Goal: Task Accomplishment & Management: Use online tool/utility

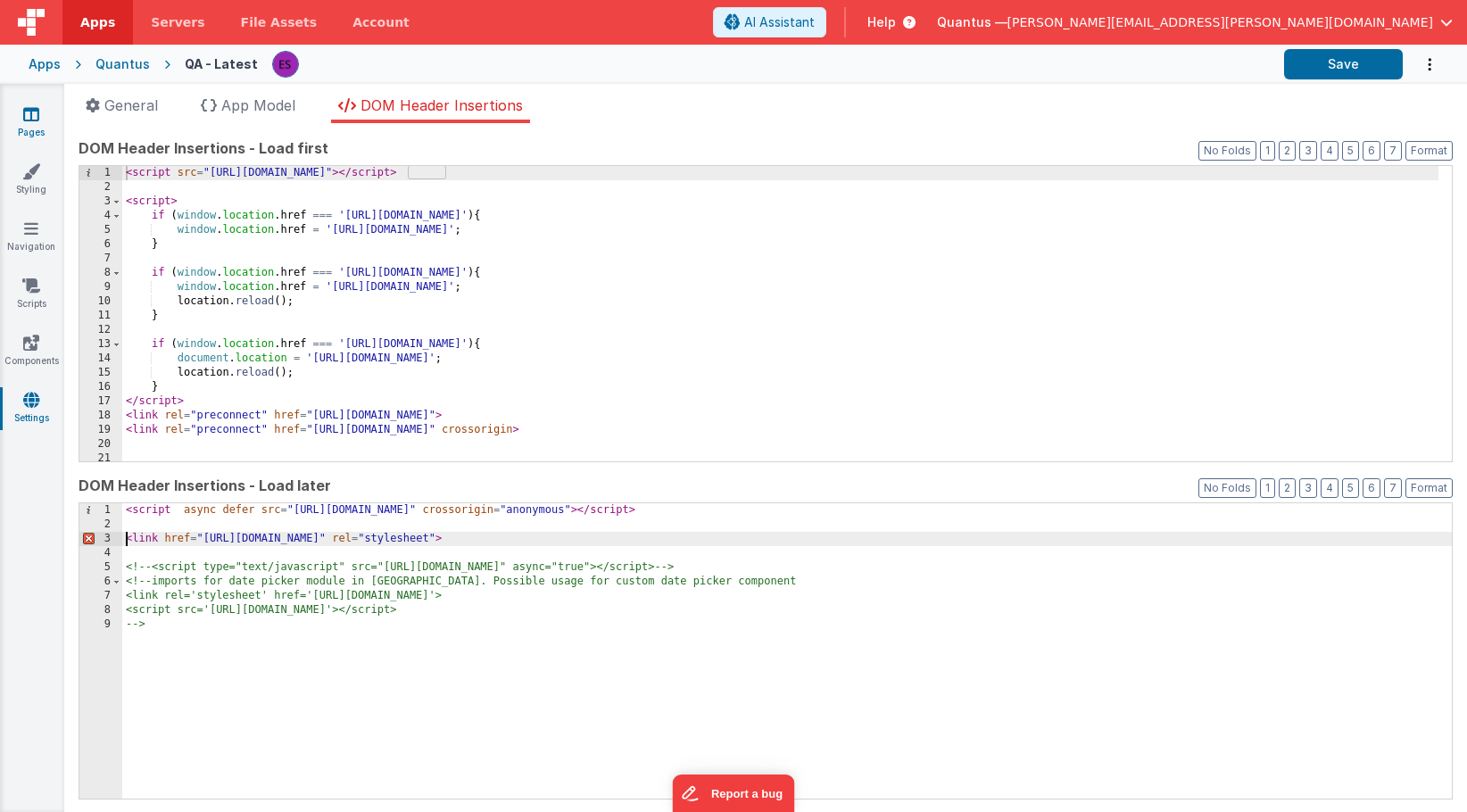
click at [30, 112] on icon at bounding box center [31, 114] width 16 height 17
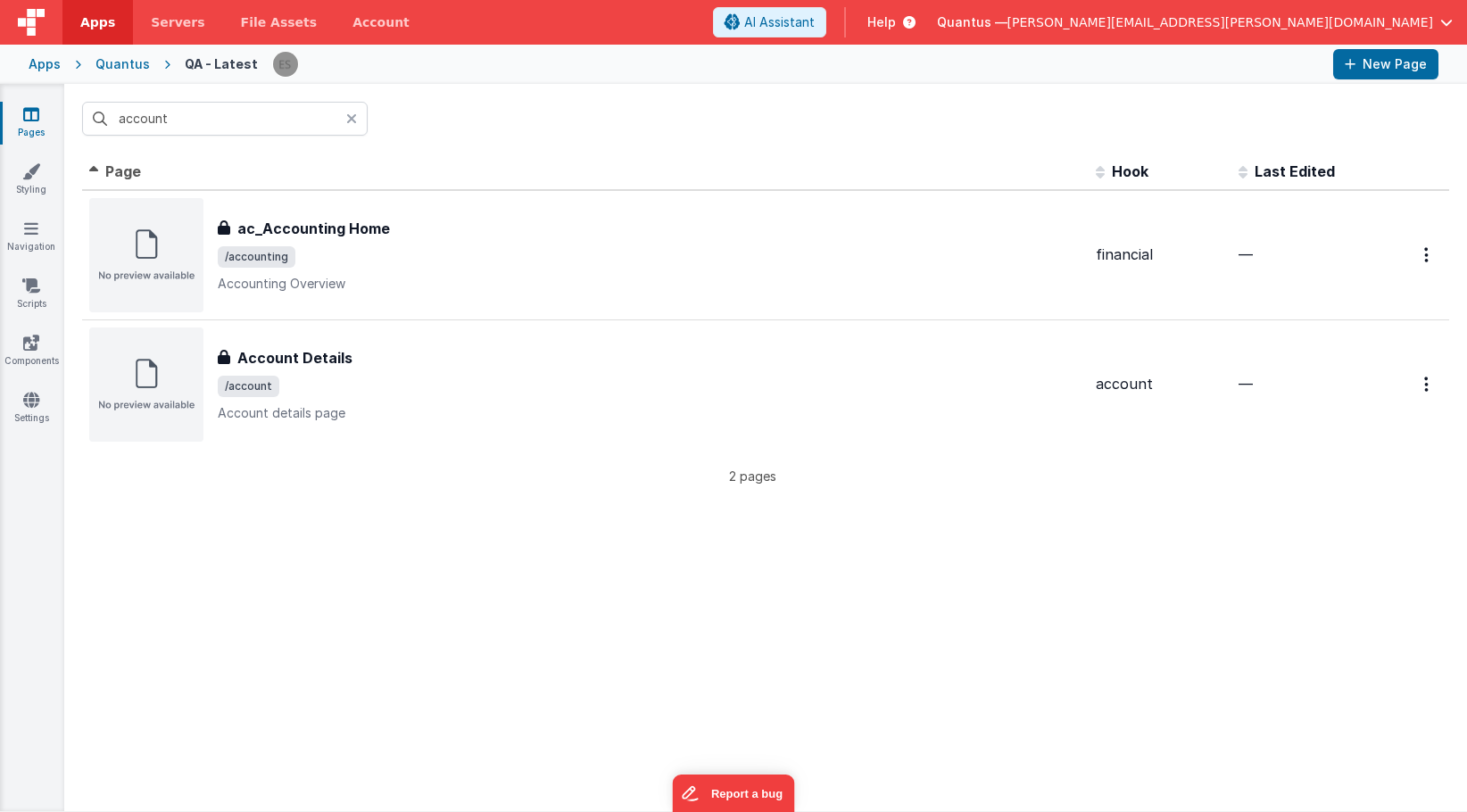
click at [114, 64] on div "Quantus" at bounding box center [123, 64] width 54 height 17
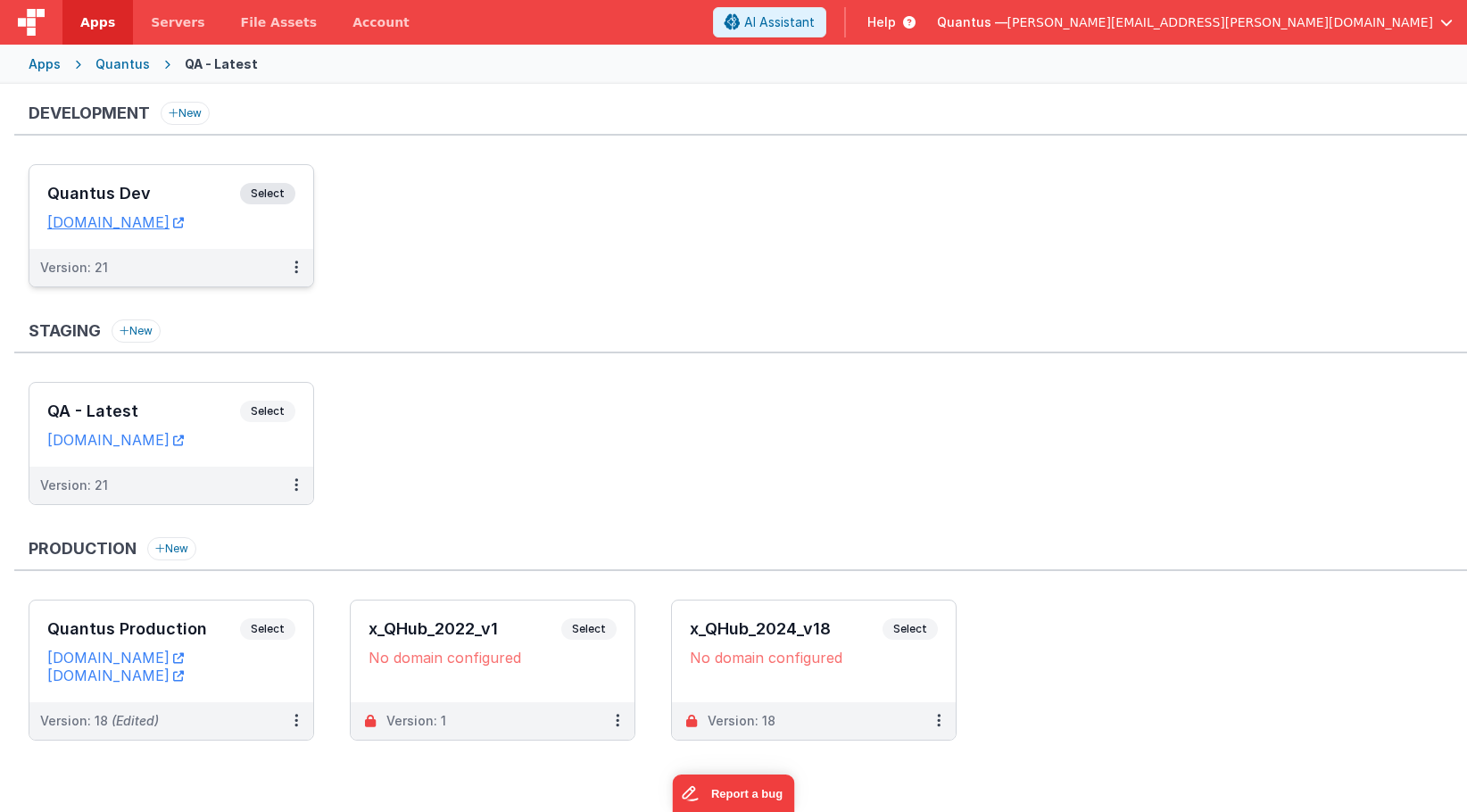
click at [125, 185] on h3 "Quantus Dev" at bounding box center [143, 193] width 192 height 17
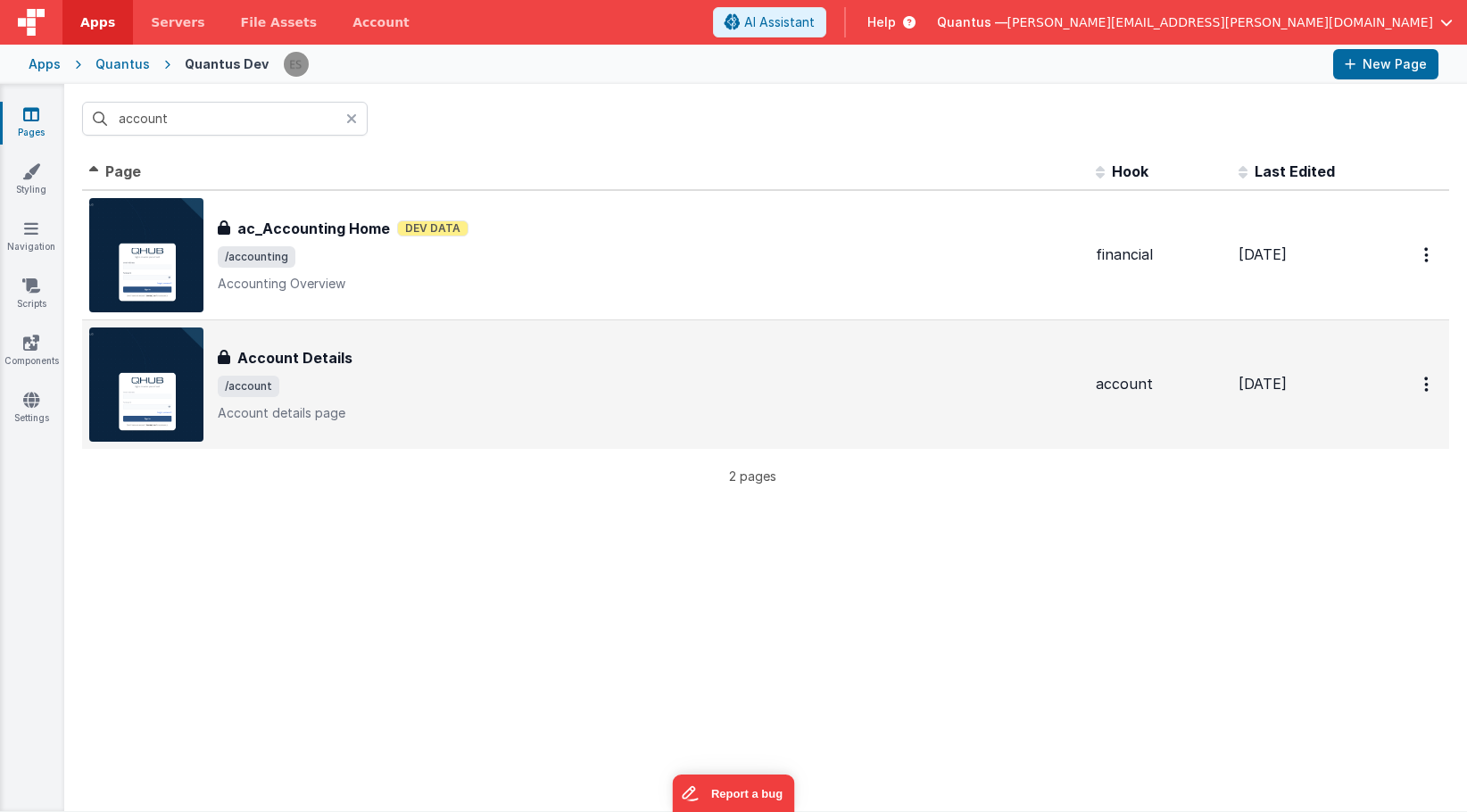
click at [534, 344] on div "Account Details Account Details /account Account details page" at bounding box center [585, 385] width 992 height 114
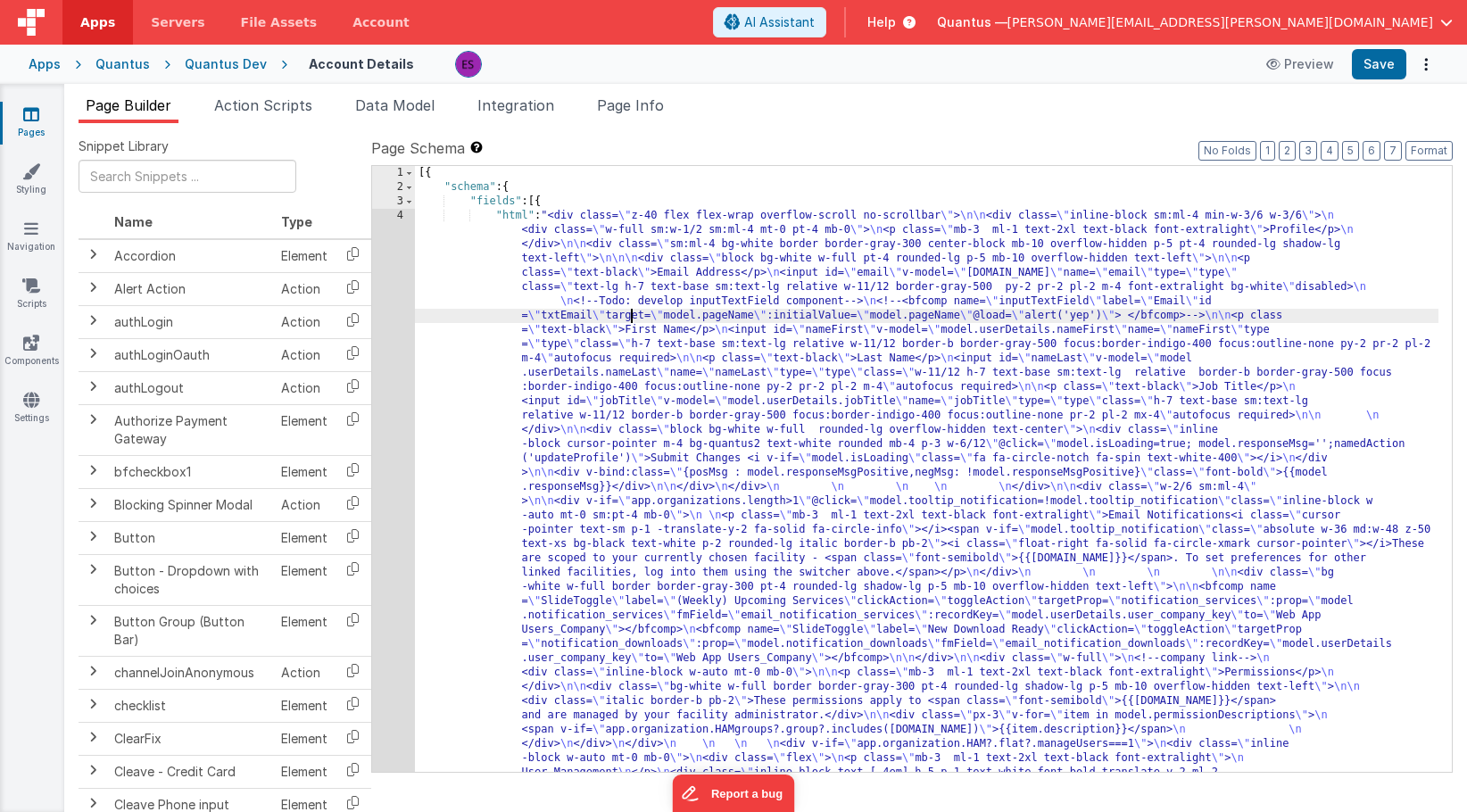
scroll to position [736, 0]
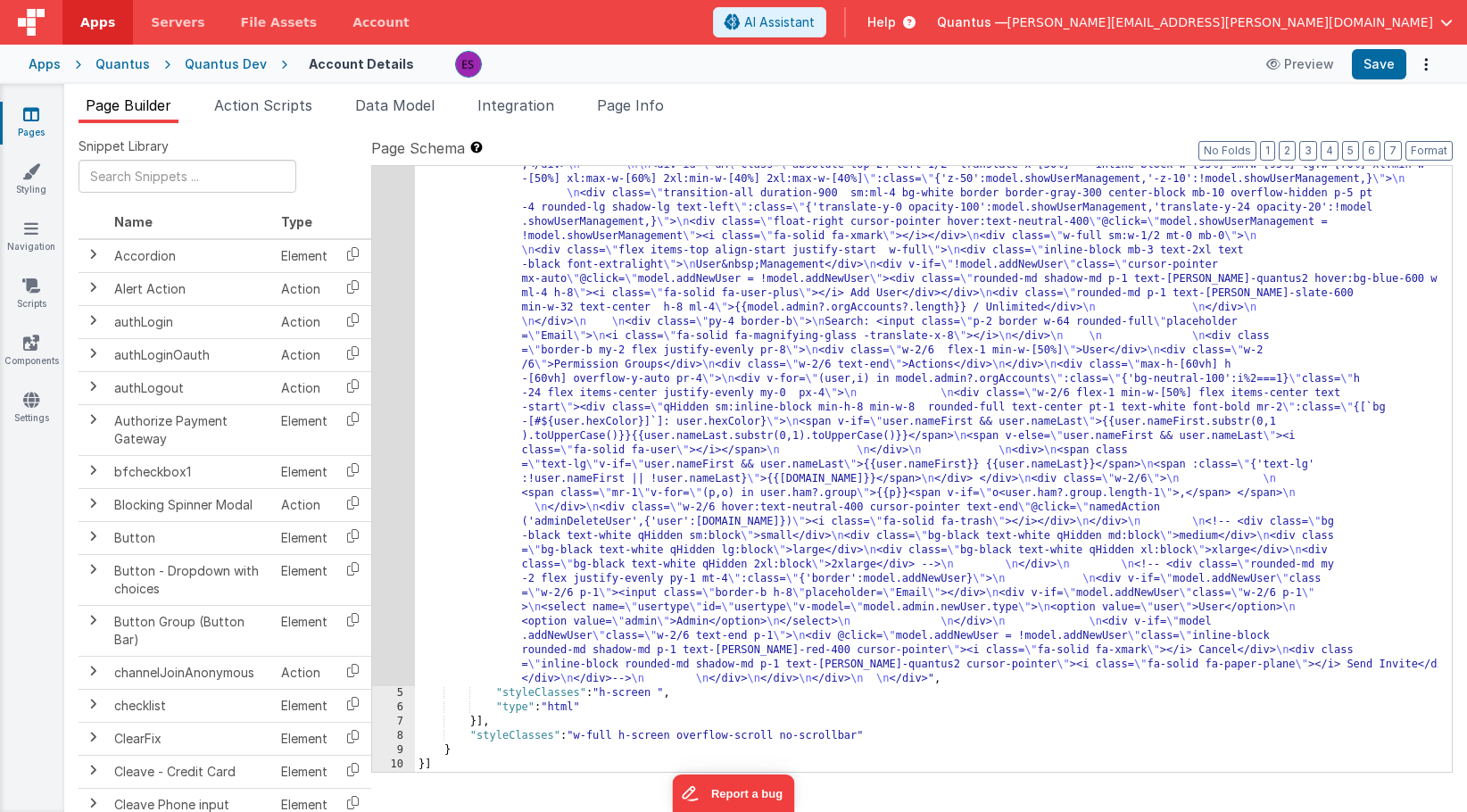
click at [382, 372] on div "4" at bounding box center [394, 79] width 43 height 1213
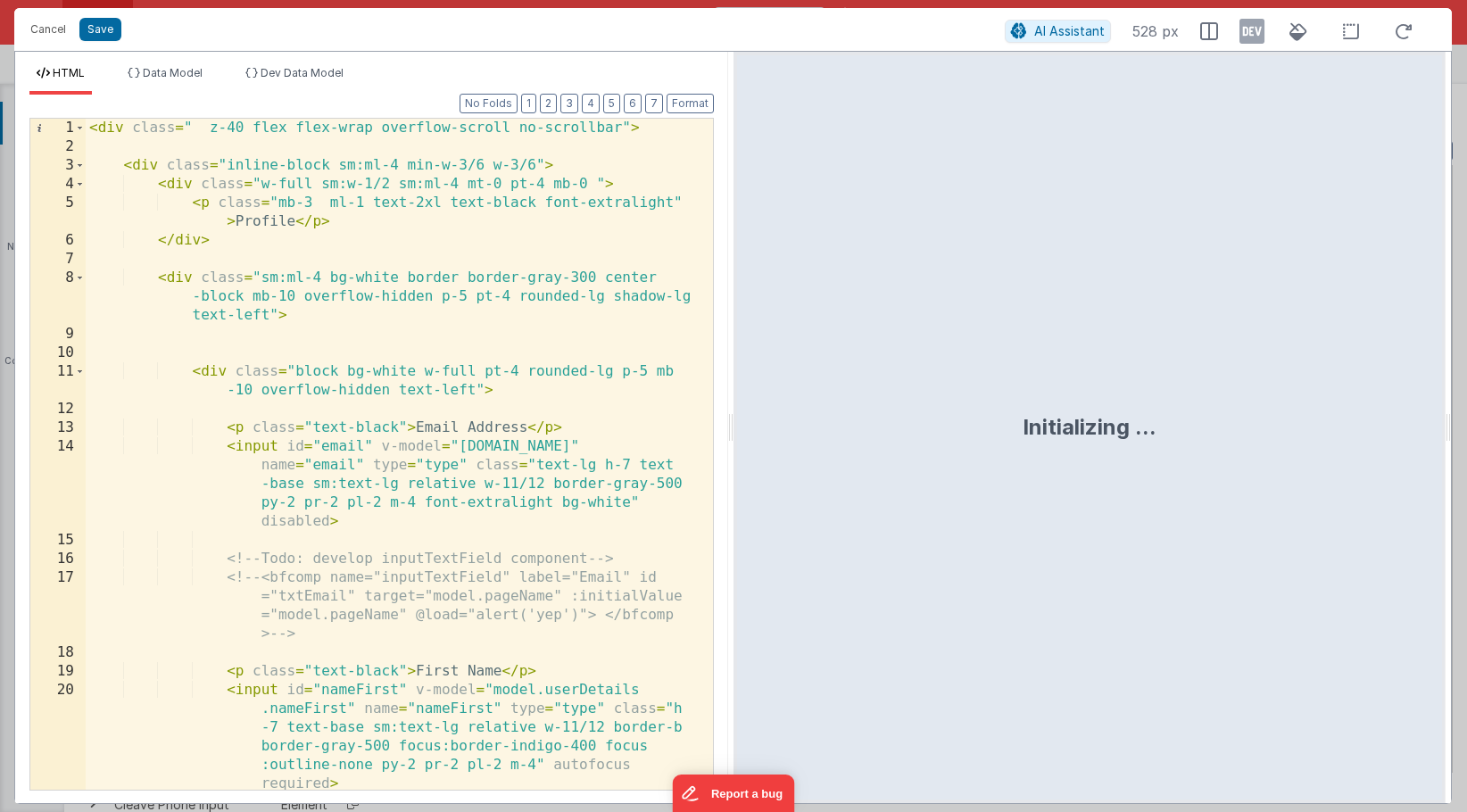
click at [388, 365] on div "< div class = " z-40 flex flex-wrap overflow-scroll no-scrollbar" > < div class…" at bounding box center [393, 473] width 614 height 709
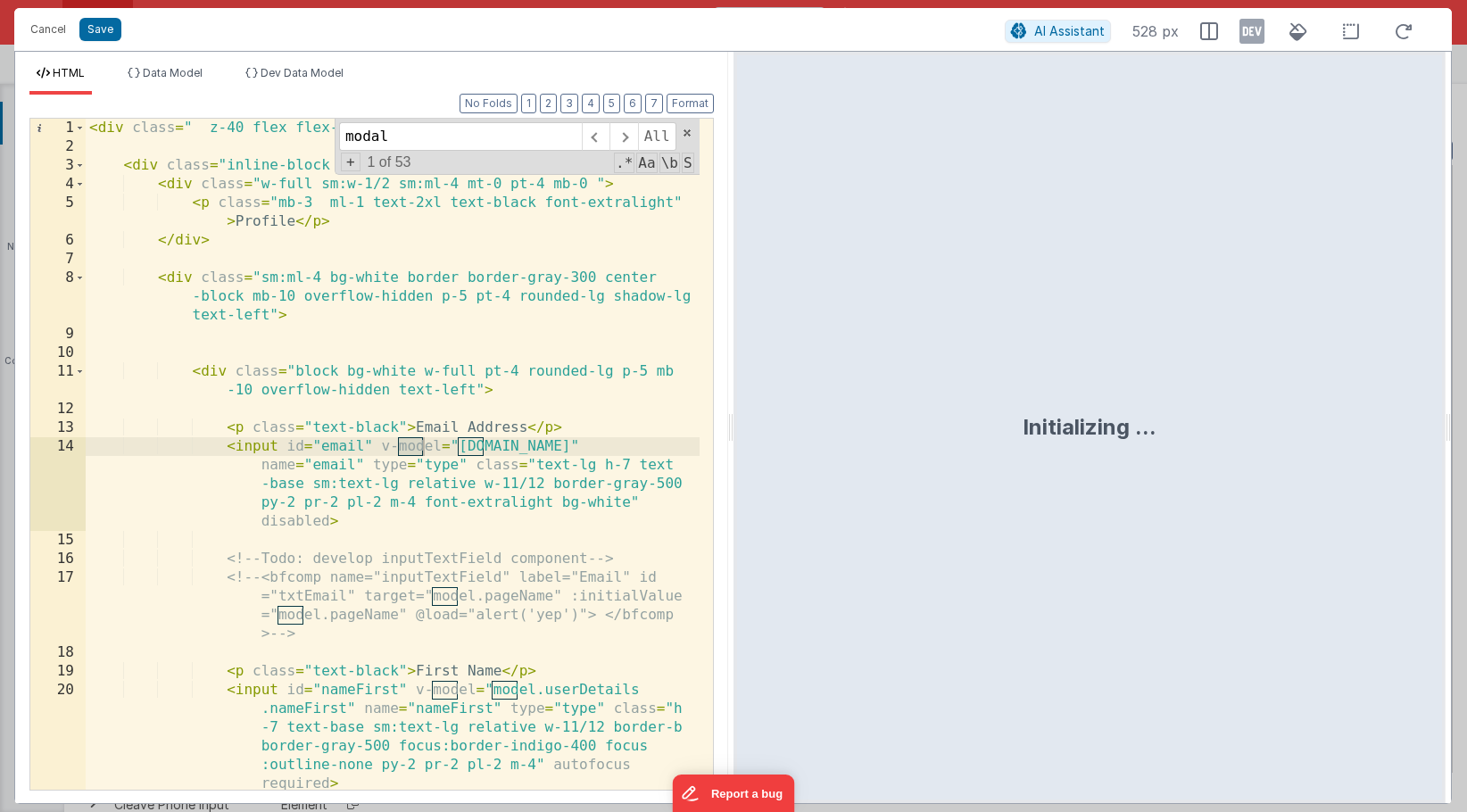
scroll to position [3112, 0]
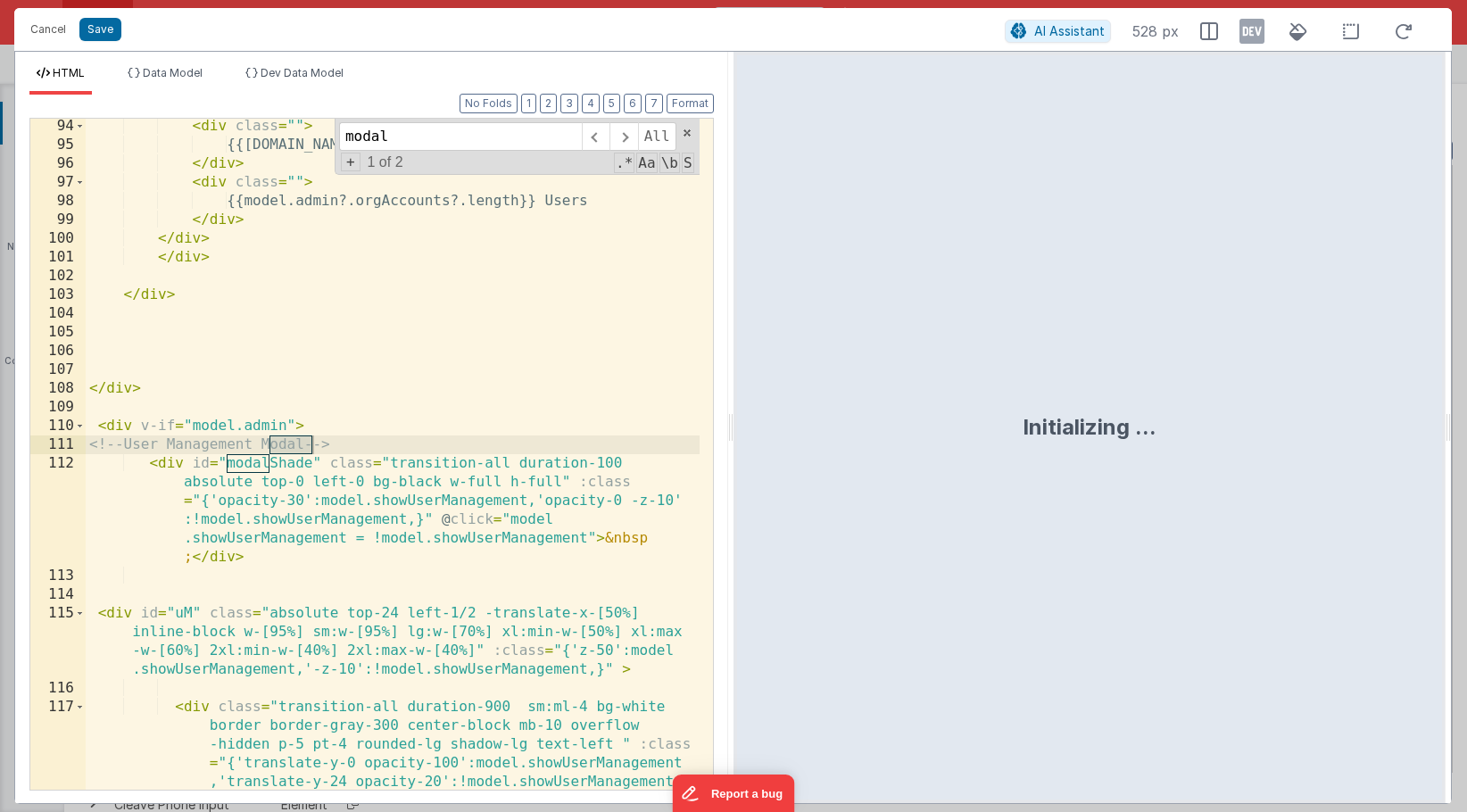
type input "modal"
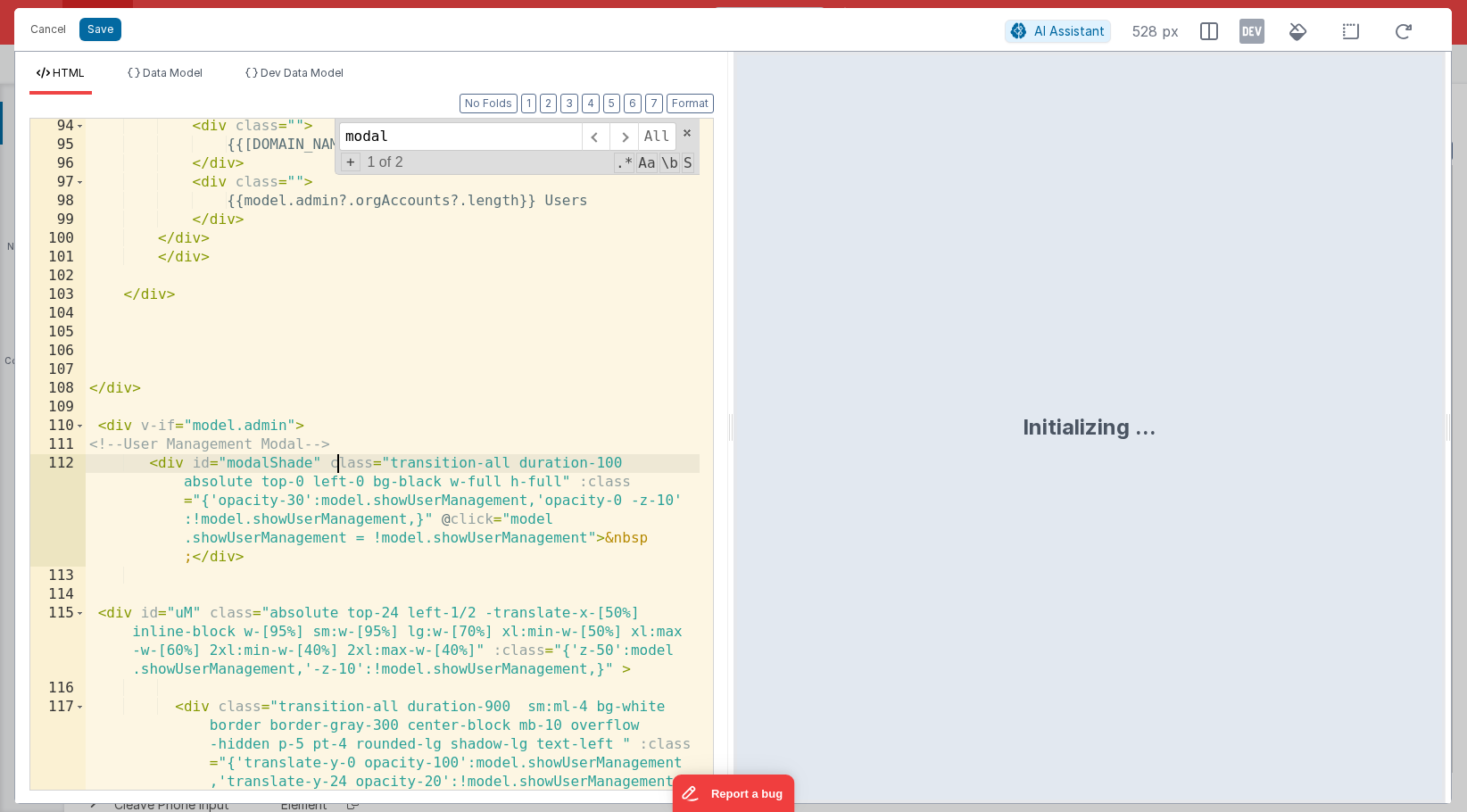
click at [335, 469] on div "< div class = "" > {{app.organization.Company}} </ div > < div class = "" > {{m…" at bounding box center [393, 518] width 614 height 802
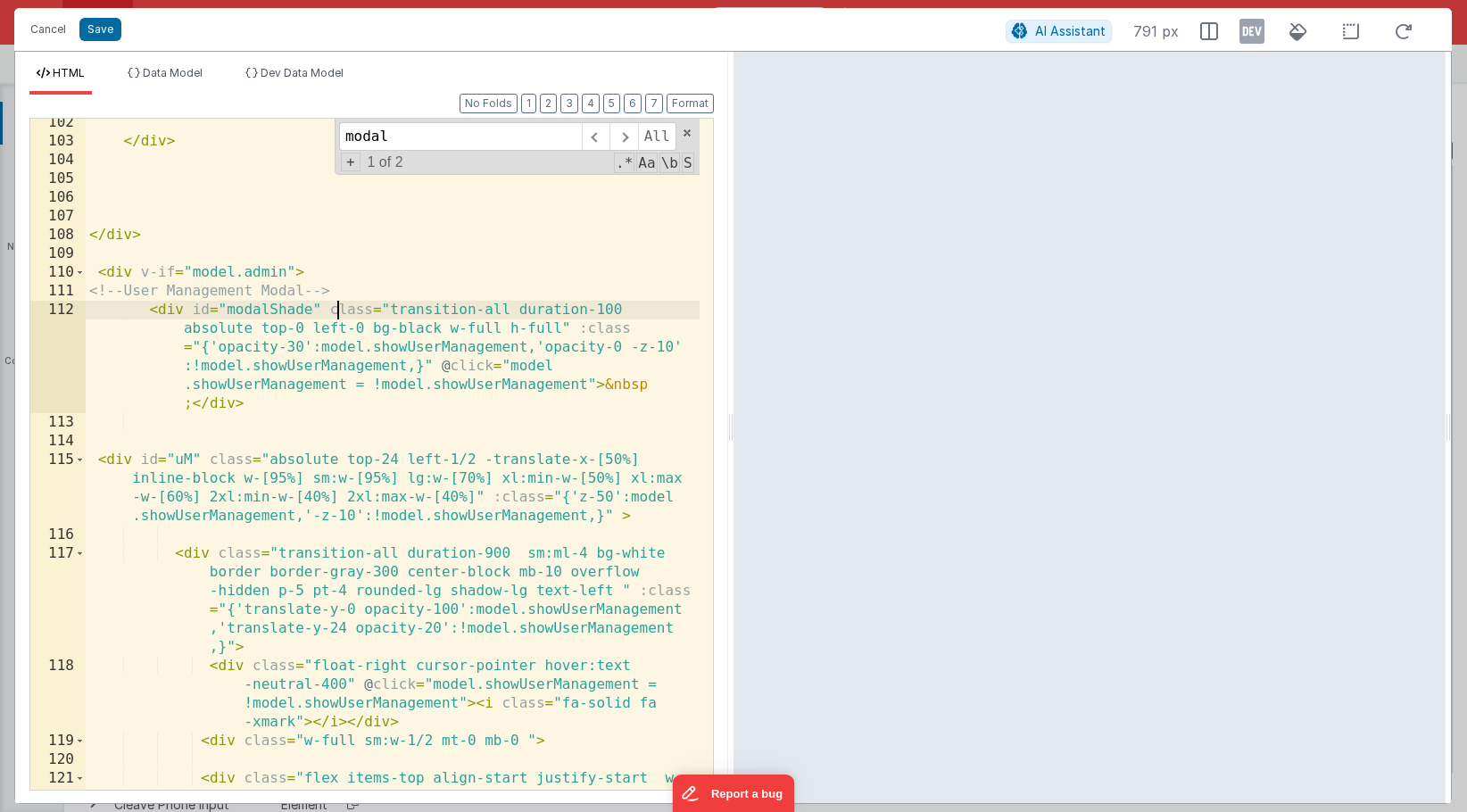
scroll to position [3272, 0]
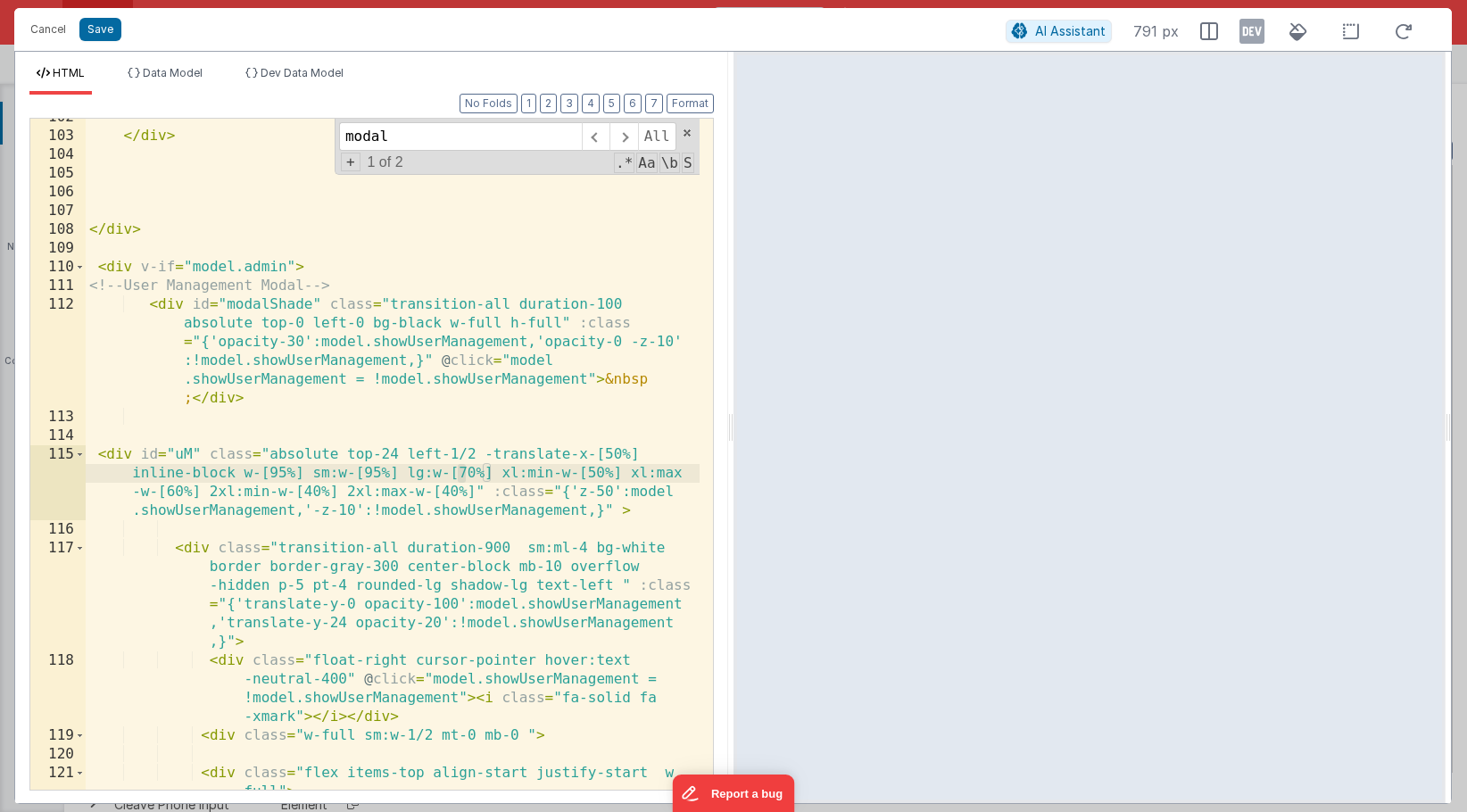
click at [461, 473] on div "</ div > </ div > < div v-if = "model.admin" > <!-- User Management Modal --> <…" at bounding box center [393, 472] width 614 height 727
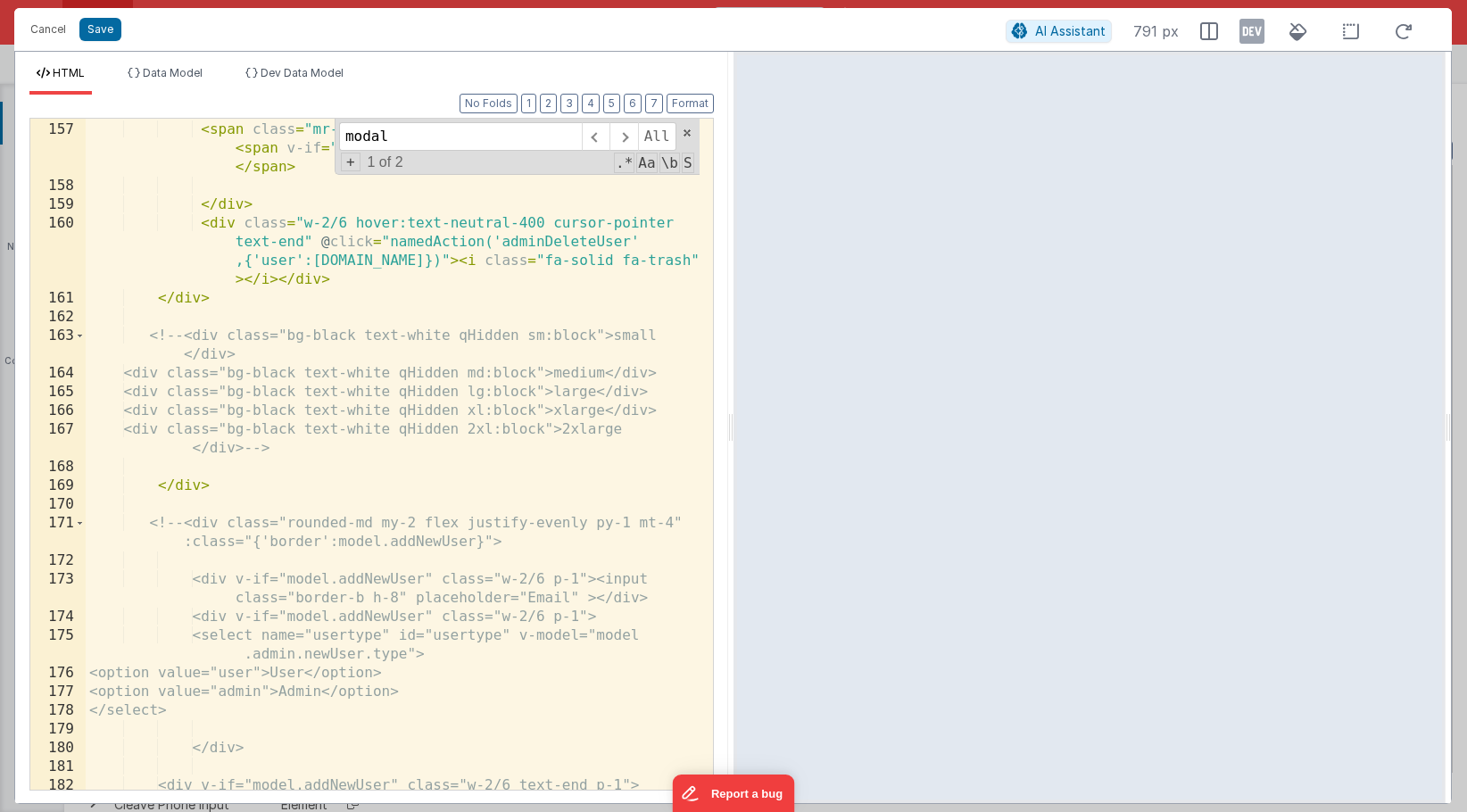
scroll to position [4848, 0]
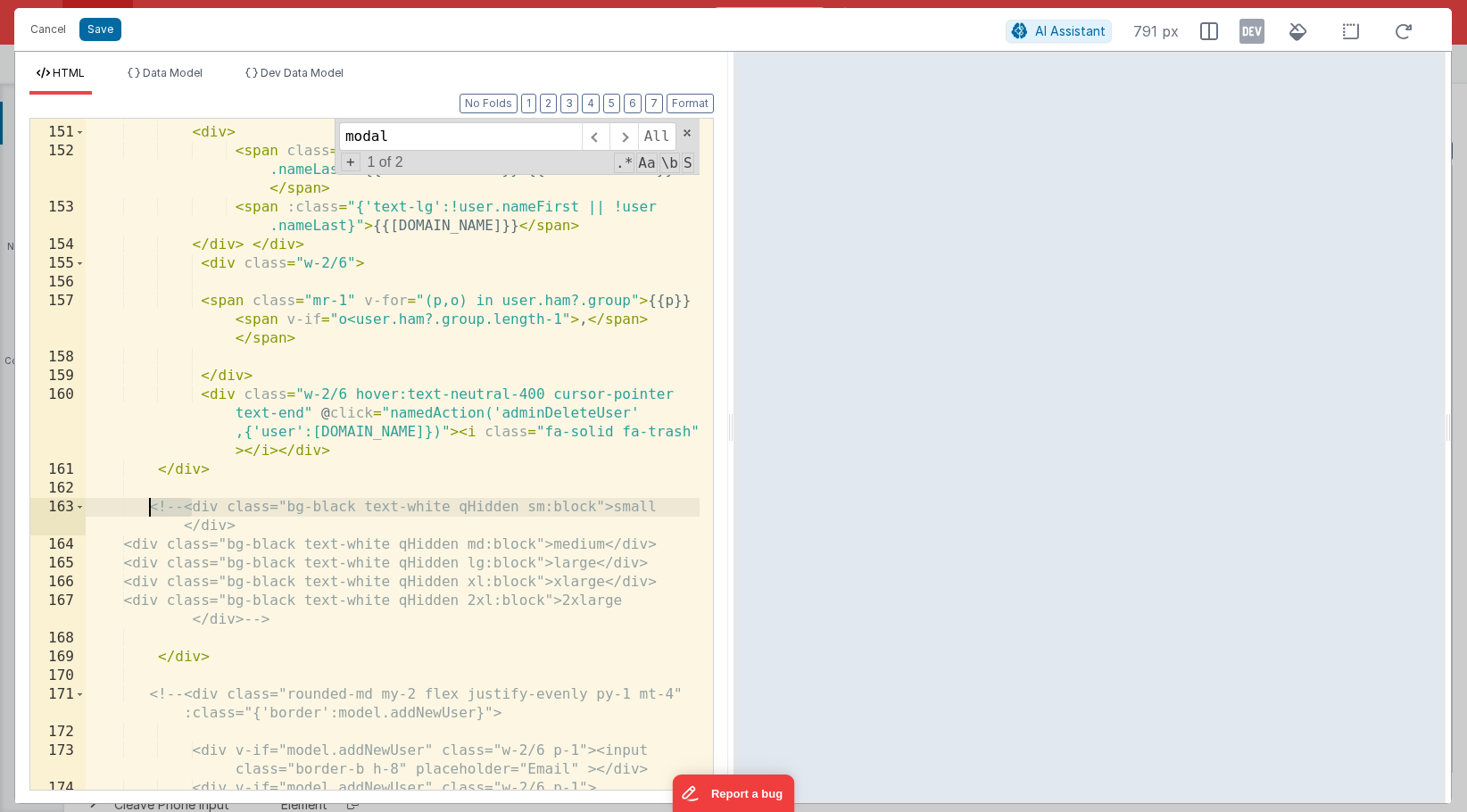
drag, startPoint x: 189, startPoint y: 505, endPoint x: 147, endPoint y: 508, distance: 42.1
click at [147, 508] on div "< div > < span class = "text-lg" v-if = "user.nameFirst && user .nameLast" > {{…" at bounding box center [393, 458] width 614 height 709
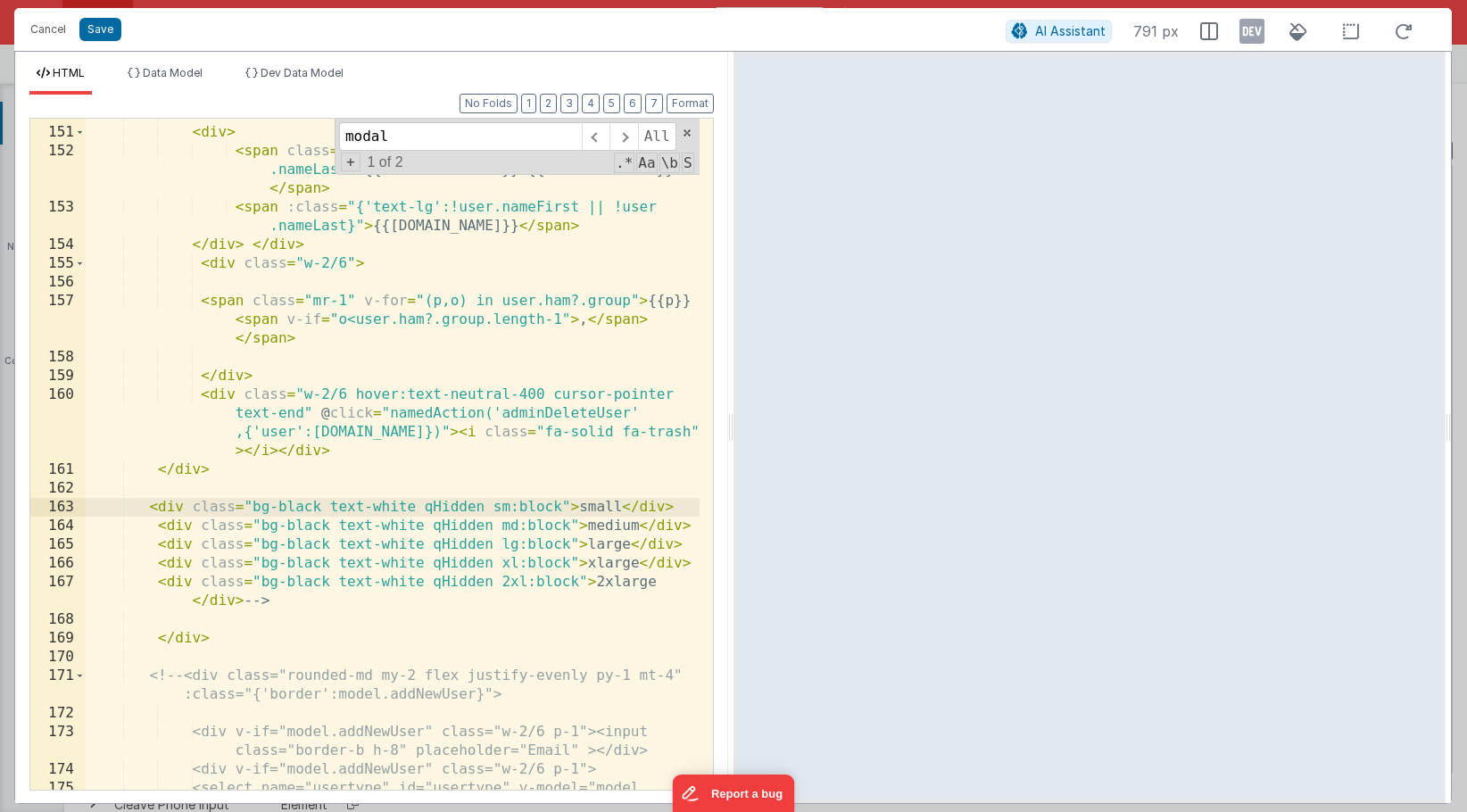
click at [293, 599] on div "< div > < span class = "text-lg" v-if = "user.nameFirst && user .nameLast" > {{…" at bounding box center [393, 468] width 614 height 727
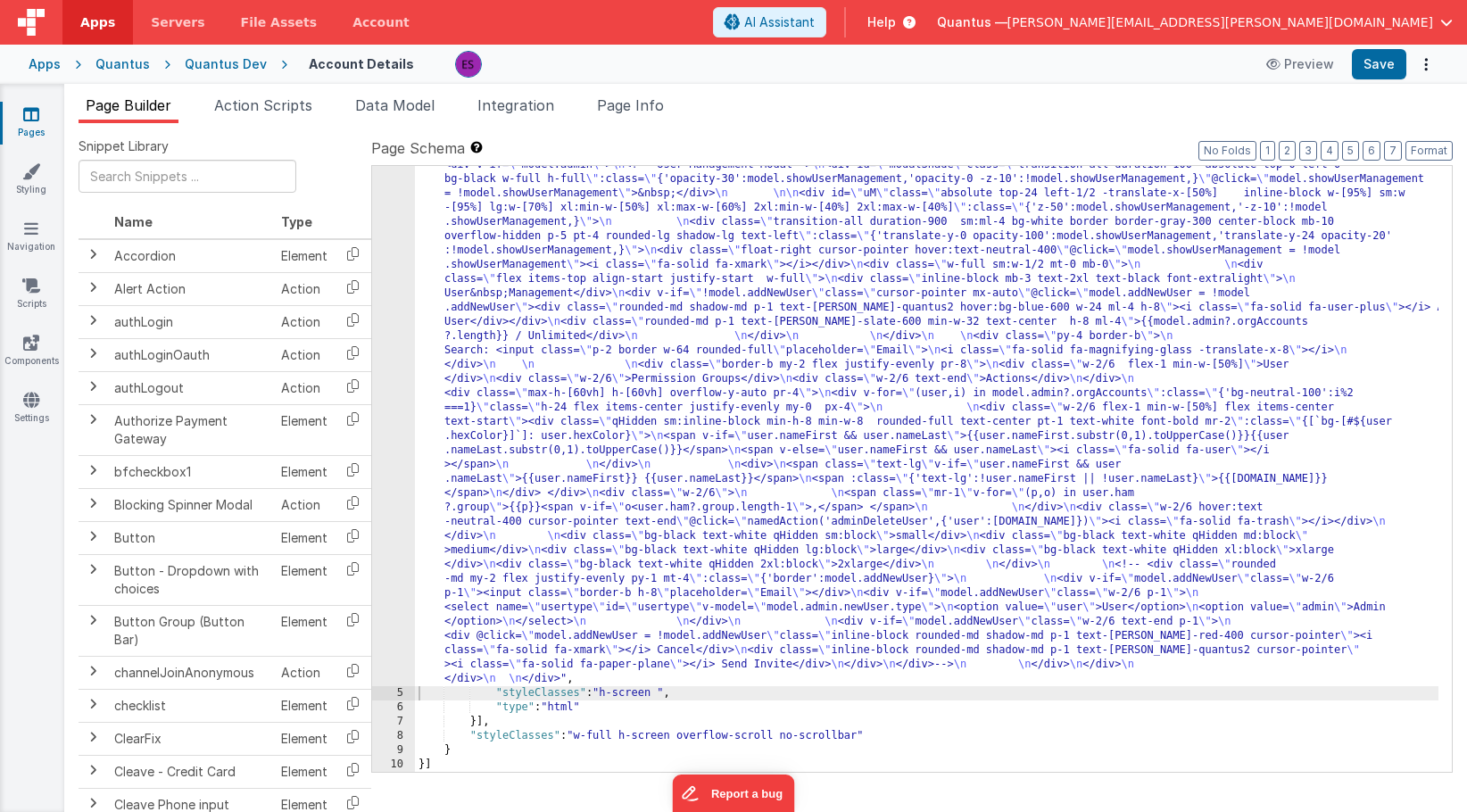
scroll to position [651, 0]
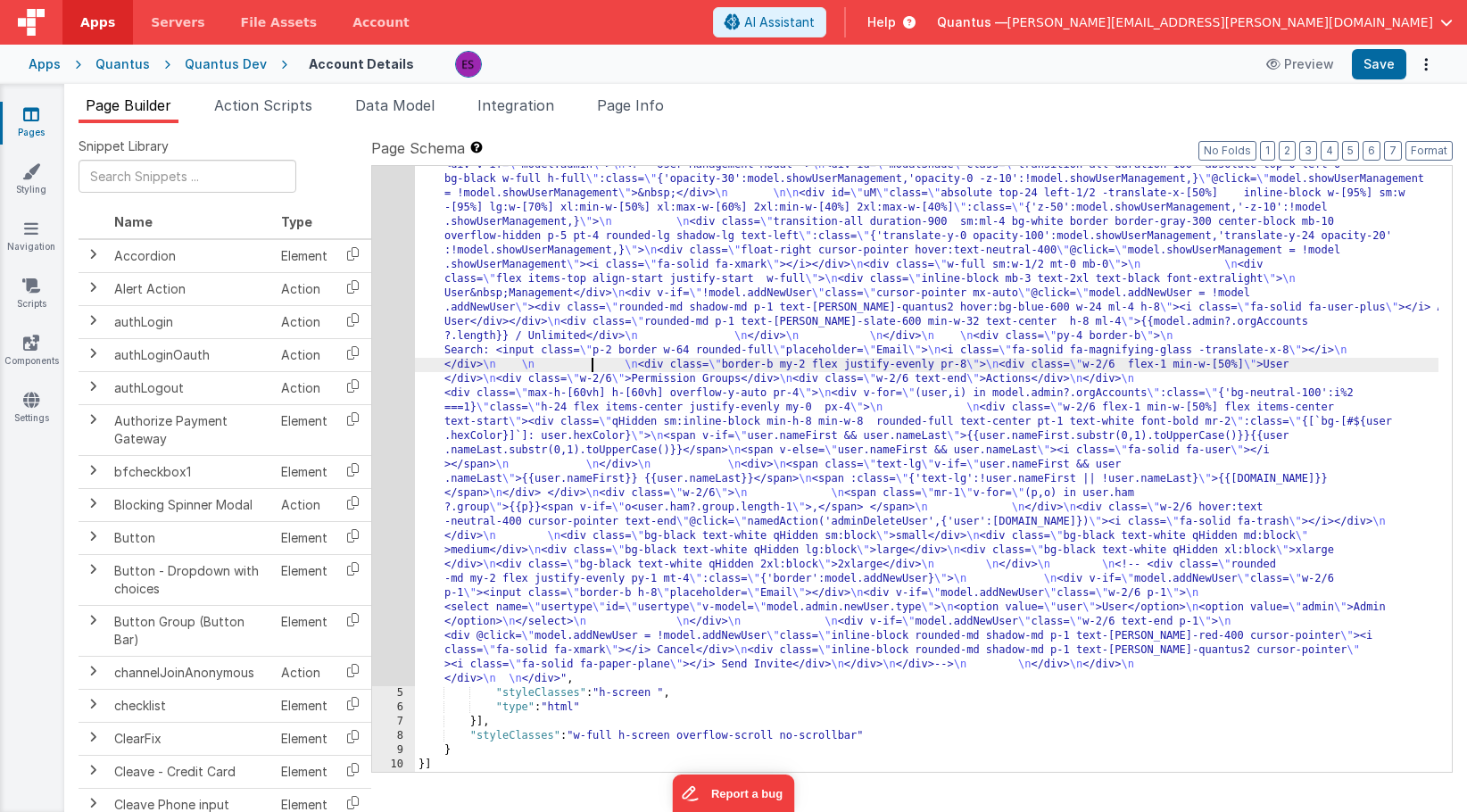
click at [594, 360] on div ""html" : "<div class= \" z-40 flex flex-wrap overflow-scroll no-scrollbar \" > …" at bounding box center [926, 432] width 1024 height 1748
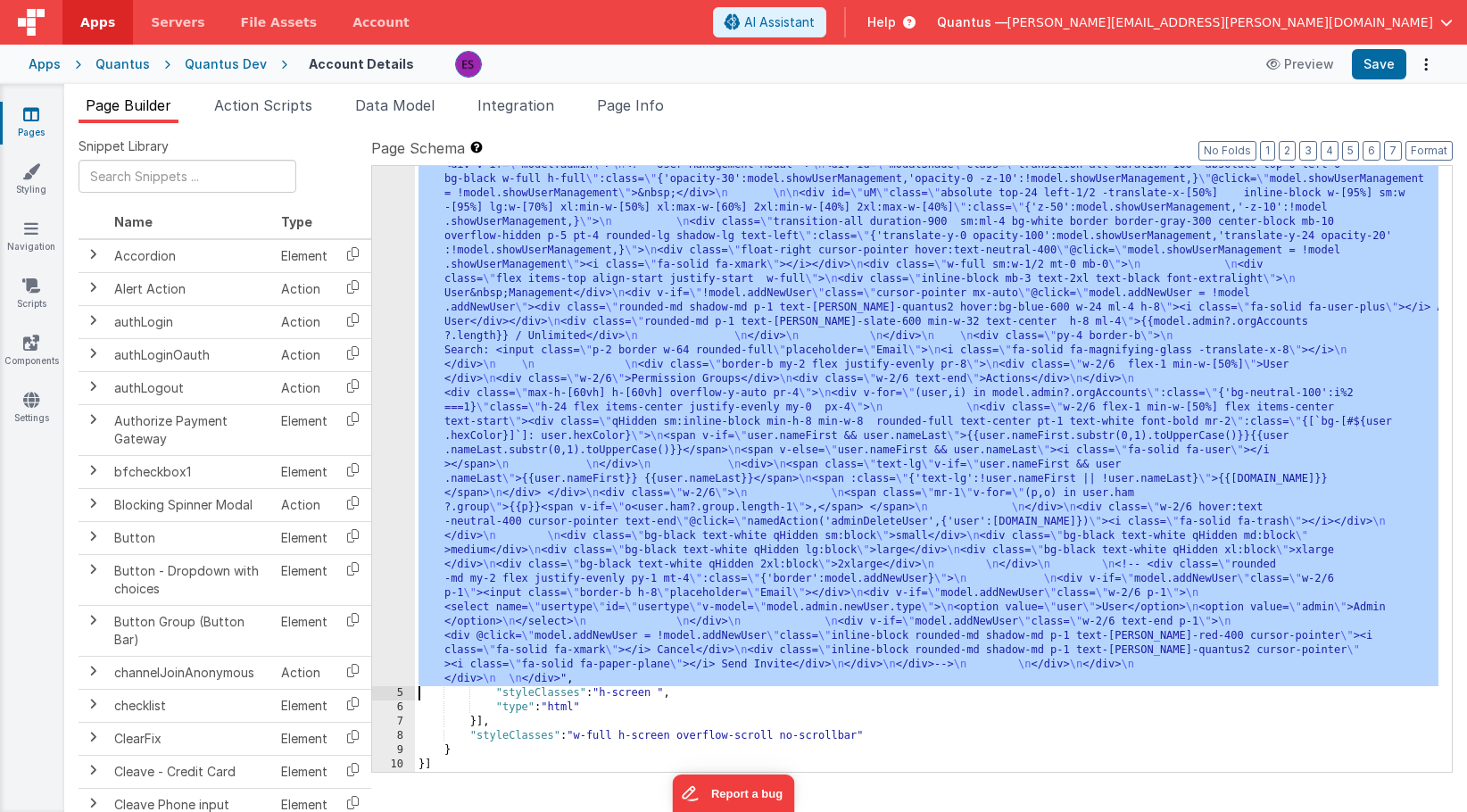
click at [388, 411] on div "4" at bounding box center [394, 122] width 43 height 1128
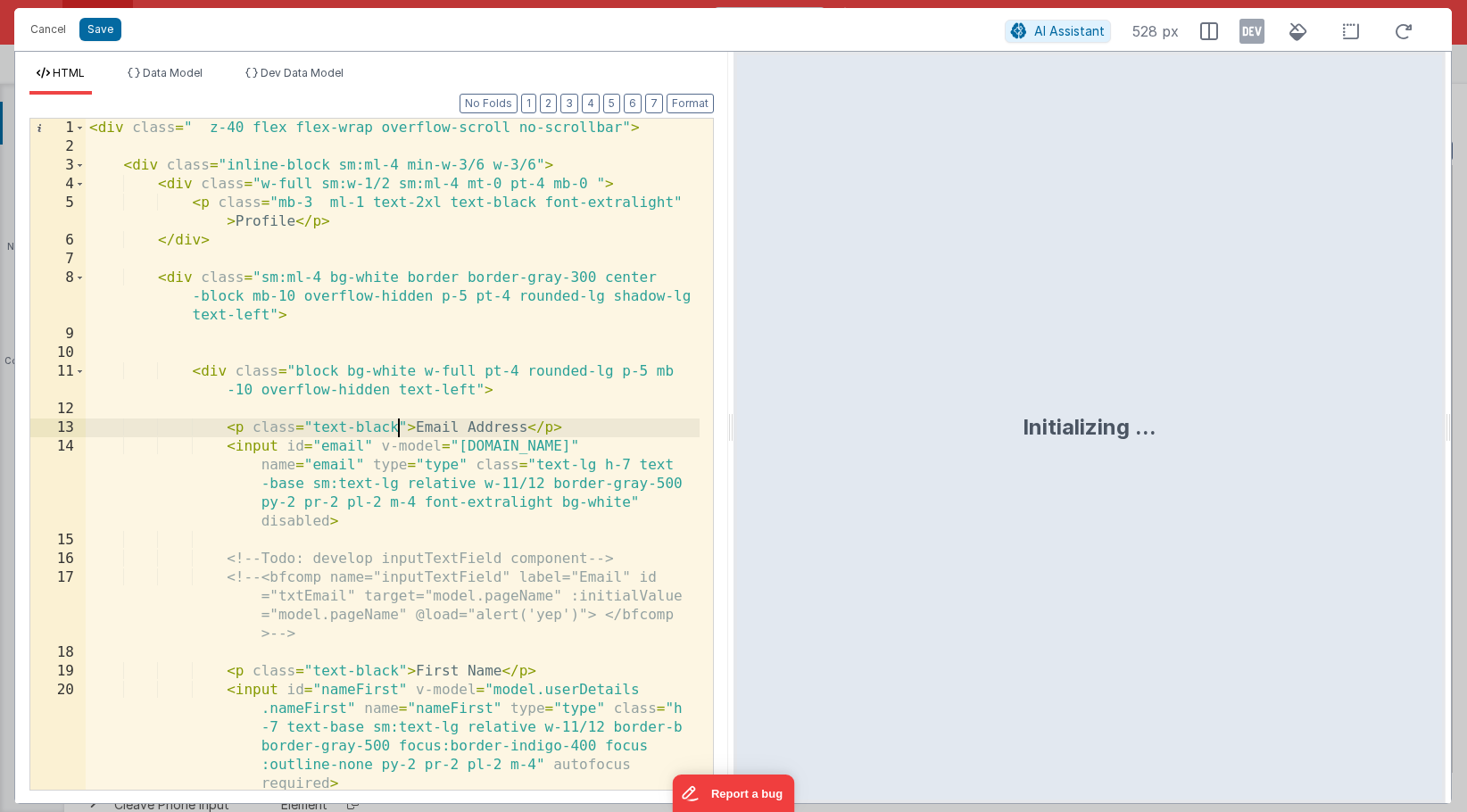
click at [400, 429] on div "< div class = " z-40 flex flex-wrap overflow-scroll no-scrollbar" > < div class…" at bounding box center [393, 473] width 614 height 709
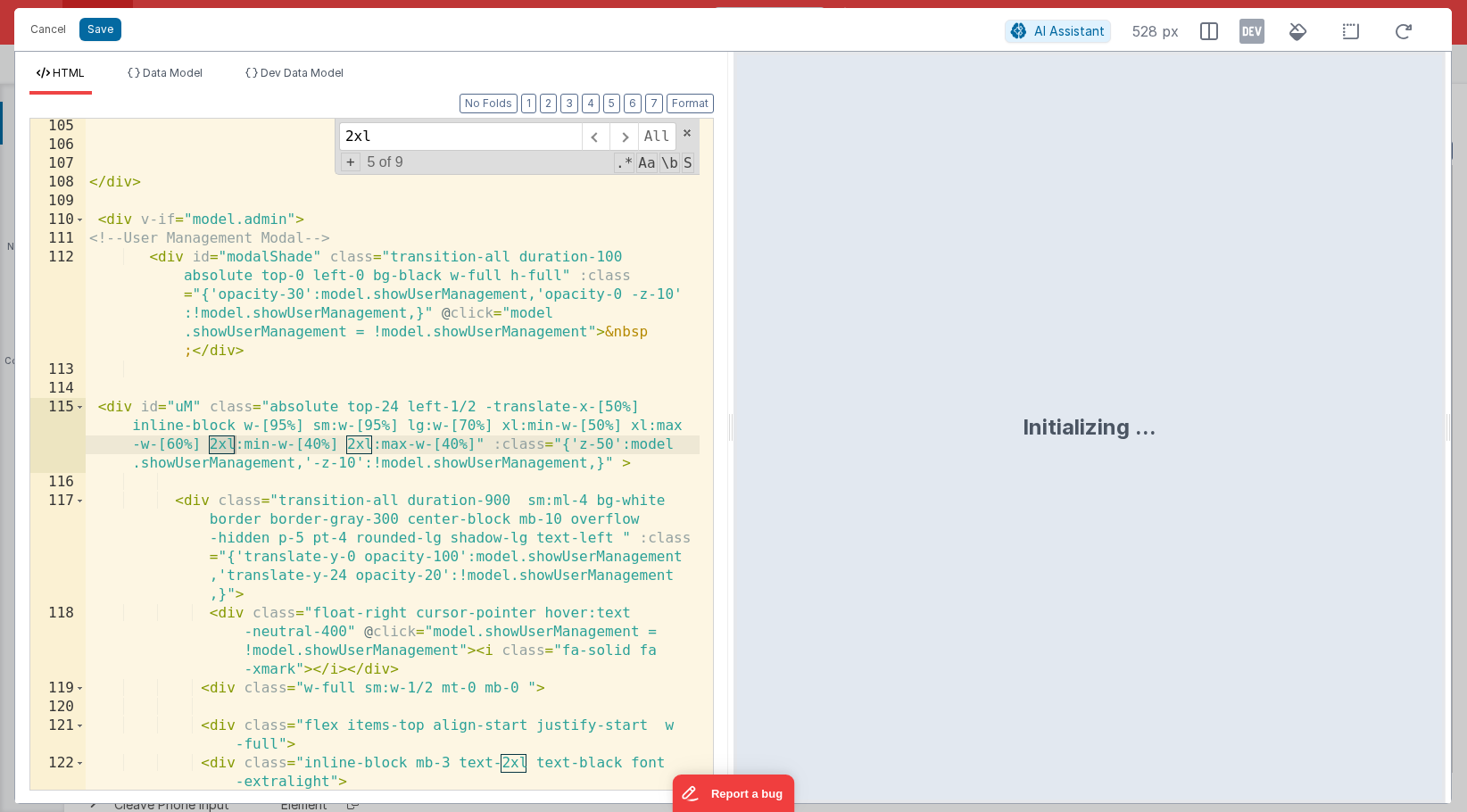
scroll to position [3319, 0]
type input "2xl"
click at [308, 443] on div "</ div > < div v-if = "model.admin" > <!-- User Management Modal --> < div id =…" at bounding box center [393, 471] width 614 height 709
click at [309, 444] on div "</ div > < div v-if = "model.admin" > <!-- User Management Modal --> < div id =…" at bounding box center [393, 471] width 614 height 709
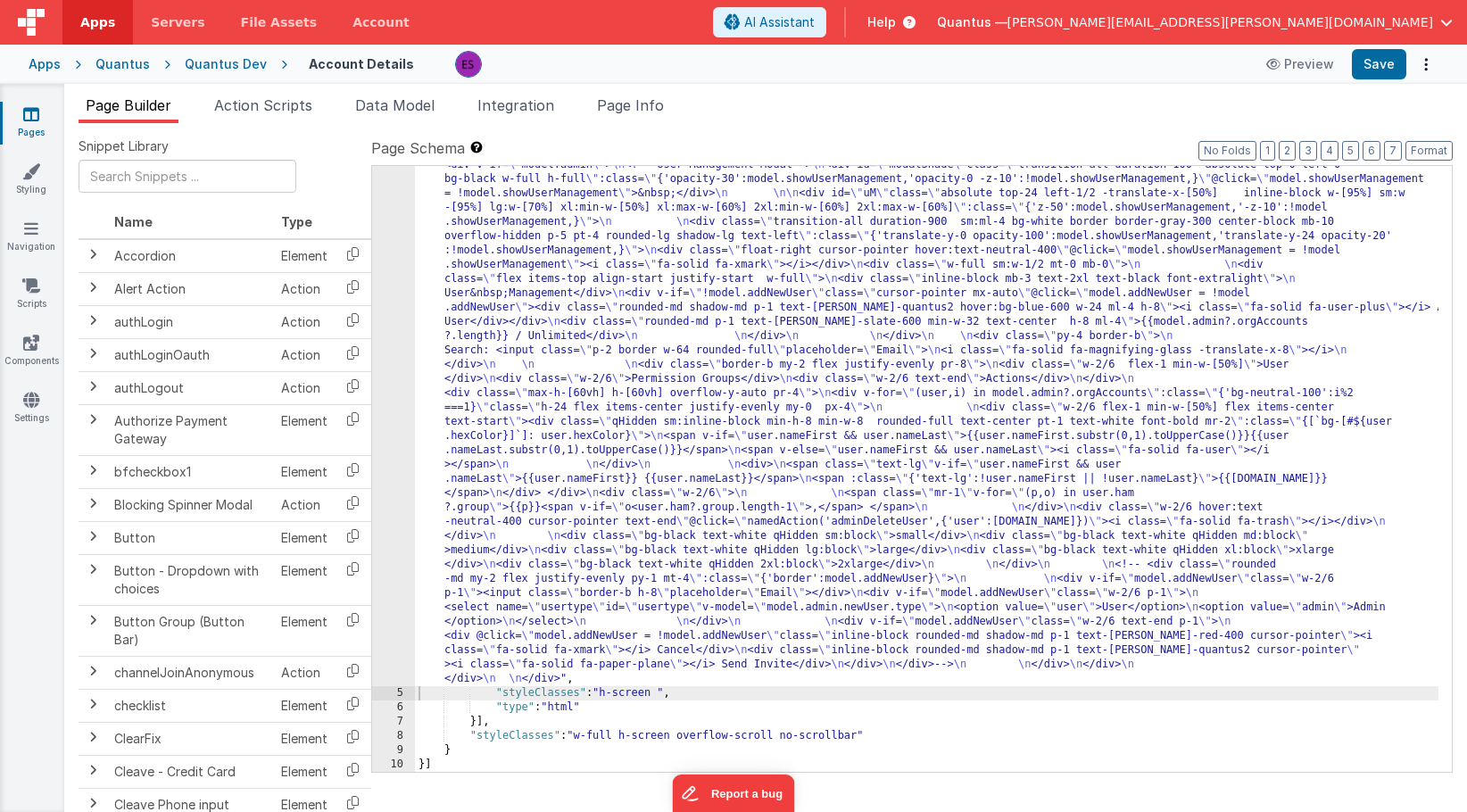
click at [519, 333] on div ""html" : "<div class= \" z-40 flex flex-wrap overflow-scroll no-scrollbar \" > …" at bounding box center [926, 432] width 1024 height 1748
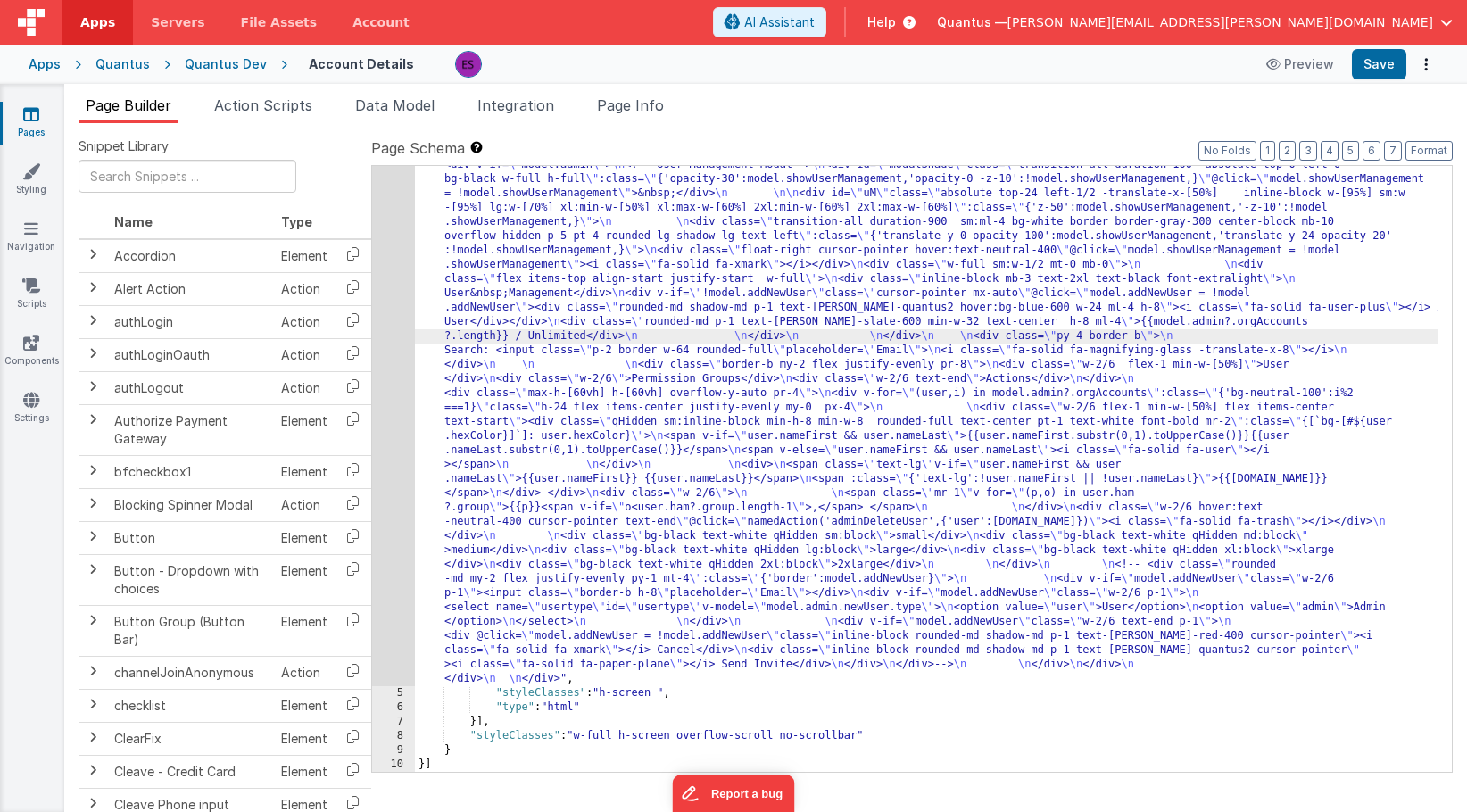
click at [396, 419] on div "4" at bounding box center [394, 122] width 43 height 1128
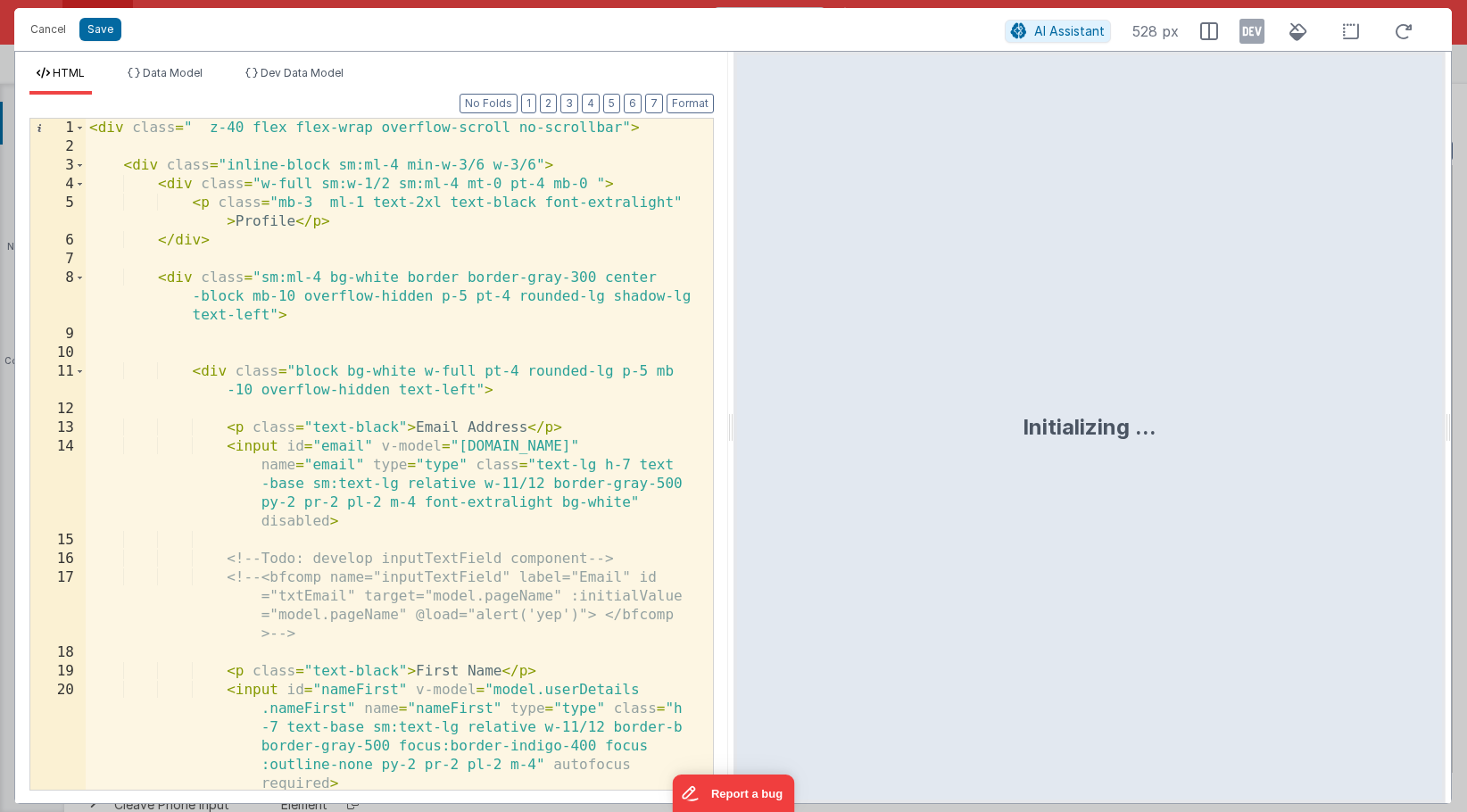
click at [396, 419] on div "< div class = " z-40 flex flex-wrap overflow-scroll no-scrollbar" > < div class…" at bounding box center [393, 473] width 614 height 709
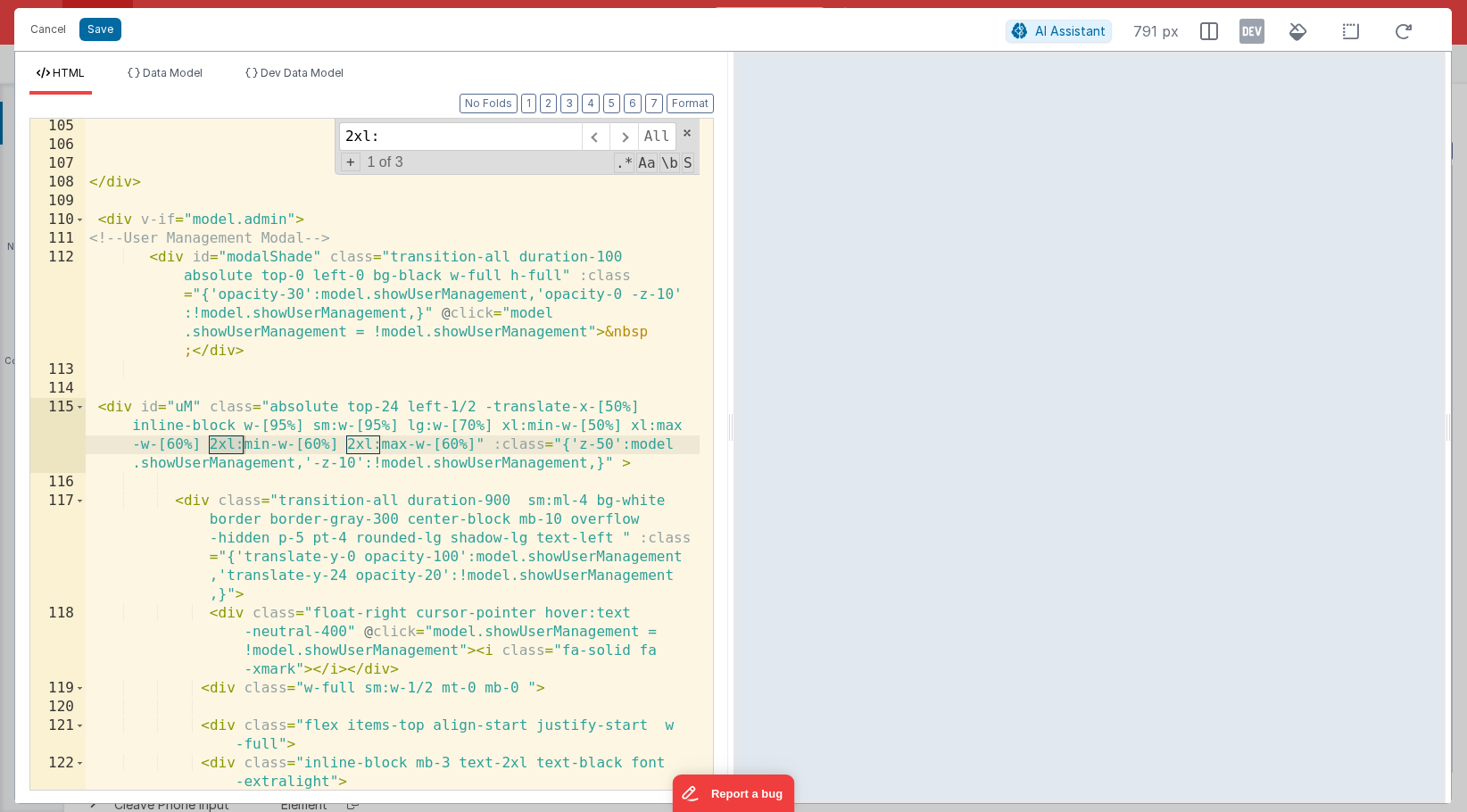
type input "2xl:"
click at [292, 460] on div "</ div > < div v-if = "model.admin" > <!-- User Management Modal --> < div id =…" at bounding box center [393, 471] width 614 height 709
click at [308, 444] on div "</ div > < div v-if = "model.admin" > <!-- User Management Modal --> < div id =…" at bounding box center [393, 471] width 614 height 709
click at [445, 443] on div "</ div > < div v-if = "model.admin" > <!-- User Management Modal --> < div id =…" at bounding box center [393, 471] width 614 height 709
click at [406, 517] on div "</ div > < div v-if = "model.admin" > <!-- User Management Modal --> < div id =…" at bounding box center [393, 471] width 614 height 709
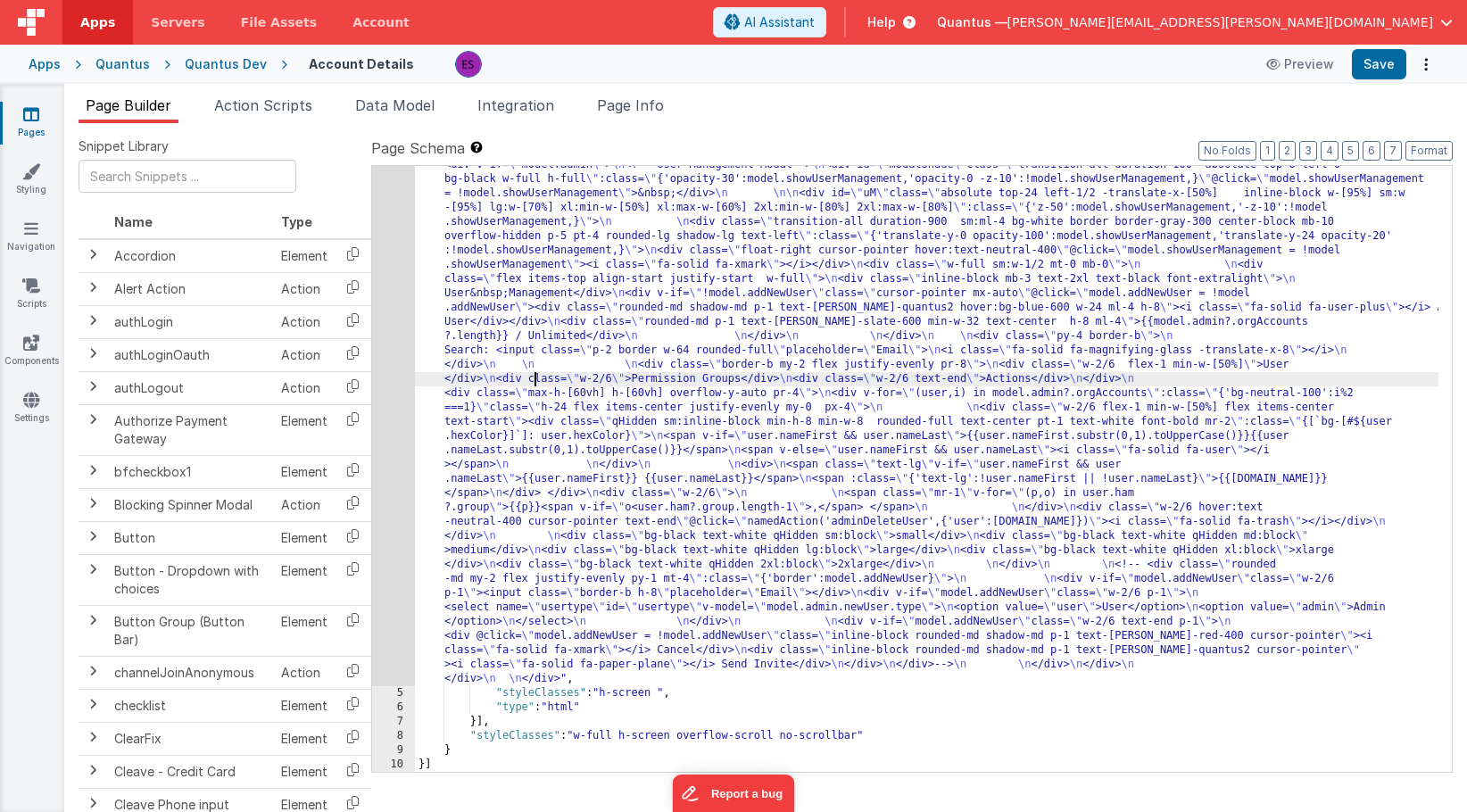
click at [534, 377] on div ""html" : "<div class= \" z-40 flex flex-wrap overflow-scroll no-scrollbar \" > …" at bounding box center [926, 432] width 1024 height 1748
click at [396, 416] on div "4" at bounding box center [394, 122] width 43 height 1128
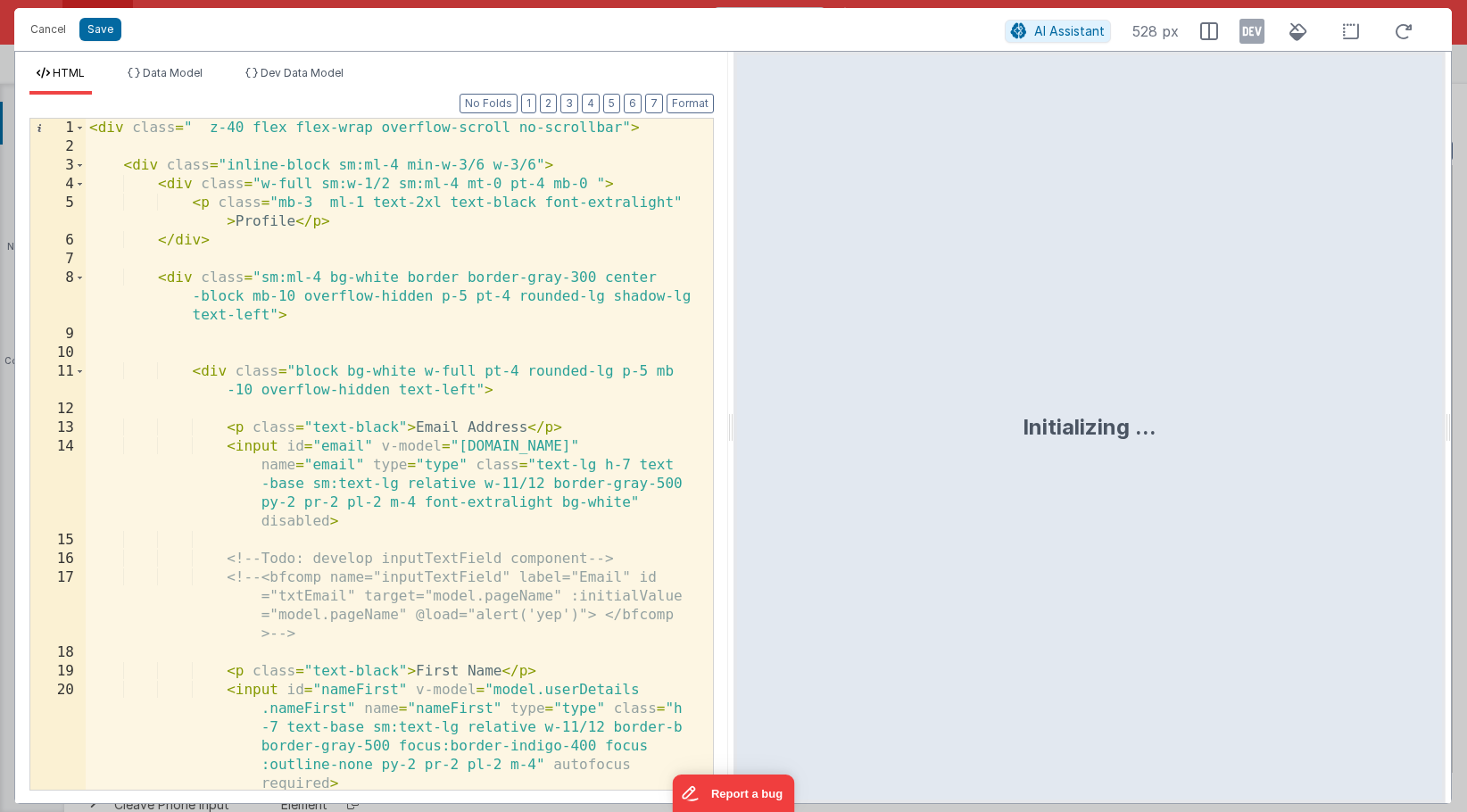
click at [405, 418] on div "< div class = " z-40 flex flex-wrap overflow-scroll no-scrollbar" > < div class…" at bounding box center [393, 473] width 614 height 709
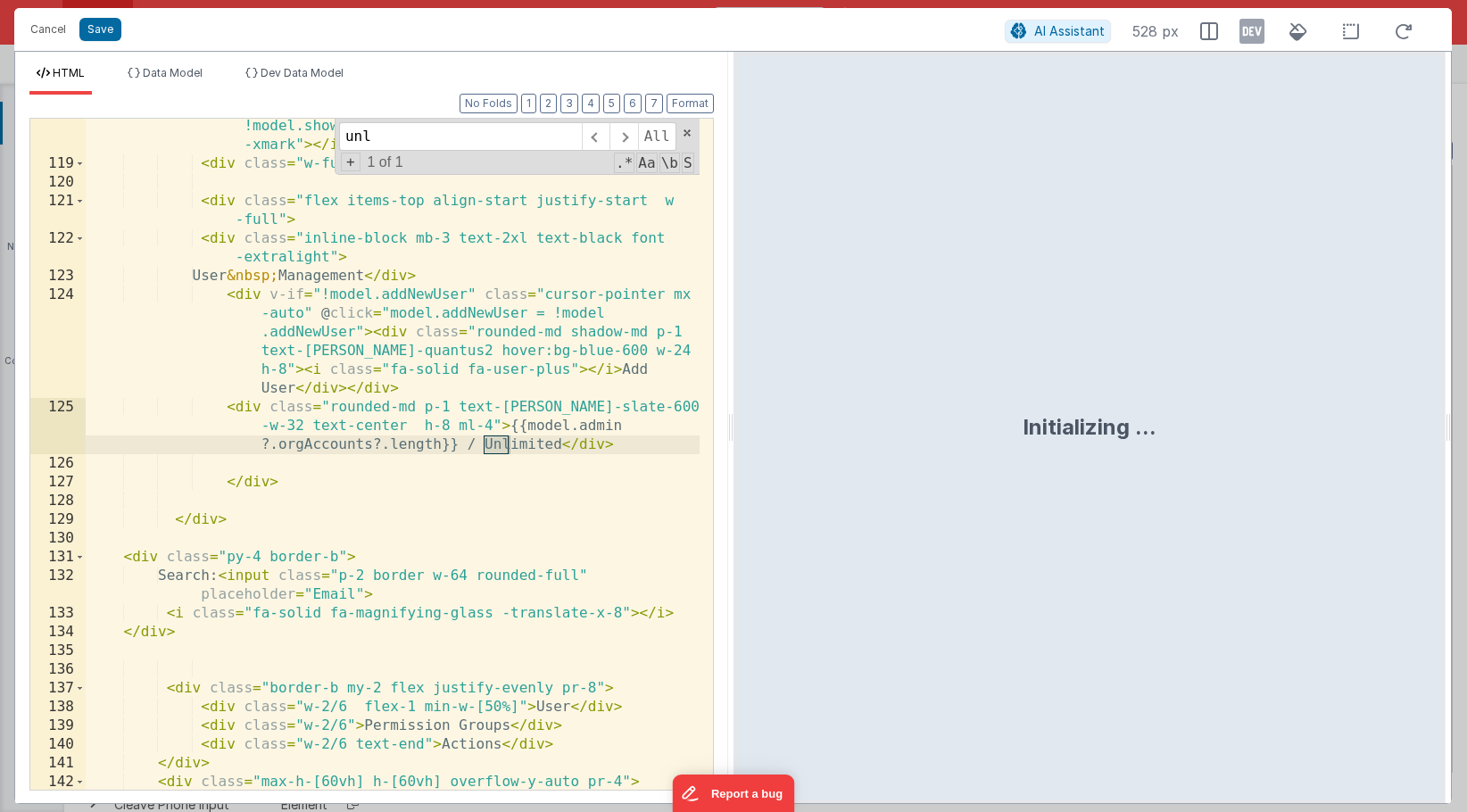
scroll to position [3842, 0]
type input "unlimit"
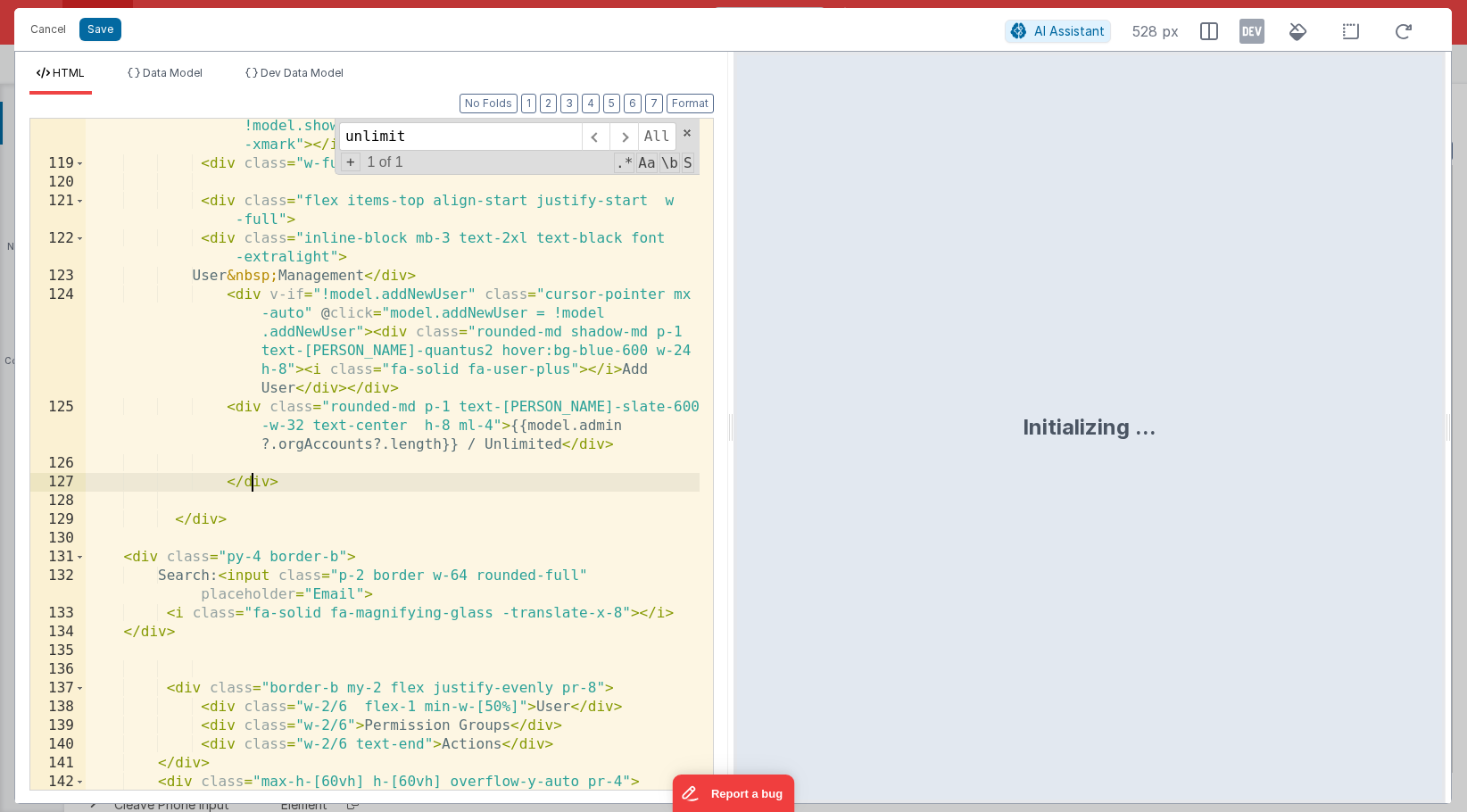
click at [252, 480] on div "< div class = "float-right cursor-pointer hover:text -neutral-400" @ click = "m…" at bounding box center [393, 480] width 614 height 802
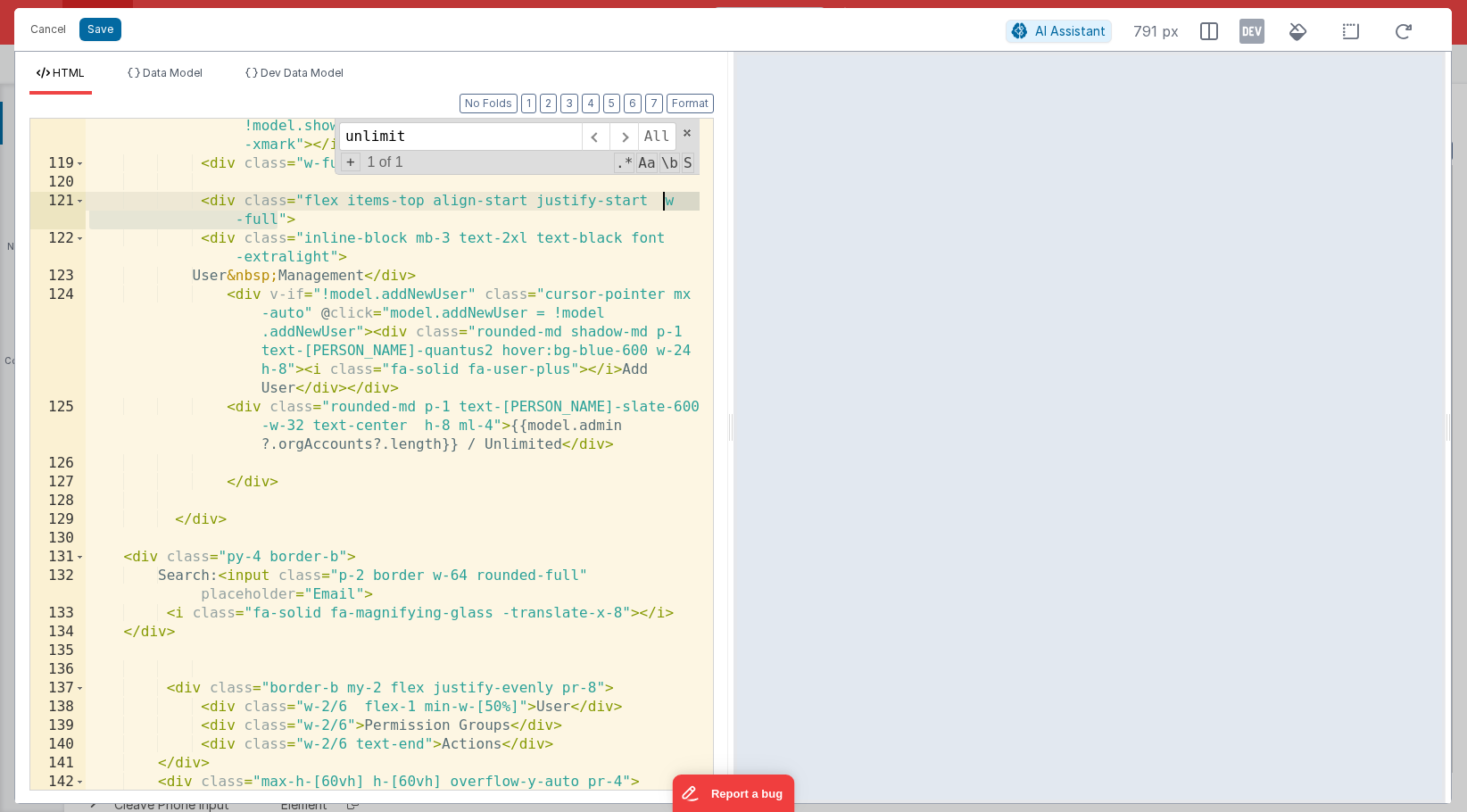
drag, startPoint x: 276, startPoint y: 217, endPoint x: 660, endPoint y: 204, distance: 384.2
click at [660, 204] on div "< div class = "float-right cursor-pointer hover:text -neutral-400" @ click = "m…" at bounding box center [393, 480] width 614 height 802
click at [1255, 36] on icon at bounding box center [1252, 32] width 25 height 29
click at [1212, 34] on icon at bounding box center [1209, 31] width 17 height 17
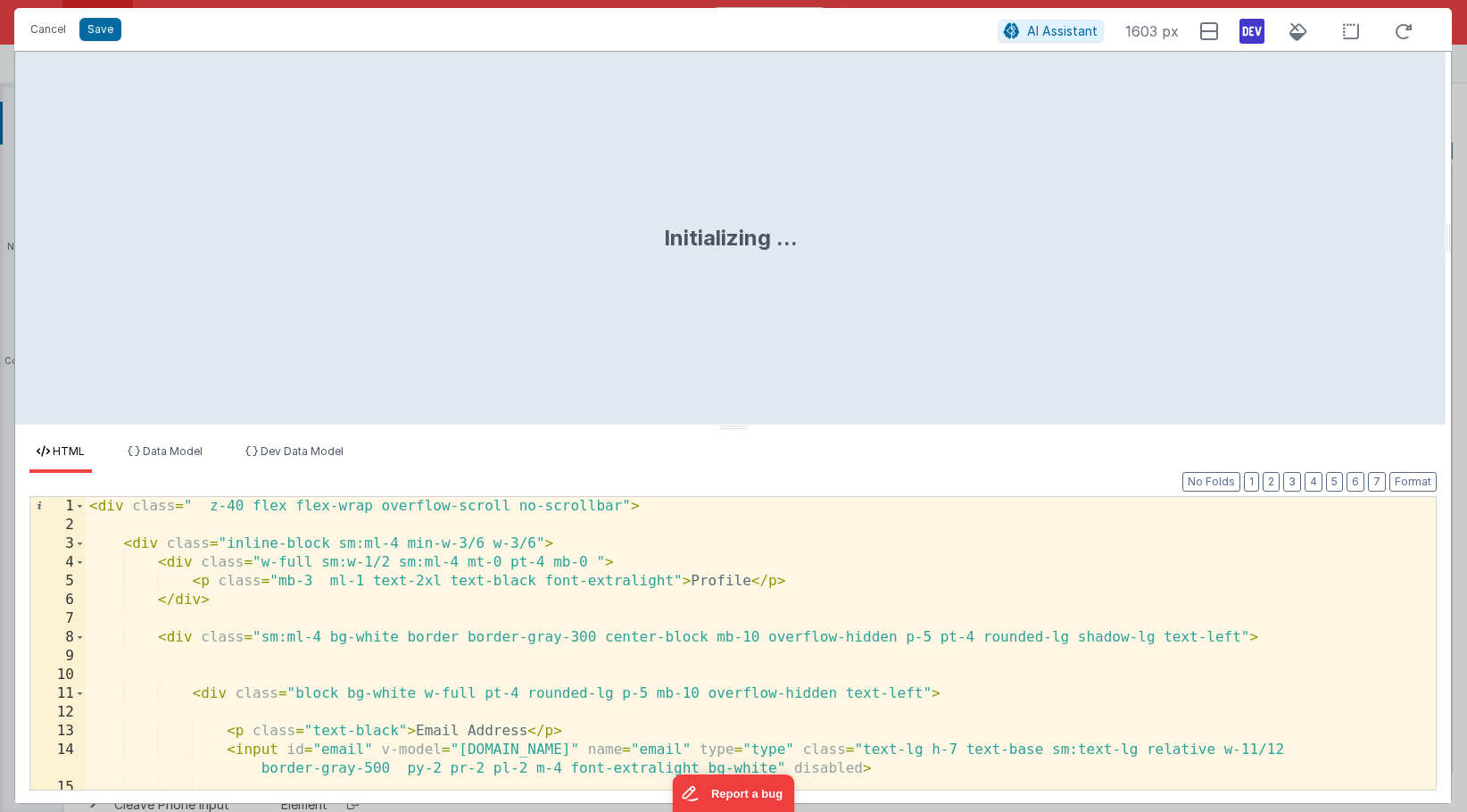
click at [1014, 666] on div "< div class = " z-40 flex flex-wrap overflow-scroll no-scrollbar" > < div class…" at bounding box center [754, 661] width 1337 height 330
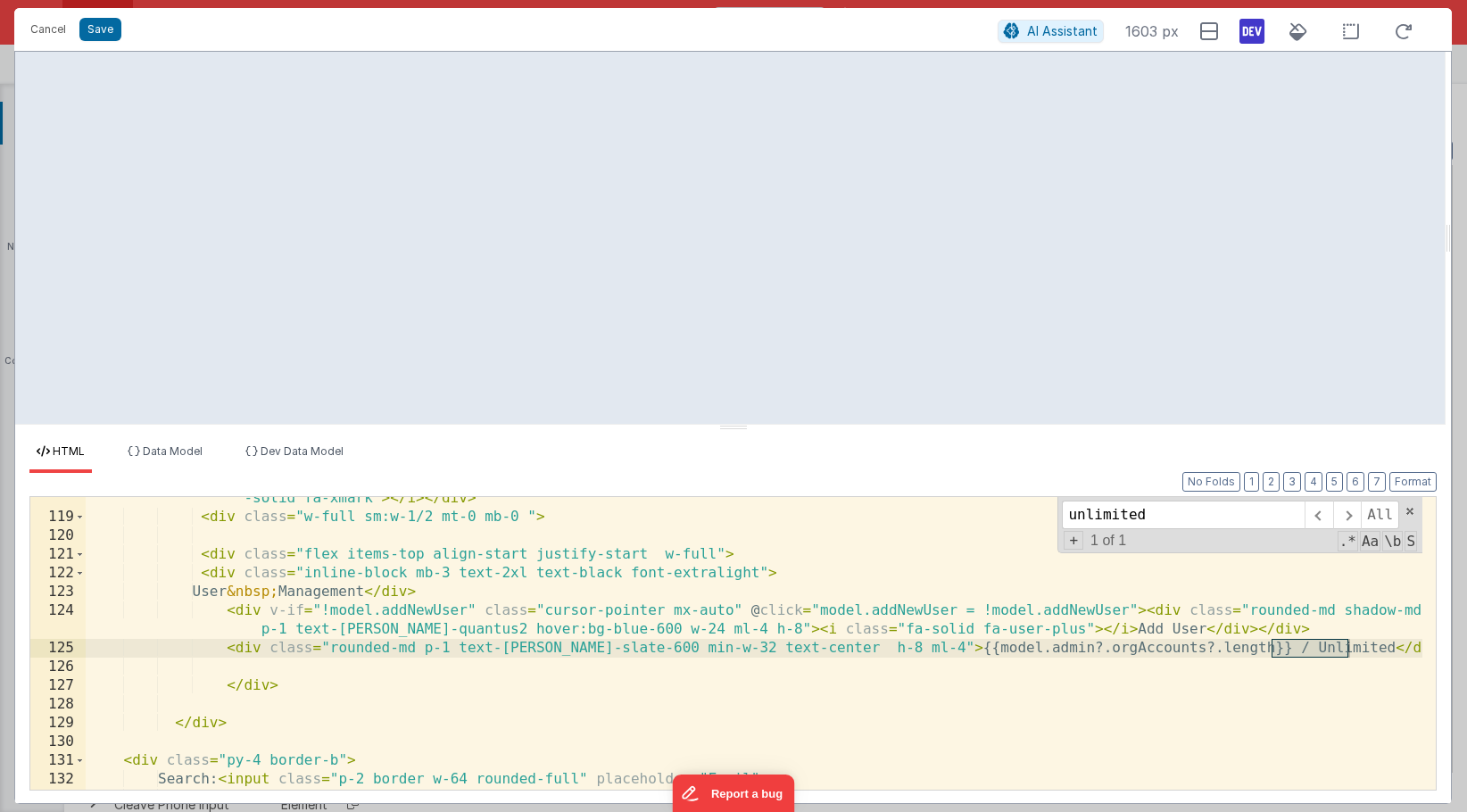
scroll to position [2589, 0]
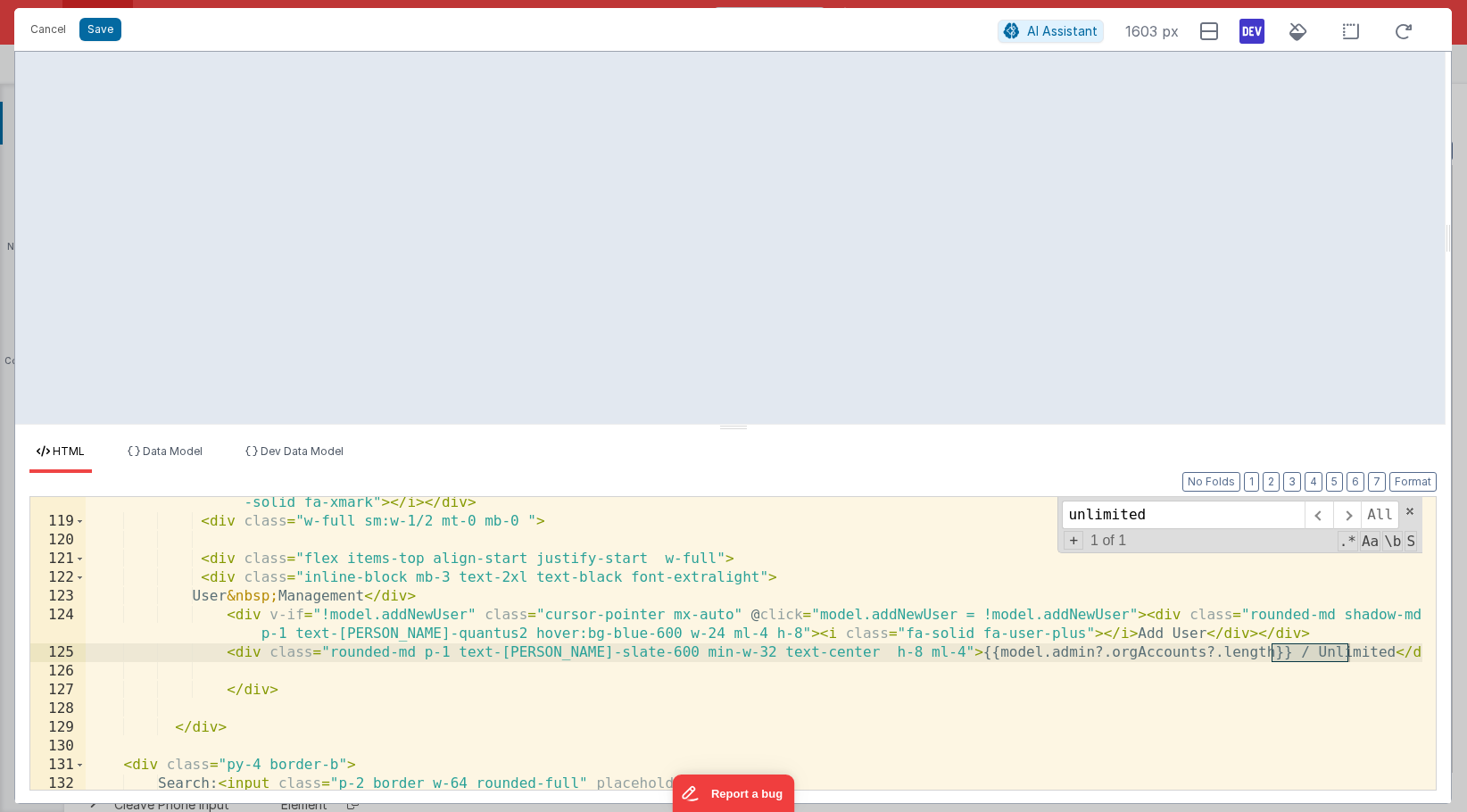
type input "unlimited"
click at [258, 686] on div "< div class = "float-right cursor-pointer hover:text-neutral-400" @ click = "mo…" at bounding box center [754, 649] width 1337 height 349
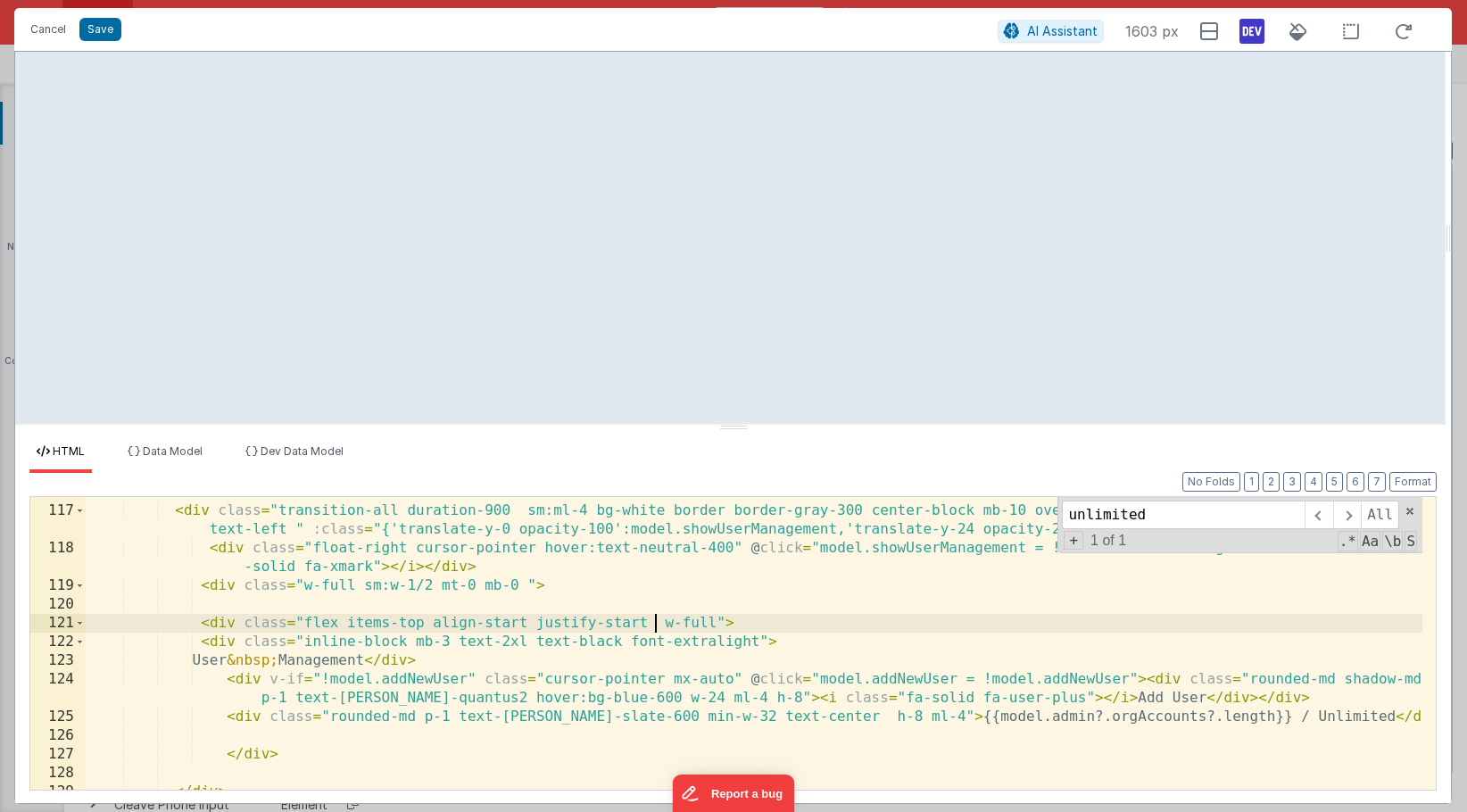
scroll to position [2527, 0]
drag, startPoint x: 660, startPoint y: 624, endPoint x: 717, endPoint y: 617, distance: 57.4
click at [717, 617] on div "< div class = "transition-all duration-900 sm:ml-4 bg-white border border-gray-…" at bounding box center [754, 645] width 1337 height 330
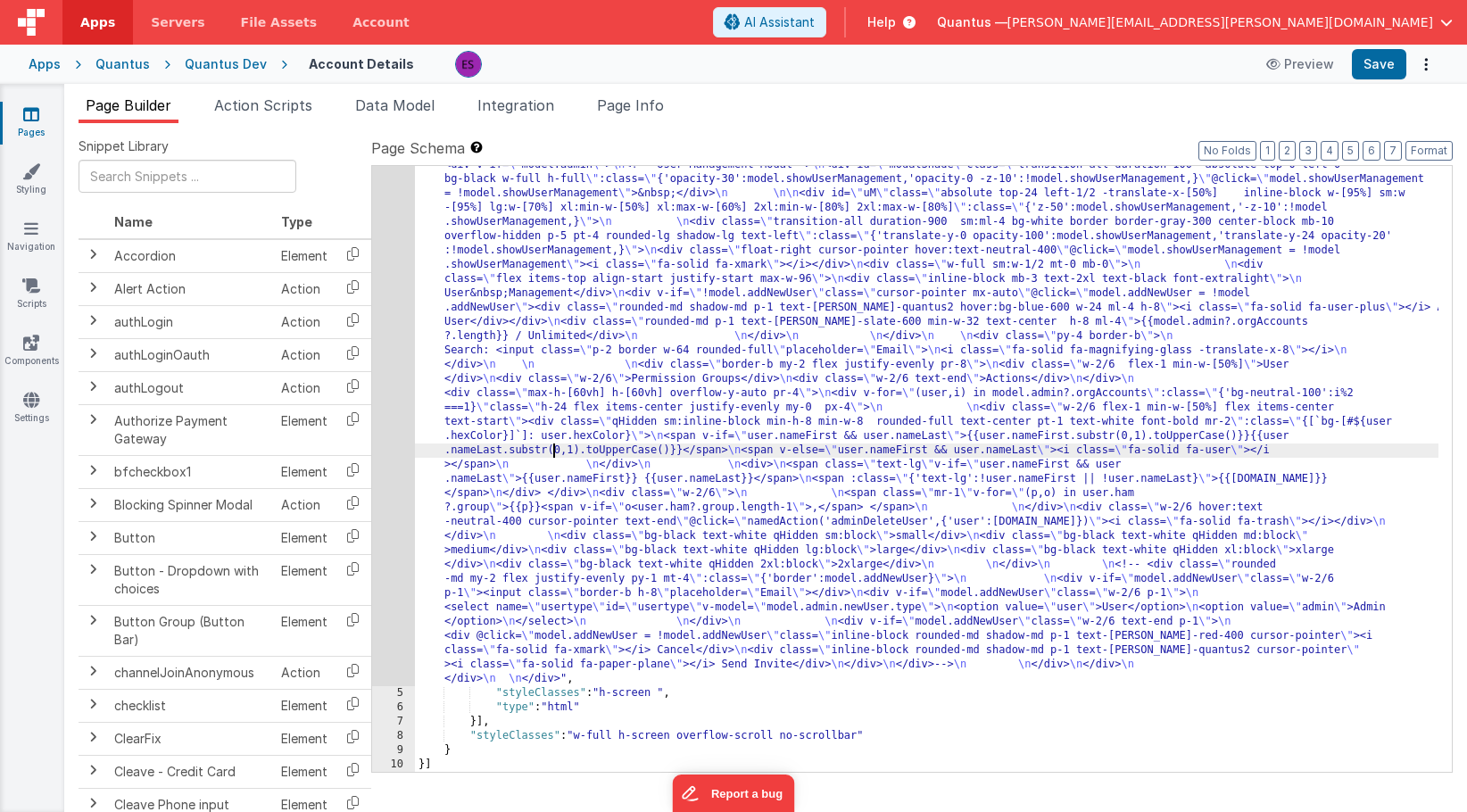
click at [550, 450] on div ""html" : "<div class= \" z-40 flex flex-wrap overflow-scroll no-scrollbar \" > …" at bounding box center [926, 432] width 1024 height 1748
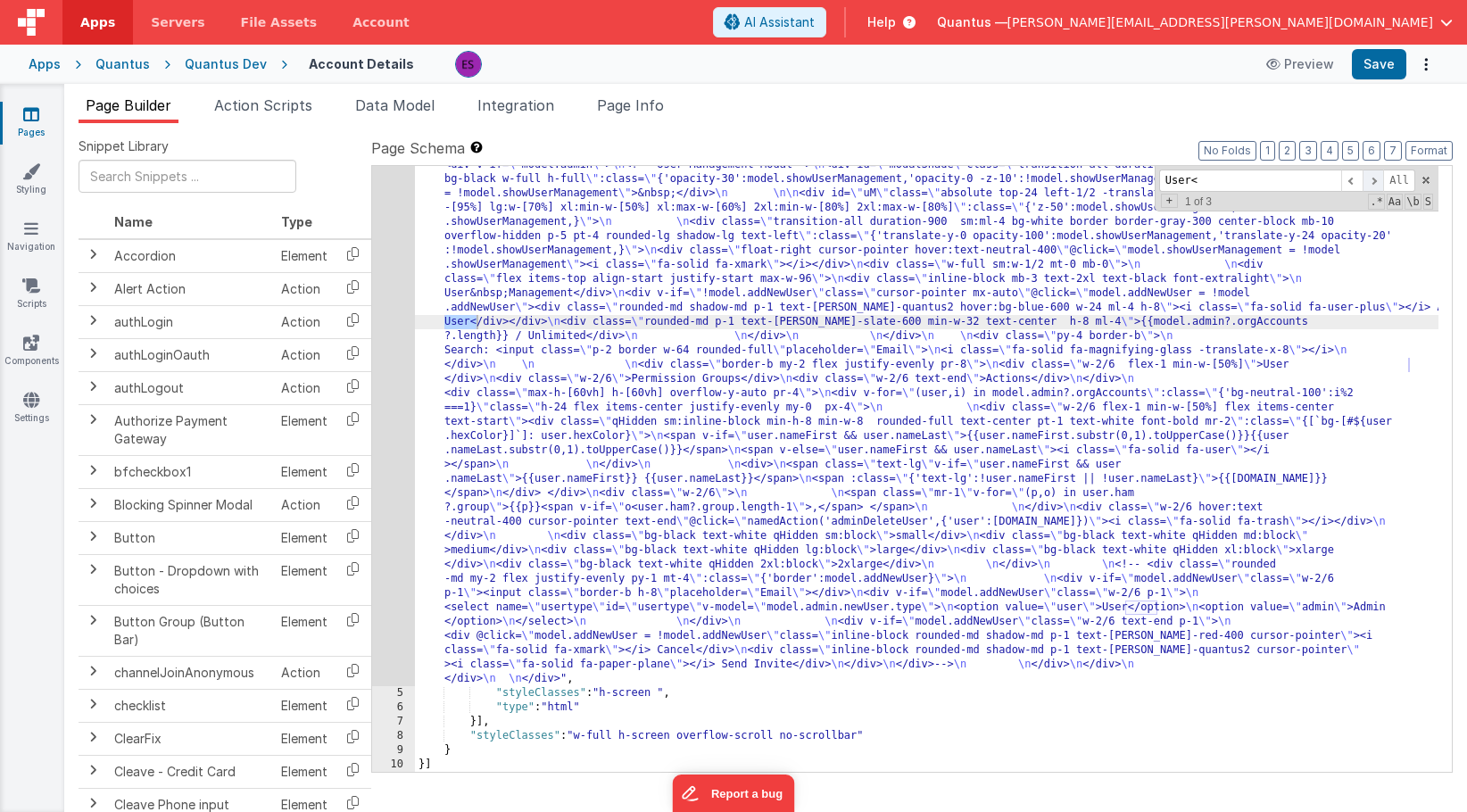
type input "User<"
click at [1370, 182] on span at bounding box center [1373, 180] width 21 height 22
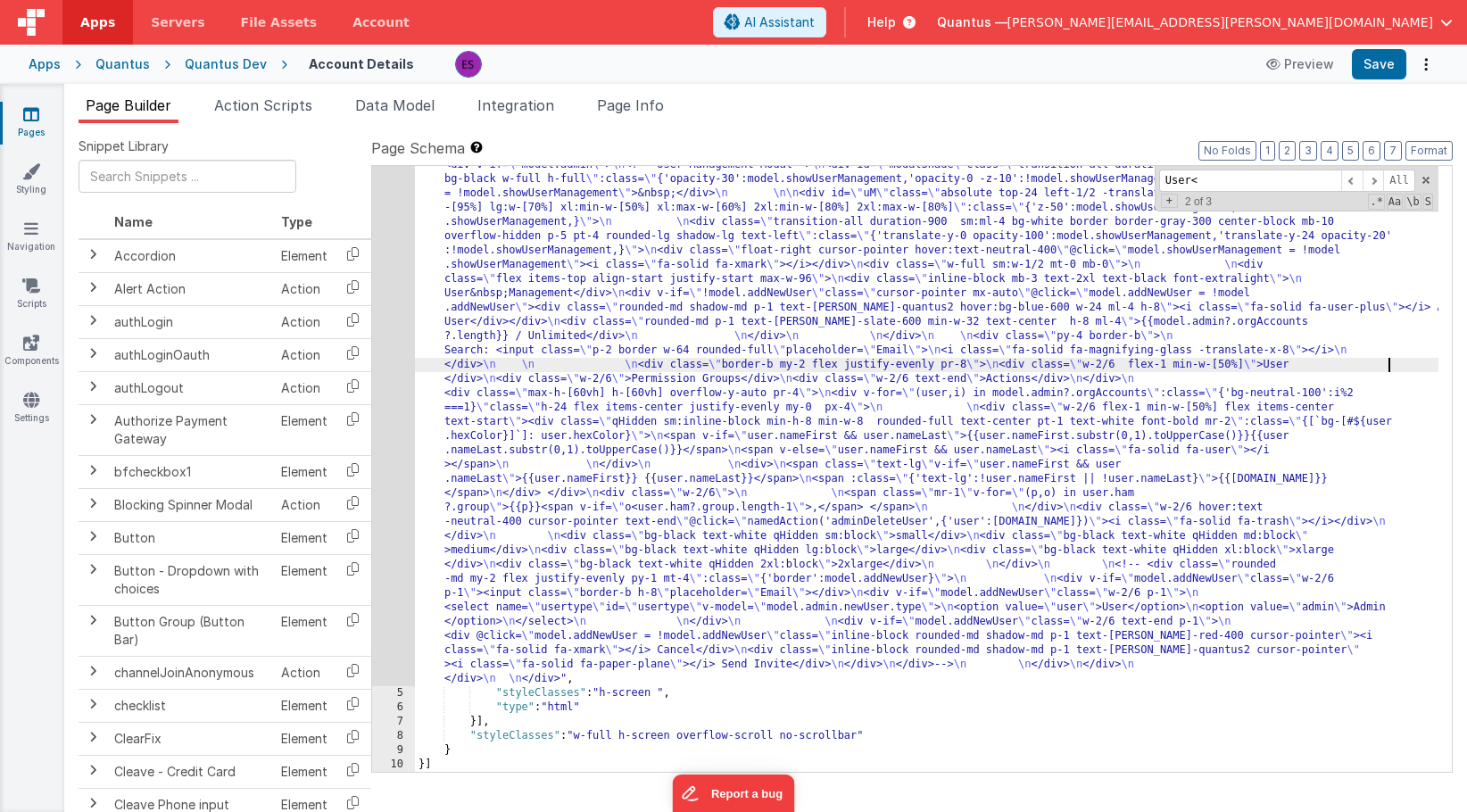
click at [1390, 363] on div ""html" : "<div class= \" z-40 flex flex-wrap overflow-scroll no-scrollbar \" > …" at bounding box center [926, 432] width 1024 height 1748
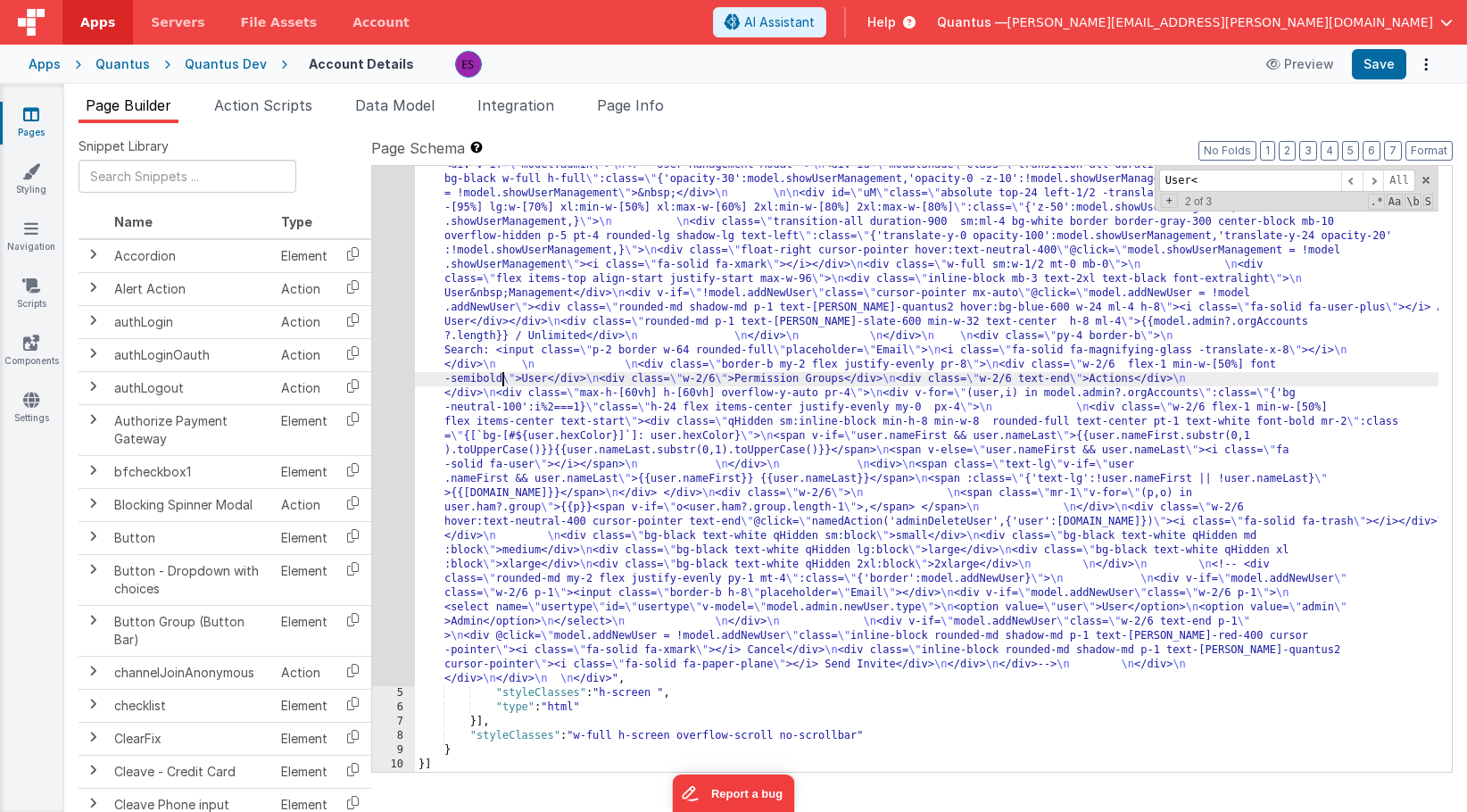
click at [806, 378] on div ""html" : "<div class= \" z-40 flex flex-wrap overflow-scroll no-scrollbar \" > …" at bounding box center [926, 432] width 1024 height 1748
click at [1337, 378] on div ""html" : "<div class= \" z-40 flex flex-wrap overflow-scroll no-scrollbar \" > …" at bounding box center [926, 432] width 1024 height 1748
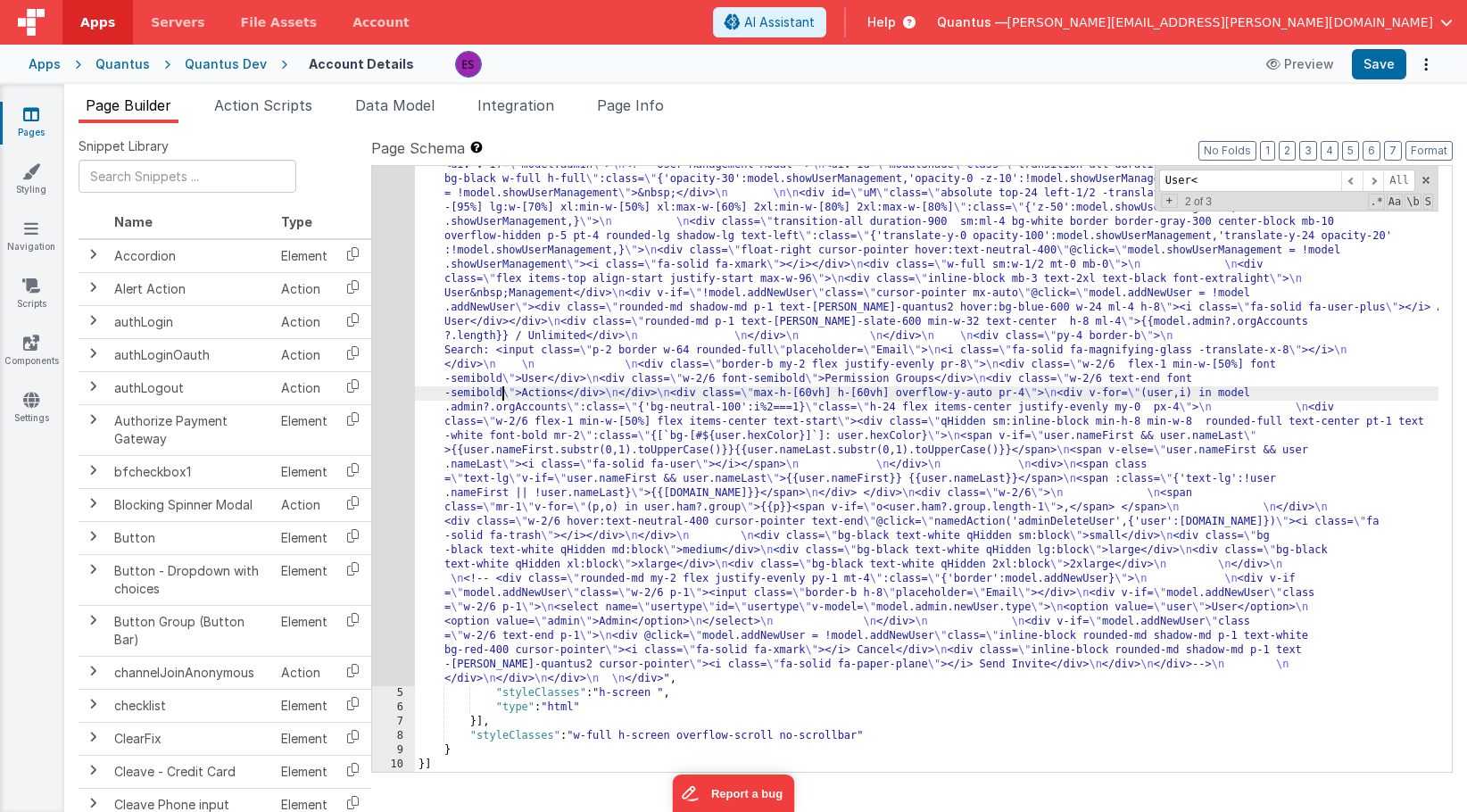
click at [589, 384] on div ""html" : "<div class= \" z-40 flex flex-wrap overflow-scroll no-scrollbar \" > …" at bounding box center [926, 432] width 1024 height 1748
click at [484, 502] on div ""html" : "<div class= \" z-40 flex flex-wrap overflow-scroll no-scrollbar \" > …" at bounding box center [926, 432] width 1024 height 1748
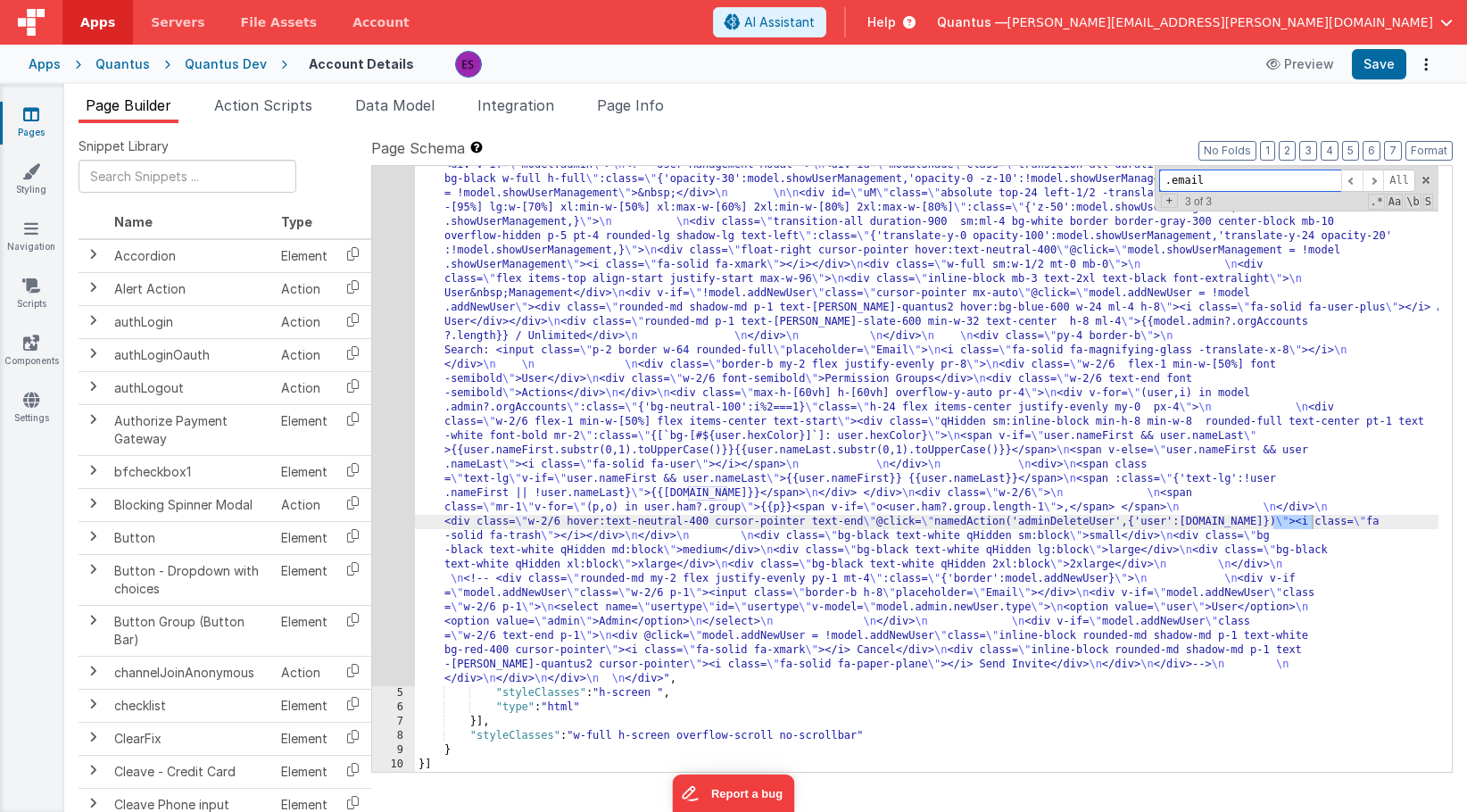
type input ".email"
click at [649, 492] on div ""html" : "<div class= \" z-40 flex flex-wrap overflow-scroll no-scrollbar \" > …" at bounding box center [926, 432] width 1024 height 1748
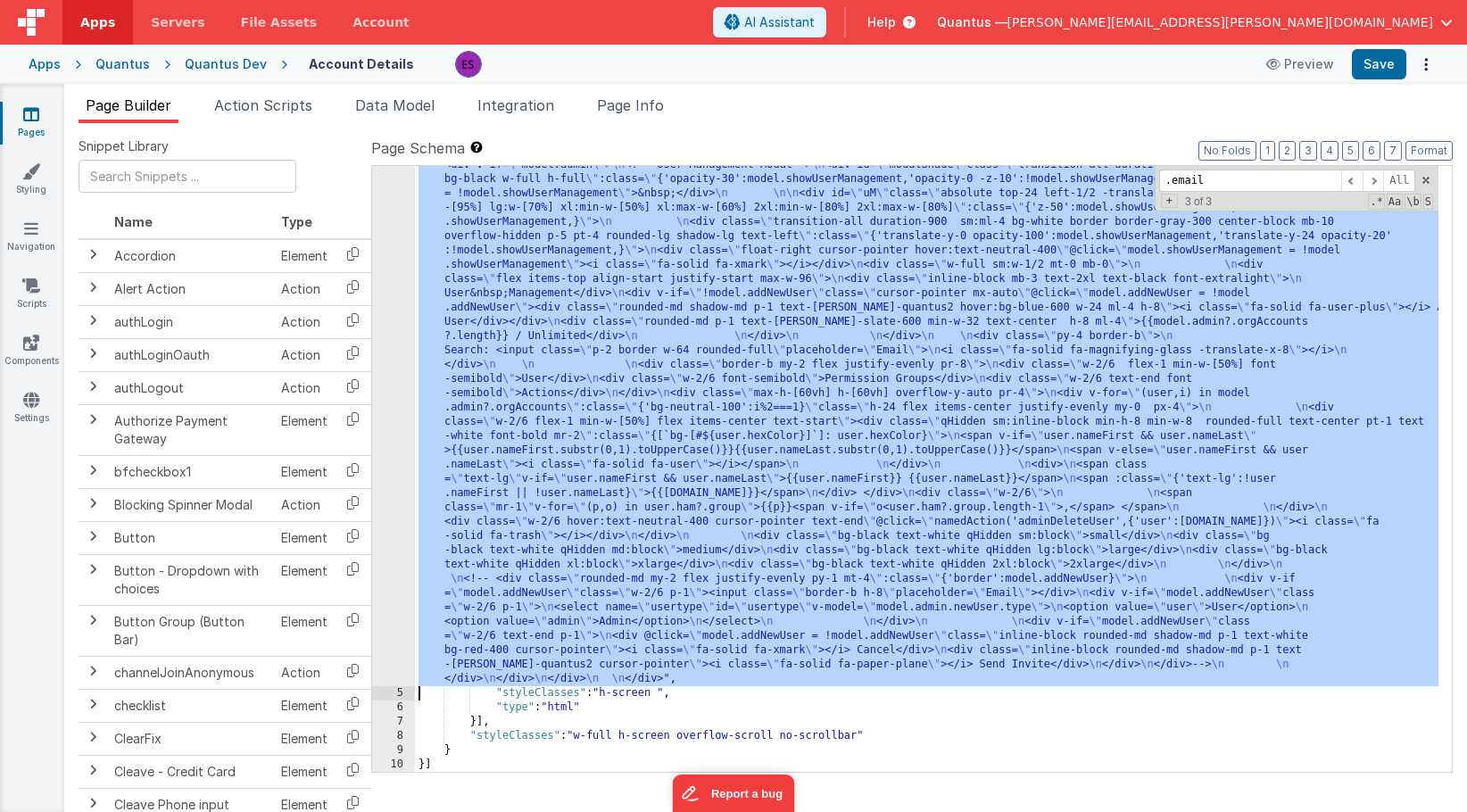
click at [383, 477] on div "4" at bounding box center [394, 122] width 43 height 1128
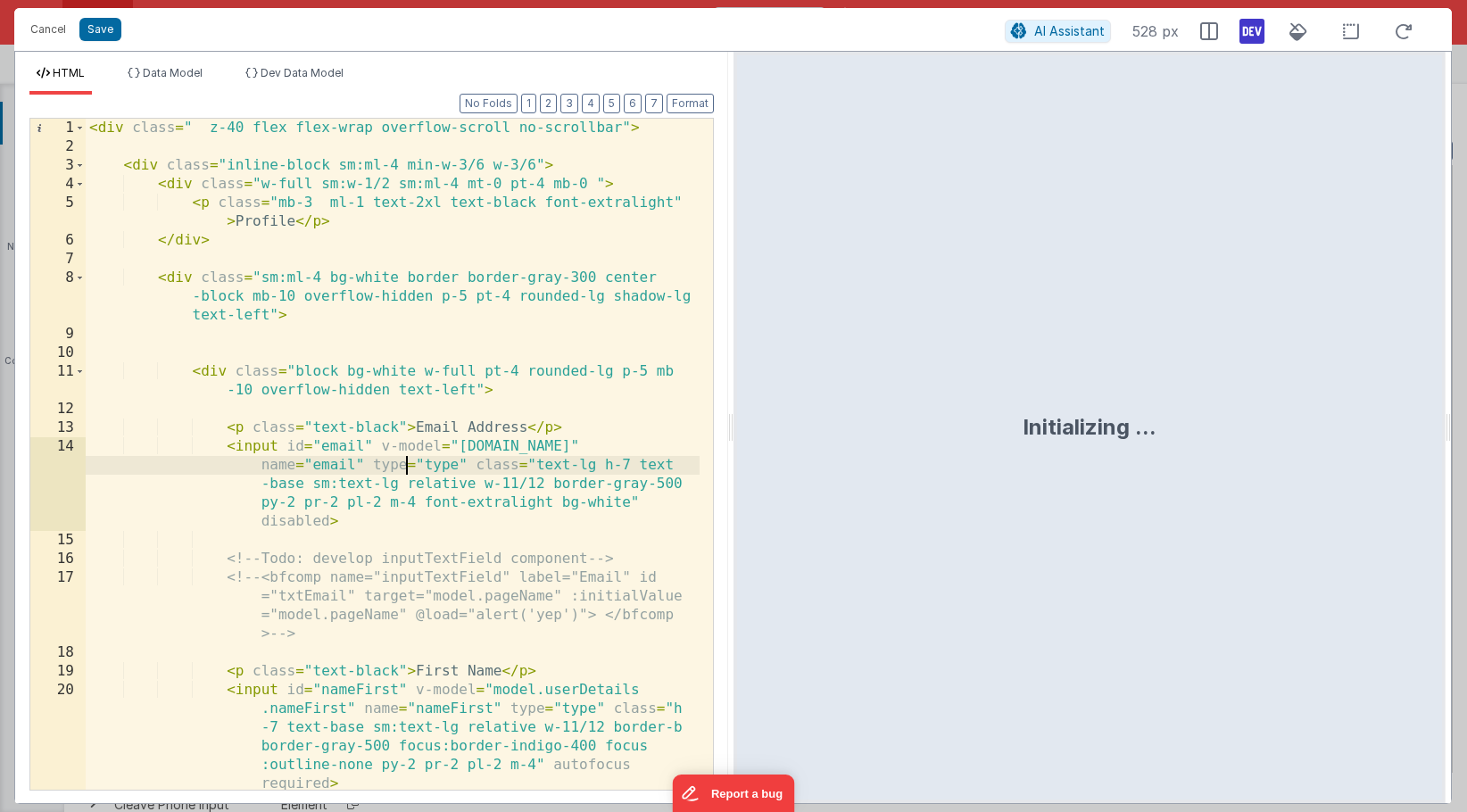
click at [410, 464] on div "< div class = " z-40 flex flex-wrap overflow-scroll no-scrollbar" > < div class…" at bounding box center [393, 473] width 614 height 709
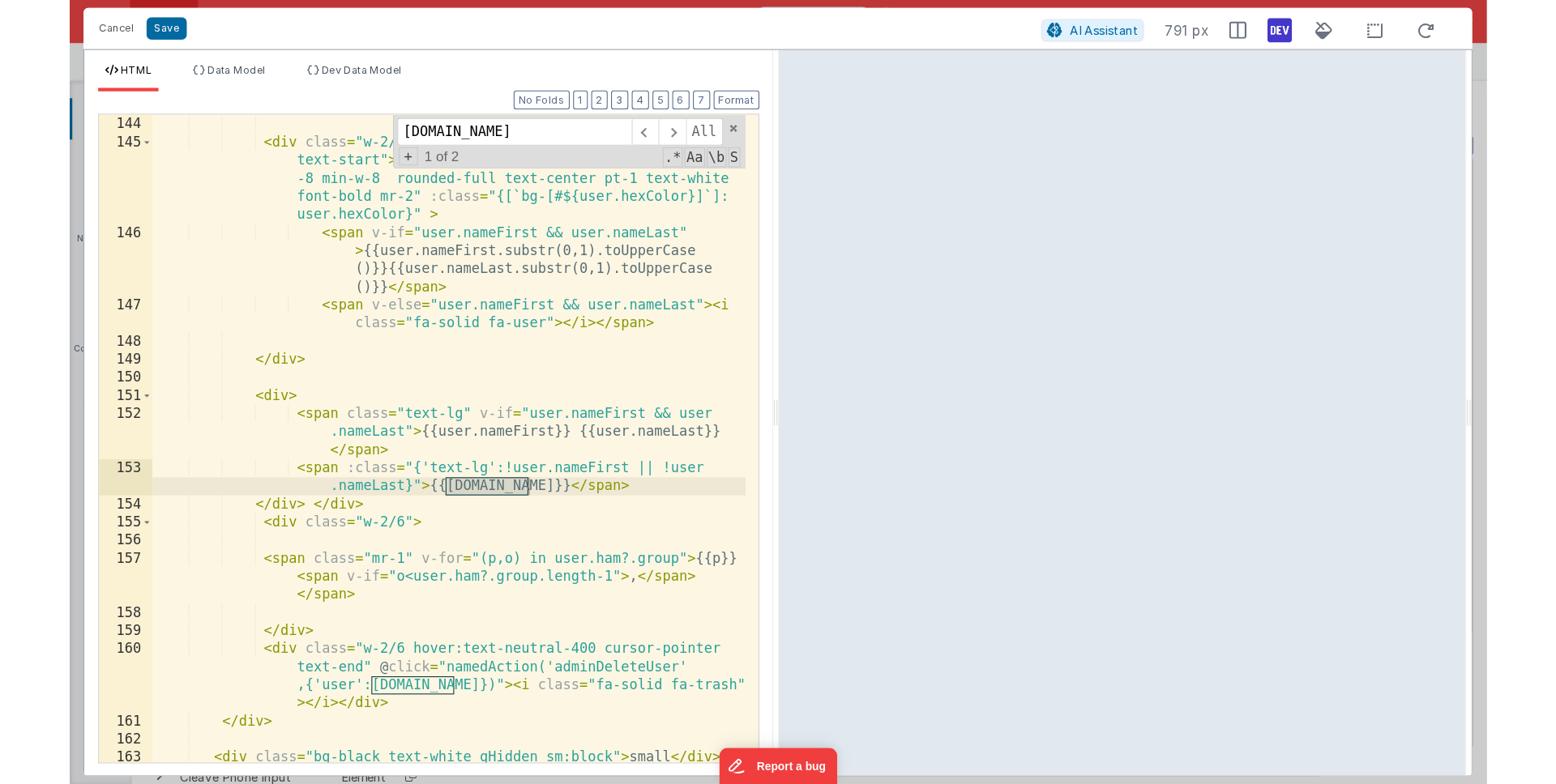
scroll to position [4204, 0]
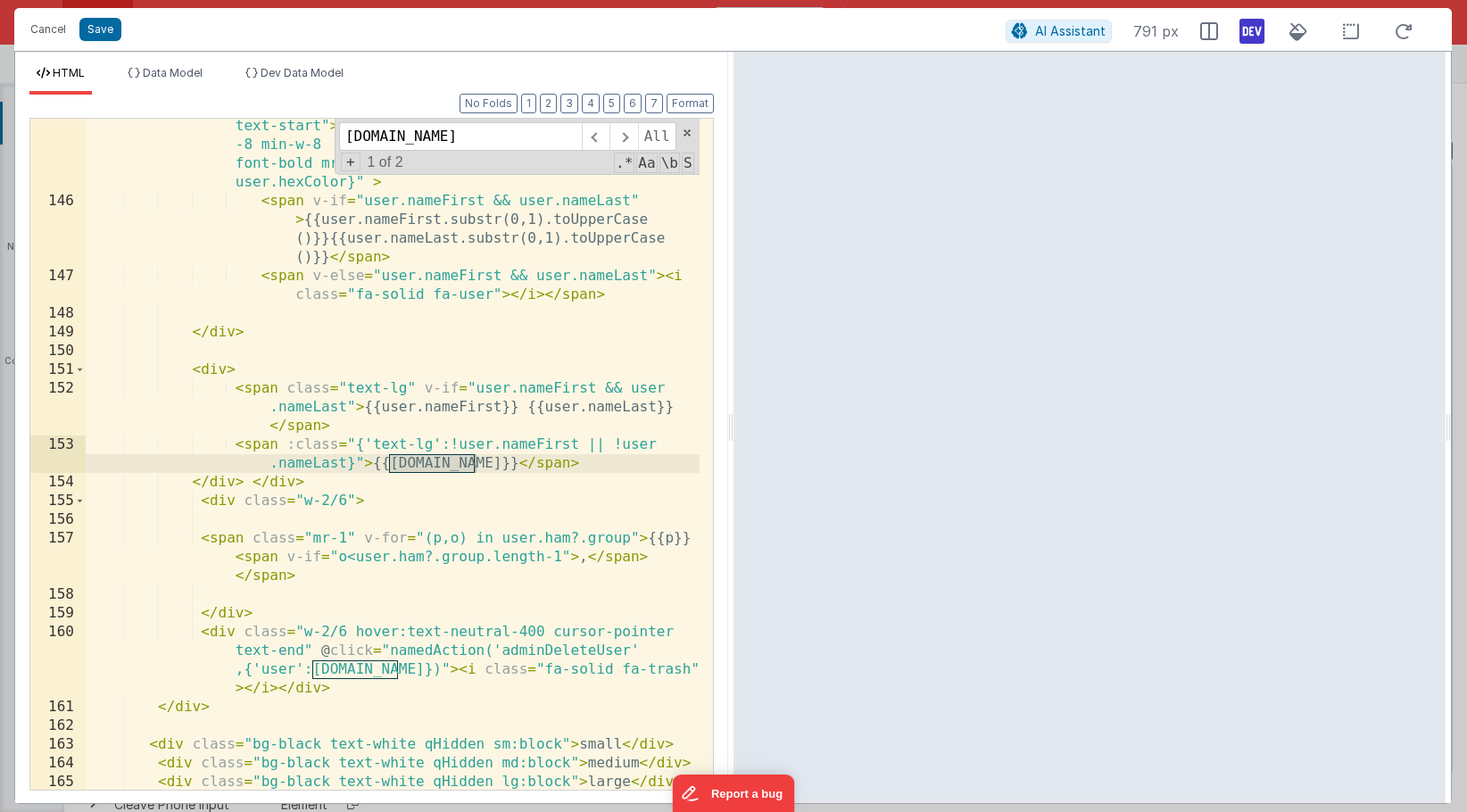
type input "user.email"
click at [209, 365] on div "< div class = "w-2/6 flex-1 min-w-[50%] flex items-center text-start" > < div c…" at bounding box center [393, 490] width 614 height 783
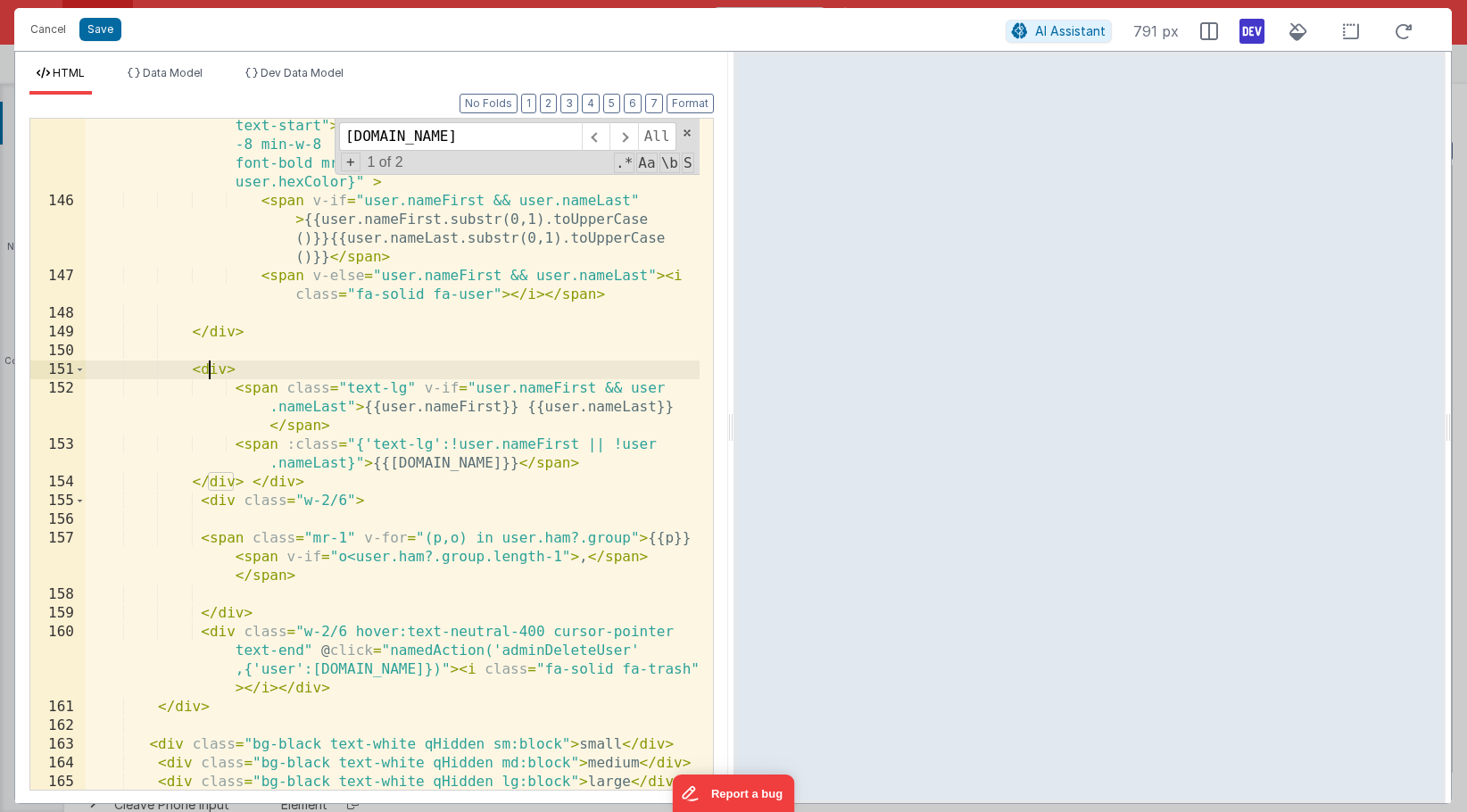
click at [257, 386] on div "< div class = "w-2/6 flex-1 min-w-[50%] flex items-center text-start" > < div c…" at bounding box center [393, 490] width 614 height 783
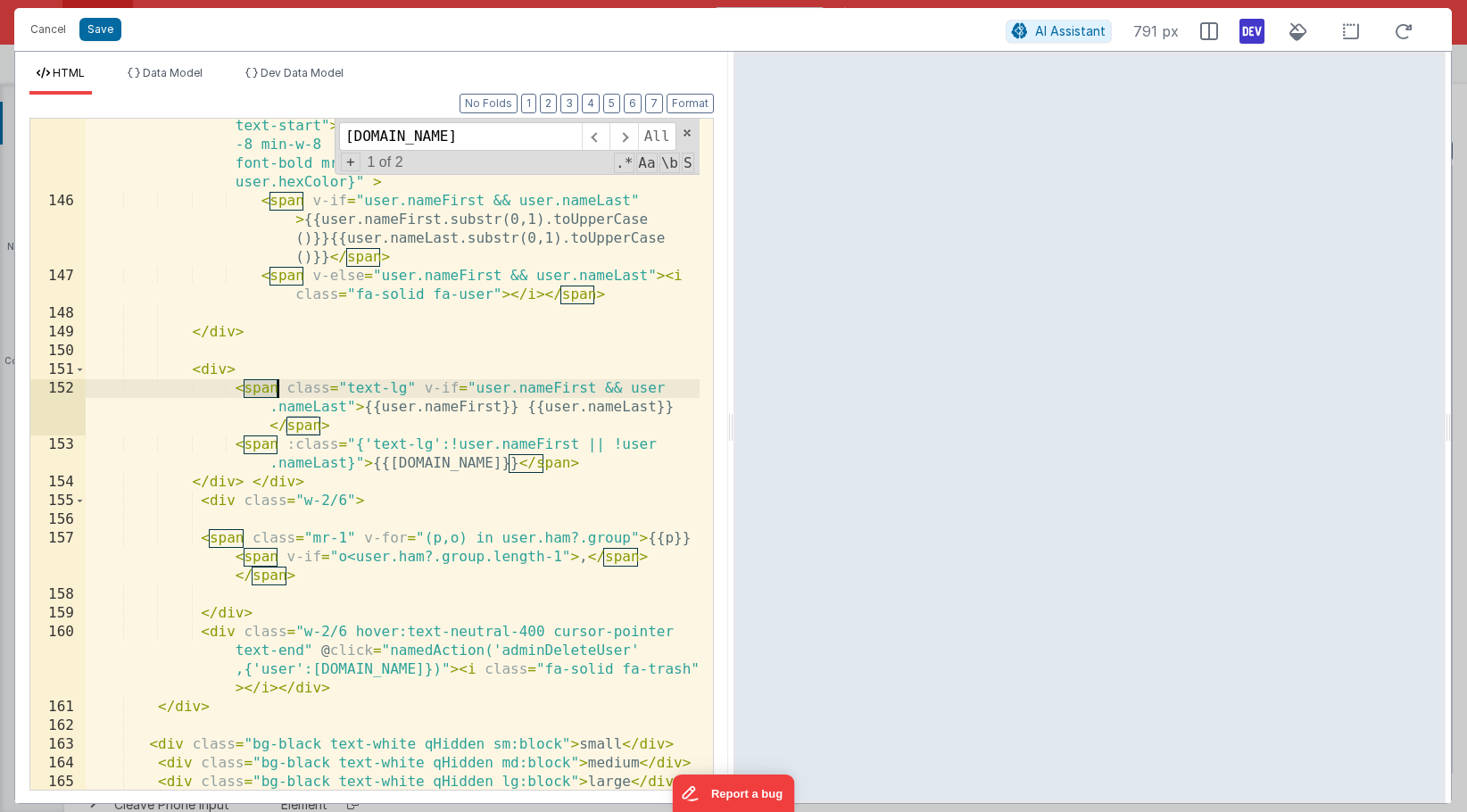
click at [257, 386] on div "< div class = "w-2/6 flex-1 min-w-[50%] flex items-center text-start" > < div c…" at bounding box center [393, 490] width 614 height 783
click at [296, 425] on div "< div class = "w-2/6 flex-1 min-w-[50%] flex items-center text-start" > < div c…" at bounding box center [393, 490] width 614 height 783
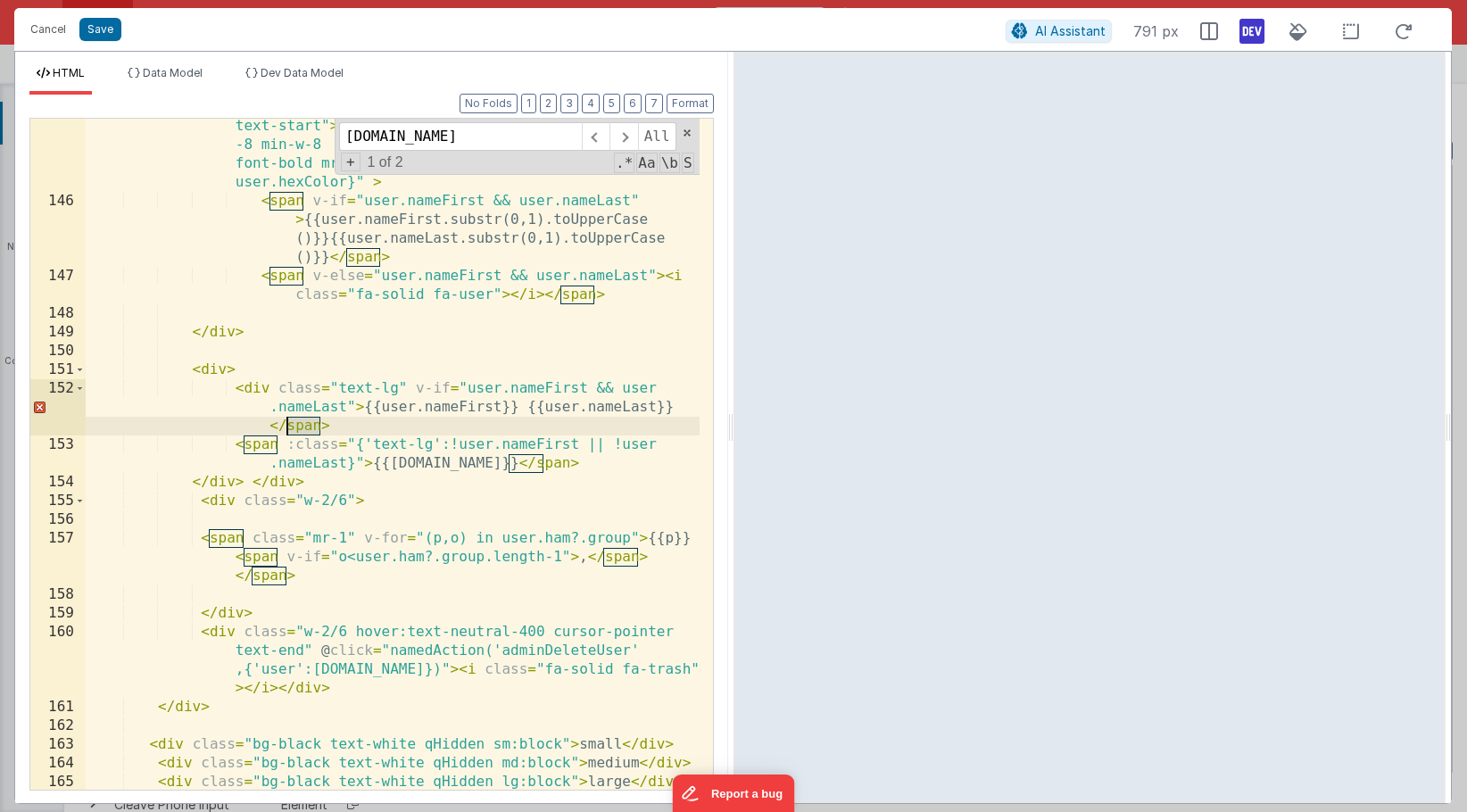
click at [296, 425] on div "< div class = "w-2/6 flex-1 min-w-[50%] flex items-center text-start" > < div c…" at bounding box center [393, 490] width 614 height 783
click at [260, 445] on div "< div class = "w-2/6 flex-1 min-w-[50%] flex items-center text-start" > < div c…" at bounding box center [393, 490] width 614 height 783
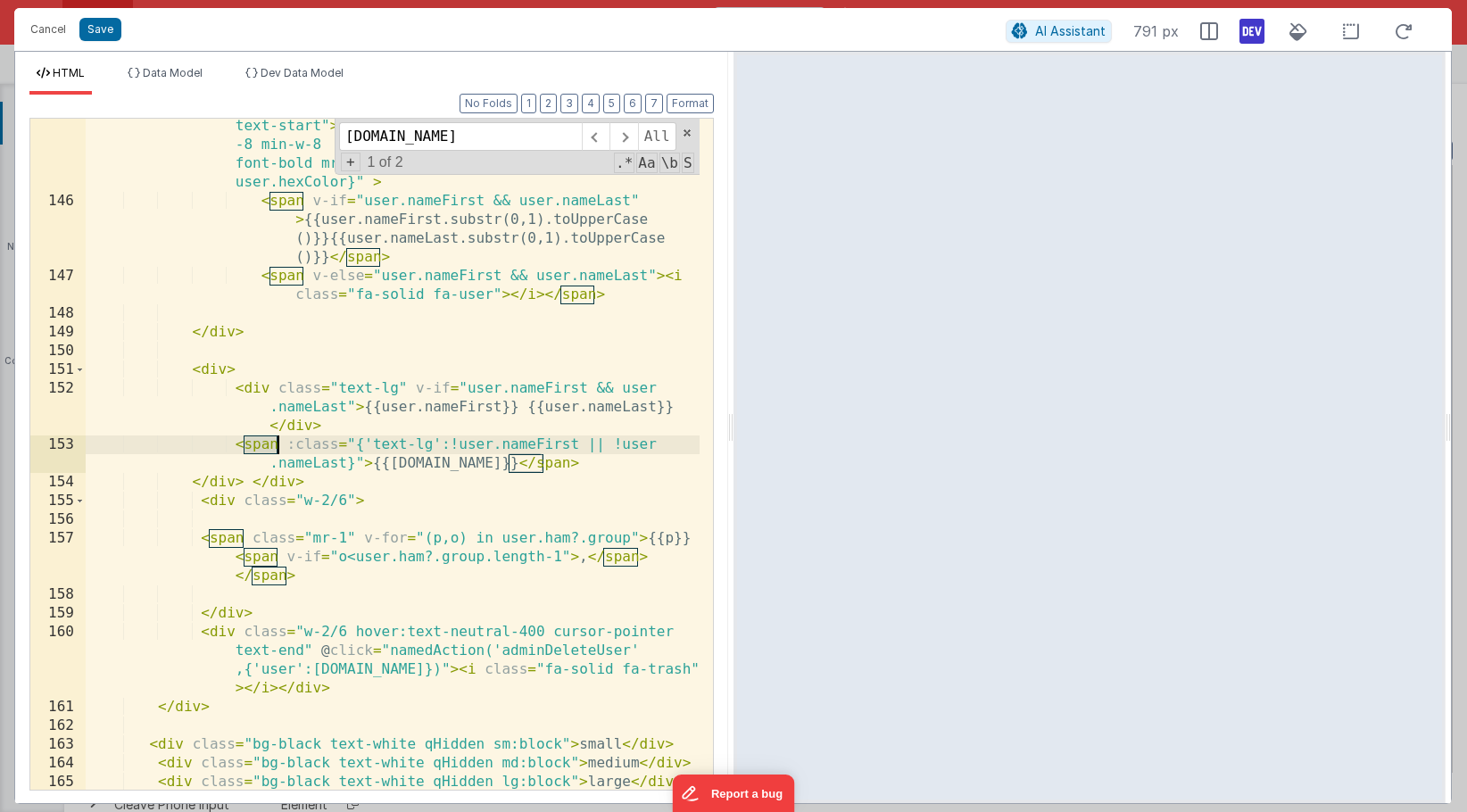
click at [260, 446] on div "< div class = "w-2/6 flex-1 min-w-[50%] flex items-center text-start" > < div c…" at bounding box center [393, 490] width 614 height 783
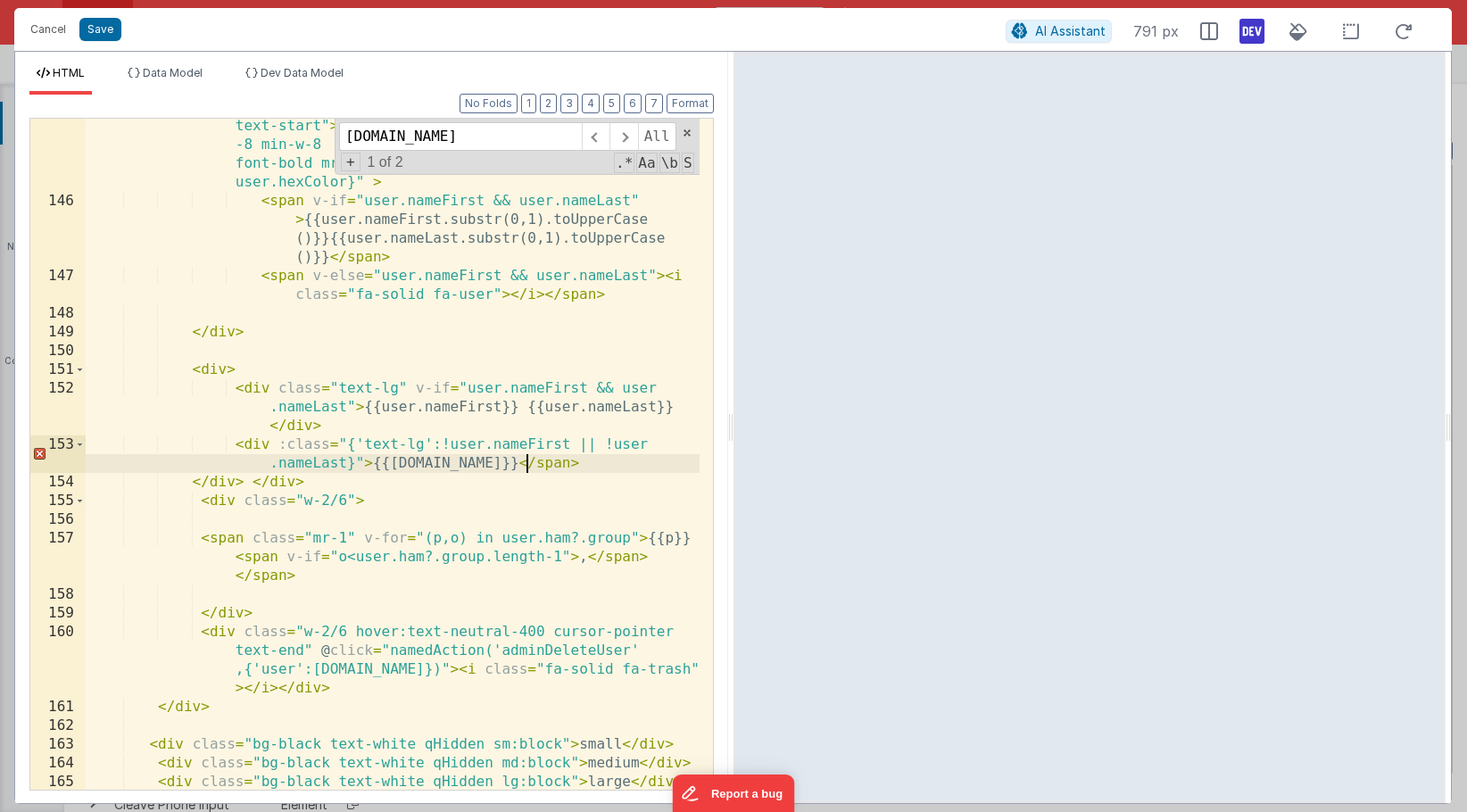
click at [525, 465] on div "< div class = "w-2/6 flex-1 min-w-[50%] flex items-center text-start" > < div c…" at bounding box center [393, 490] width 614 height 783
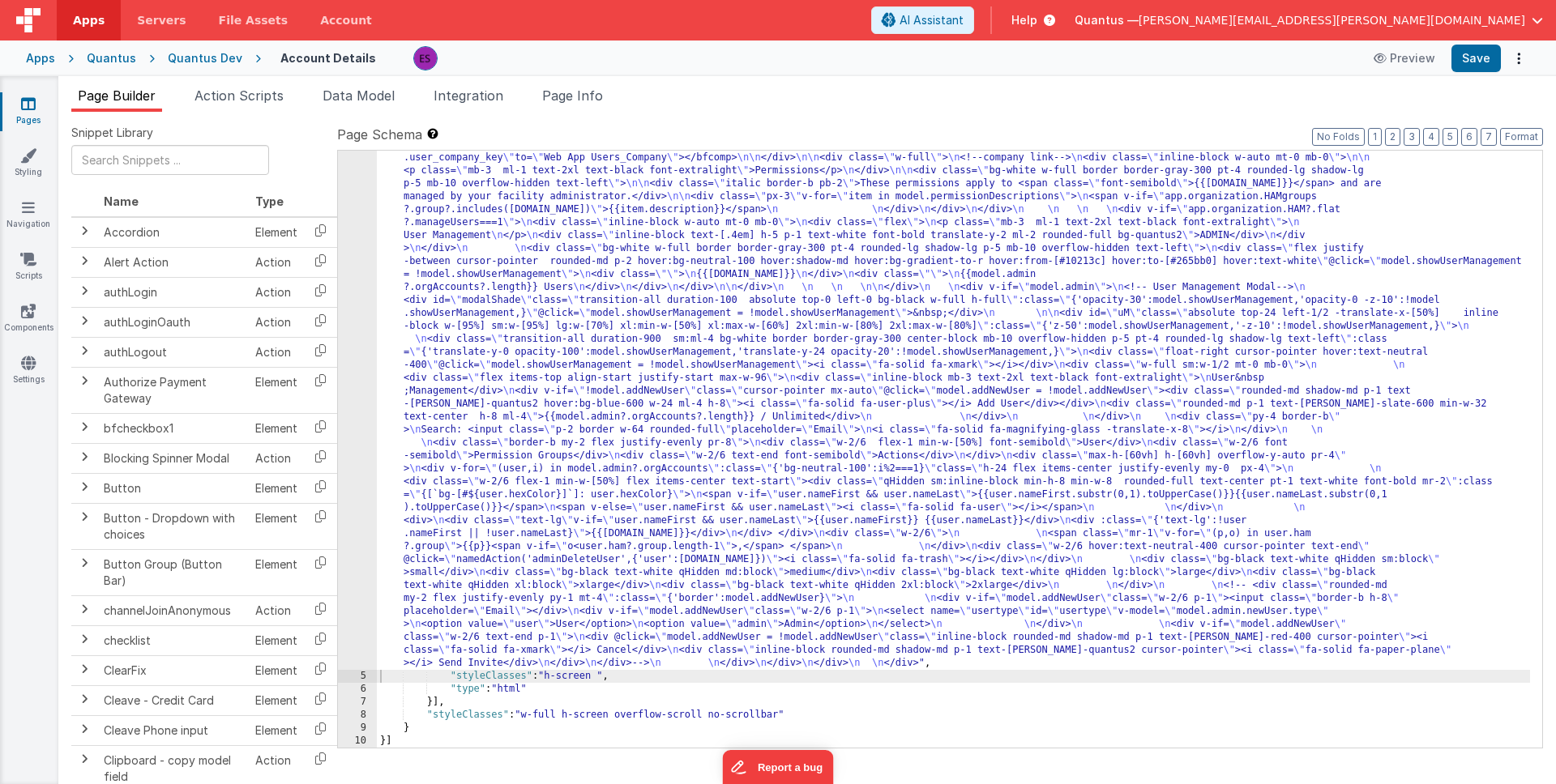
scroll to position [336, 0]
click at [554, 411] on div ""html" : "<div class= \" z-40 flex flex-wrap overflow-scroll no-scrollbar \" > …" at bounding box center [953, 566] width 1153 height 1427
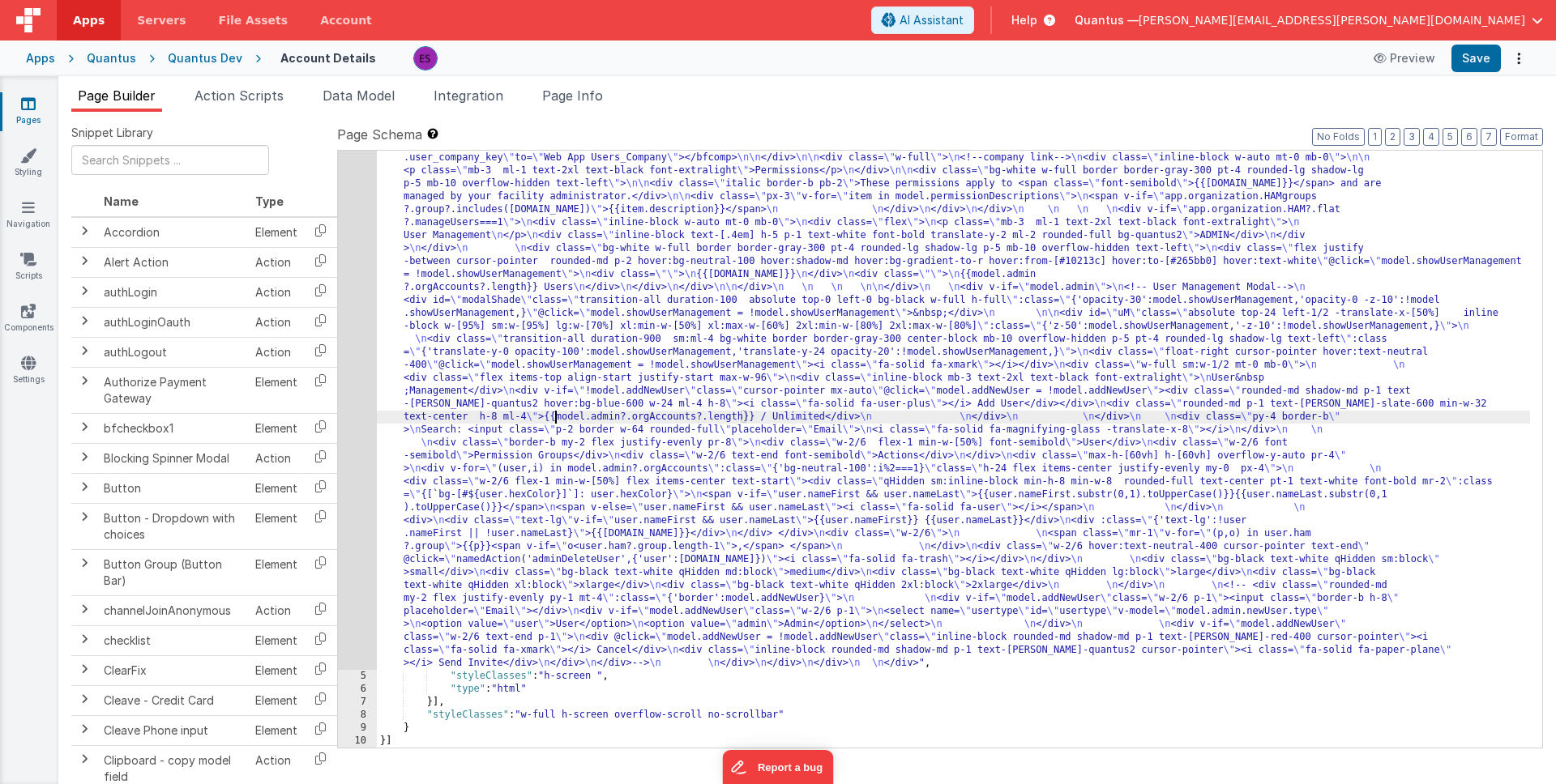
click at [478, 487] on div ""html" : "<div class= \" z-40 flex flex-wrap overflow-scroll no-scrollbar \" > …" at bounding box center [953, 566] width 1153 height 1427
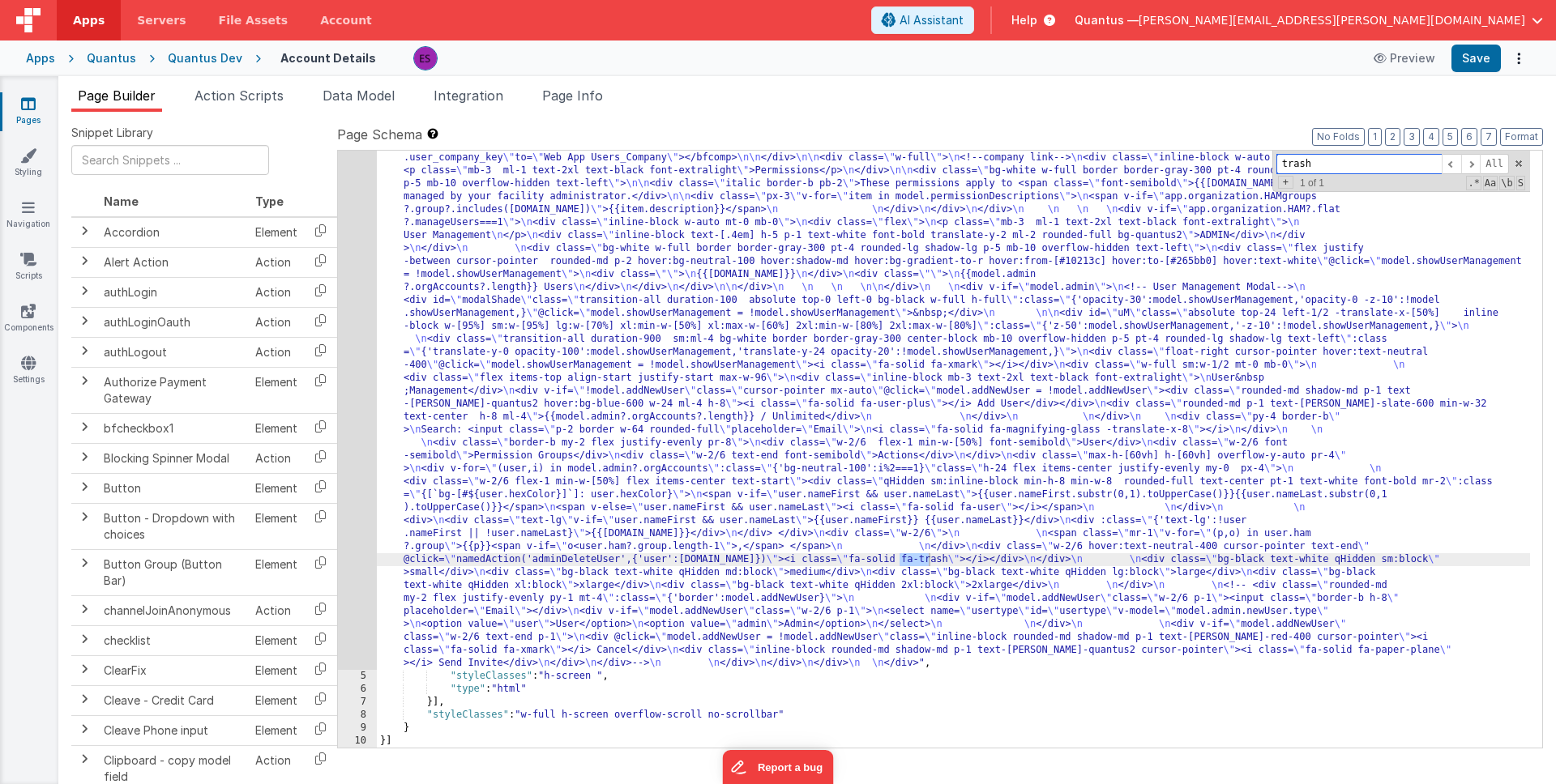
type input "trash"
click at [752, 583] on div ""html" : "<div class= \" z-40 flex flex-wrap overflow-scroll no-scrollbar \" > …" at bounding box center [953, 566] width 1153 height 1427
click at [768, 559] on div ""html" : "<div class= \" z-40 flex flex-wrap overflow-scroll no-scrollbar \" > …" at bounding box center [953, 566] width 1153 height 1427
click at [1204, 556] on div ""html" : "<div class= \" z-40 flex flex-wrap overflow-scroll no-scrollbar \" > …" at bounding box center [953, 566] width 1153 height 1427
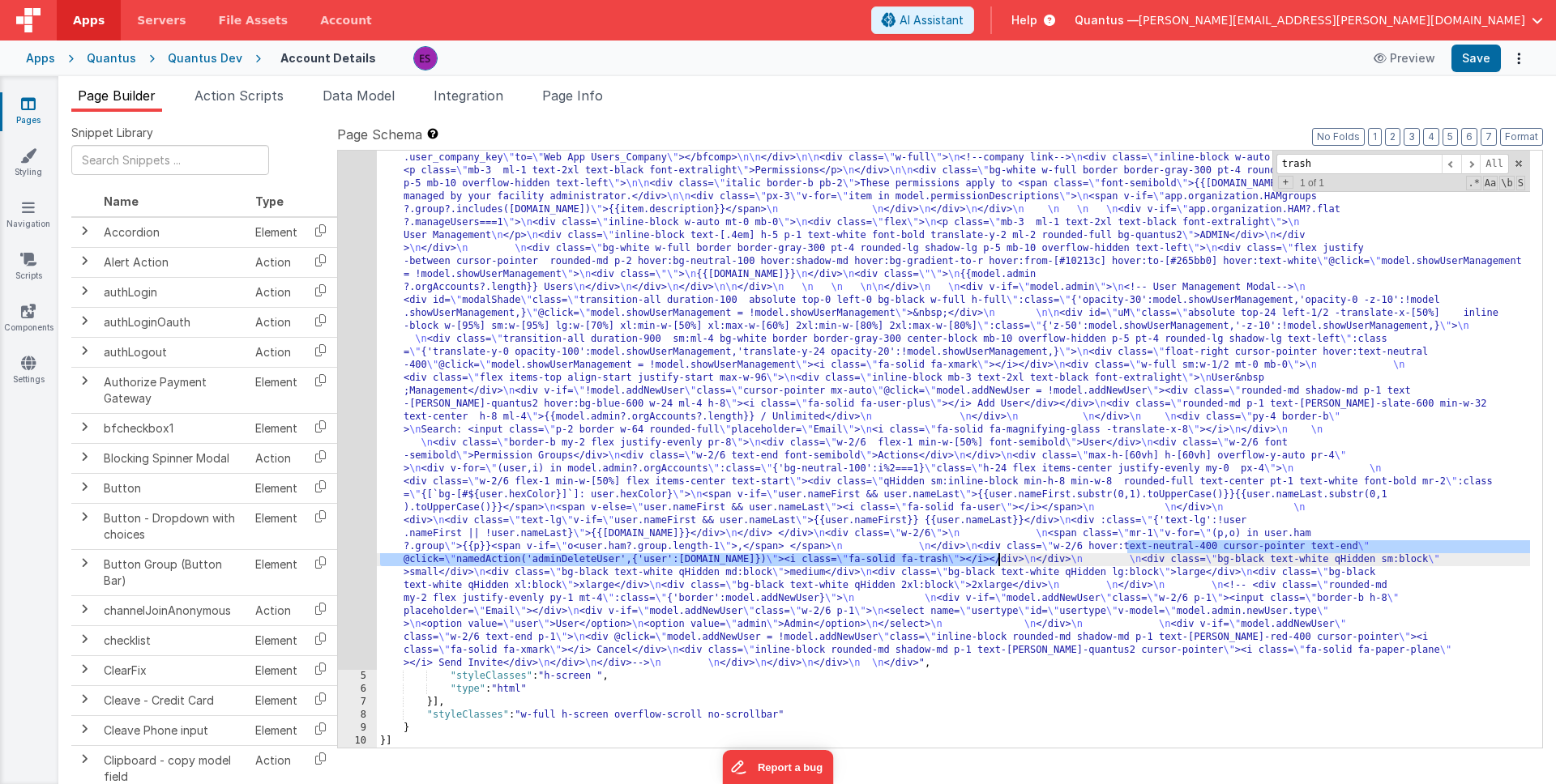
drag, startPoint x: 1126, startPoint y: 545, endPoint x: 1001, endPoint y: 560, distance: 125.9
click at [1001, 560] on div ""html" : "<div class= \" z-40 flex flex-wrap overflow-scroll no-scrollbar \" > …" at bounding box center [953, 566] width 1153 height 1427
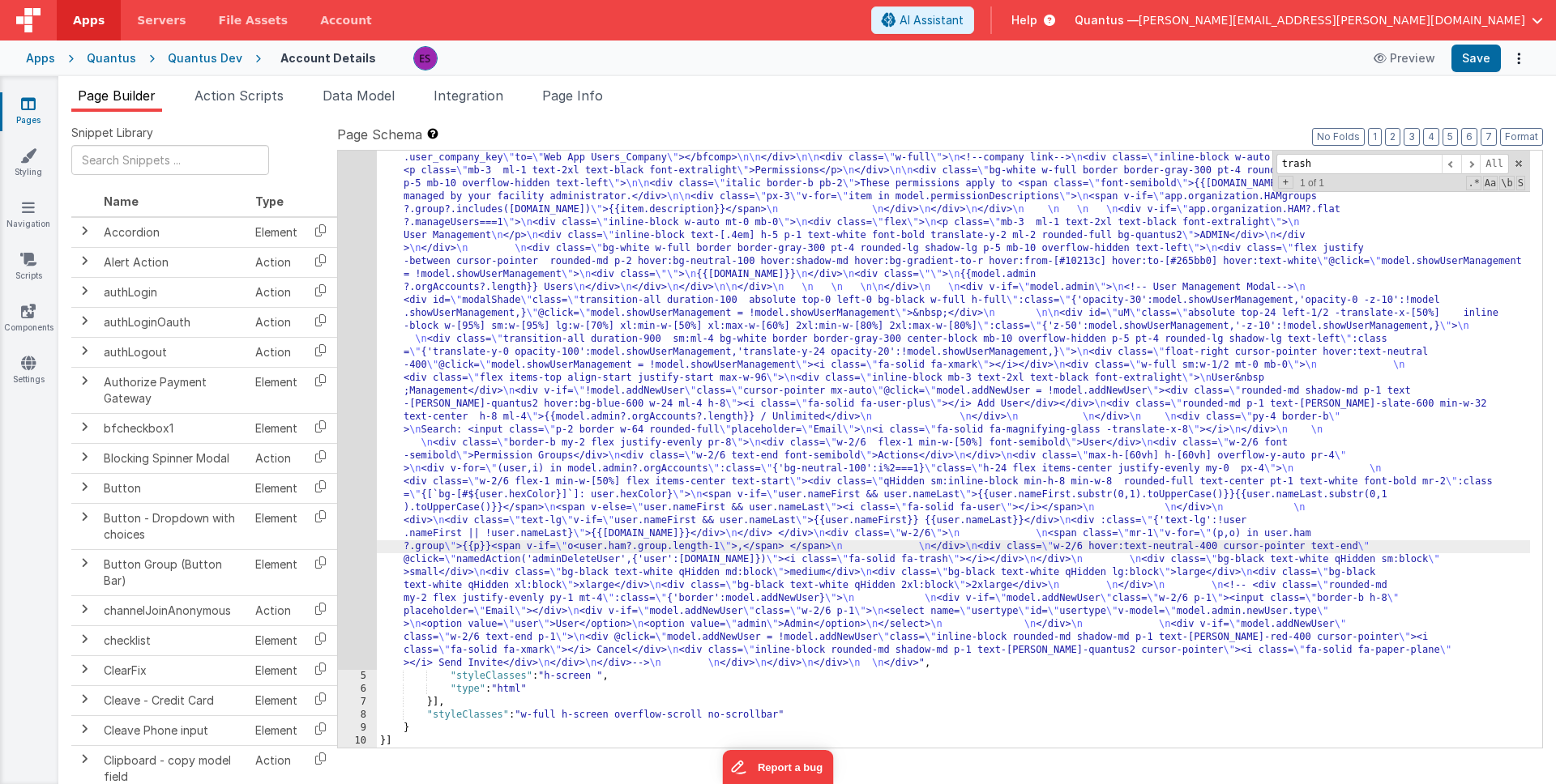
paste textarea
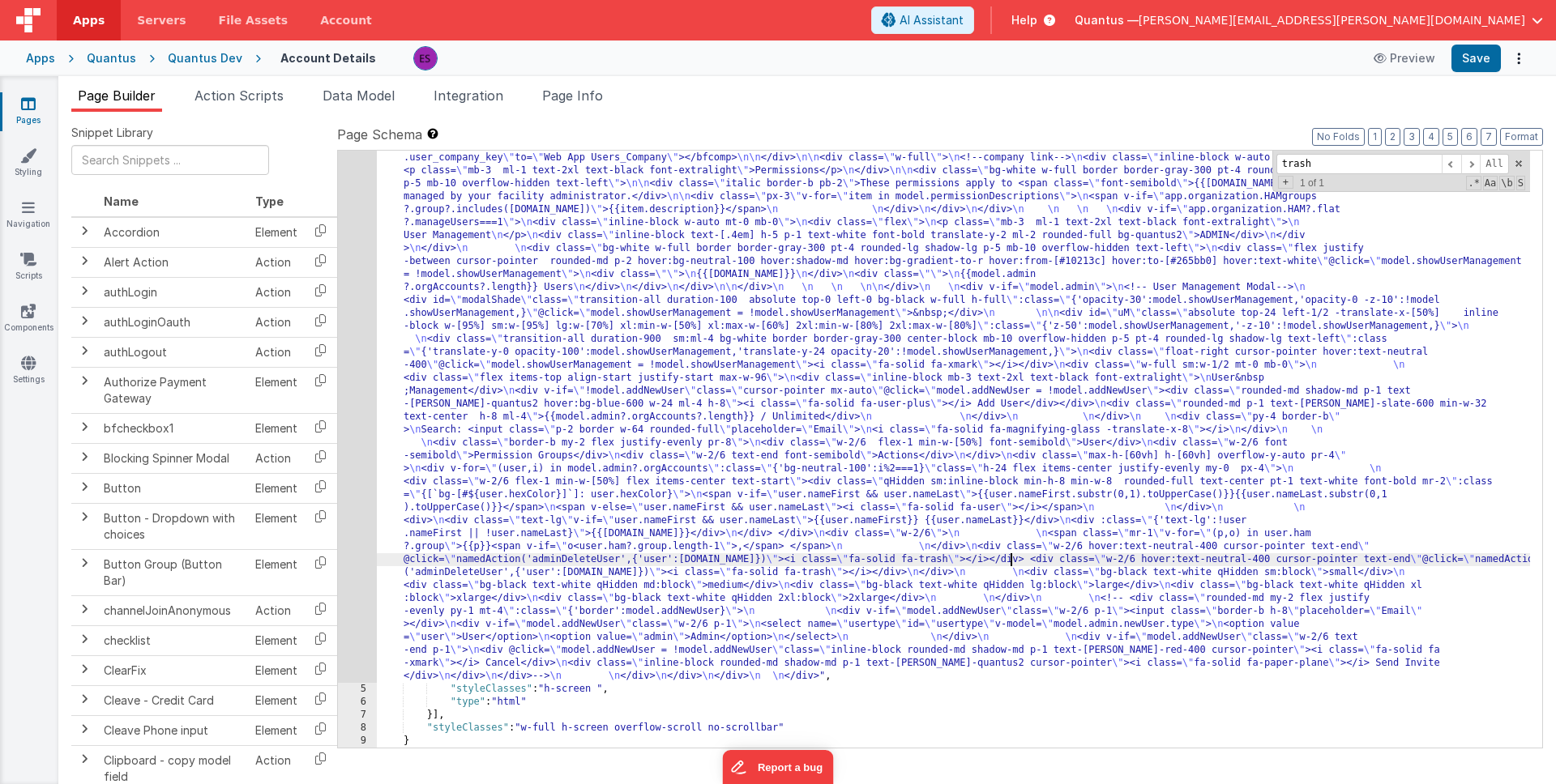
click at [911, 560] on div ""html" : "<div class= \" z-40 flex flex-wrap overflow-scroll no-scrollbar \" > …" at bounding box center [953, 573] width 1153 height 1440
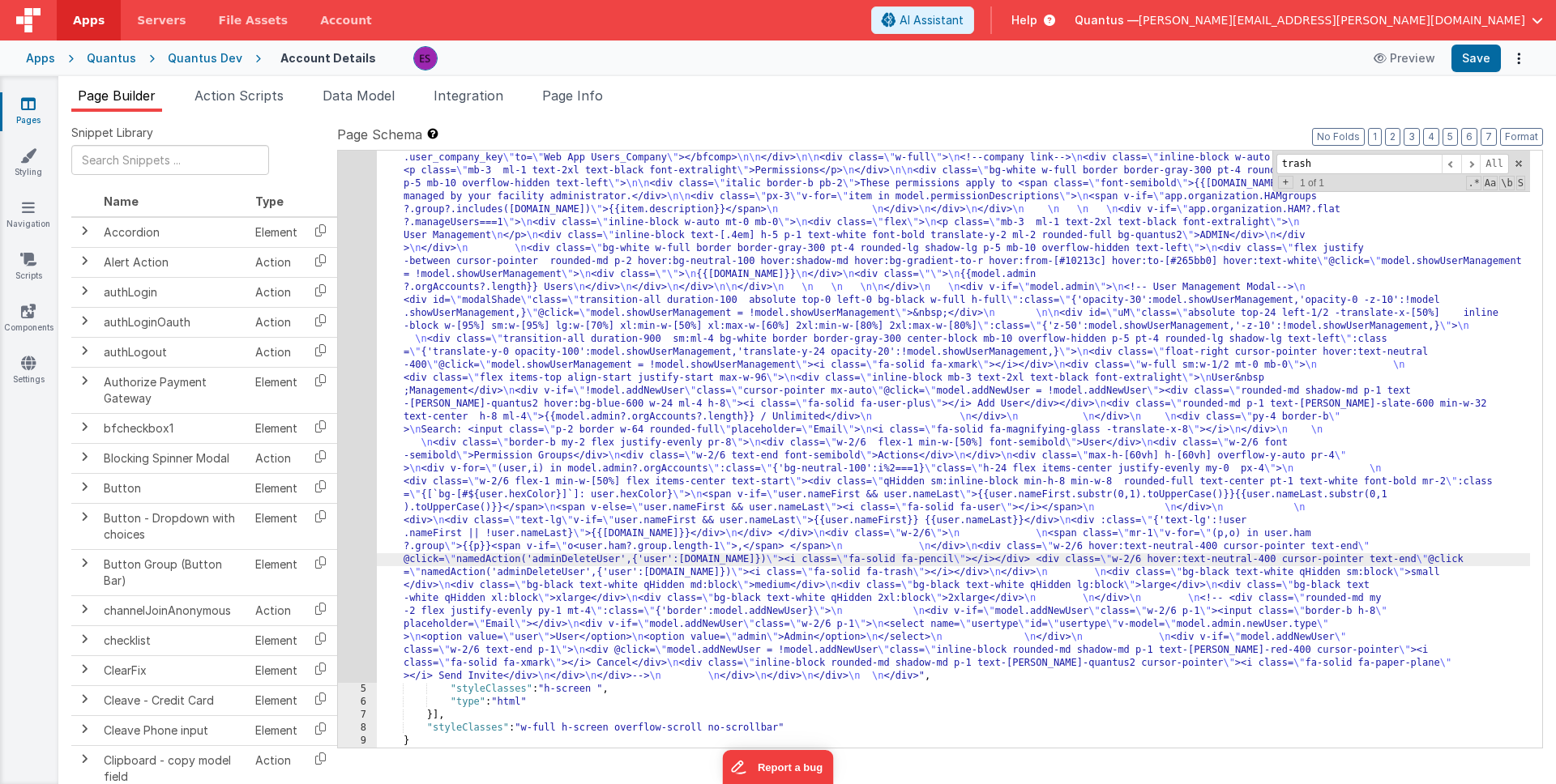
click at [1331, 546] on div ""html" : "<div class= \" z-40 flex flex-wrap overflow-scroll no-scrollbar \" > …" at bounding box center [953, 573] width 1153 height 1440
click at [1127, 545] on div ""html" : "<div class= \" z-40 flex flex-wrap overflow-scroll no-scrollbar \" > …" at bounding box center [953, 573] width 1153 height 1440
drag, startPoint x: 1235, startPoint y: 543, endPoint x: 1127, endPoint y: 544, distance: 108.0
click at [1126, 544] on div ""html" : "<div class= \" z-40 flex flex-wrap overflow-scroll no-scrollbar \" > …" at bounding box center [953, 573] width 1153 height 1440
click at [1127, 544] on div ""html" : "<div class= \" z-40 flex flex-wrap overflow-scroll no-scrollbar \" > …" at bounding box center [953, 573] width 1153 height 1440
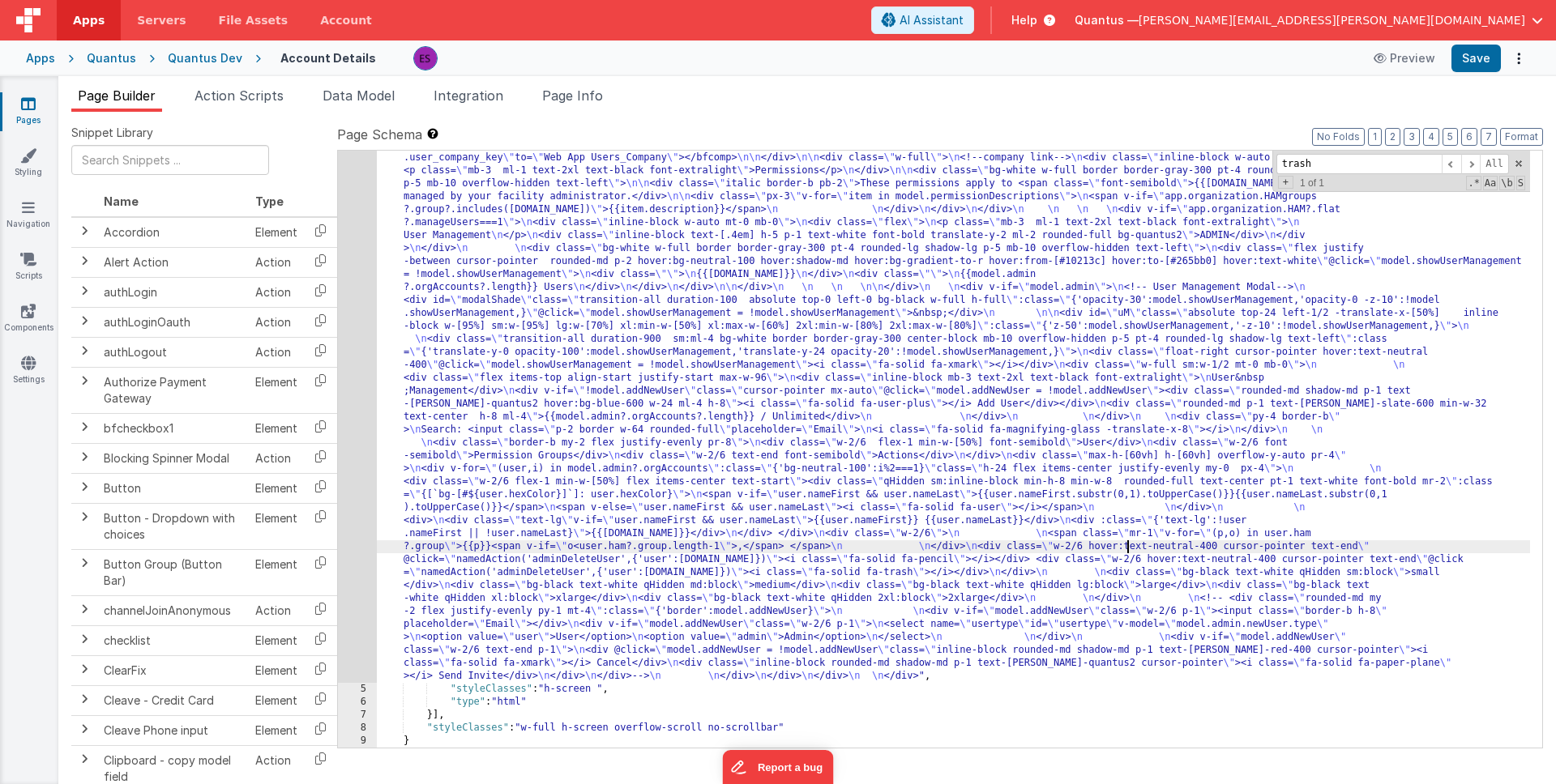
paste textarea
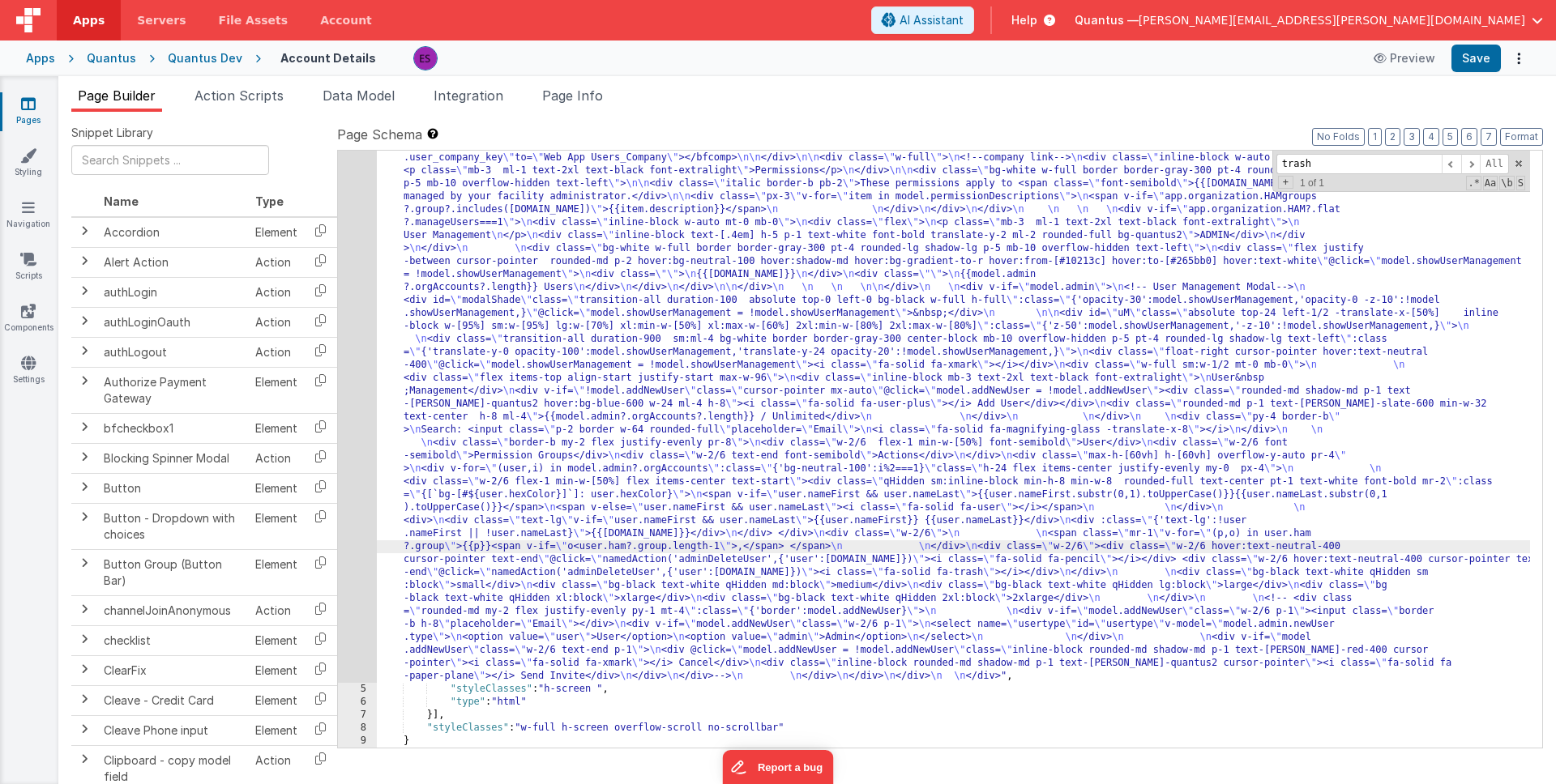
click at [1286, 548] on div ""html" : "<div class= \" z-40 flex flex-wrap overflow-scroll no-scrollbar \" > …" at bounding box center [953, 573] width 1153 height 1440
click at [1044, 569] on div ""html" : "<div class= \" z-40 flex flex-wrap overflow-scroll no-scrollbar \" > …" at bounding box center [953, 573] width 1153 height 1440
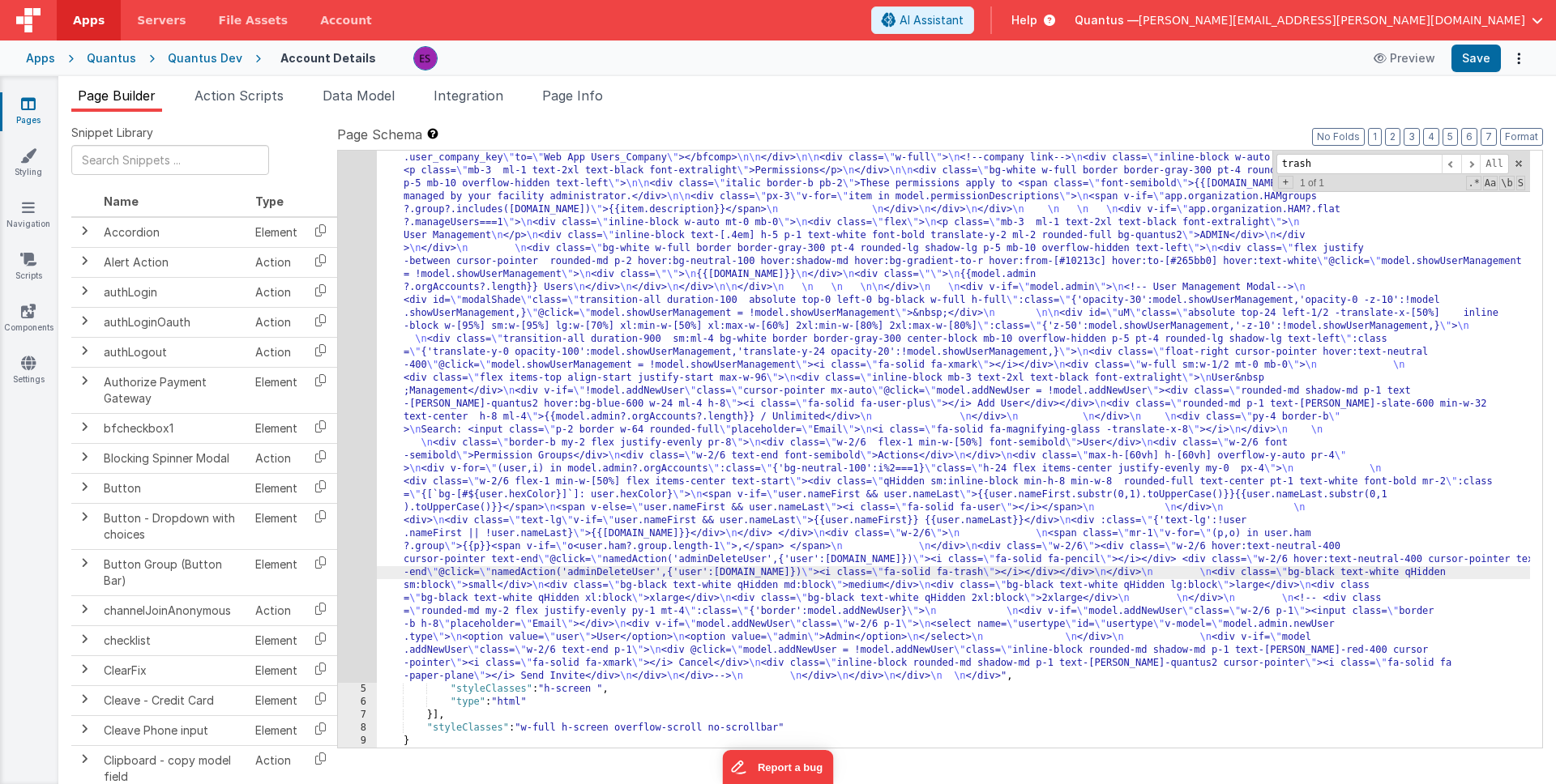
click at [1230, 544] on div ""html" : "<div class= \" z-40 flex flex-wrap overflow-scroll no-scrollbar \" > …" at bounding box center [953, 573] width 1153 height 1440
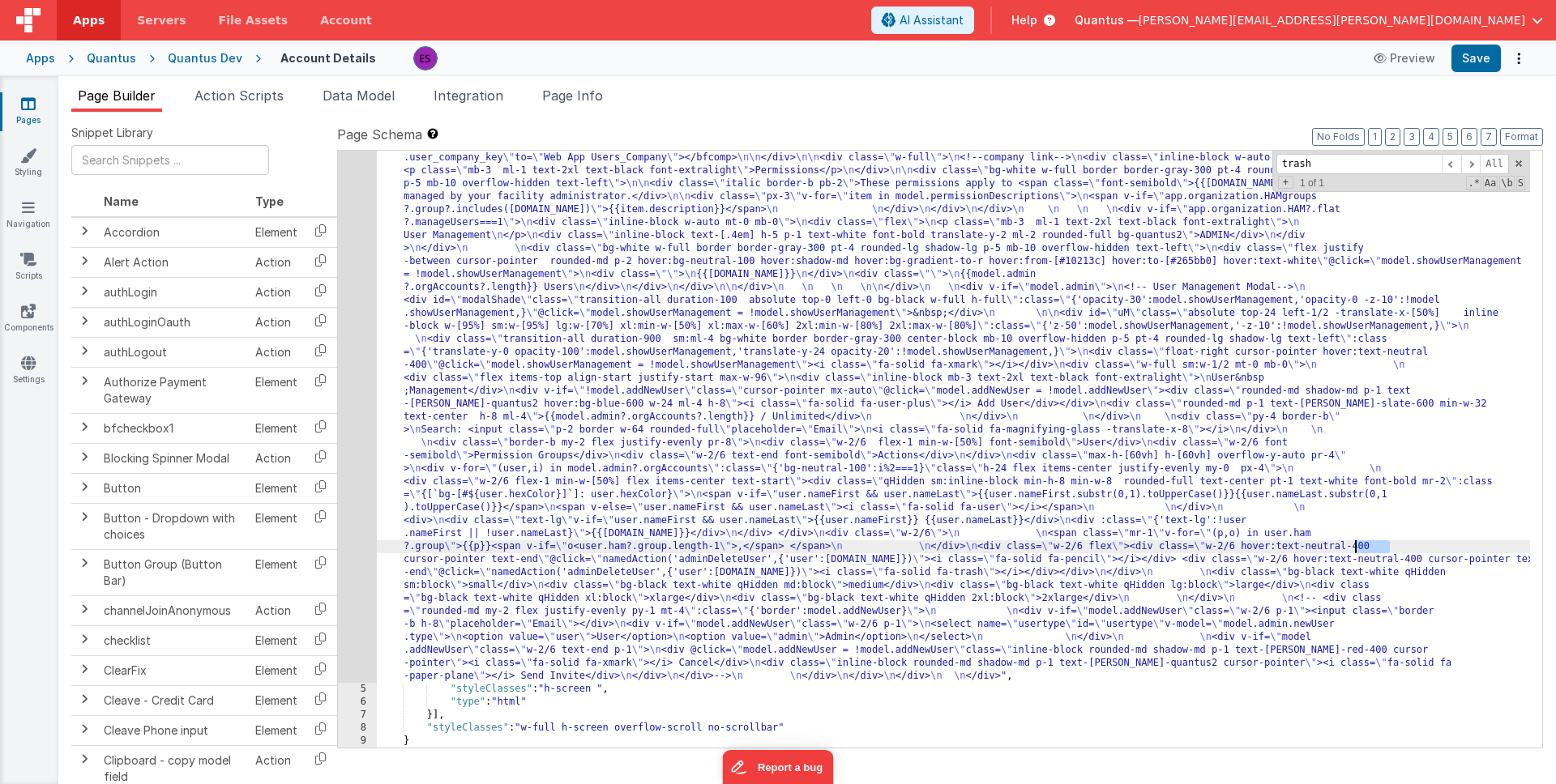
drag, startPoint x: 1391, startPoint y: 550, endPoint x: 1358, endPoint y: 544, distance: 33.5
click at [1331, 544] on div ""html" : "<div class= \" z-40 flex flex-wrap overflow-scroll no-scrollbar \" > …" at bounding box center [953, 573] width 1153 height 1440
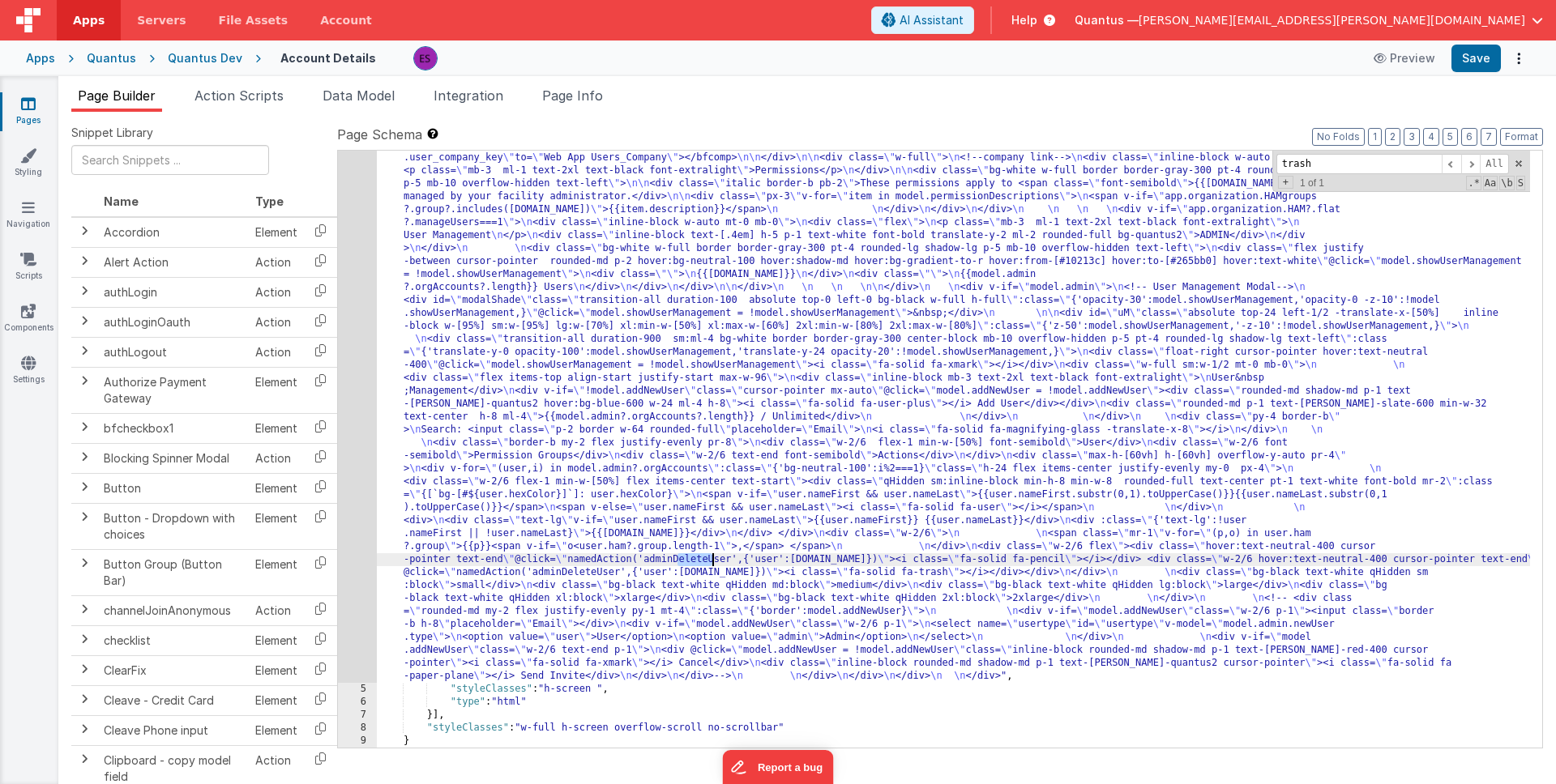
drag, startPoint x: 678, startPoint y: 559, endPoint x: 710, endPoint y: 562, distance: 32.1
click at [710, 562] on div ""html" : "<div class= \" z-40 flex flex-wrap overflow-scroll no-scrollbar \" > …" at bounding box center [953, 573] width 1153 height 1440
click at [1331, 548] on div ""html" : "<div class= \" z-40 flex flex-wrap overflow-scroll no-scrollbar \" > …" at bounding box center [953, 573] width 1153 height 1440
drag, startPoint x: 1268, startPoint y: 557, endPoint x: 1232, endPoint y: 559, distance: 36.1
click at [1232, 559] on div ""html" : "<div class= \" z-40 flex flex-wrap overflow-scroll no-scrollbar \" > …" at bounding box center [953, 573] width 1153 height 1440
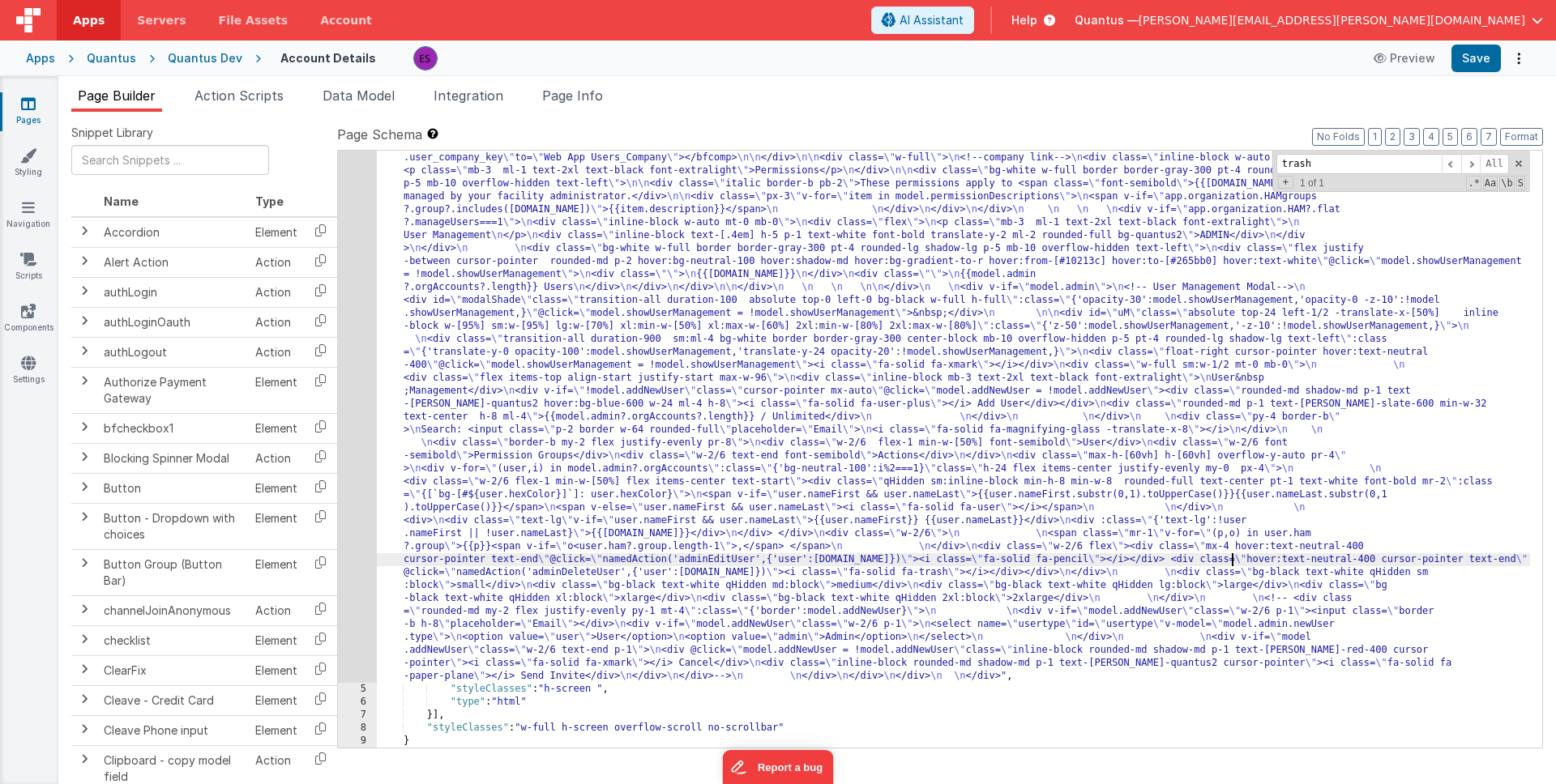
click at [1264, 546] on div ""html" : "<div class= \" z-40 flex flex-wrap overflow-scroll no-scrollbar \" > …" at bounding box center [953, 573] width 1153 height 1440
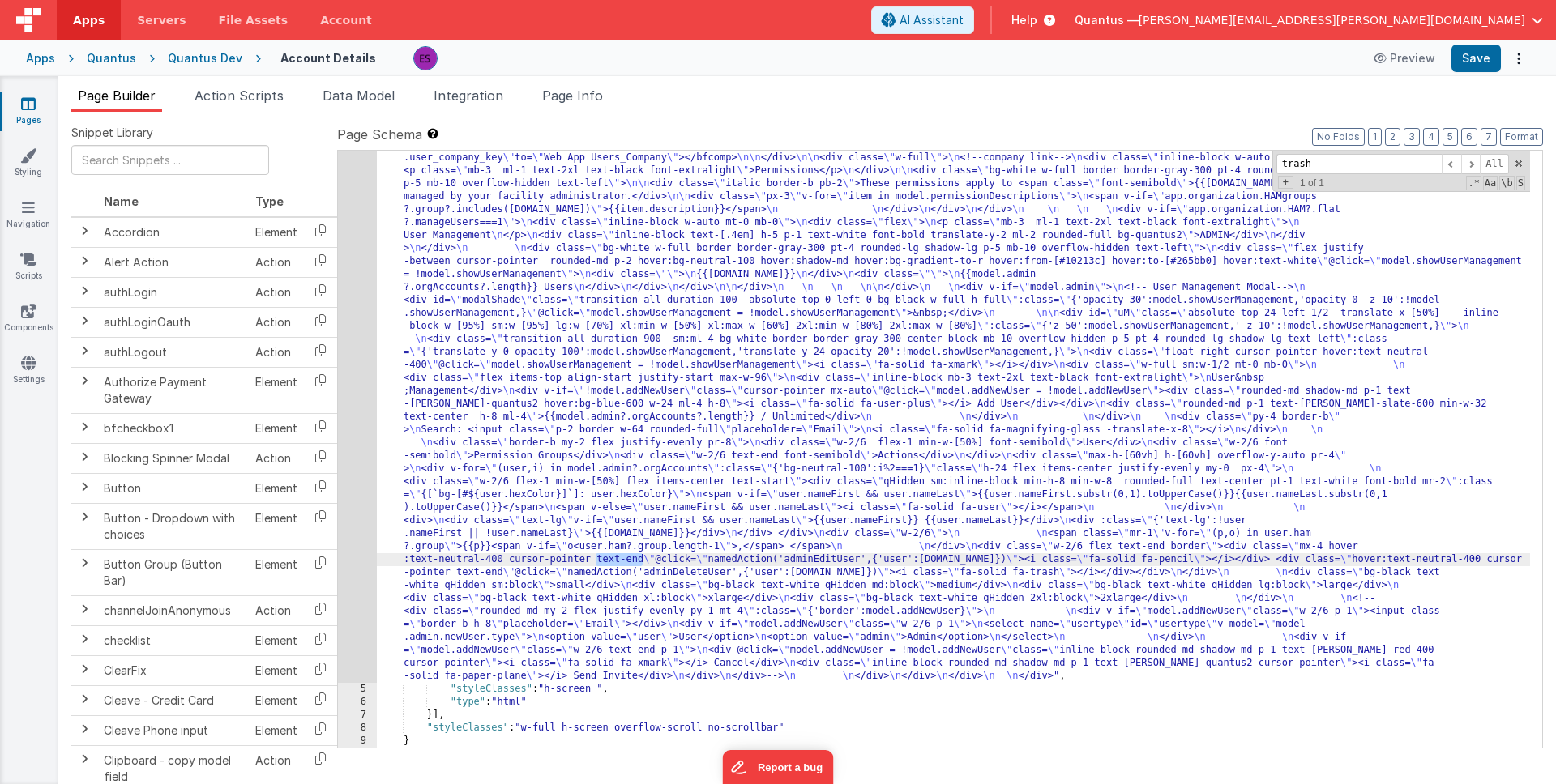
drag, startPoint x: 641, startPoint y: 558, endPoint x: 594, endPoint y: 562, distance: 47.2
click at [594, 562] on div ""html" : "<div class= \" z-40 flex flex-wrap overflow-scroll no-scrollbar \" > …" at bounding box center [953, 573] width 1153 height 1440
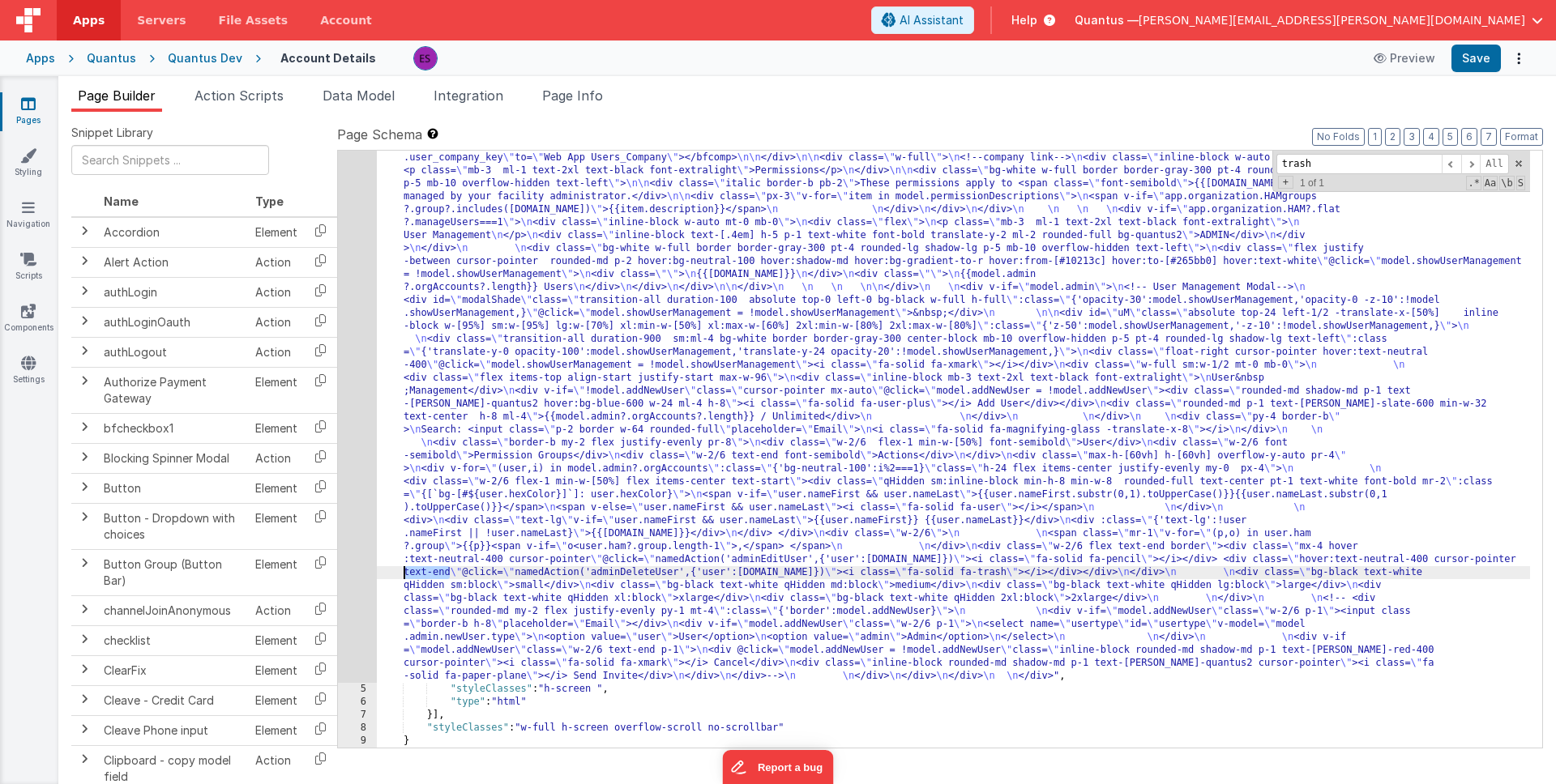
drag, startPoint x: 449, startPoint y: 573, endPoint x: 403, endPoint y: 573, distance: 46.0
click at [403, 573] on div ""html" : "<div class= \" z-40 flex flex-wrap overflow-scroll no-scrollbar \" > …" at bounding box center [953, 573] width 1153 height 1440
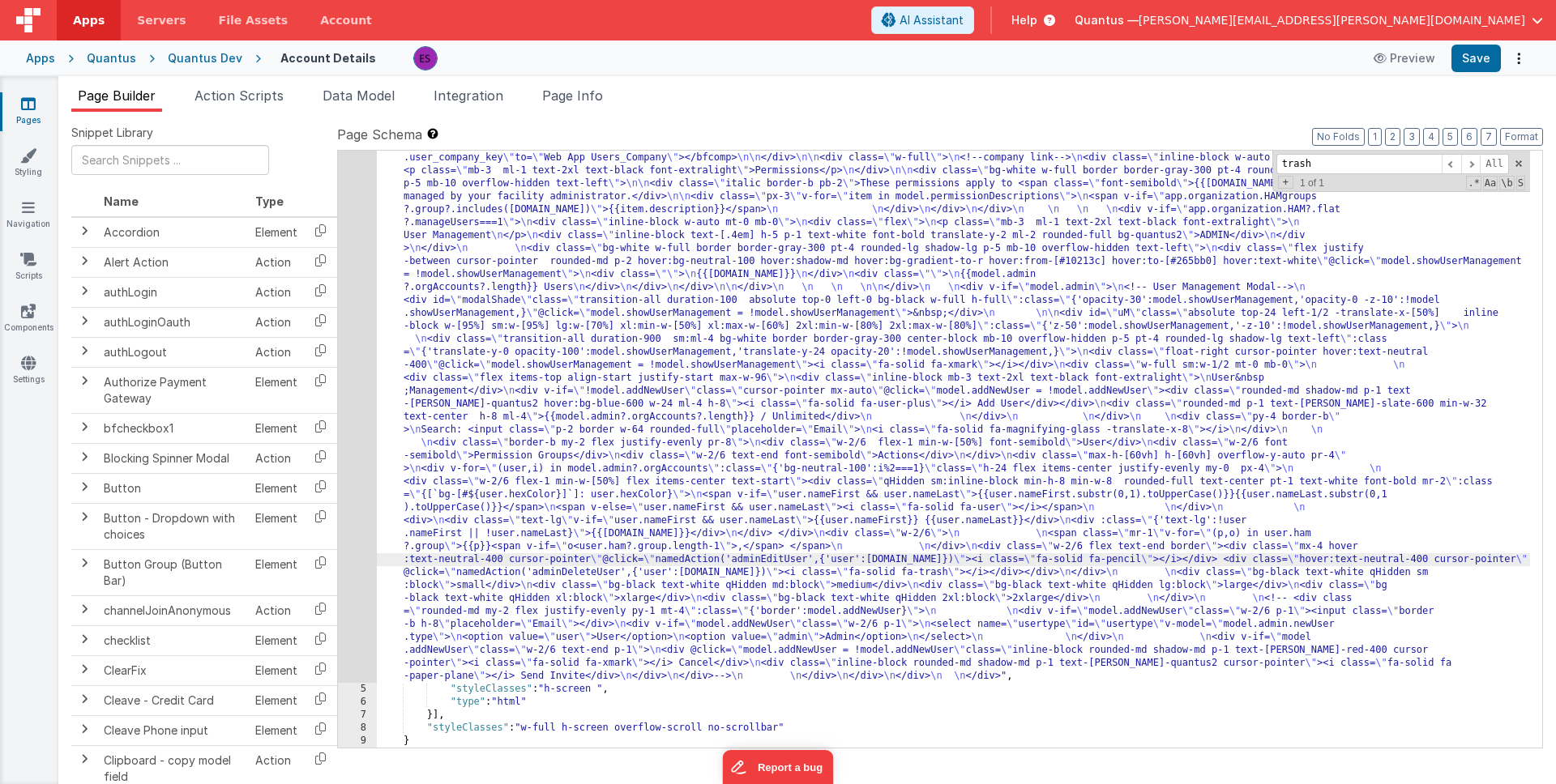
click at [1320, 545] on div ""html" : "<div class= \" z-40 flex flex-wrap overflow-scroll no-scrollbar \" > …" at bounding box center [953, 573] width 1153 height 1440
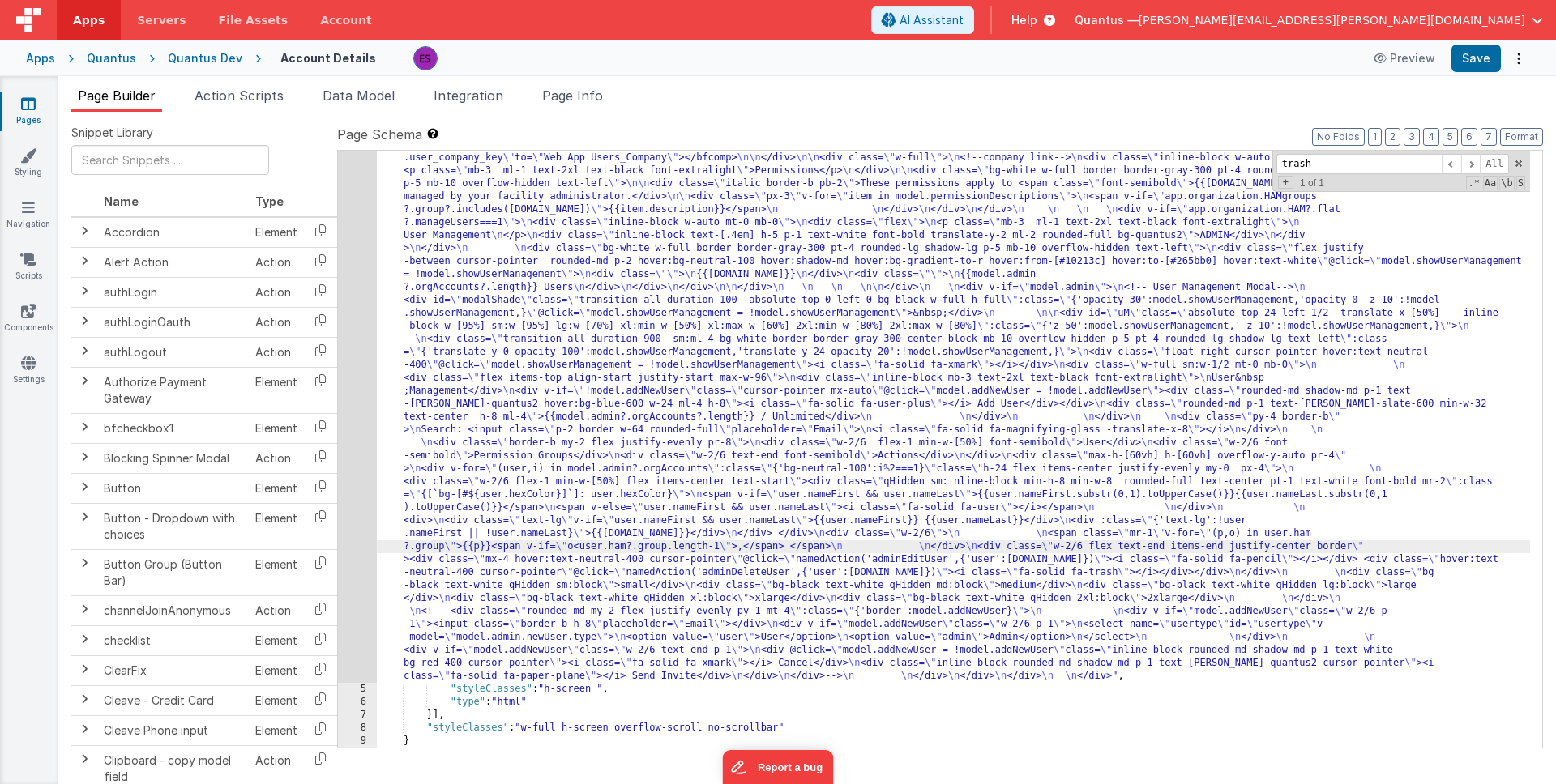
click at [1331, 542] on div ""html" : "<div class= \" z-40 flex flex-wrap overflow-scroll no-scrollbar \" > …" at bounding box center [953, 573] width 1153 height 1440
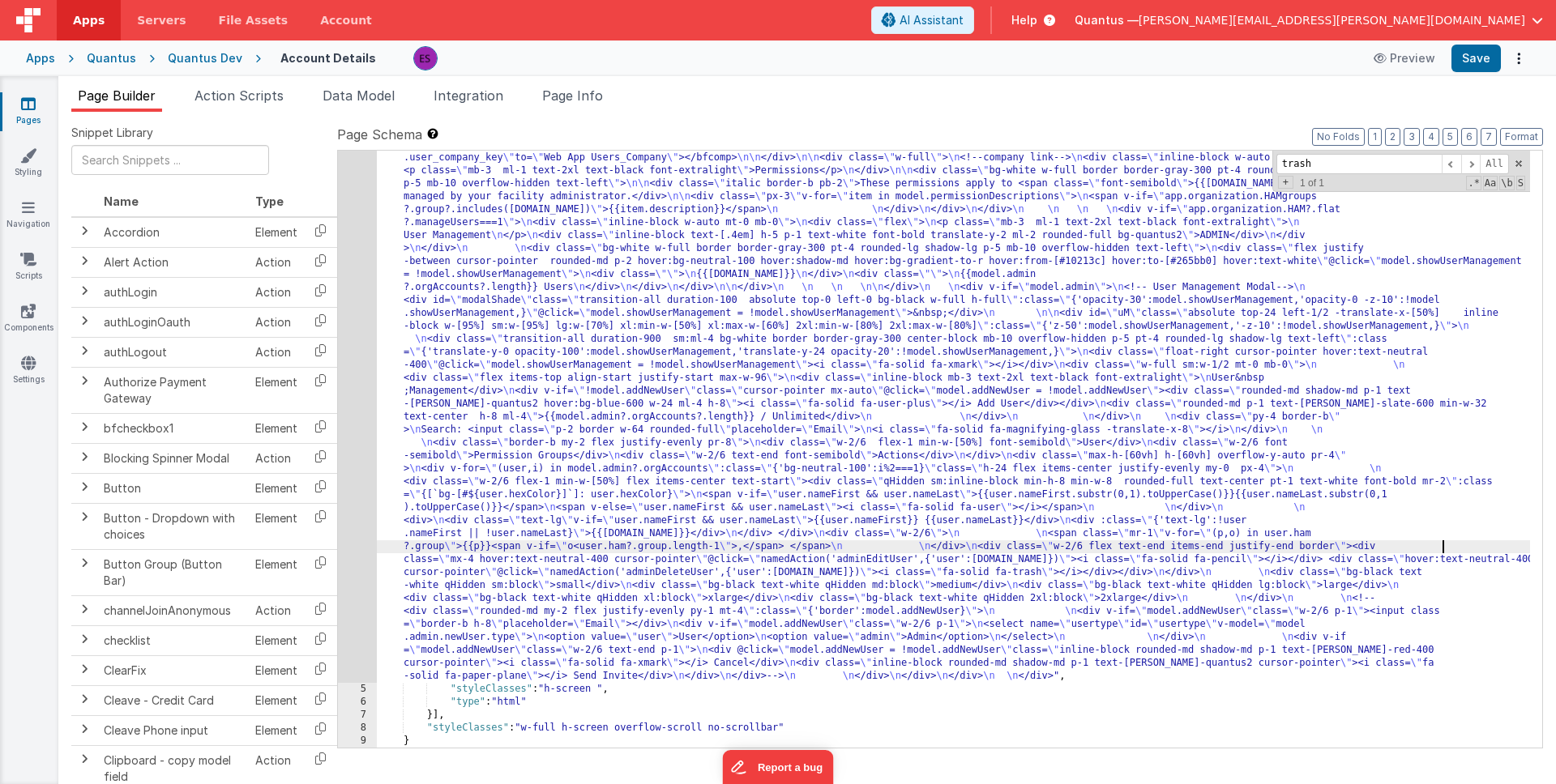
click at [1331, 543] on div ""html" : "<div class= \" z-40 flex flex-wrap overflow-scroll no-scrollbar \" > …" at bounding box center [953, 573] width 1153 height 1440
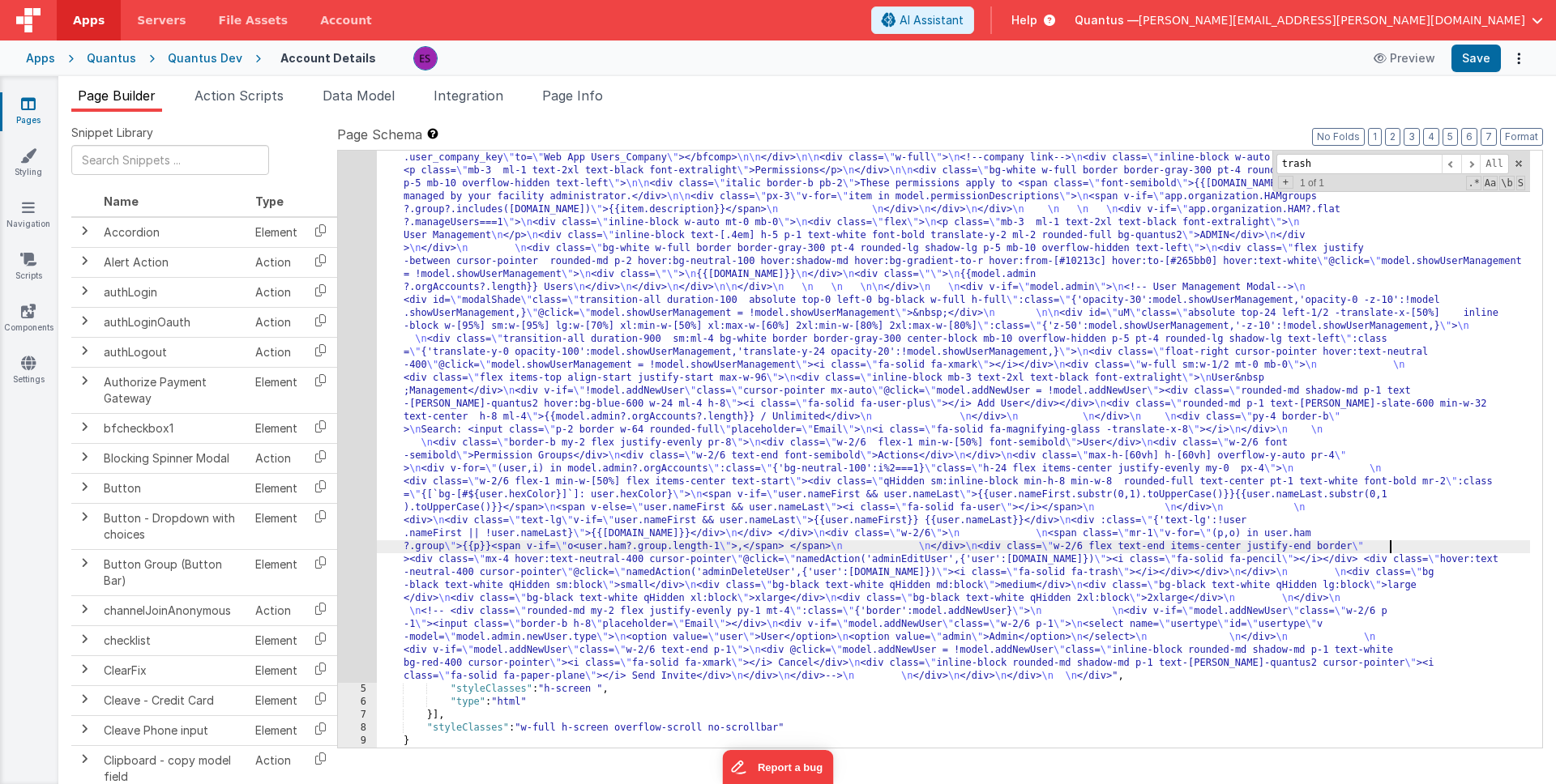
click at [1331, 543] on div ""html" : "<div class= \" z-40 flex flex-wrap overflow-scroll no-scrollbar \" > …" at bounding box center [953, 573] width 1153 height 1440
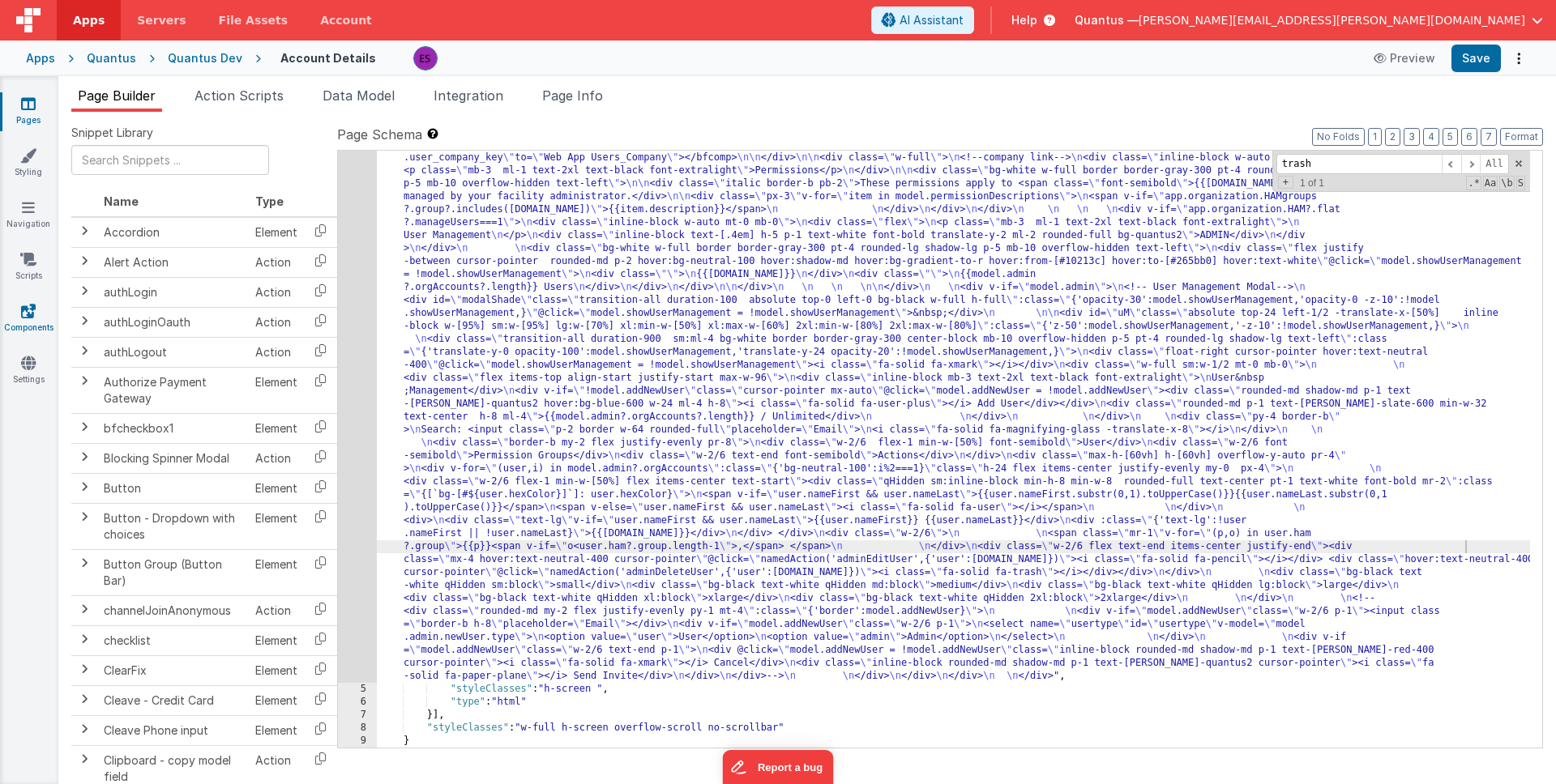
click at [35, 316] on icon at bounding box center [28, 311] width 15 height 16
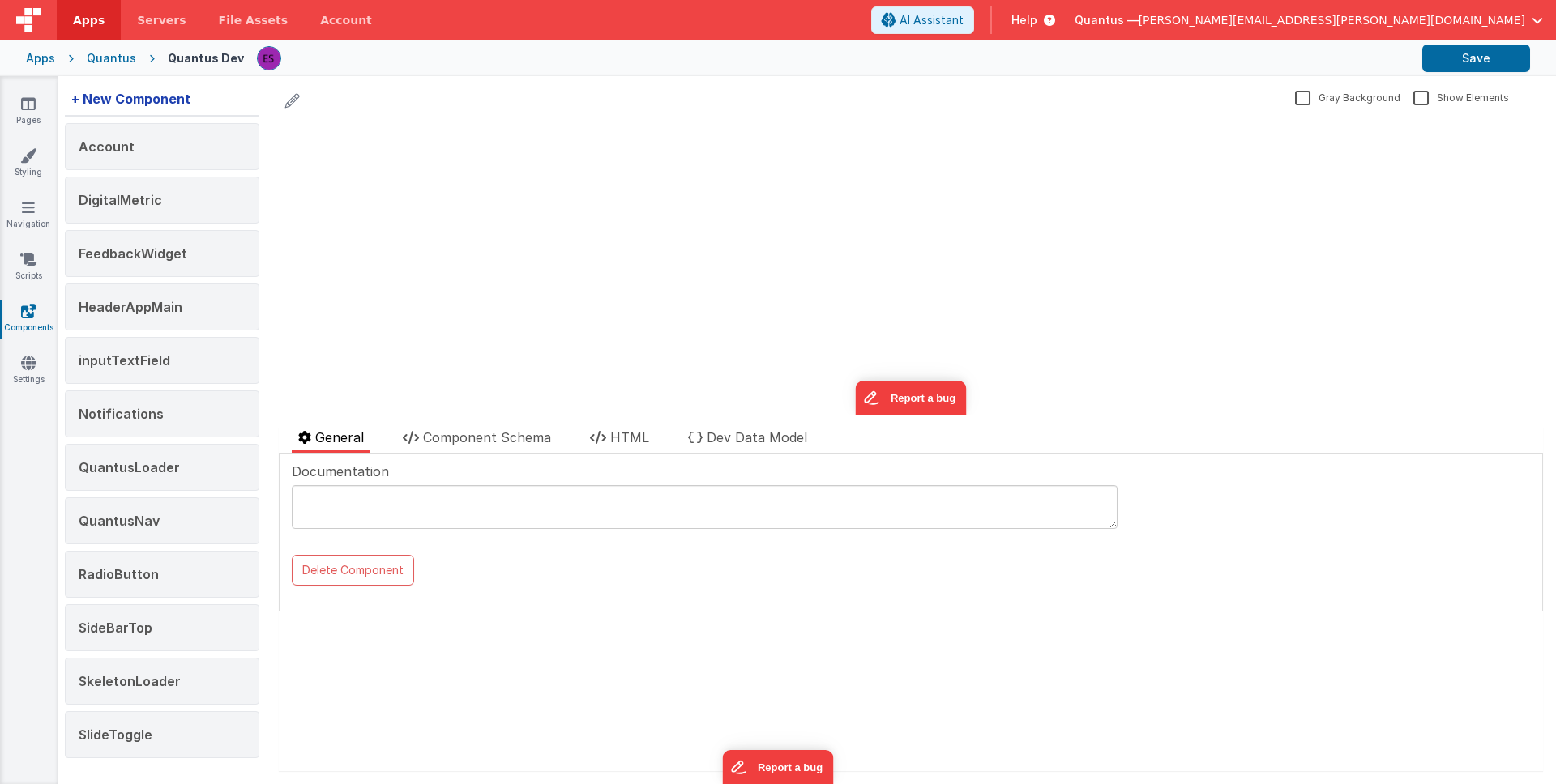
click at [110, 92] on div "+ New Component" at bounding box center [131, 98] width 132 height 32
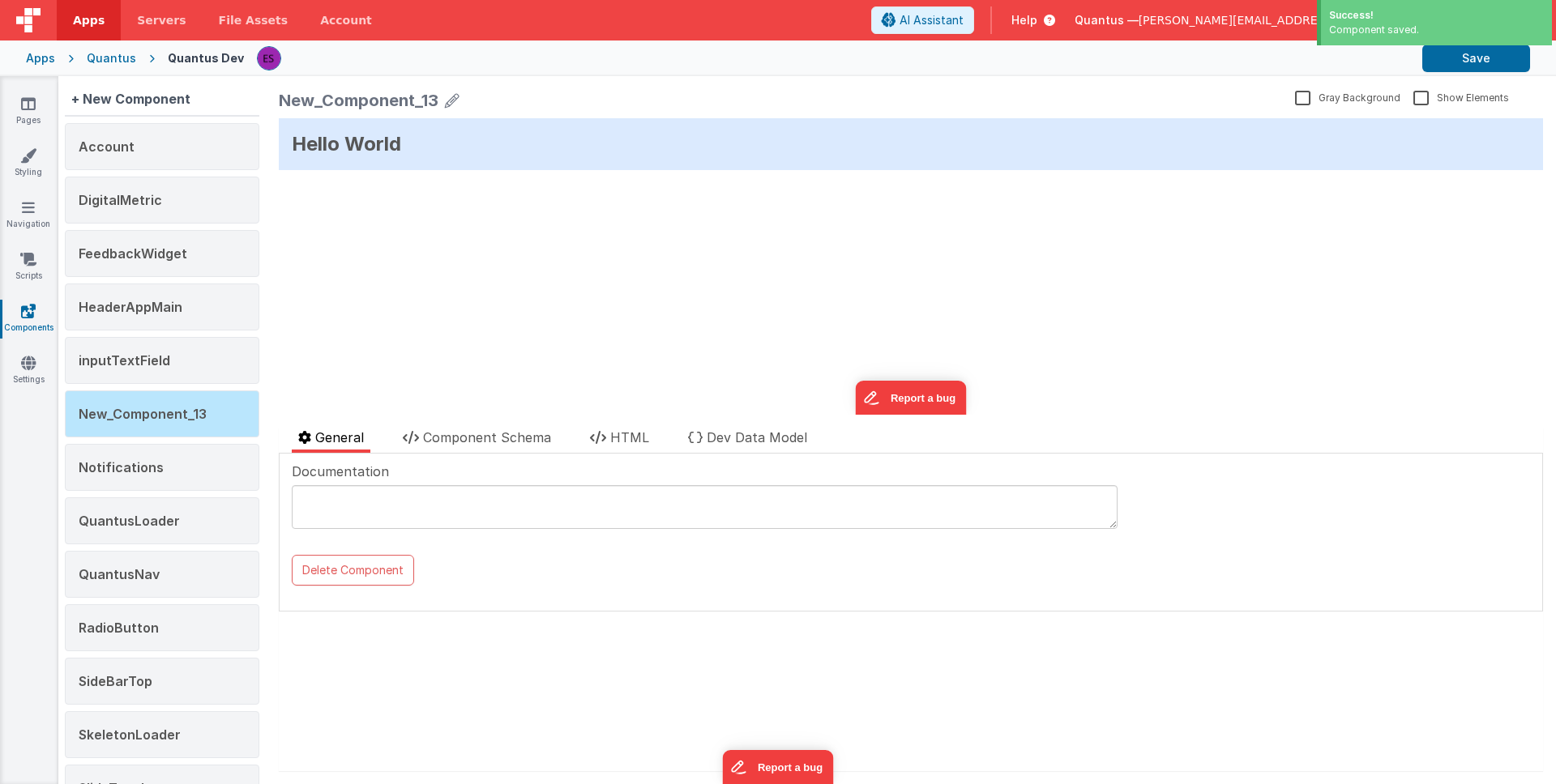
click at [457, 100] on icon at bounding box center [452, 101] width 15 height 23
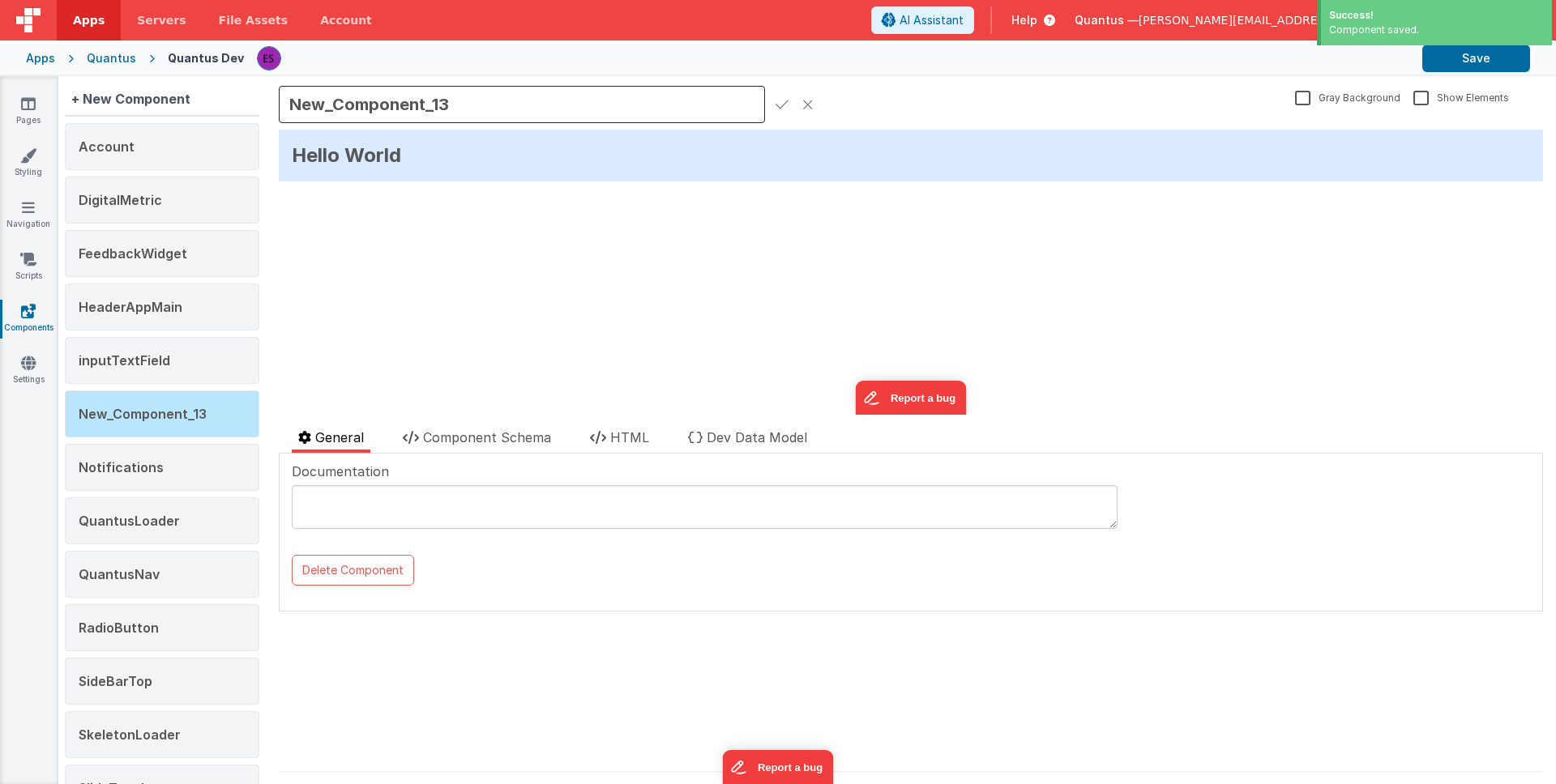
drag, startPoint x: 461, startPoint y: 109, endPoint x: 222, endPoint y: 84, distance: 240.3
click at [222, 84] on div "+ New Component Account DigitalMetric FeedbackWidget HeaderAppMain inputTextFie…" at bounding box center [807, 430] width 1498 height 708
type input "I"
type input "InputCheckboxSet"
click at [781, 103] on icon at bounding box center [782, 104] width 13 height 23
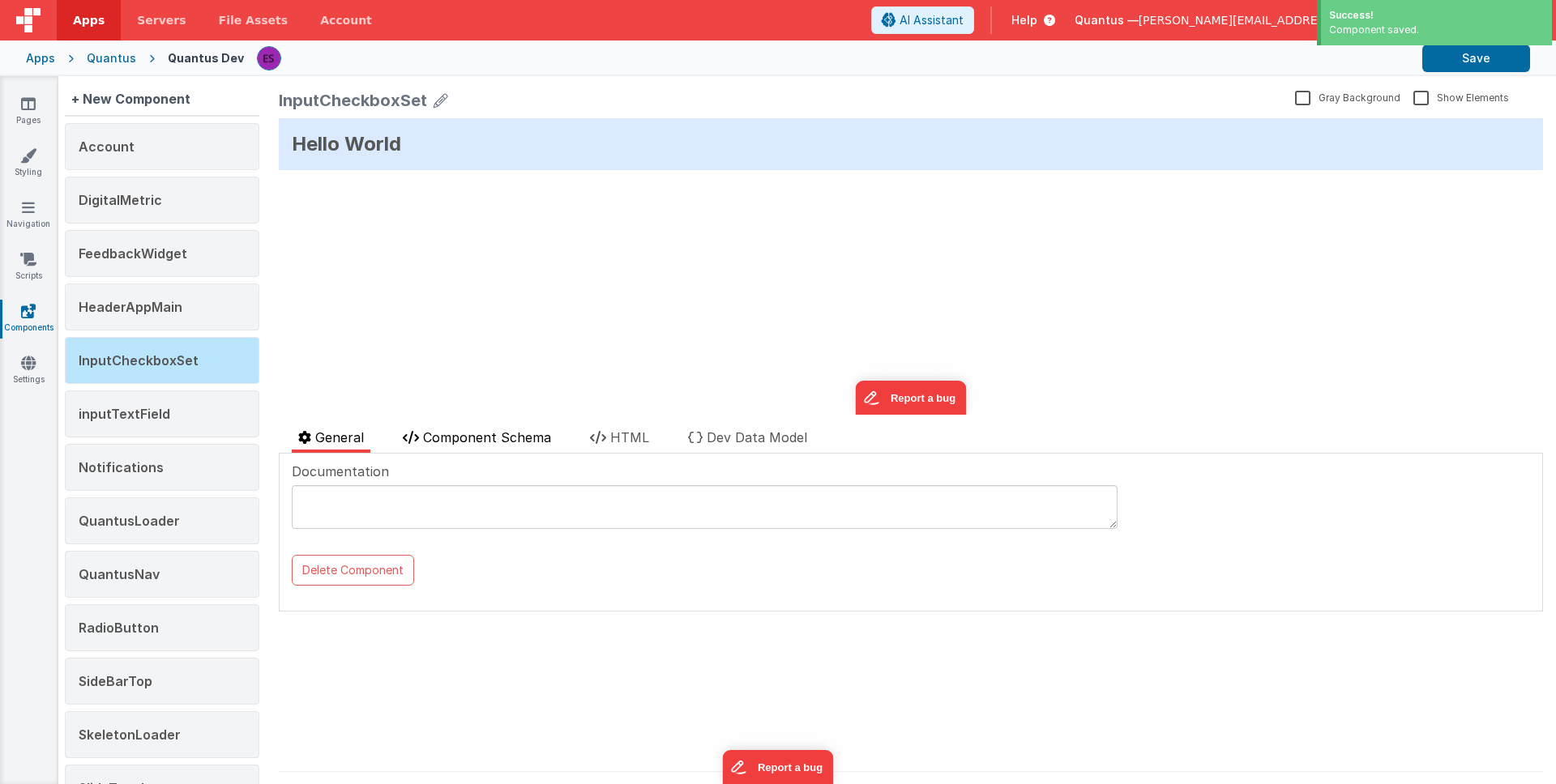
click at [533, 429] on span "Component Schema" at bounding box center [487, 437] width 128 height 16
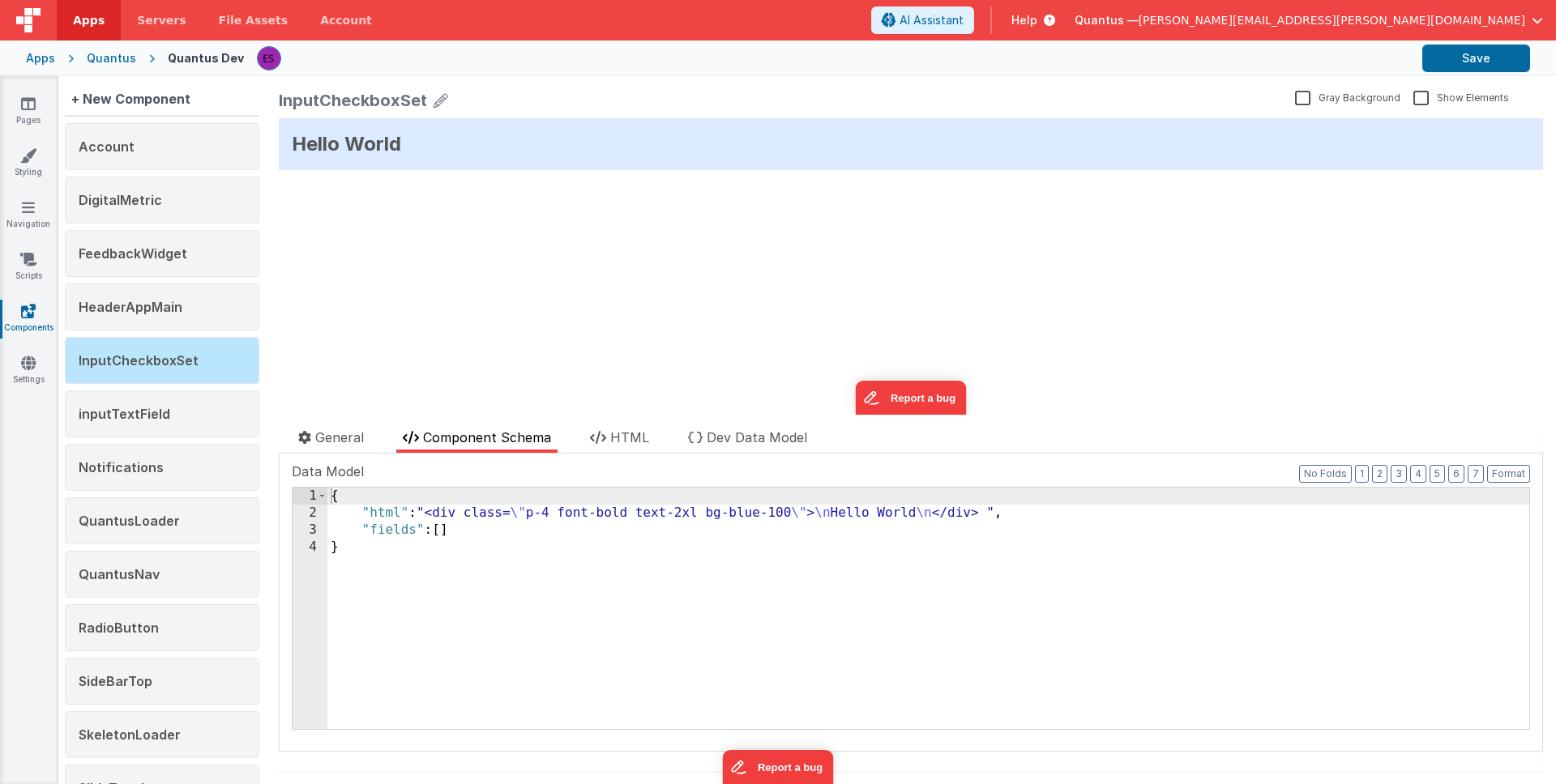
click at [352, 515] on div "{ "html" : "<div class= \" p-4 font-bold text-2xl bg-blue-100 \" > \n Hello Wor…" at bounding box center [928, 626] width 1202 height 276
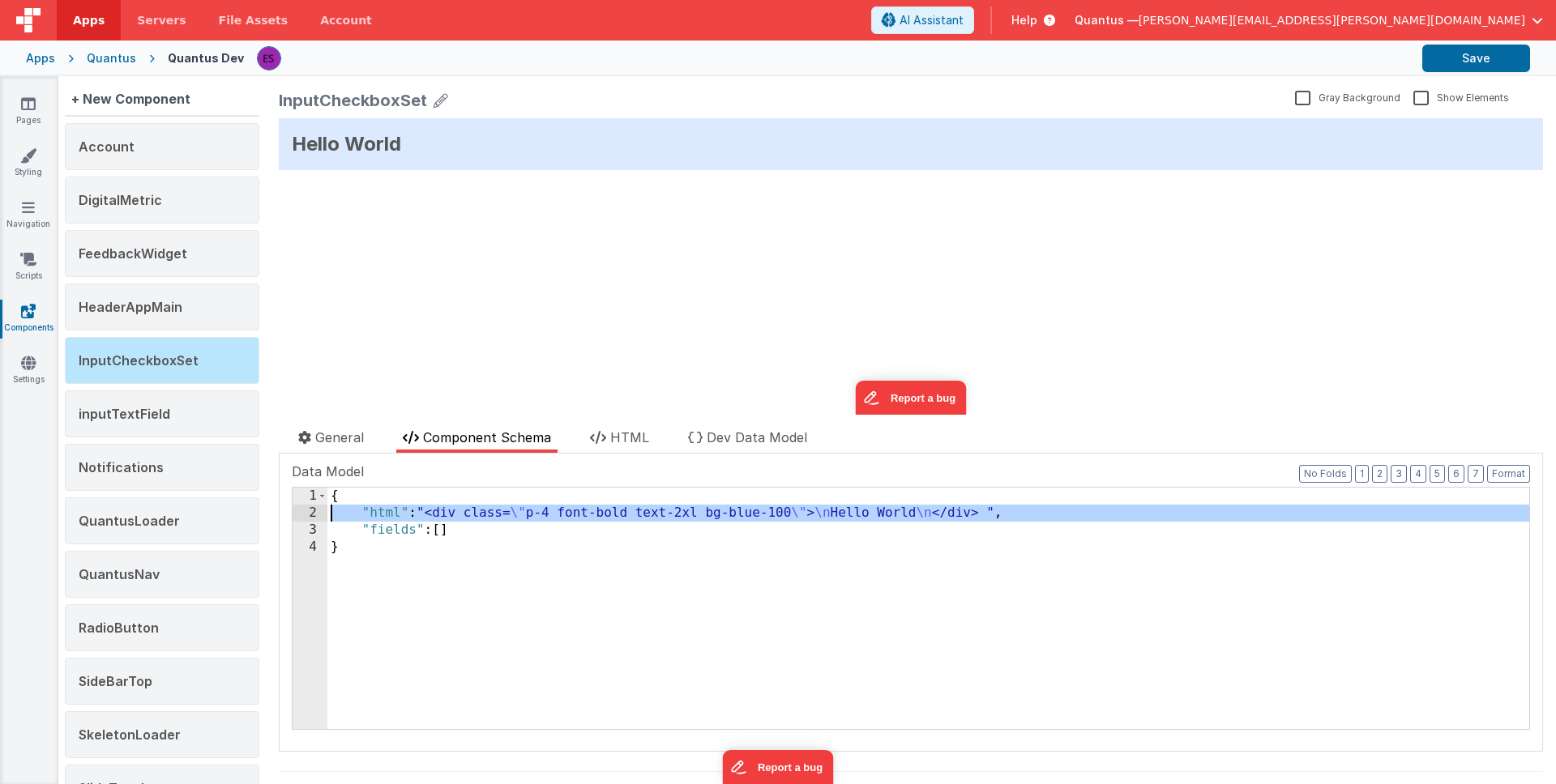
click at [313, 514] on div "2" at bounding box center [310, 513] width 35 height 17
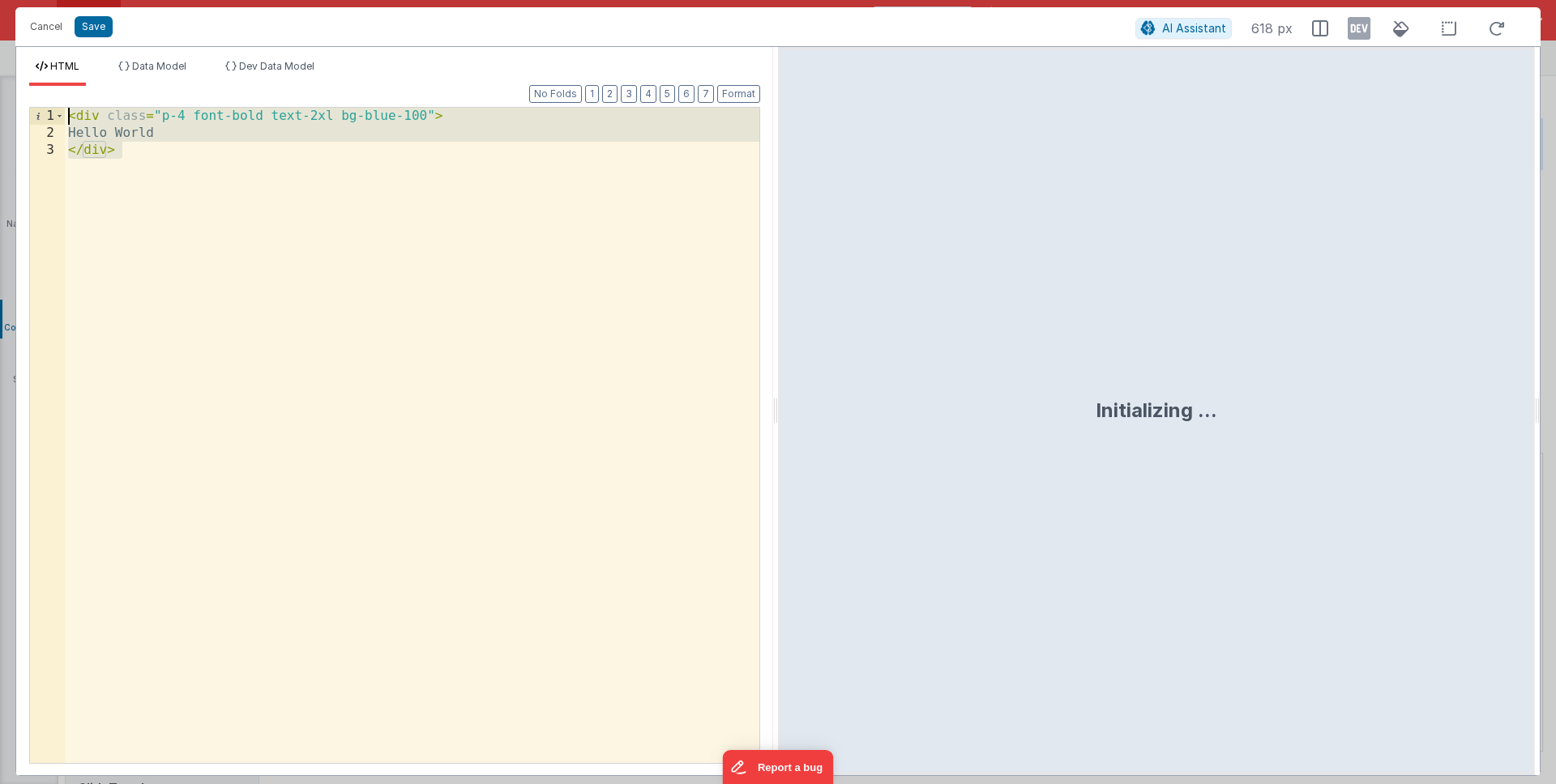
drag, startPoint x: 211, startPoint y: 204, endPoint x: 22, endPoint y: 94, distance: 218.7
click at [22, 94] on div "Format 7 6 5 4 3 2 1 No Folds 1 2 3 < div class = "p-4 font-bold text-2xl bg-bl…" at bounding box center [394, 430] width 757 height 689
paste textarea
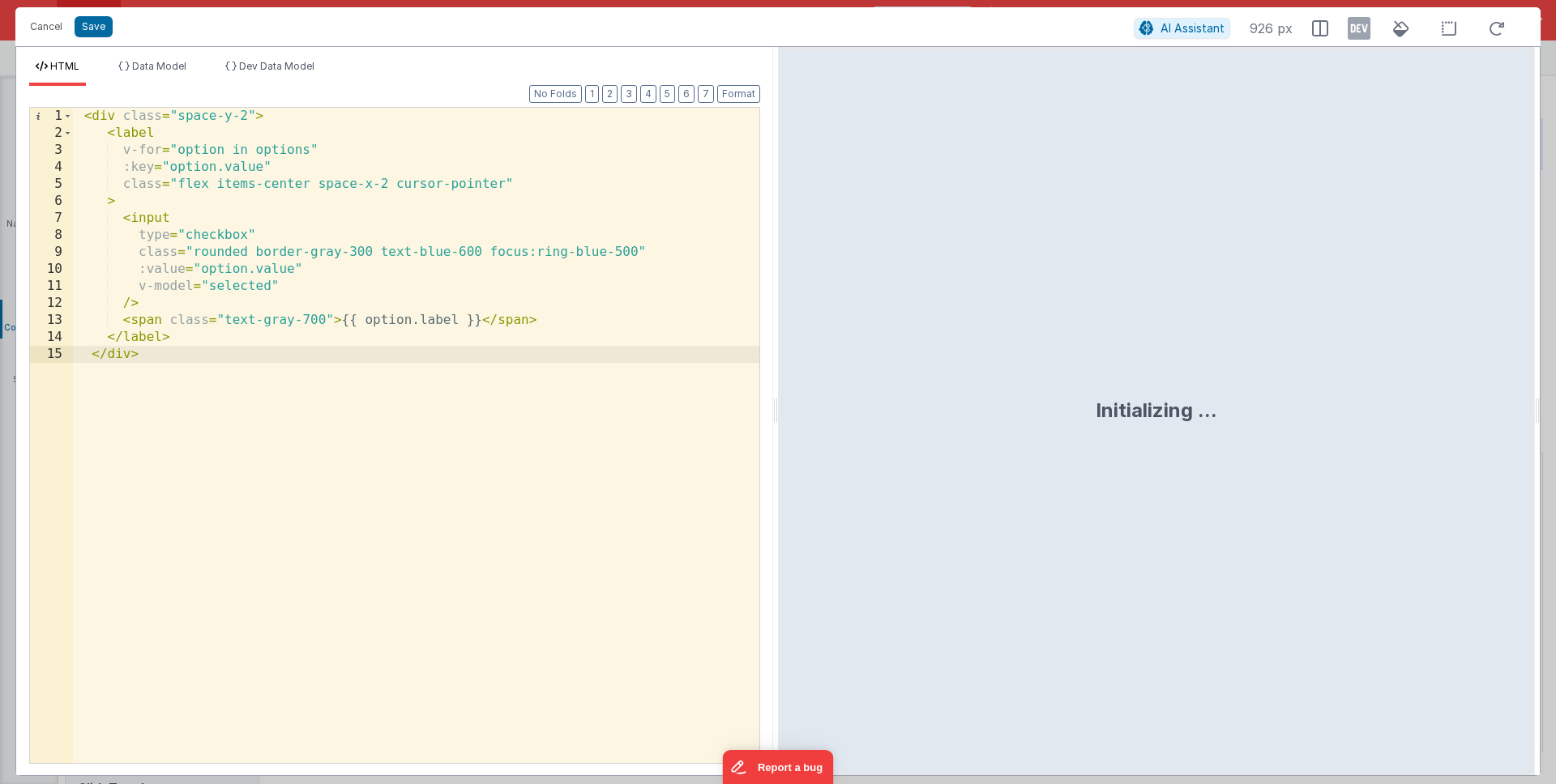
click at [270, 151] on div "< div class = "space-y-2" > < label v-for = "option in options" :key = "option.…" at bounding box center [416, 452] width 687 height 689
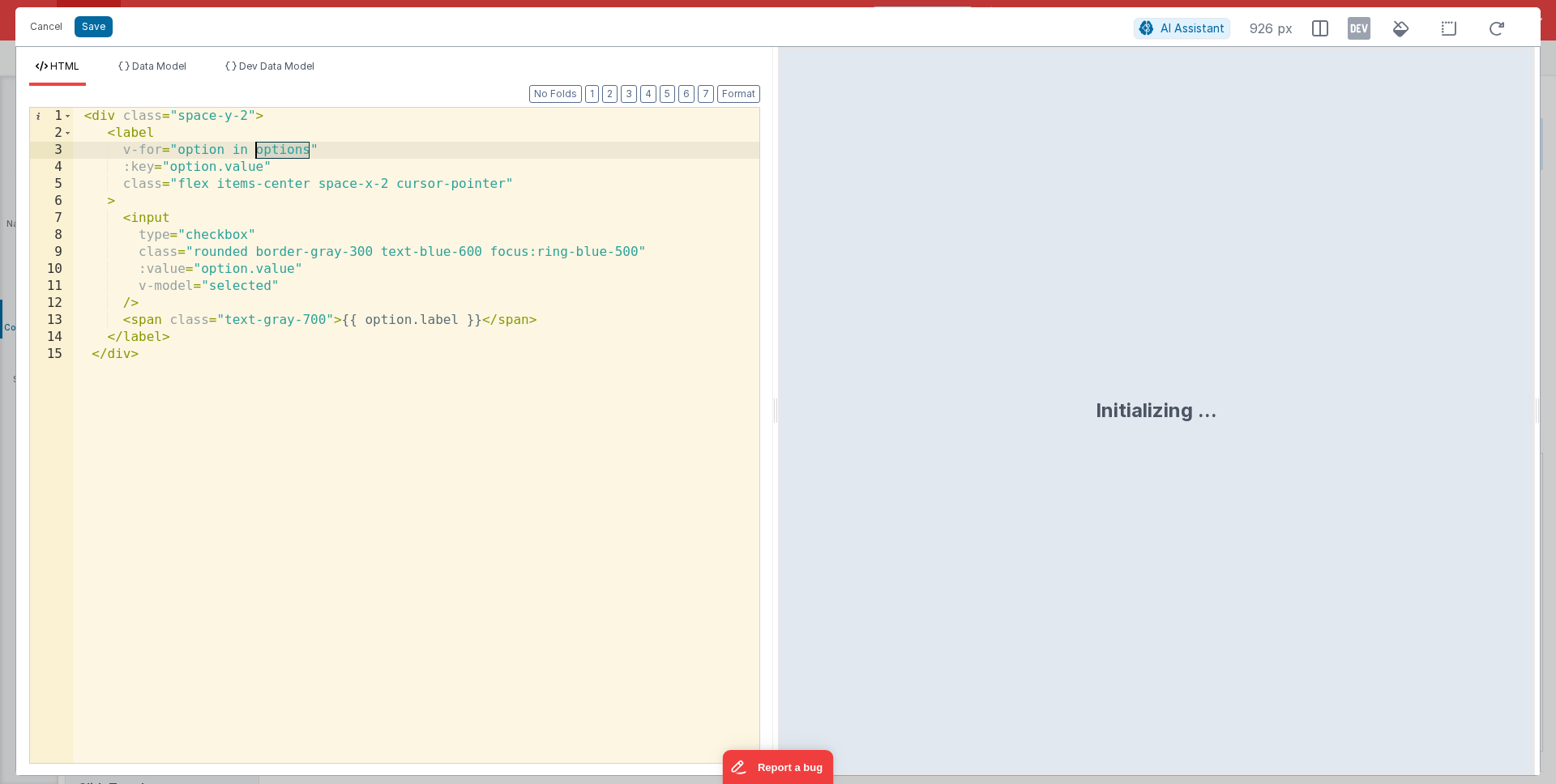
click at [270, 151] on div "< div class = "space-y-2" > < label v-for = "option in options" :key = "option.…" at bounding box center [416, 452] width 687 height 689
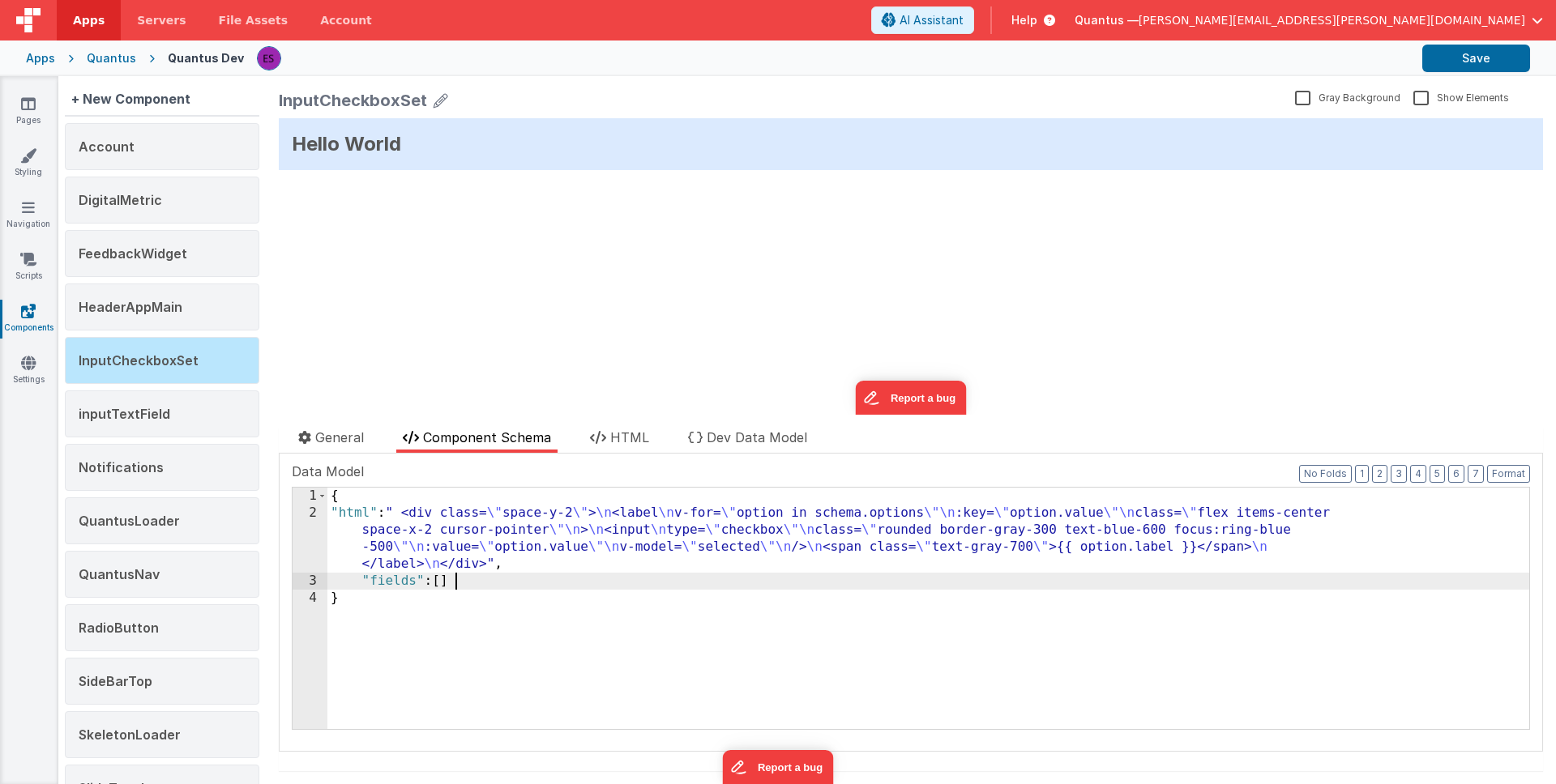
click at [486, 580] on div "{ "html" : " <div class= \" space-y-2 \" > \n <label \n v-for= \" option in sch…" at bounding box center [928, 626] width 1202 height 276
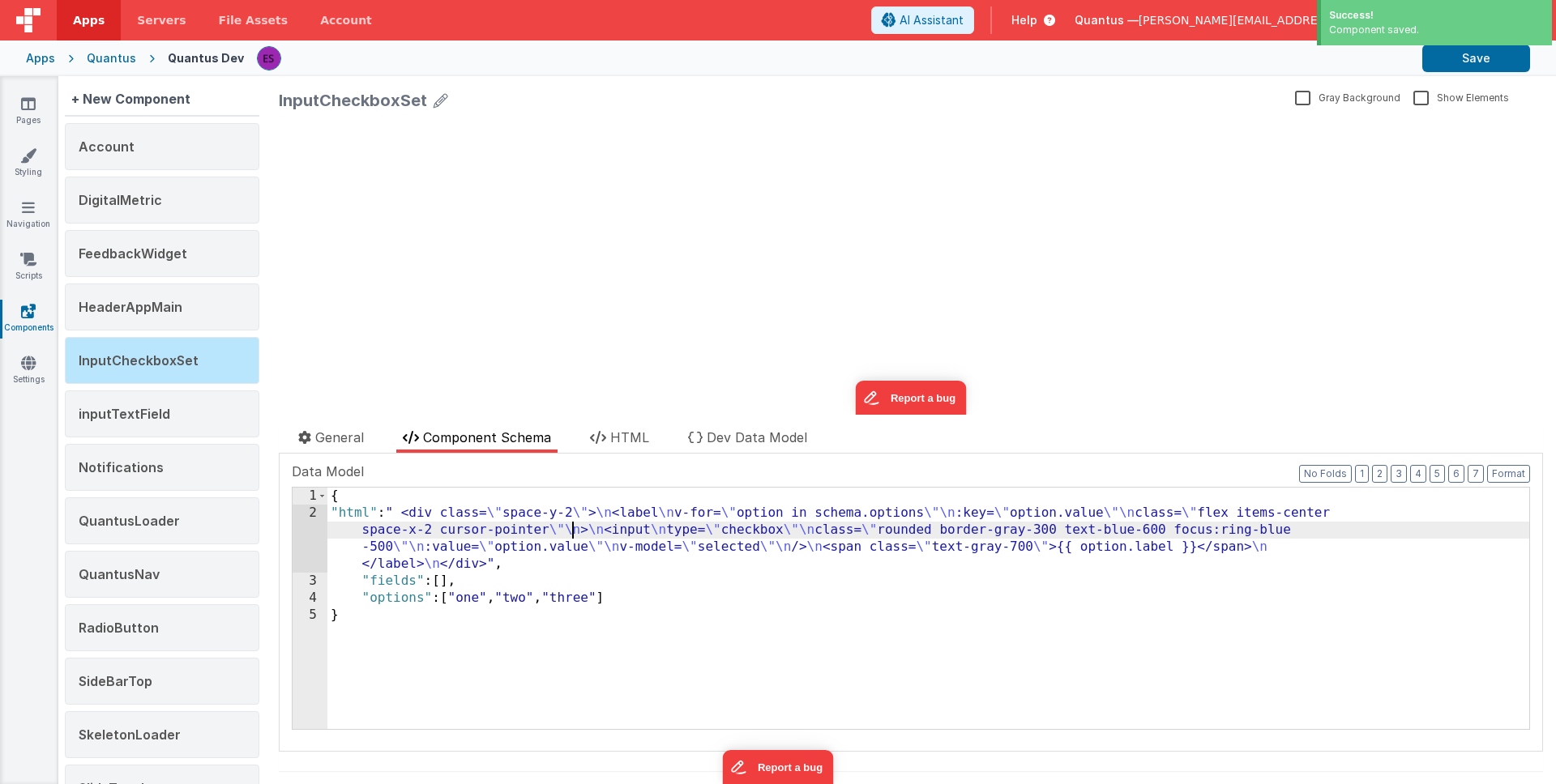
click at [568, 523] on div "{ "html" : " <div class= \" space-y-2 \" > \n <label \n v-for= \" option in sch…" at bounding box center [928, 626] width 1202 height 276
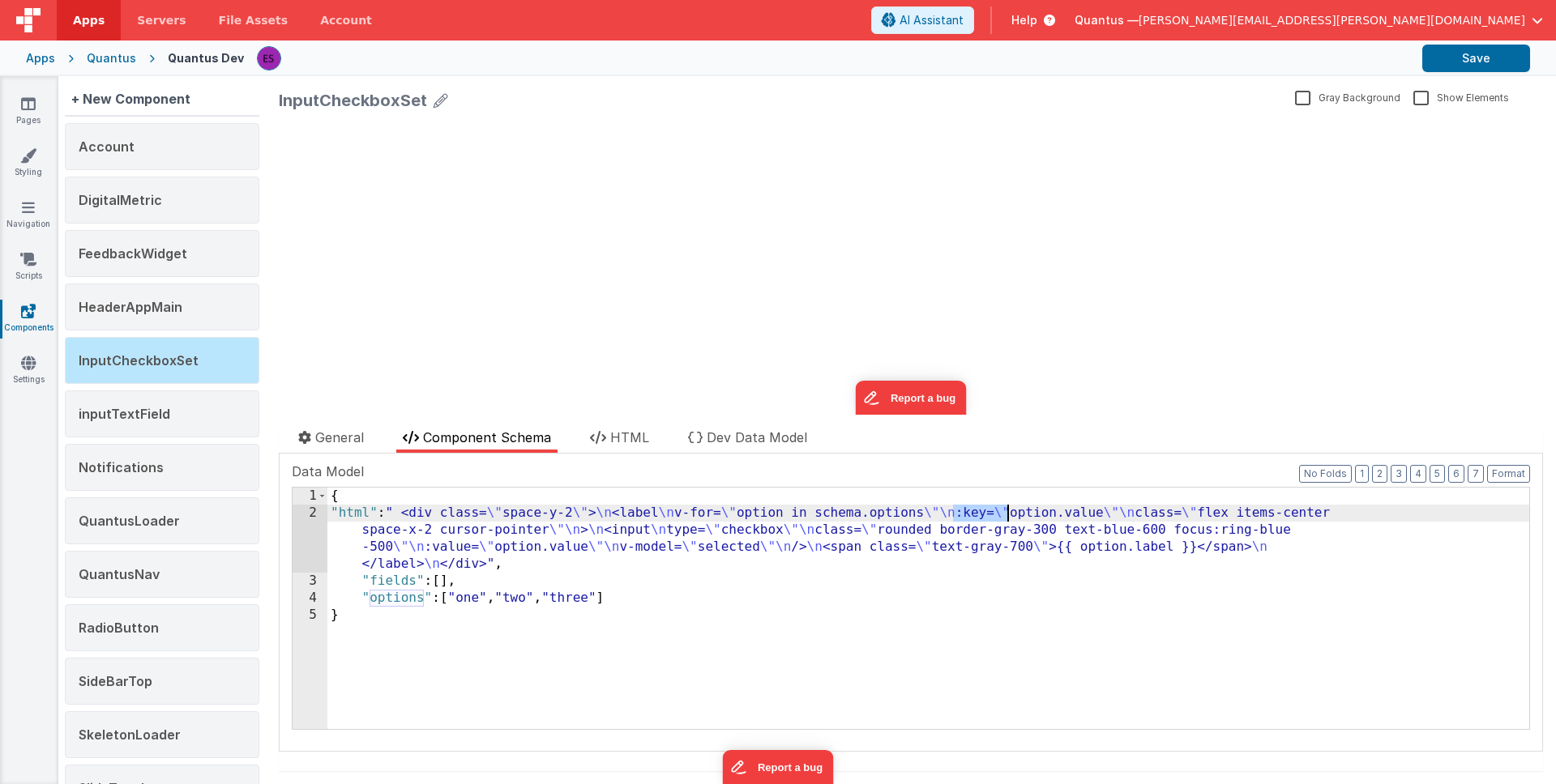
drag, startPoint x: 954, startPoint y: 514, endPoint x: 1006, endPoint y: 513, distance: 52.0
click at [1006, 513] on div "{ "html" : " <div class= \" space-y-2 \" > \n <label \n v-for= \" option in sch…" at bounding box center [928, 626] width 1202 height 276
click at [405, 596] on div "{ "html" : " <div class= \" space-y-2 \" > \n <label \n v-for= \" option in sch…" at bounding box center [928, 626] width 1202 height 276
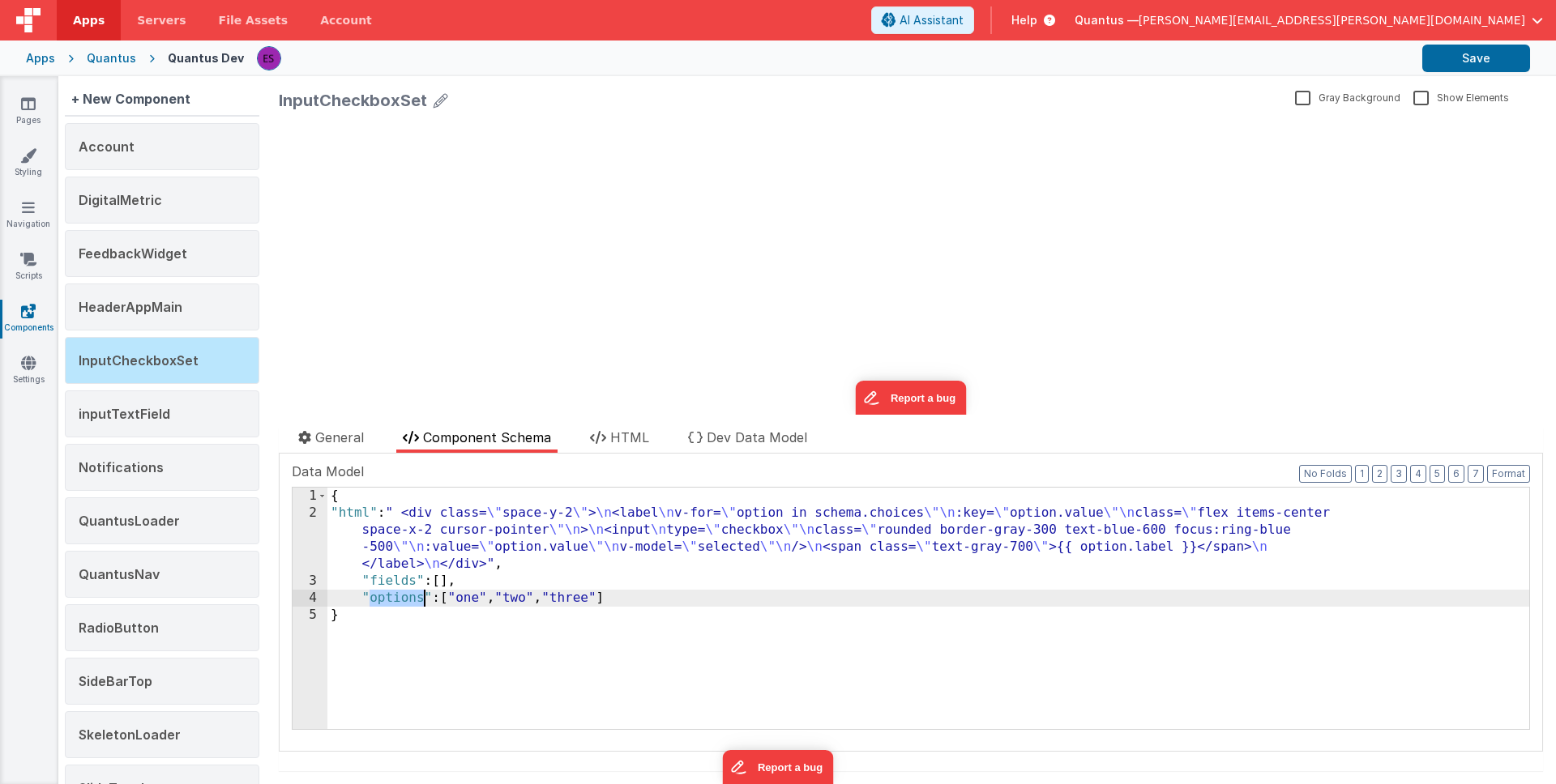
click at [405, 596] on div "{ "html" : " <div class= \" space-y-2 \" > \n <label \n v-for= \" option in sch…" at bounding box center [928, 626] width 1202 height 276
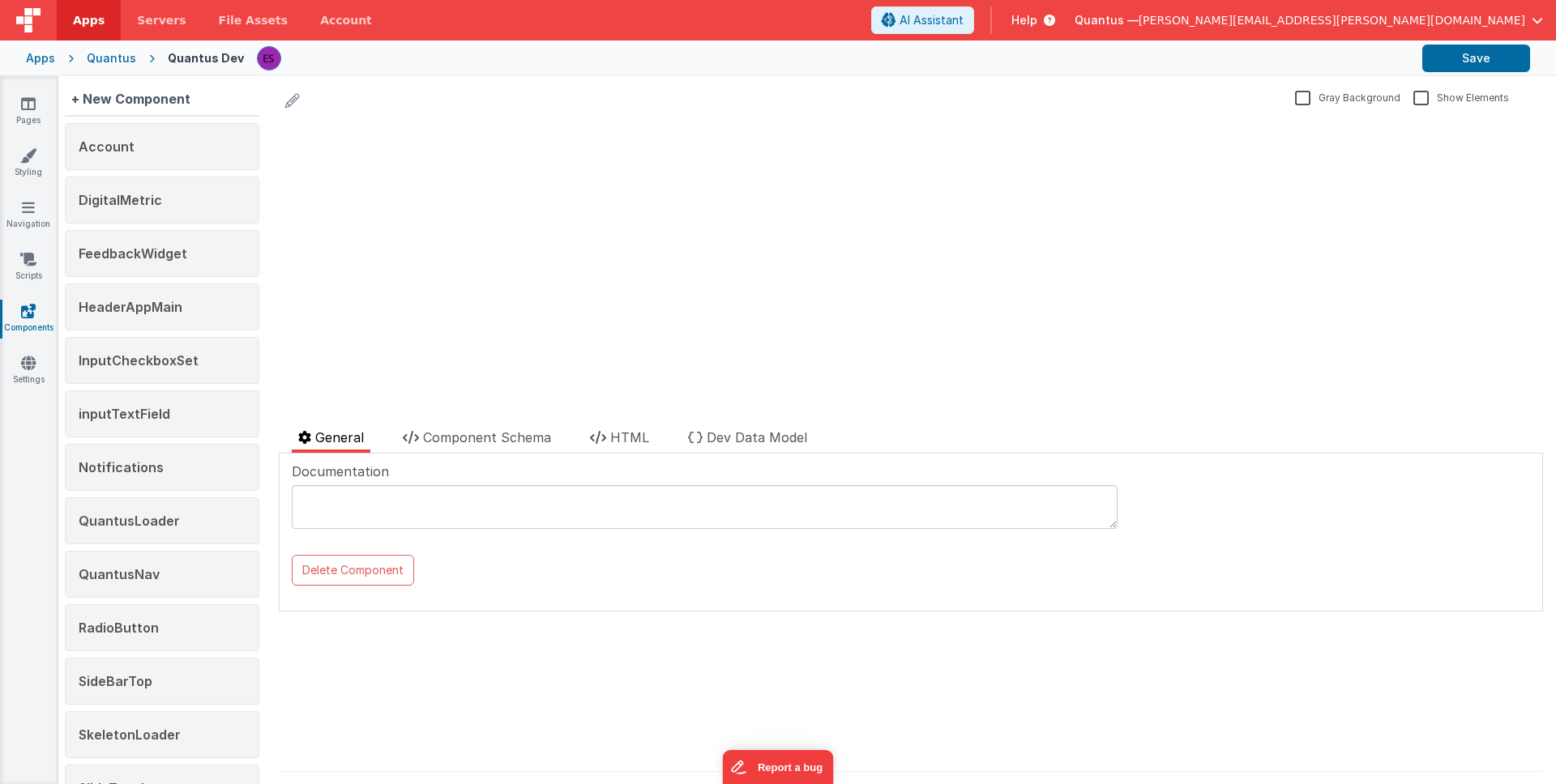
drag, startPoint x: 483, startPoint y: 437, endPoint x: 472, endPoint y: 485, distance: 49.2
click at [482, 437] on span "Component Schema" at bounding box center [487, 437] width 128 height 16
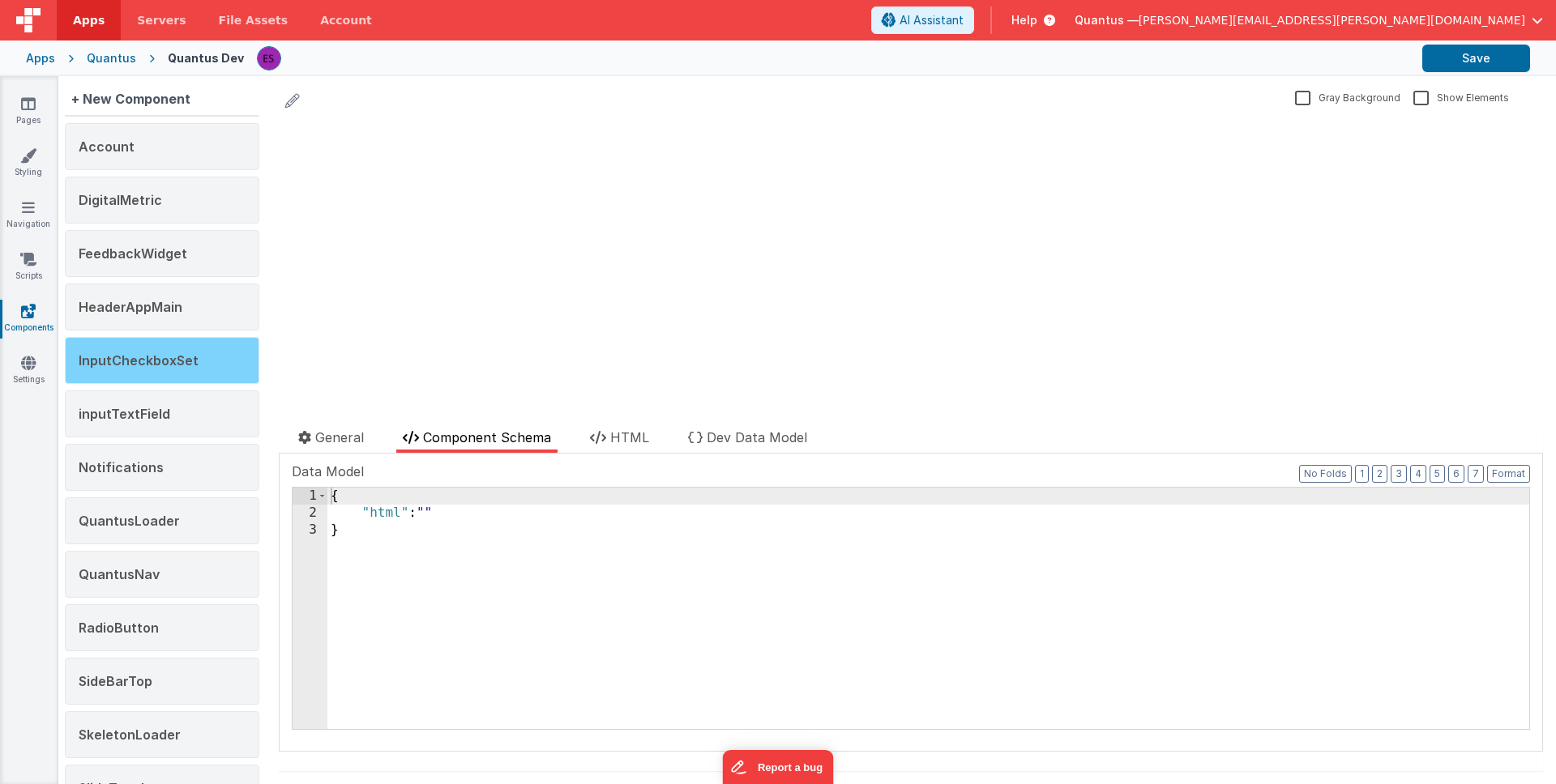
click at [150, 349] on div "InputCheckboxSet" at bounding box center [162, 361] width 195 height 47
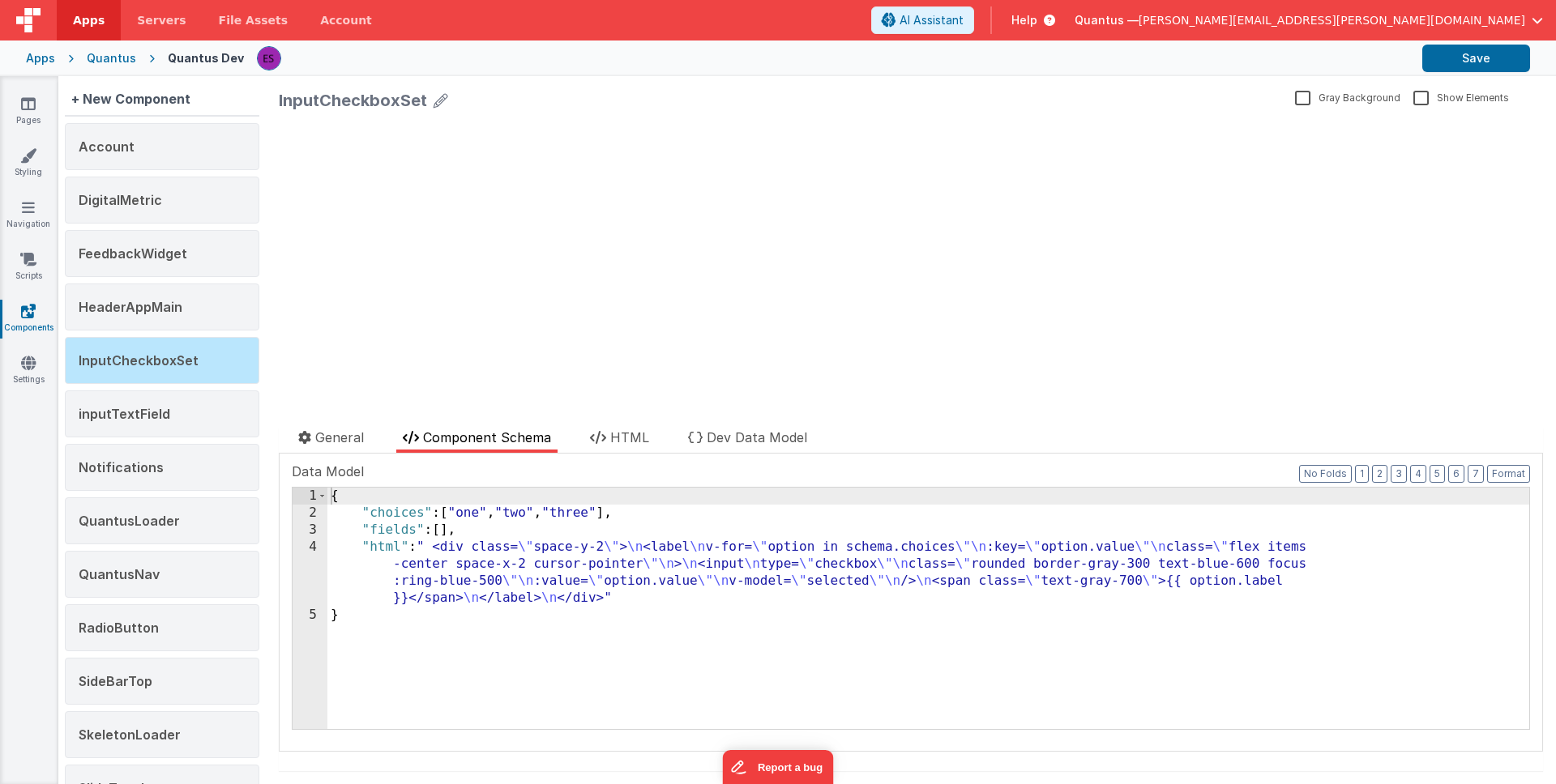
click at [511, 554] on div "{ "choices" : [ "one" , "two" , "three" ] , "fields" : [ ] , "html" : " <div cl…" at bounding box center [928, 626] width 1202 height 276
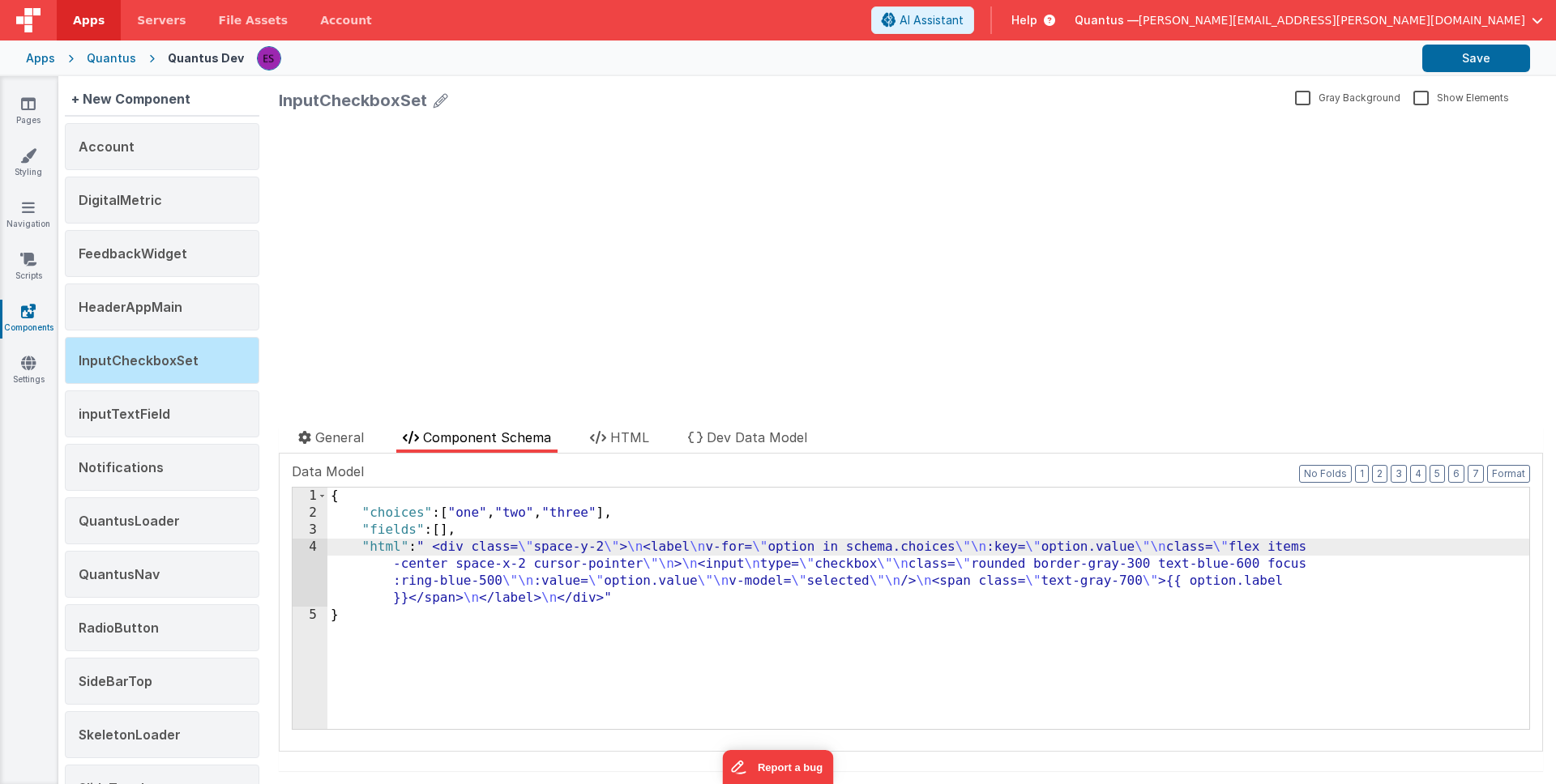
click at [298, 573] on div "4" at bounding box center [310, 573] width 35 height 68
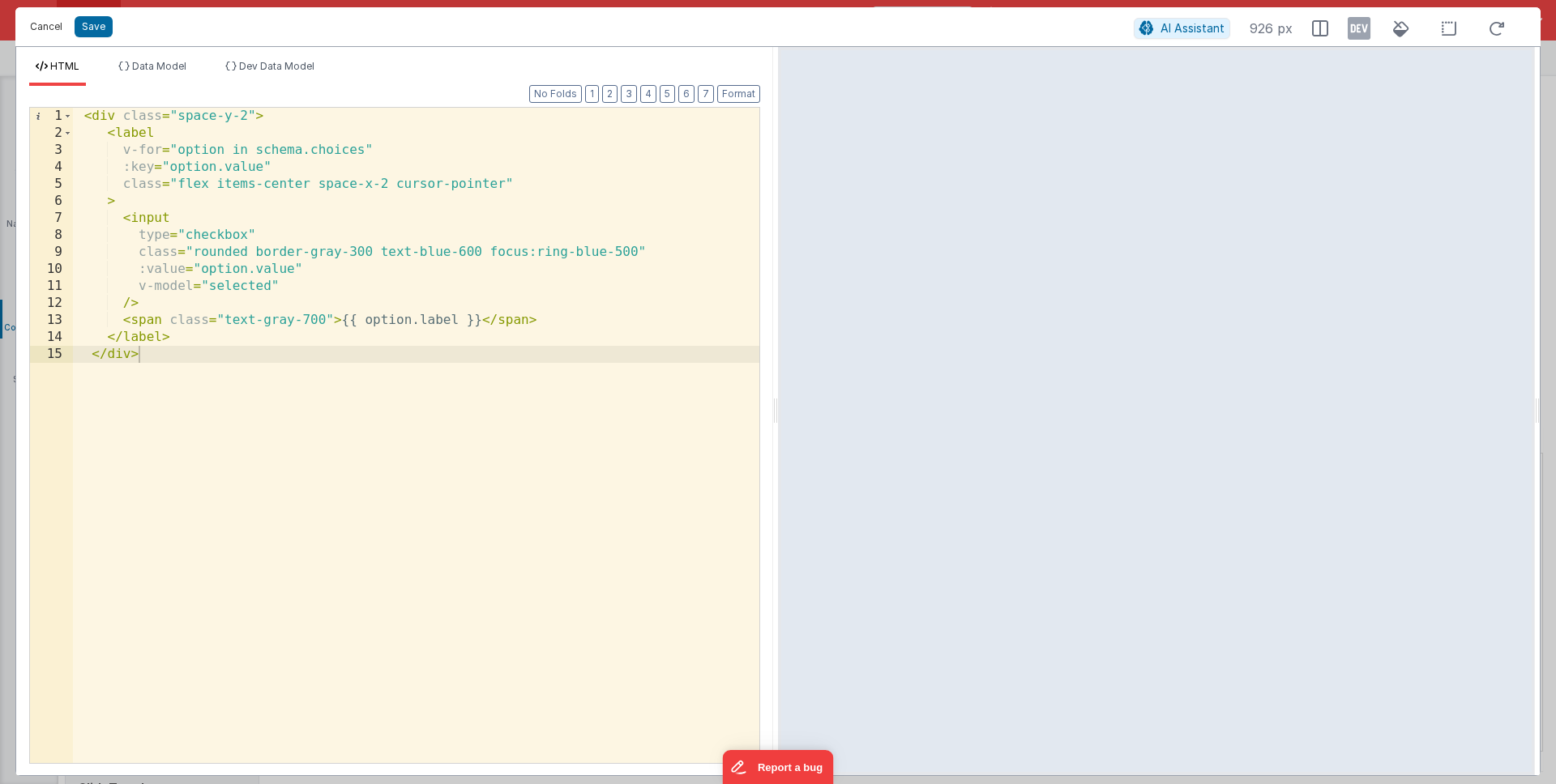
click at [49, 34] on button "Cancel" at bounding box center [46, 27] width 48 height 23
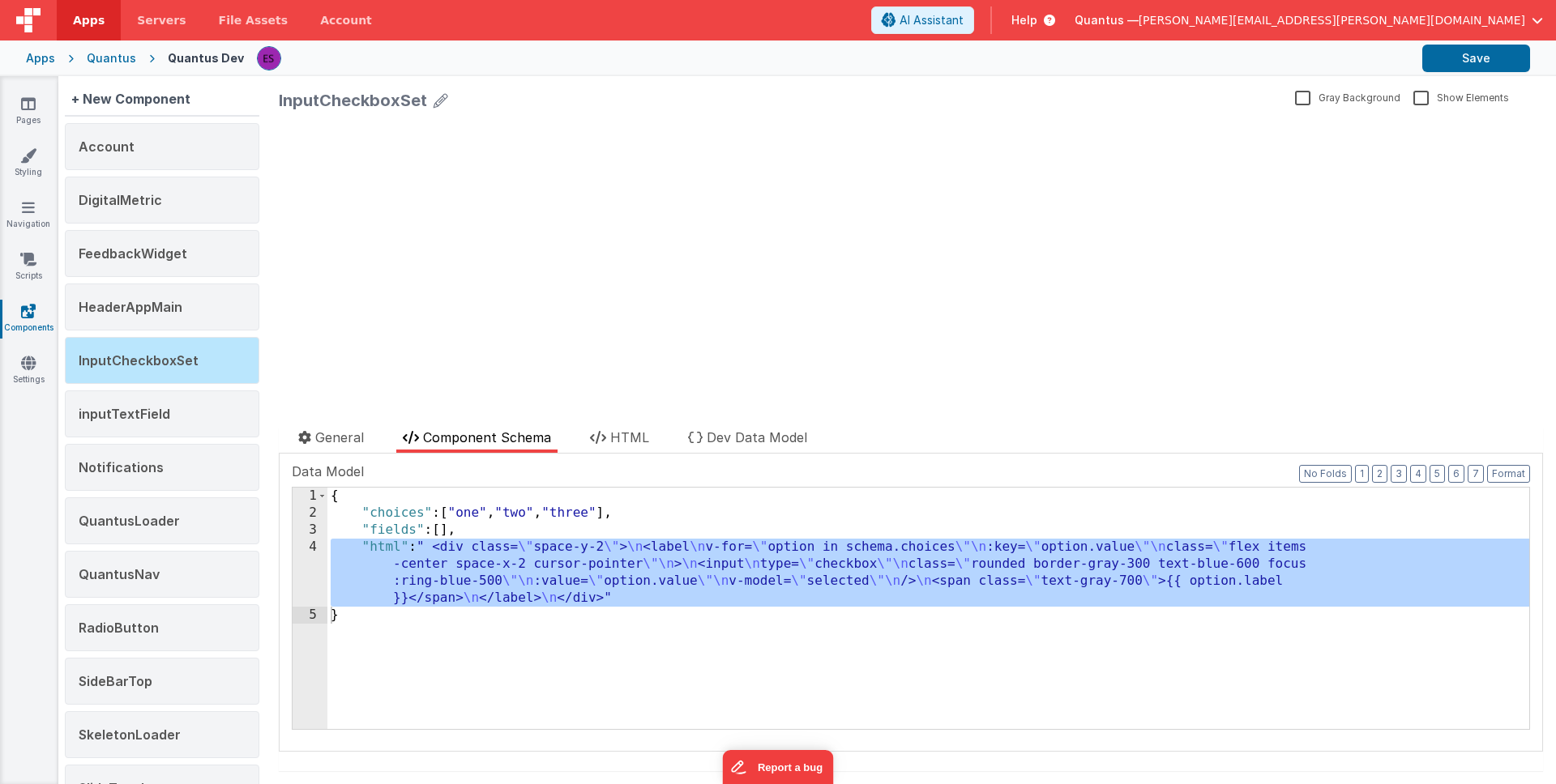
click at [492, 549] on div "{ "choices" : [ "one" , "two" , "three" ] , "fields" : [ ] , "html" : " <div cl…" at bounding box center [928, 626] width 1202 height 276
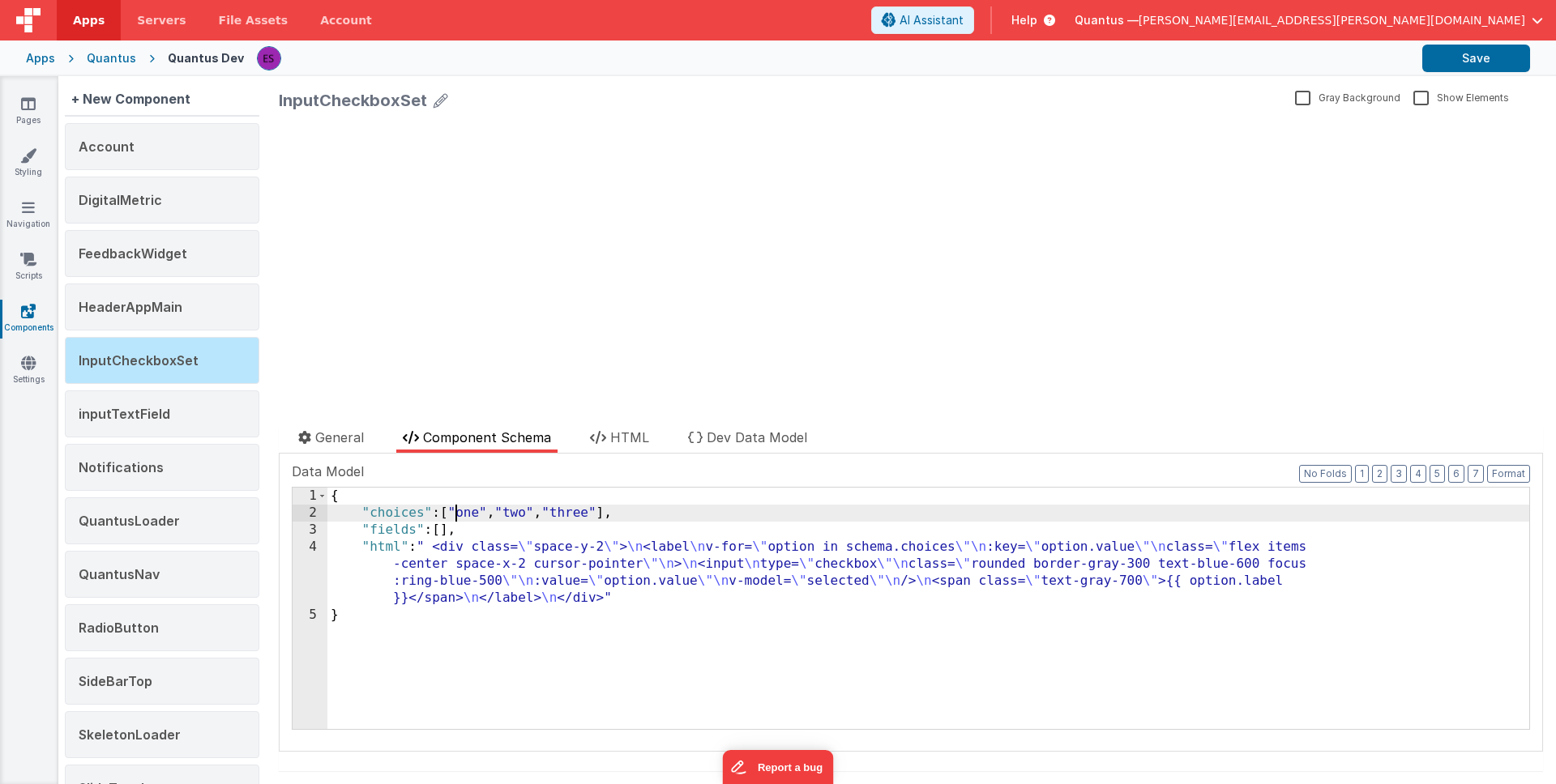
click at [456, 512] on div "{ "choices" : [ "one" , "two" , "three" ] , "fields" : [ ] , "html" : " <div cl…" at bounding box center [928, 626] width 1202 height 276
drag, startPoint x: 452, startPoint y: 511, endPoint x: 686, endPoint y: 510, distance: 234.0
click at [686, 510] on div "{ "choices" : [{ "label" : "one" , "value" : "oneV" } , "two" , "three" ] , "fi…" at bounding box center [928, 626] width 1202 height 276
drag, startPoint x: 698, startPoint y: 507, endPoint x: 810, endPoint y: 510, distance: 112.0
click at [810, 510] on div "{ "choices" : [{ "label" : "one" , "value" : "oneV" } , "two" , "three" ] , "fi…" at bounding box center [928, 626] width 1202 height 276
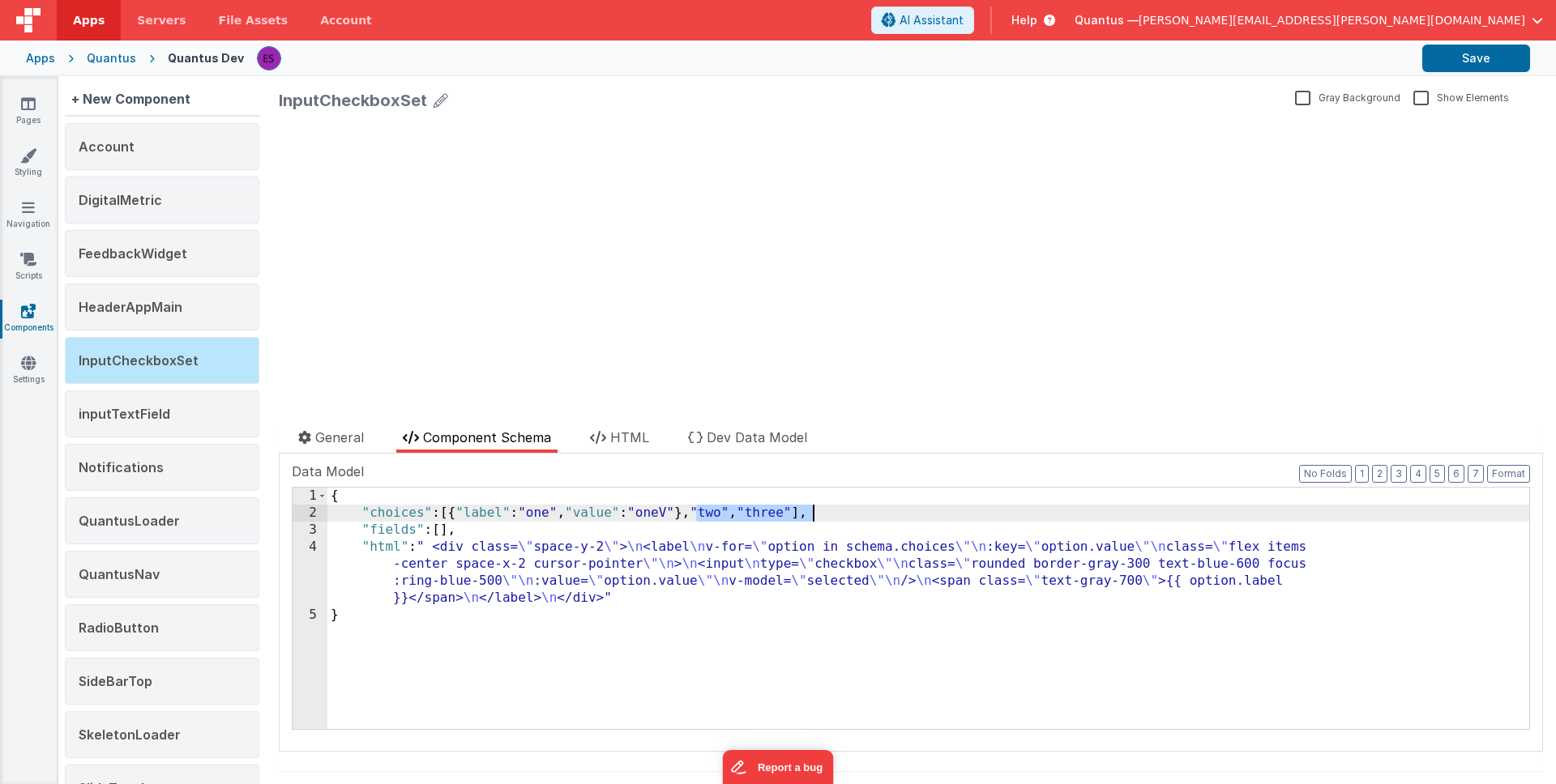
paste textarea
click at [788, 510] on div "{ "choices" : [{ "label" : "one" , "value" : "oneV" } , { "label" : "one" , "va…" at bounding box center [928, 626] width 1202 height 276
click at [554, 510] on div "{ "choices" : [{ "label" : "one" , "value" : "oneV" } , { "label" : "twoL" , "v…" at bounding box center [928, 626] width 1202 height 276
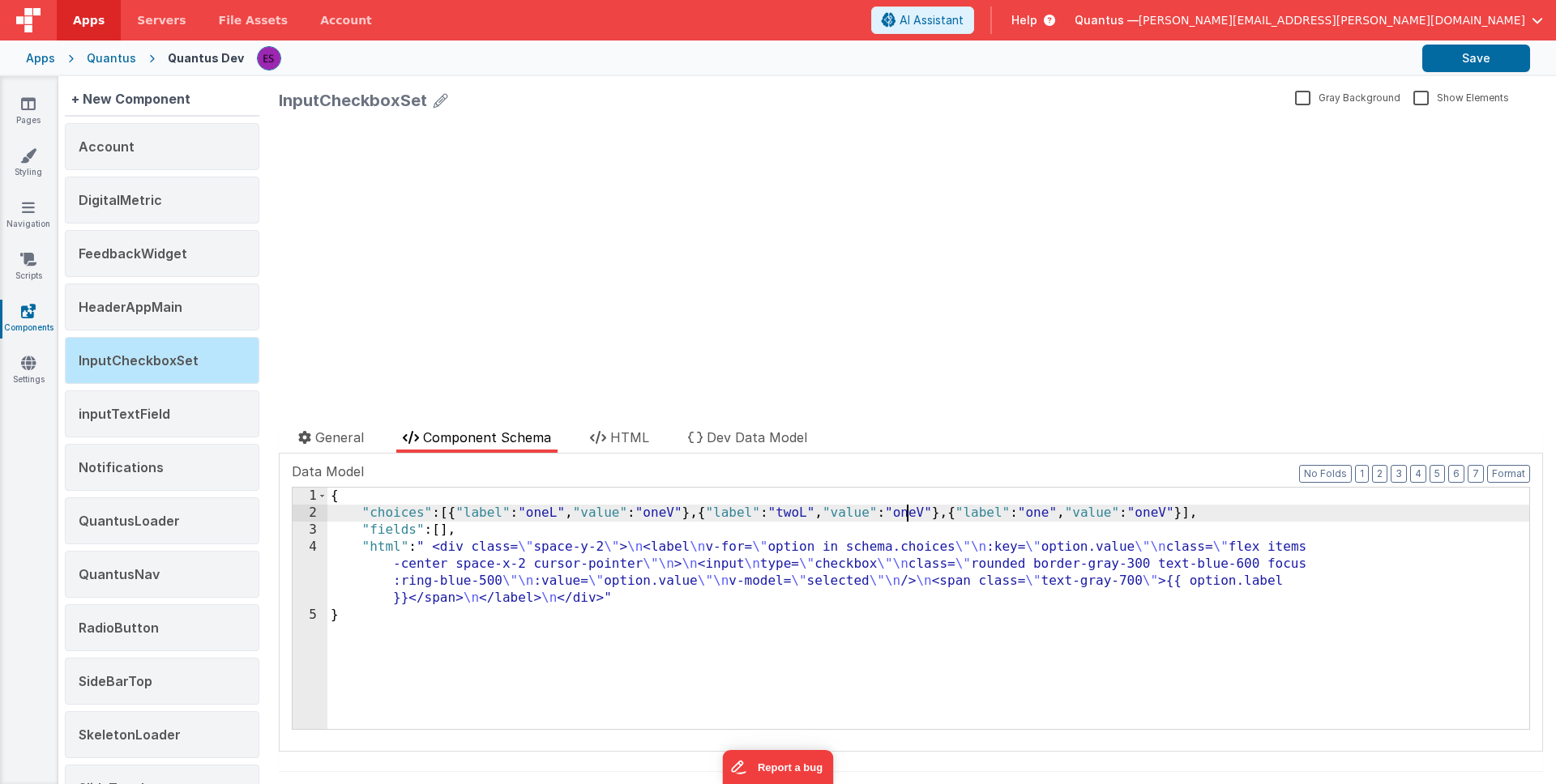
click at [907, 513] on div "{ "choices" : [{ "label" : "oneL" , "value" : "oneV" } , { "label" : "twoL" , "…" at bounding box center [928, 626] width 1202 height 276
click at [1044, 509] on div "{ "choices" : [{ "label" : "oneL" , "value" : "oneV" } , { "label" : "twoL" , "…" at bounding box center [928, 626] width 1202 height 276
click at [1189, 511] on div "{ "choices" : [{ "label" : "oneL" , "value" : "oneV" } , { "label" : "twoL" , "…" at bounding box center [928, 626] width 1202 height 276
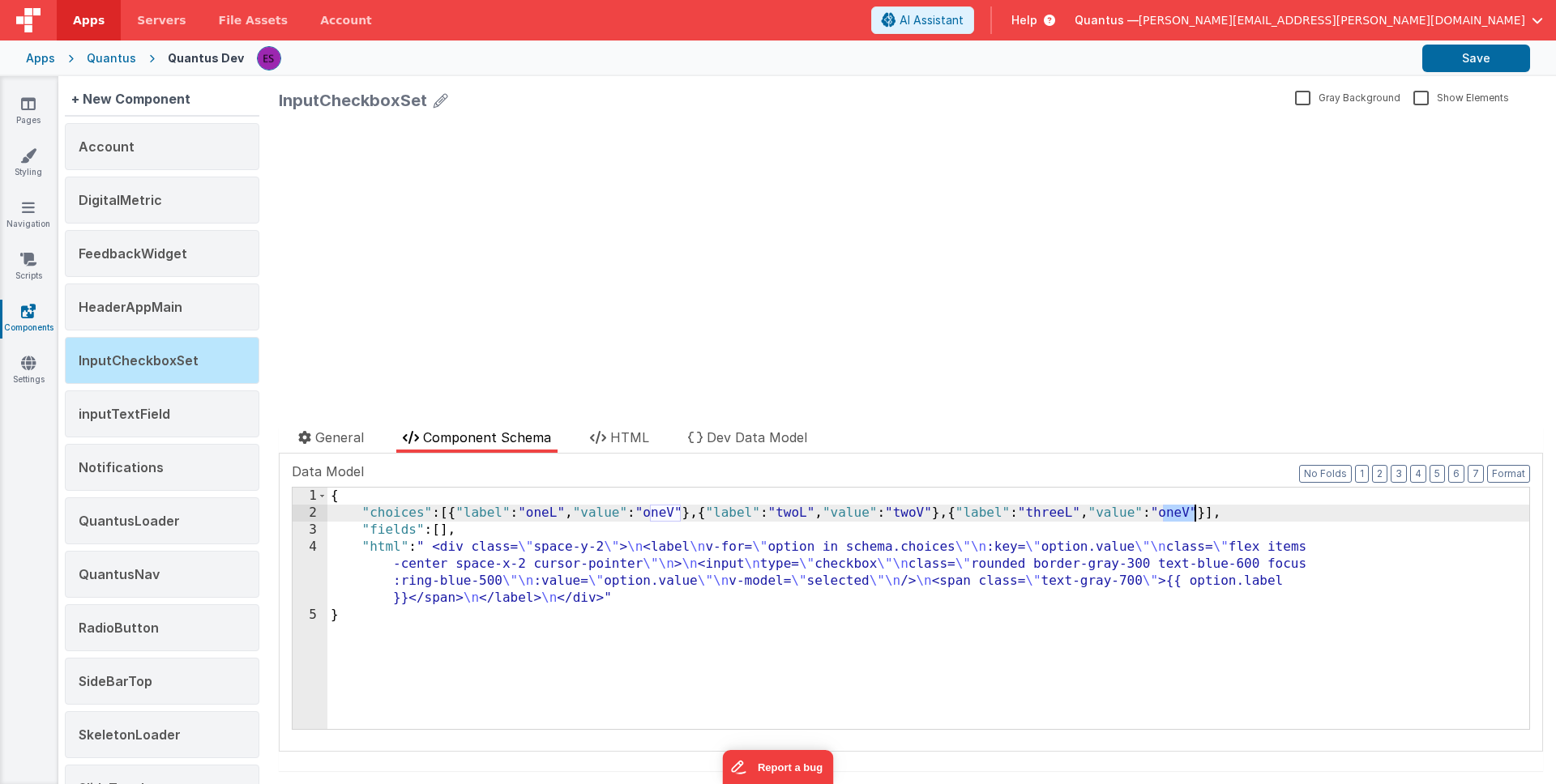
click at [1189, 511] on div "{ "choices" : [{ "label" : "oneL" , "value" : "oneV" } , { "label" : "twoL" , "…" at bounding box center [928, 626] width 1202 height 276
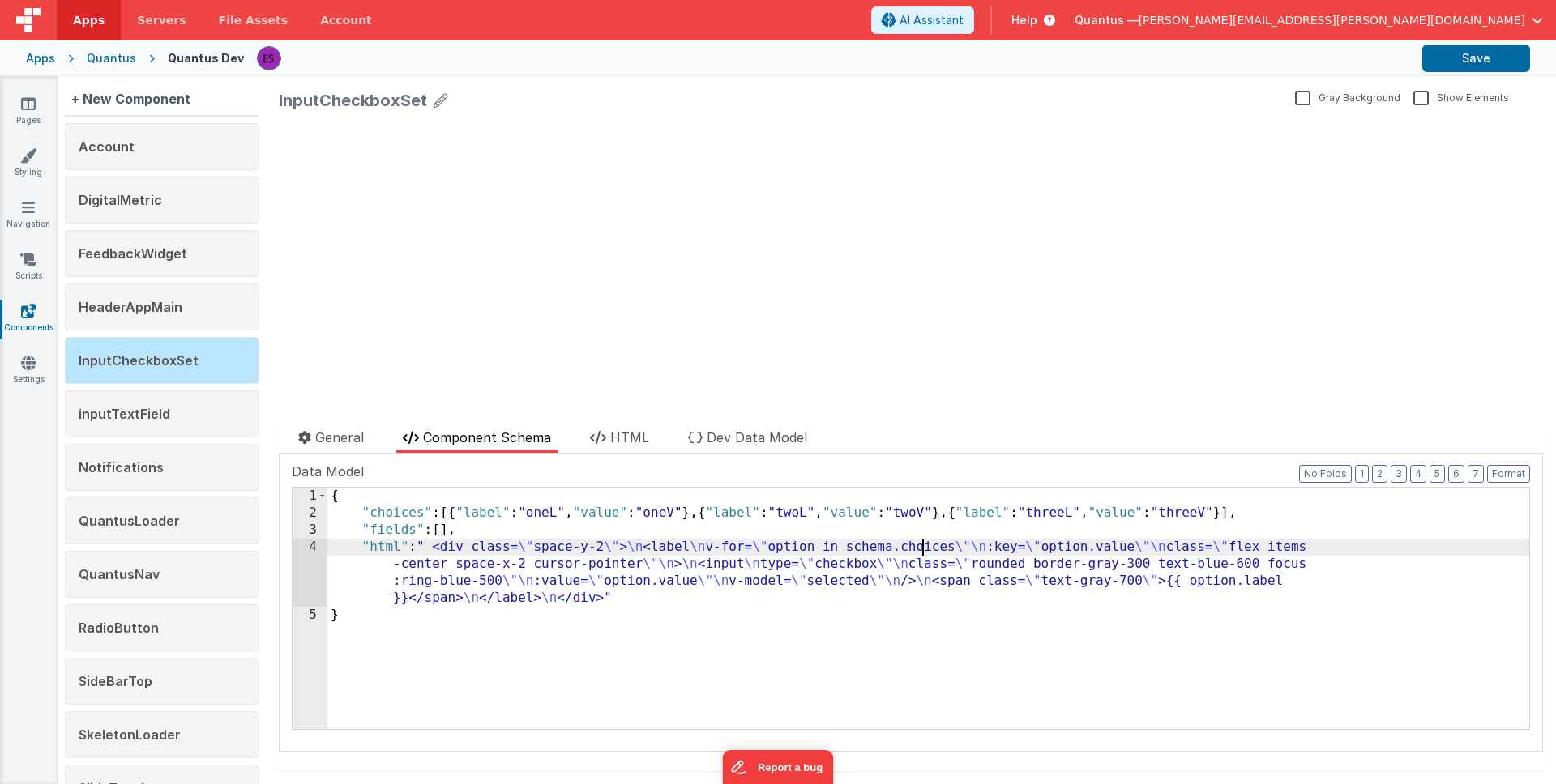
click at [922, 552] on div "{ "choices" : [{ "label" : "oneL" , "value" : "oneV" } , { "label" : "twoL" , "…" at bounding box center [928, 626] width 1202 height 276
click at [305, 562] on div "4" at bounding box center [310, 573] width 35 height 68
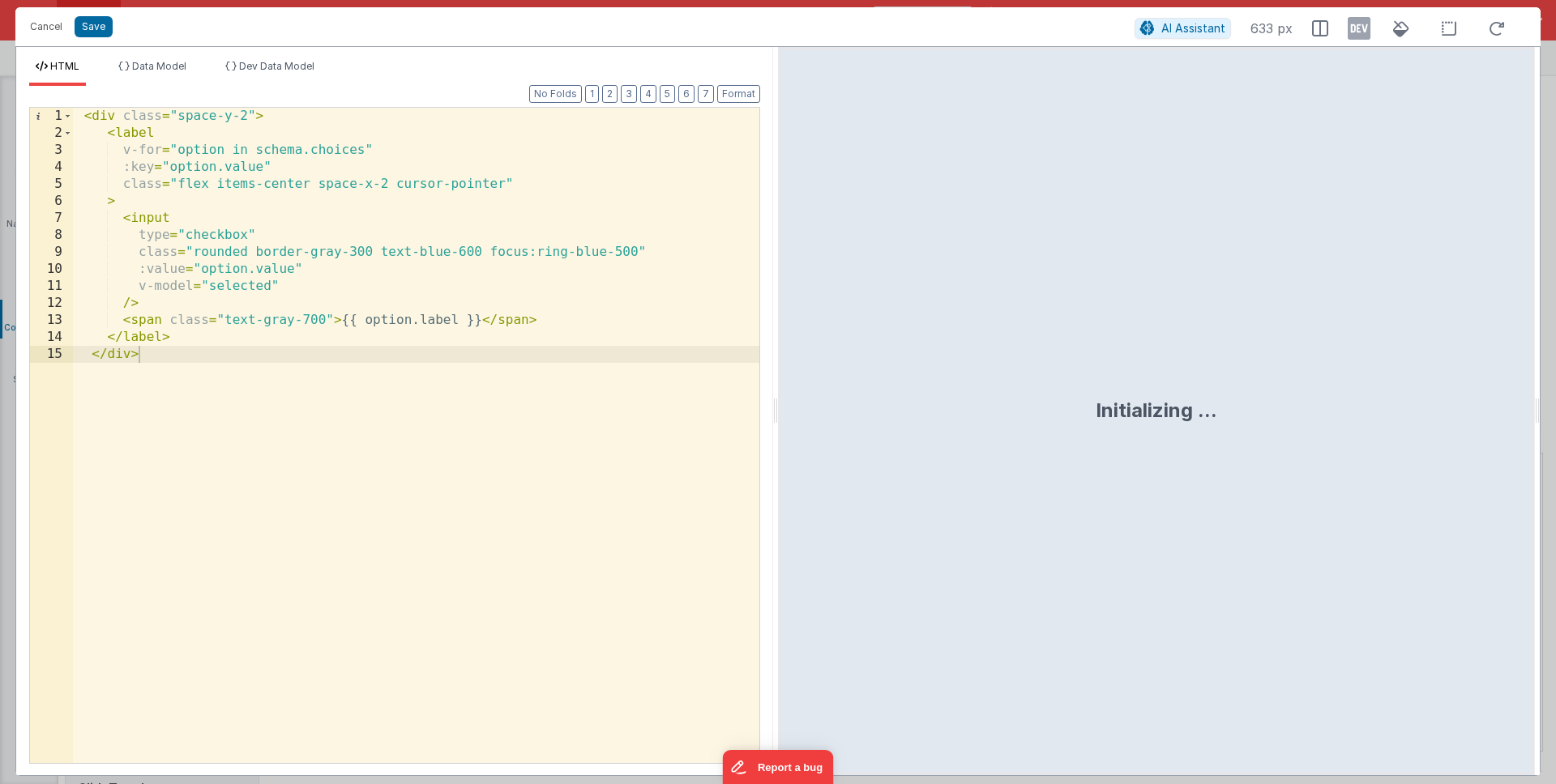
click at [304, 560] on div "< div class = "space-y-2" > < label v-for = "option in schema.choices" :key = "…" at bounding box center [416, 452] width 687 height 689
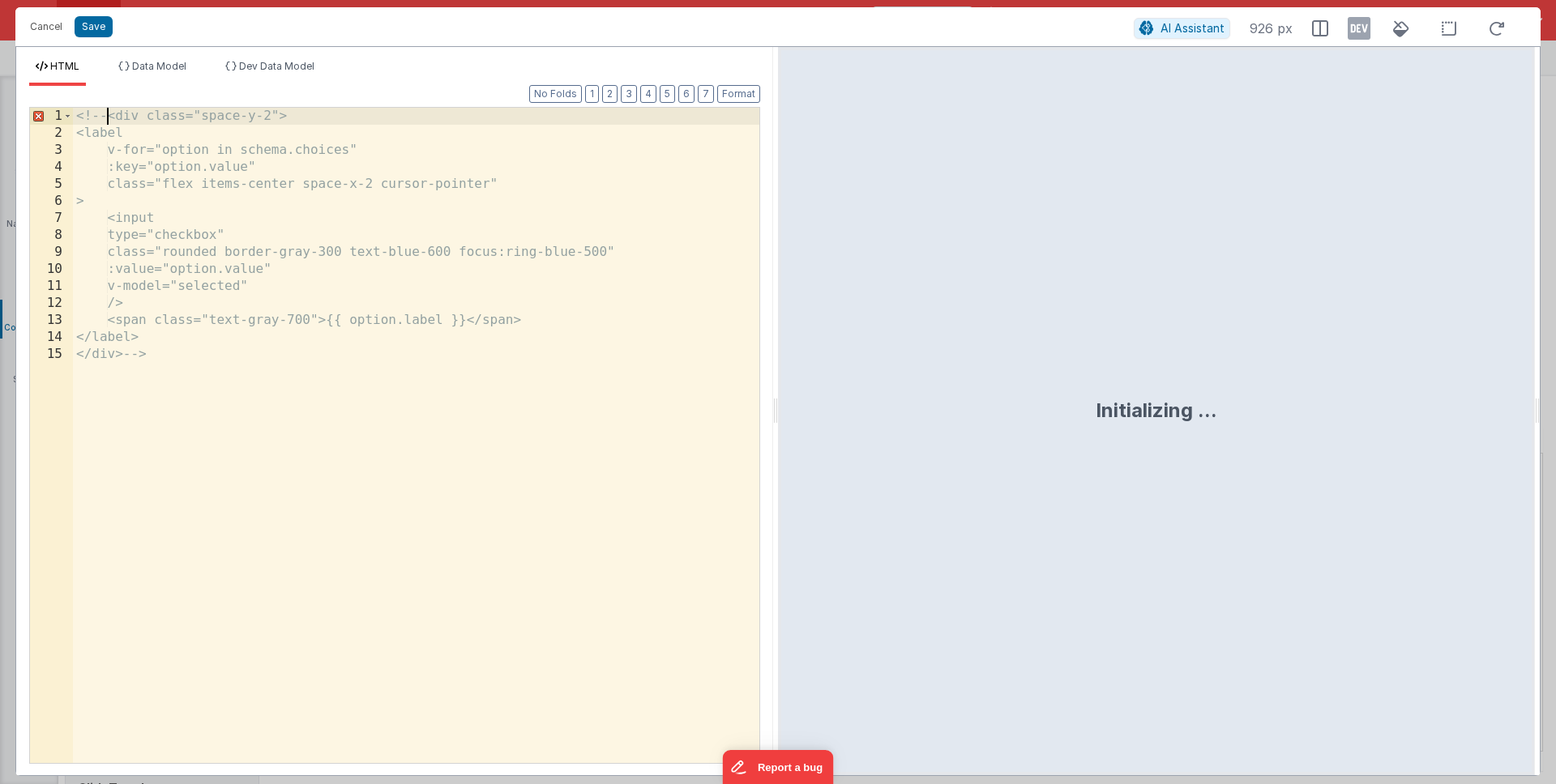
click at [394, 628] on div "<!-- <div class="space-y-2"> <label v-for="option in schema.choices" :key="opti…" at bounding box center [416, 452] width 687 height 689
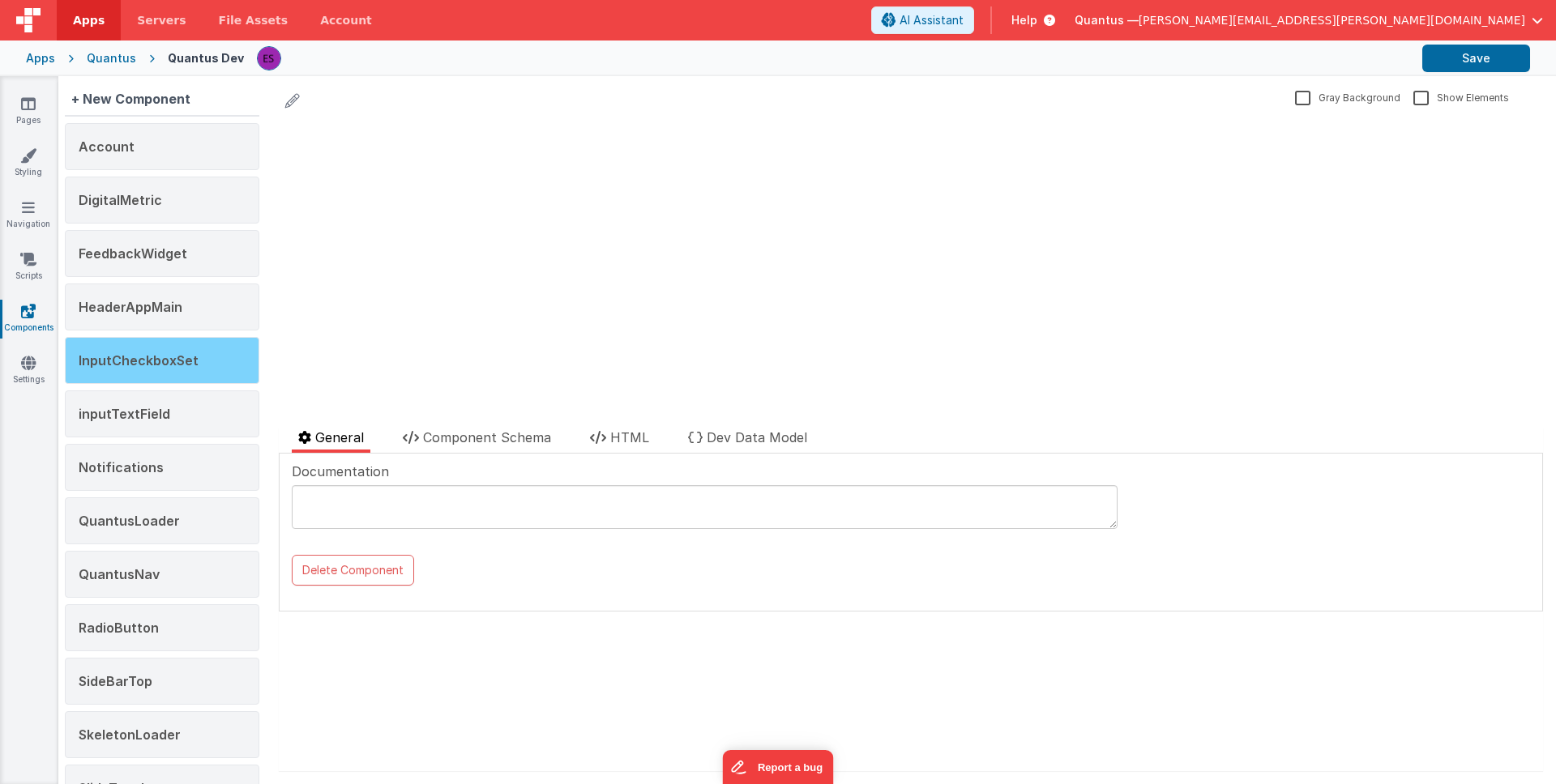
click at [172, 350] on div "InputCheckboxSet" at bounding box center [162, 361] width 195 height 47
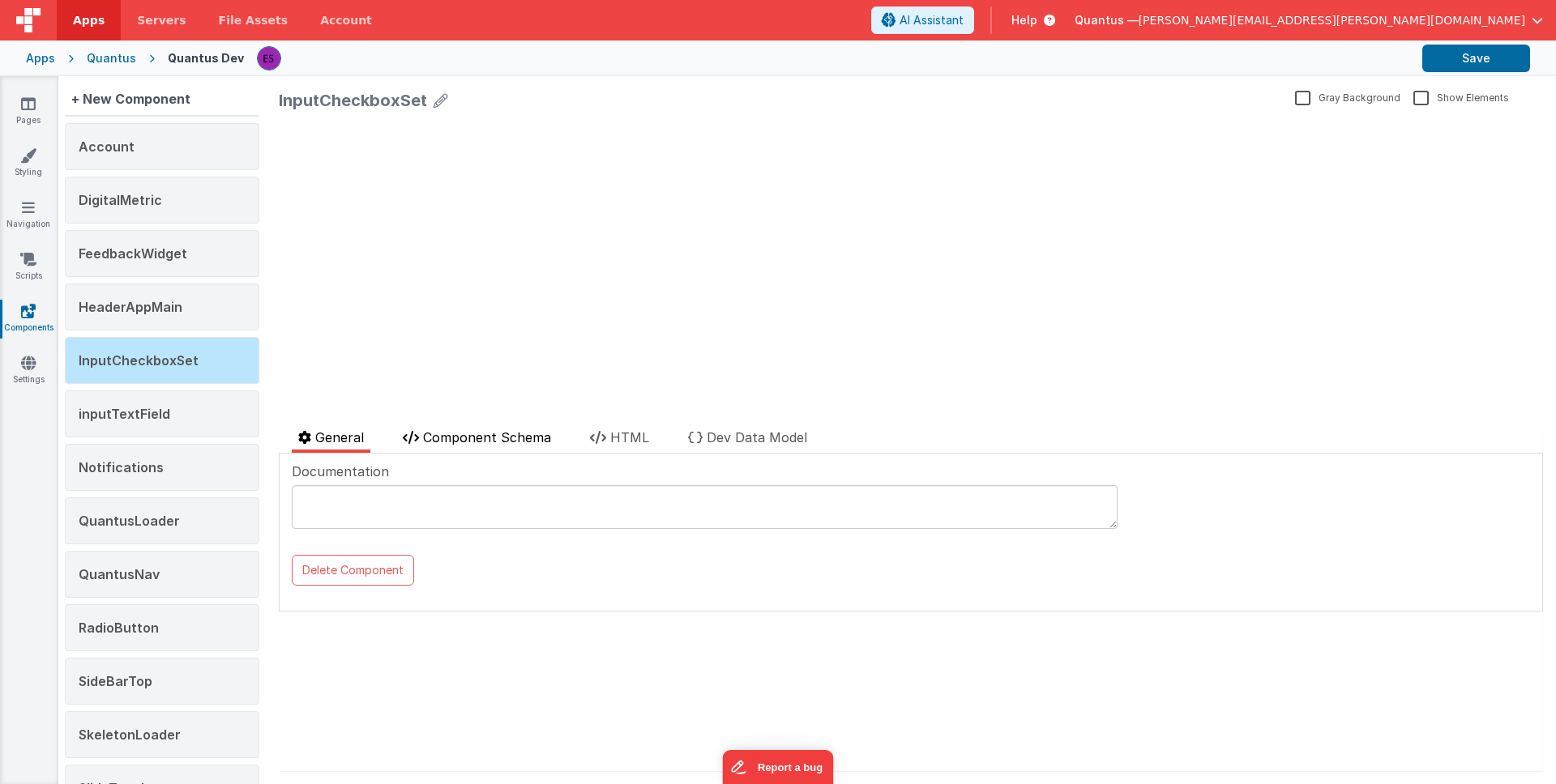
click at [465, 429] on span "Component Schema" at bounding box center [487, 437] width 128 height 16
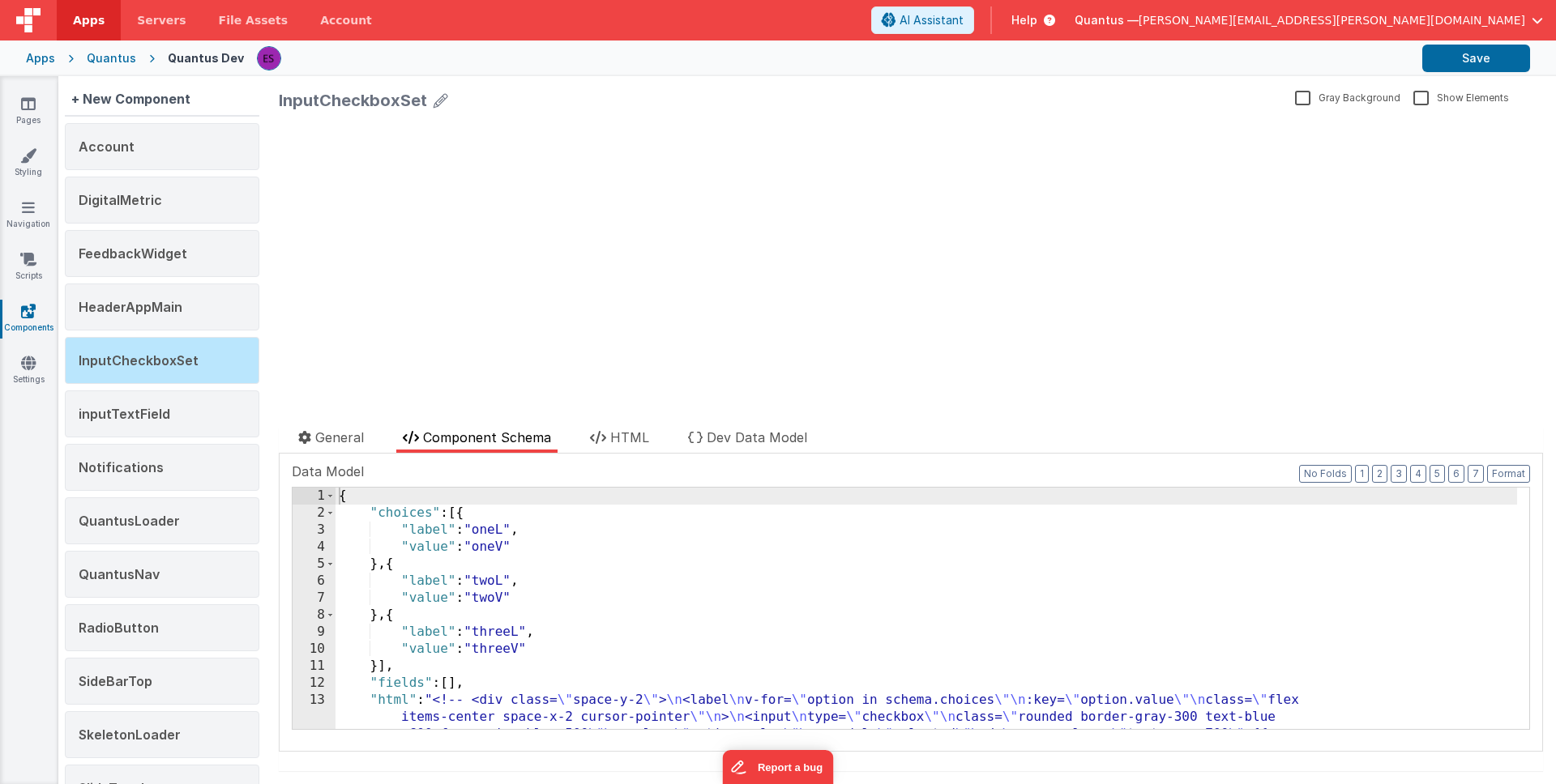
scroll to position [47, 0]
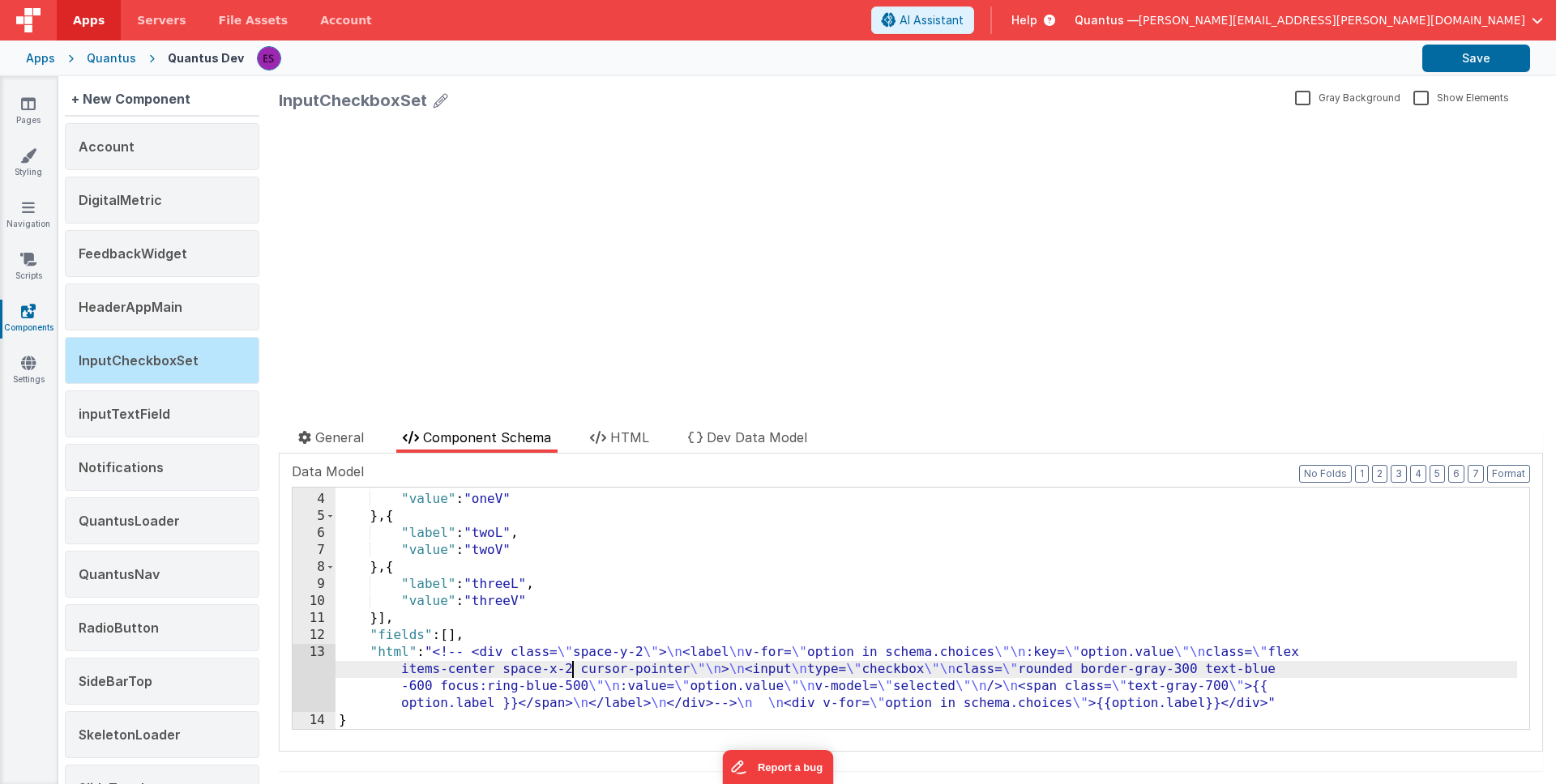
click at [573, 673] on div ""label" : "oneL" , "value" : "oneV" } , { "label" : "twoL" , "value" : "twoV" }…" at bounding box center [926, 612] width 1182 height 276
click at [321, 678] on div "13" at bounding box center [313, 679] width 43 height 68
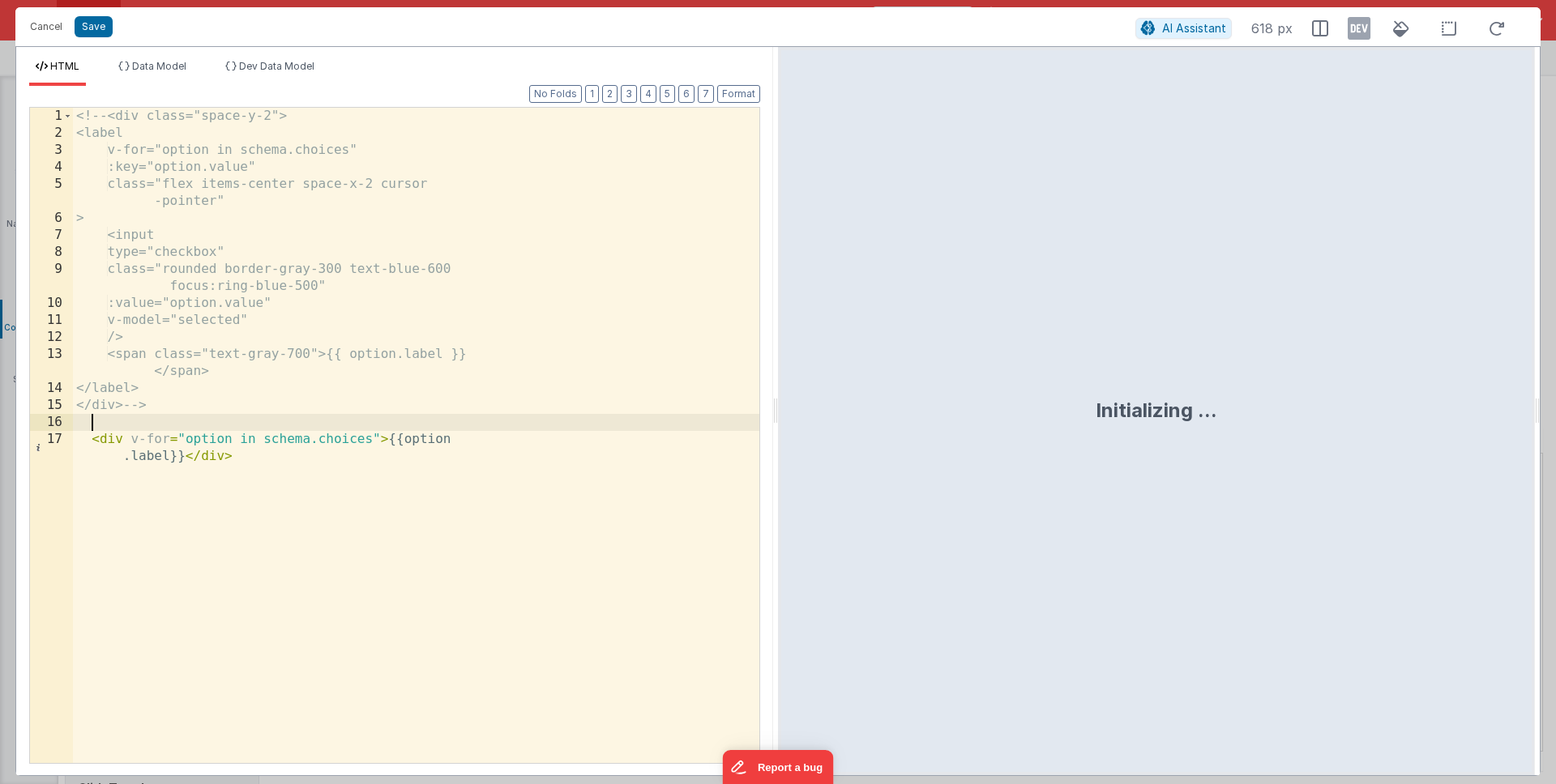
click at [97, 420] on div "<!-- <div class="space-y-2"> <label v-for="option in schema.choices" :key="opti…" at bounding box center [416, 461] width 687 height 707
click at [79, 121] on div "<!-- <div class="space-y-2"> <label v-for="option in schema.choices" :key="opti…" at bounding box center [416, 461] width 687 height 707
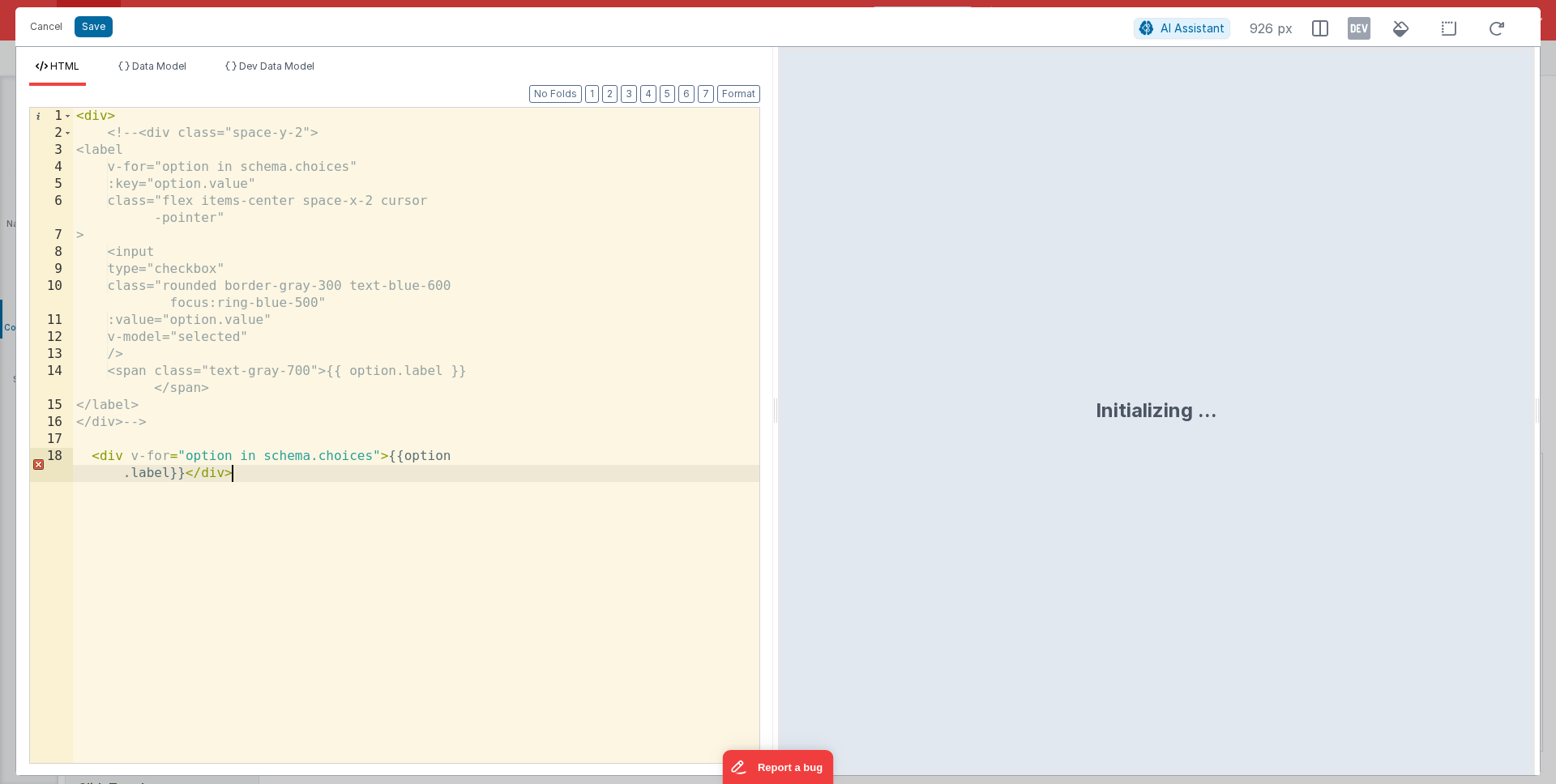
click at [514, 661] on div "< div > <!-- <div class="space-y-2"> <label v-for="option in schema.choices" :k…" at bounding box center [416, 461] width 687 height 707
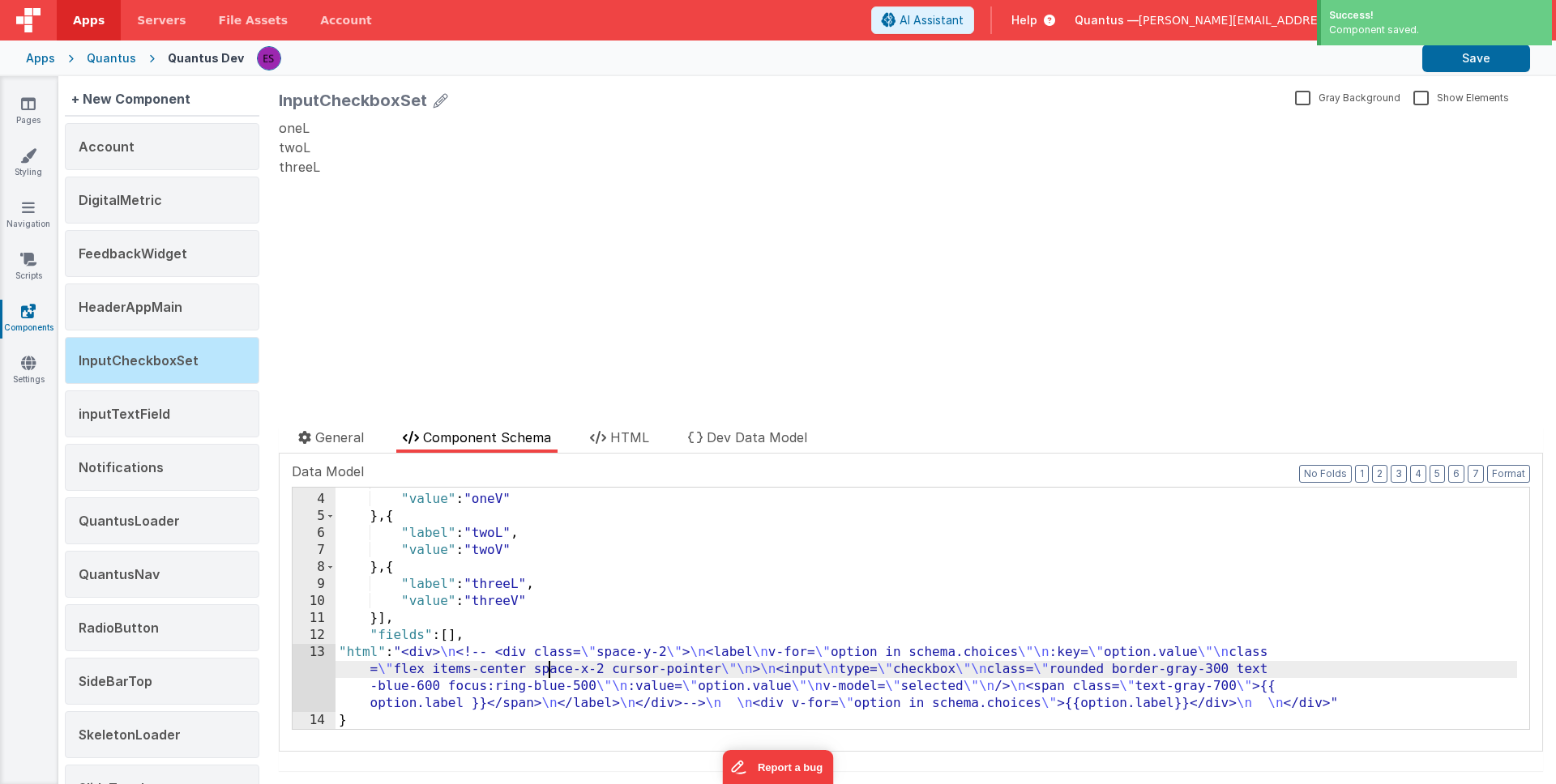
click at [550, 673] on div ""label" : "oneL" , "value" : "oneV" } , { "label" : "twoL" , "value" : "twoV" }…" at bounding box center [926, 612] width 1182 height 276
click at [321, 668] on div "13" at bounding box center [313, 679] width 43 height 68
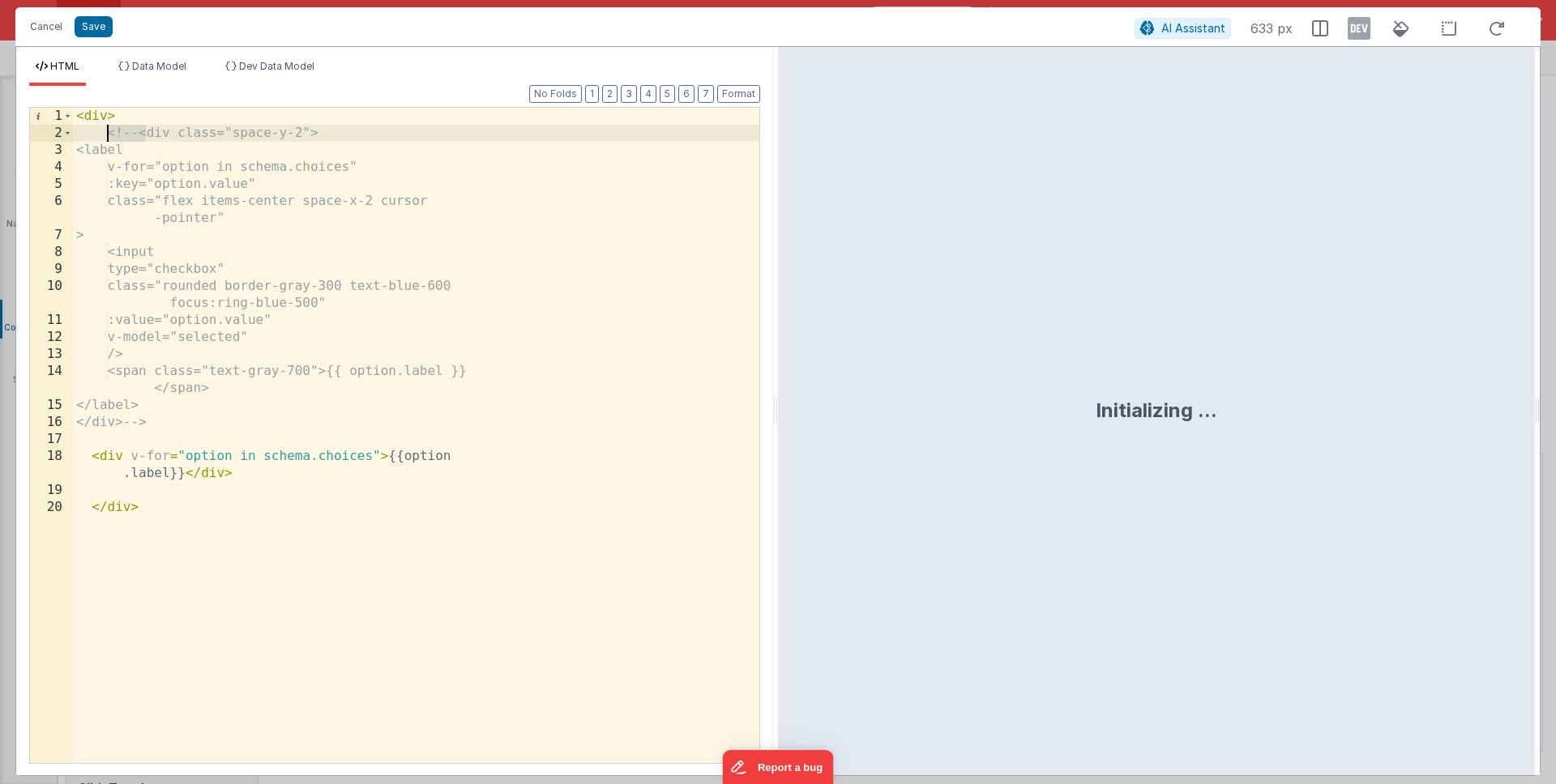
drag, startPoint x: 145, startPoint y: 133, endPoint x: 111, endPoint y: 136, distance: 34.1
click at [111, 136] on div "< div > <!-- <div class="space-y-2"> <label v-for="option in schema.choices" :k…" at bounding box center [416, 452] width 687 height 689
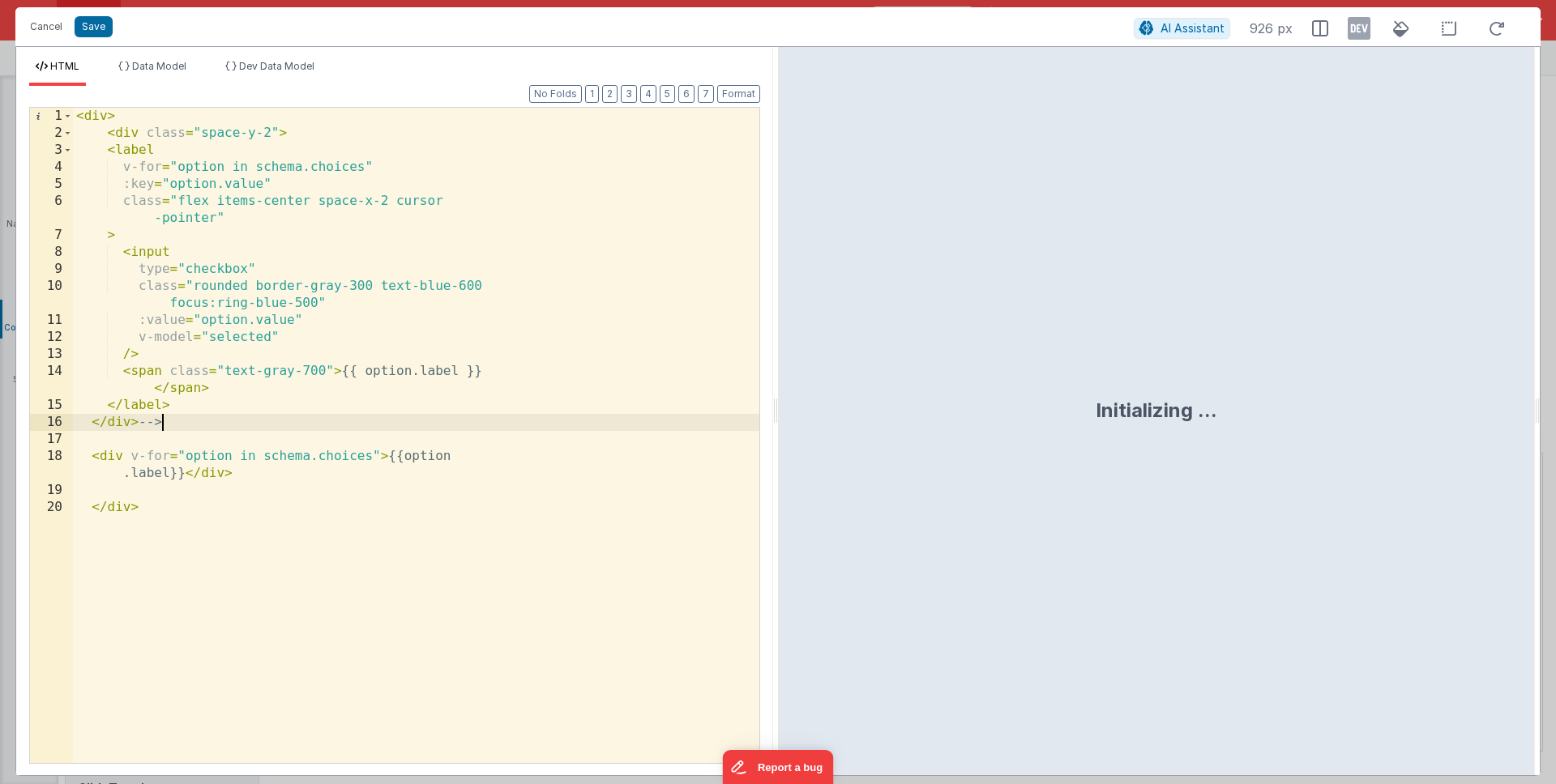
click at [183, 415] on div "< div > < div class = "space-y-2" > < label v-for = "option in schema.choices" …" at bounding box center [416, 452] width 687 height 689
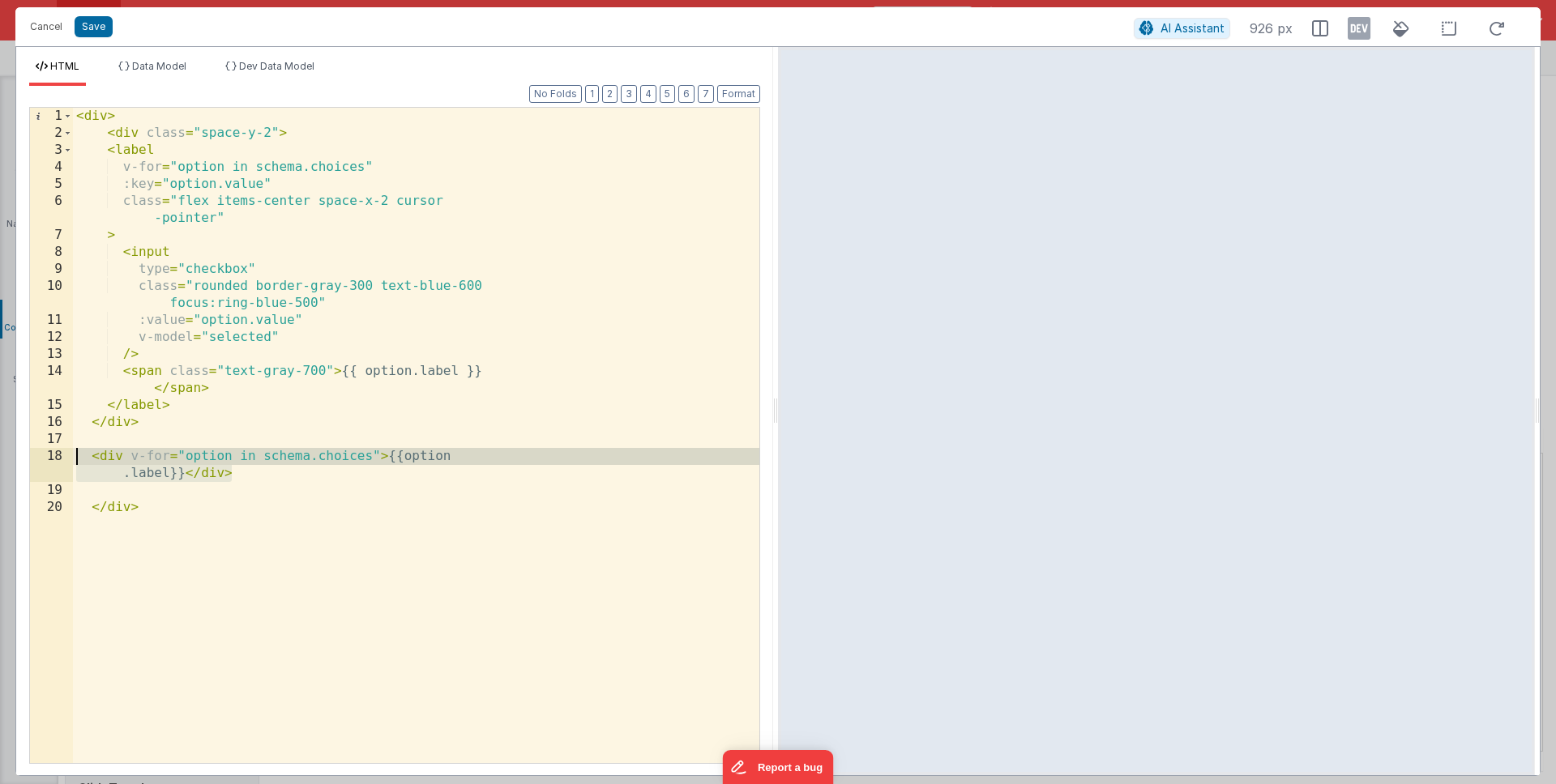
drag, startPoint x: 249, startPoint y: 473, endPoint x: 72, endPoint y: 456, distance: 177.8
click at [72, 456] on div "1 2 3 4 5 6 7 8 9 10 11 12 13 14 15 16 17 18 19 20 < div > < div class = "space…" at bounding box center [394, 435] width 731 height 658
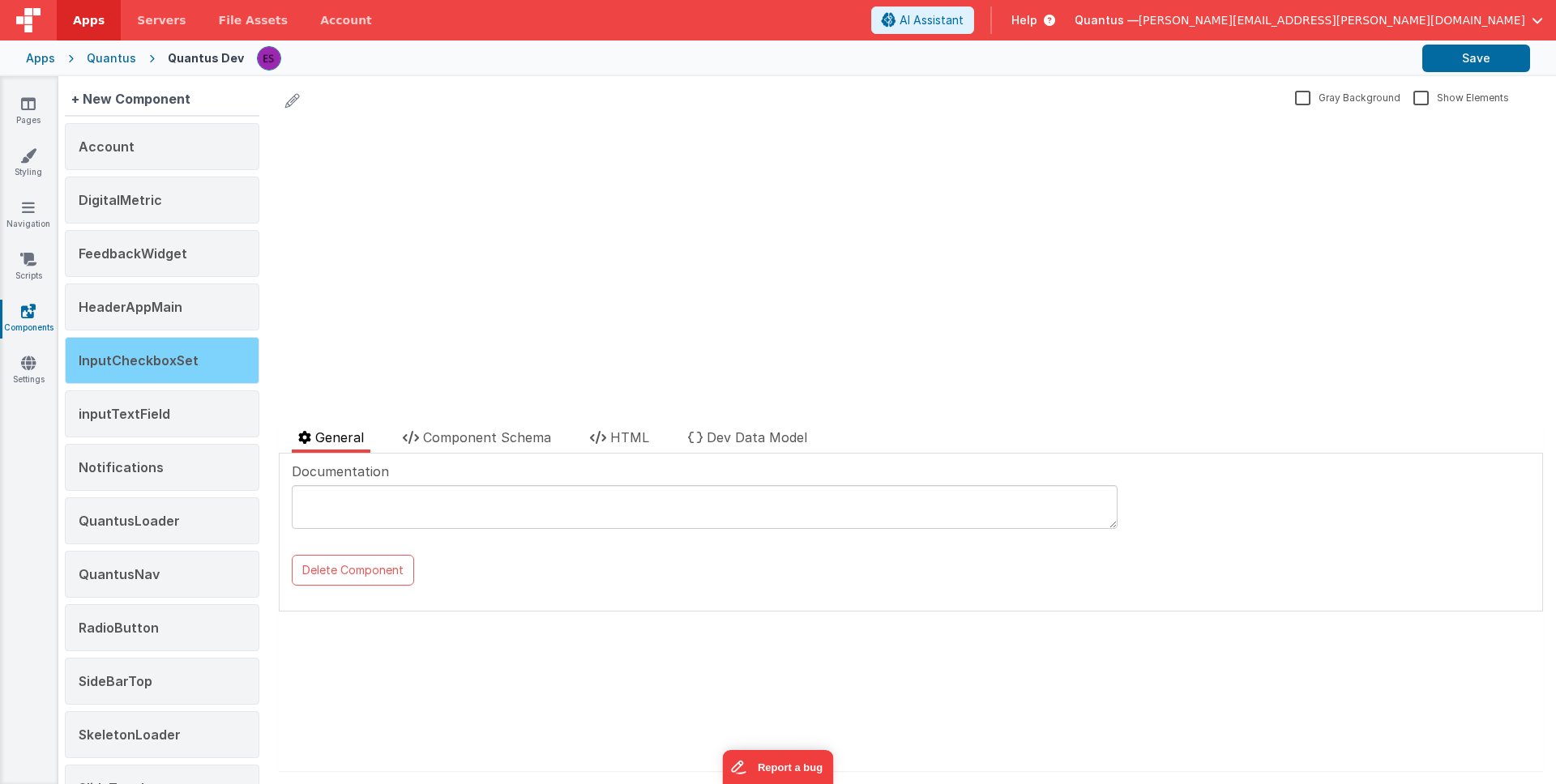
click at [129, 356] on span "InputCheckboxSet" at bounding box center [139, 360] width 120 height 16
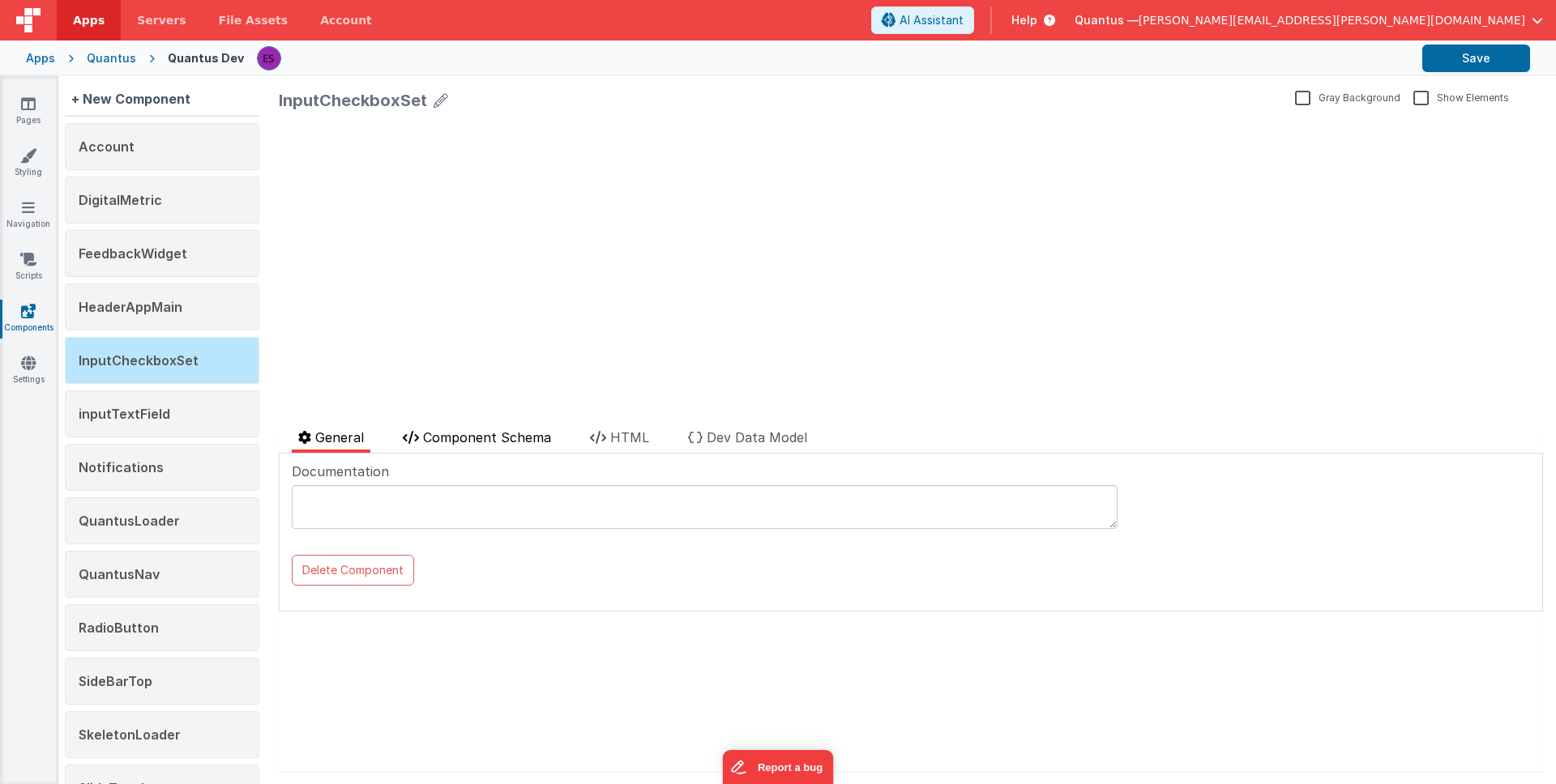
click at [431, 426] on div "InputCheckboxSet Gray Background Show Elements General Component Schema HTML De…" at bounding box center [911, 430] width 1290 height 708
click at [475, 430] on span "Component Schema" at bounding box center [487, 437] width 128 height 16
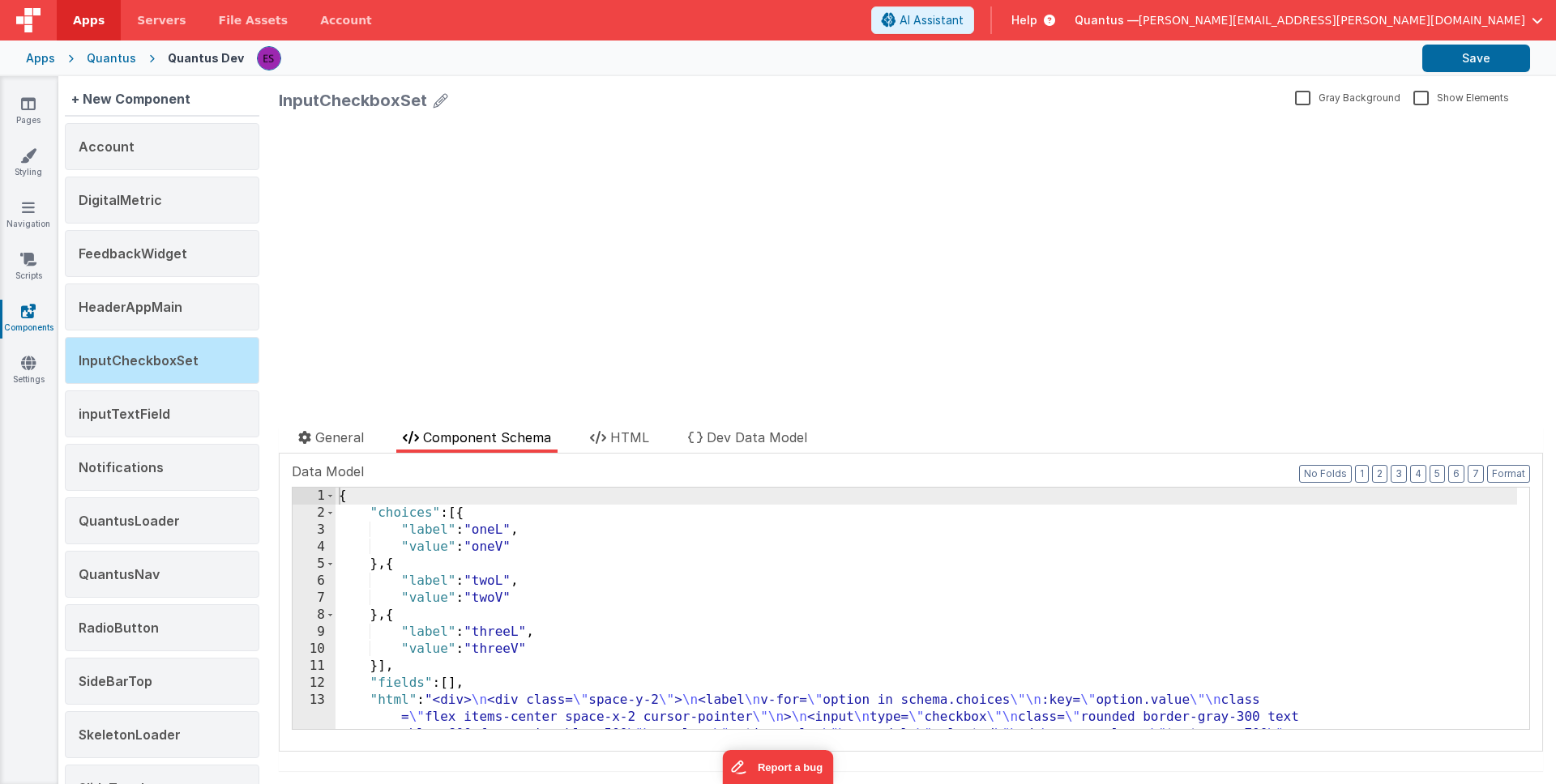
click at [447, 548] on div "{ "choices" : [{ "label" : "oneL" , "value" : "oneV" } , { "label" : "twoL" , "…" at bounding box center [926, 651] width 1182 height 327
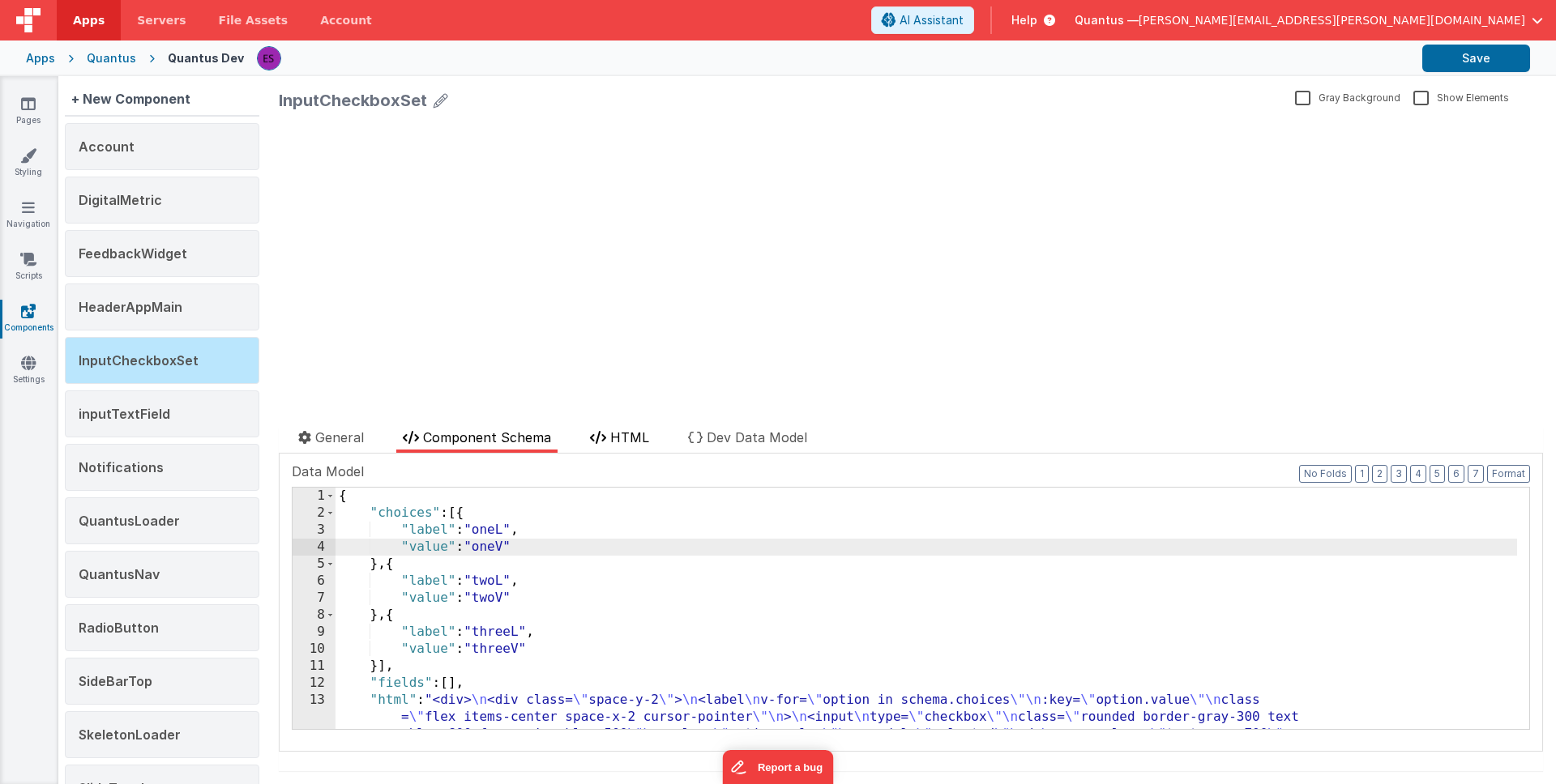
click at [593, 436] on icon at bounding box center [598, 437] width 16 height 13
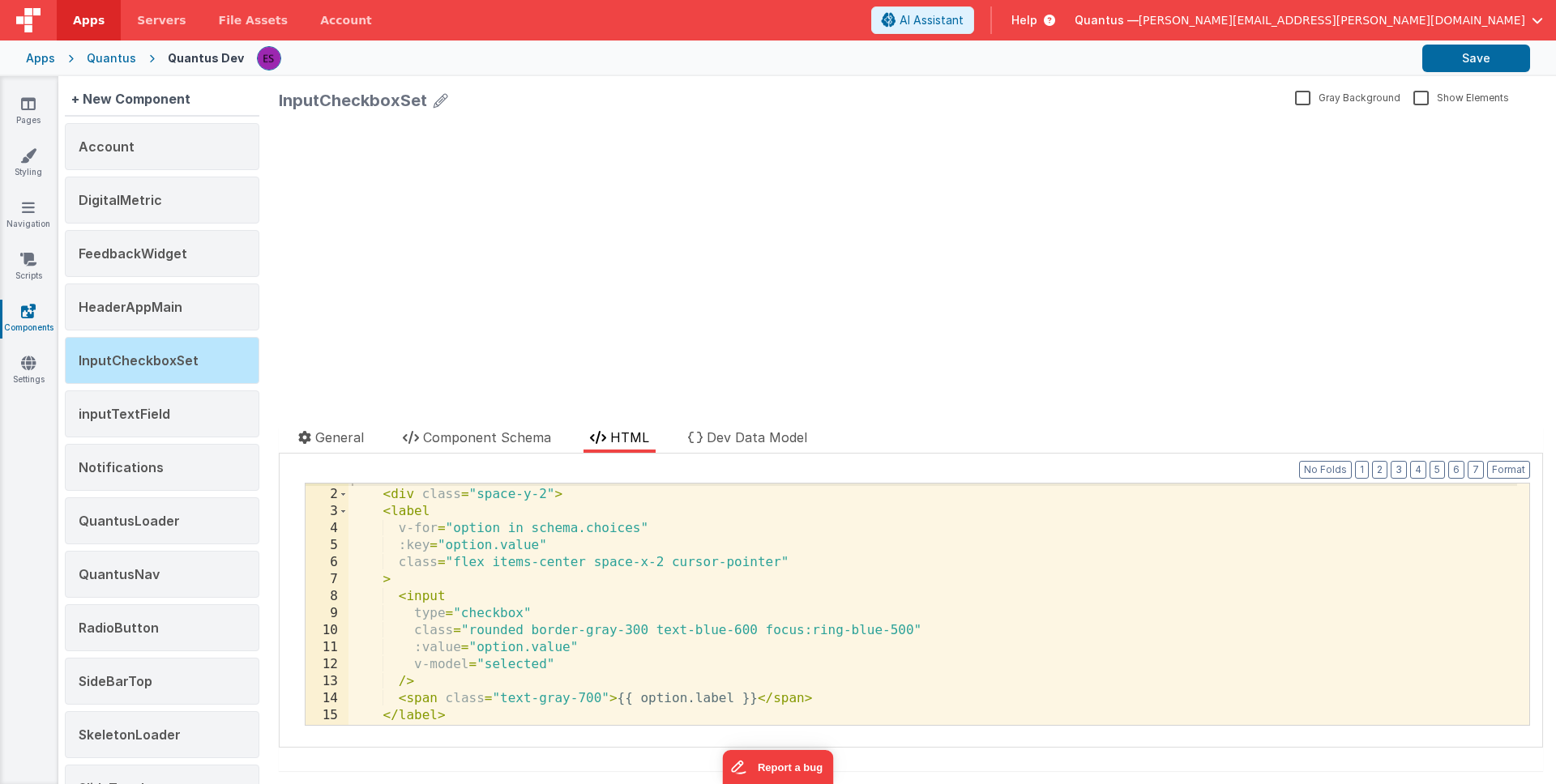
scroll to position [39, 0]
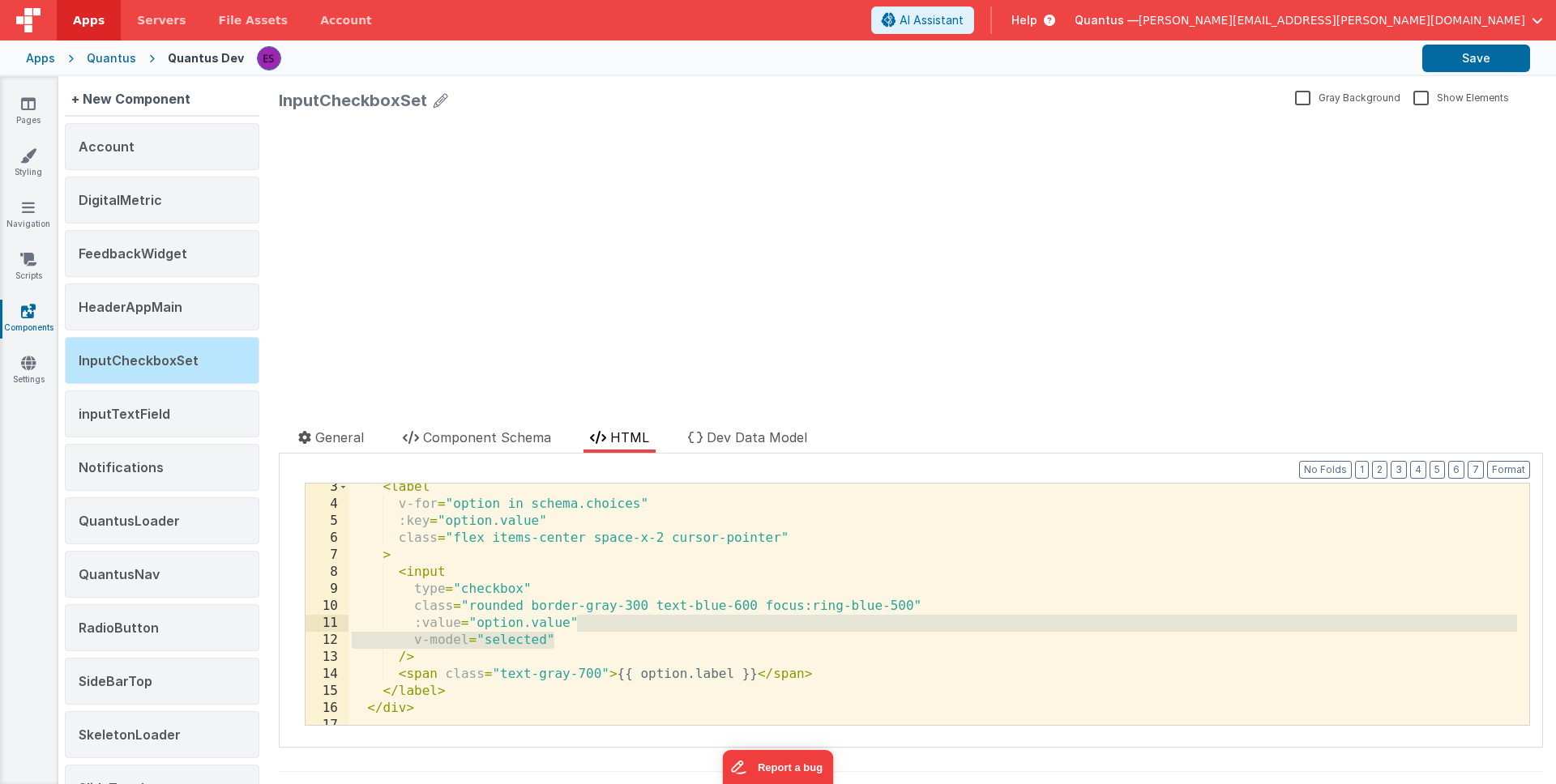
drag, startPoint x: 582, startPoint y: 642, endPoint x: 594, endPoint y: 626, distance: 20.0
click at [594, 626] on div "< label v-for = "option in schema.choices" :key = "option.value" class = "flex …" at bounding box center [933, 616] width 1169 height 276
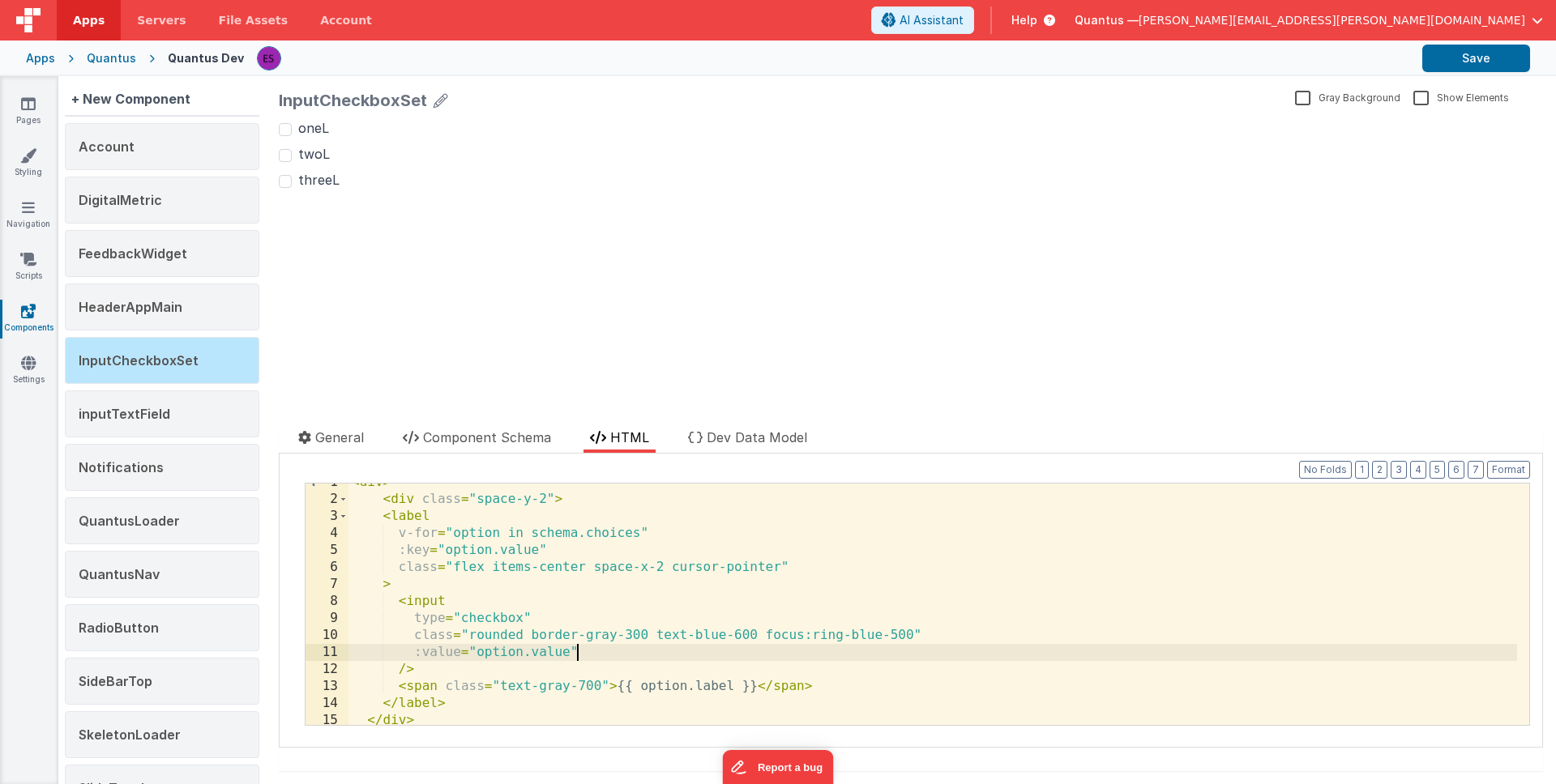
scroll to position [0, 0]
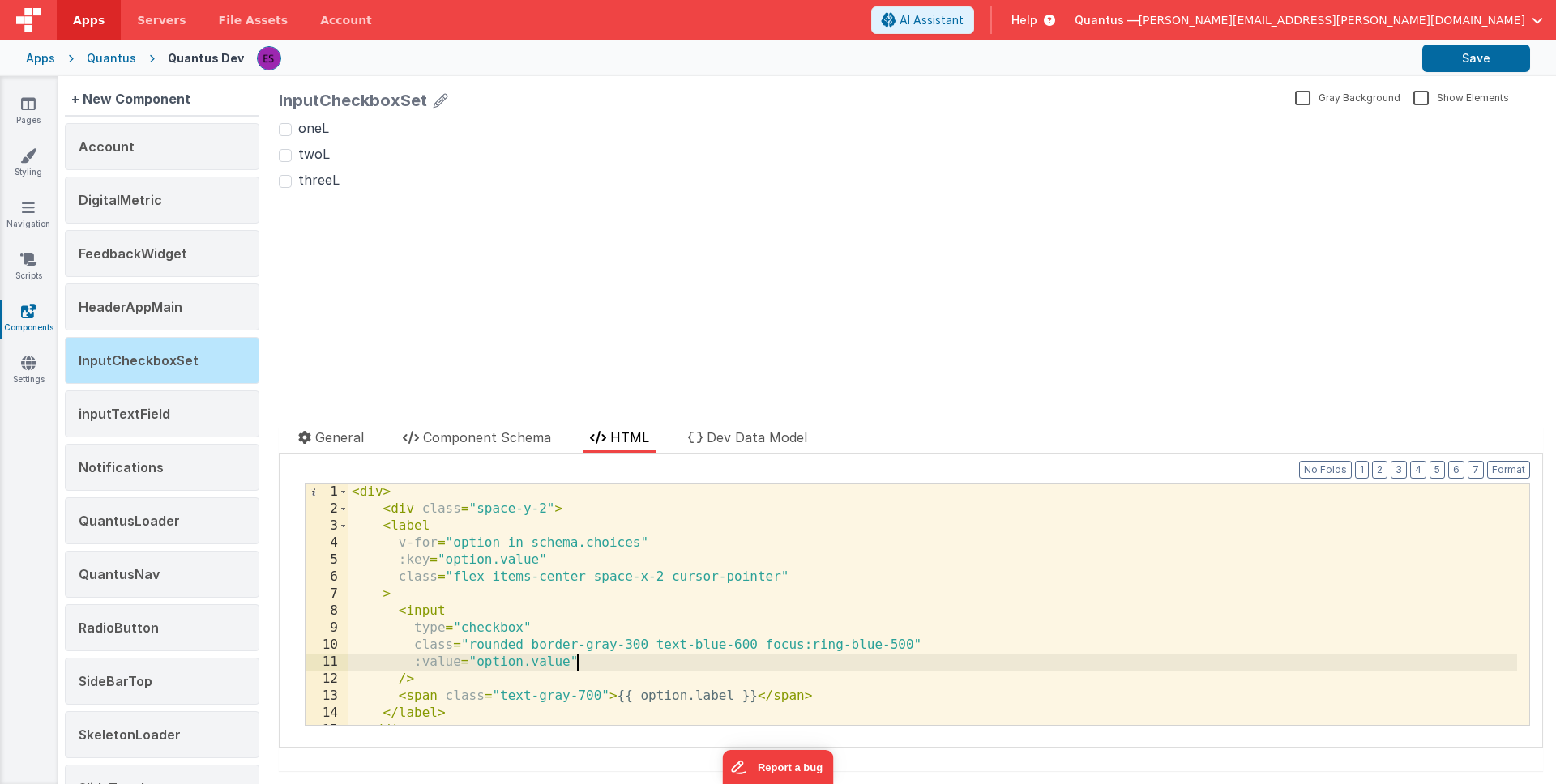
click at [554, 507] on div "< div > < div class = "space-y-2" > < label v-for = "option in schema.choices" …" at bounding box center [933, 622] width 1169 height 276
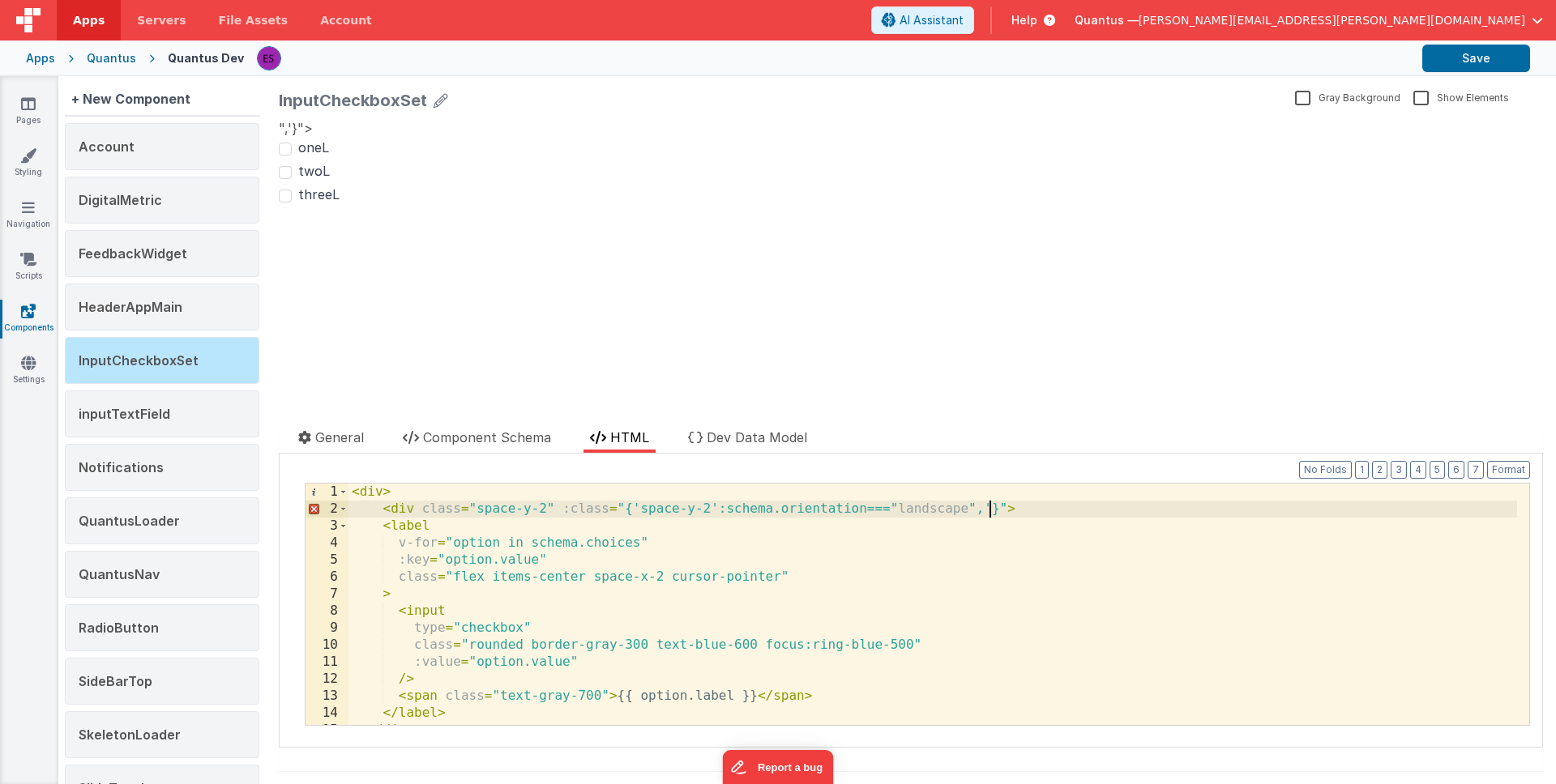
click at [911, 510] on div "< div > < div class = "space-y-2" :class = "{'space-y-2':schema.orientation==="…" at bounding box center [933, 622] width 1169 height 276
click at [918, 500] on div "< div > < div class = "space-y-2" :class = "{'space-y-2':schema.orientation==="…" at bounding box center [933, 622] width 1169 height 276
click at [983, 505] on div "< div > < div class = "space-y-2" :class = "{'space-y-2':schema.orientation==="…" at bounding box center [933, 622] width 1169 height 276
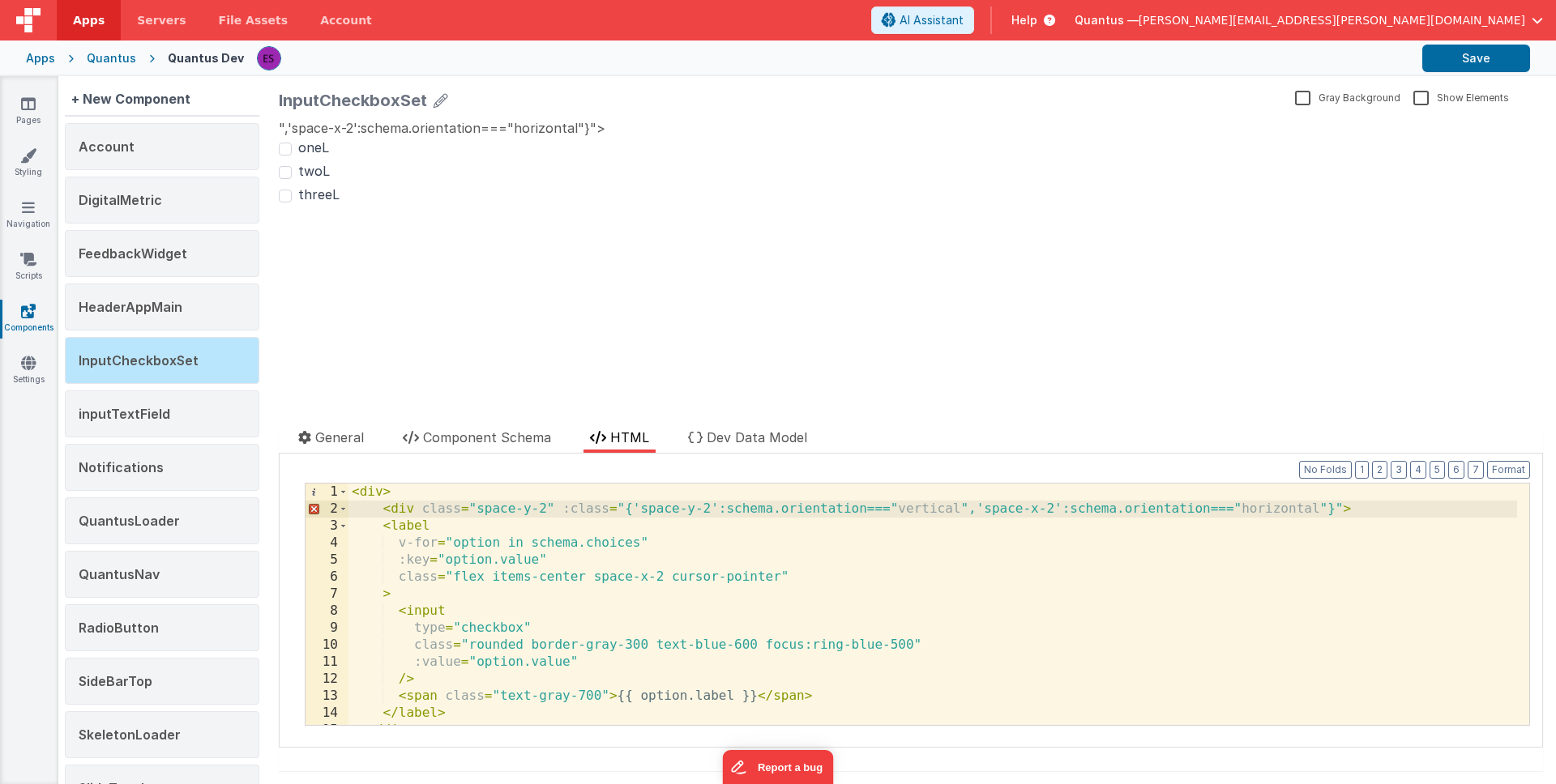
click at [890, 508] on div "< div > < div class = "space-y-2" :class = "{'space-y-2':schema.orientation==="…" at bounding box center [933, 622] width 1169 height 276
click at [967, 509] on div "< div > < div class = "space-y-2" :class = "{'space-y-2':schema.orientation===\…" at bounding box center [933, 622] width 1169 height 276
drag, startPoint x: 904, startPoint y: 507, endPoint x: 887, endPoint y: 509, distance: 17.1
click at [887, 509] on div "< div > < div class = "space-y-2" :class = "{'space-y-2':schema.orientation===\…" at bounding box center [933, 622] width 1169 height 276
click at [496, 443] on span "Component Schema" at bounding box center [487, 437] width 128 height 16
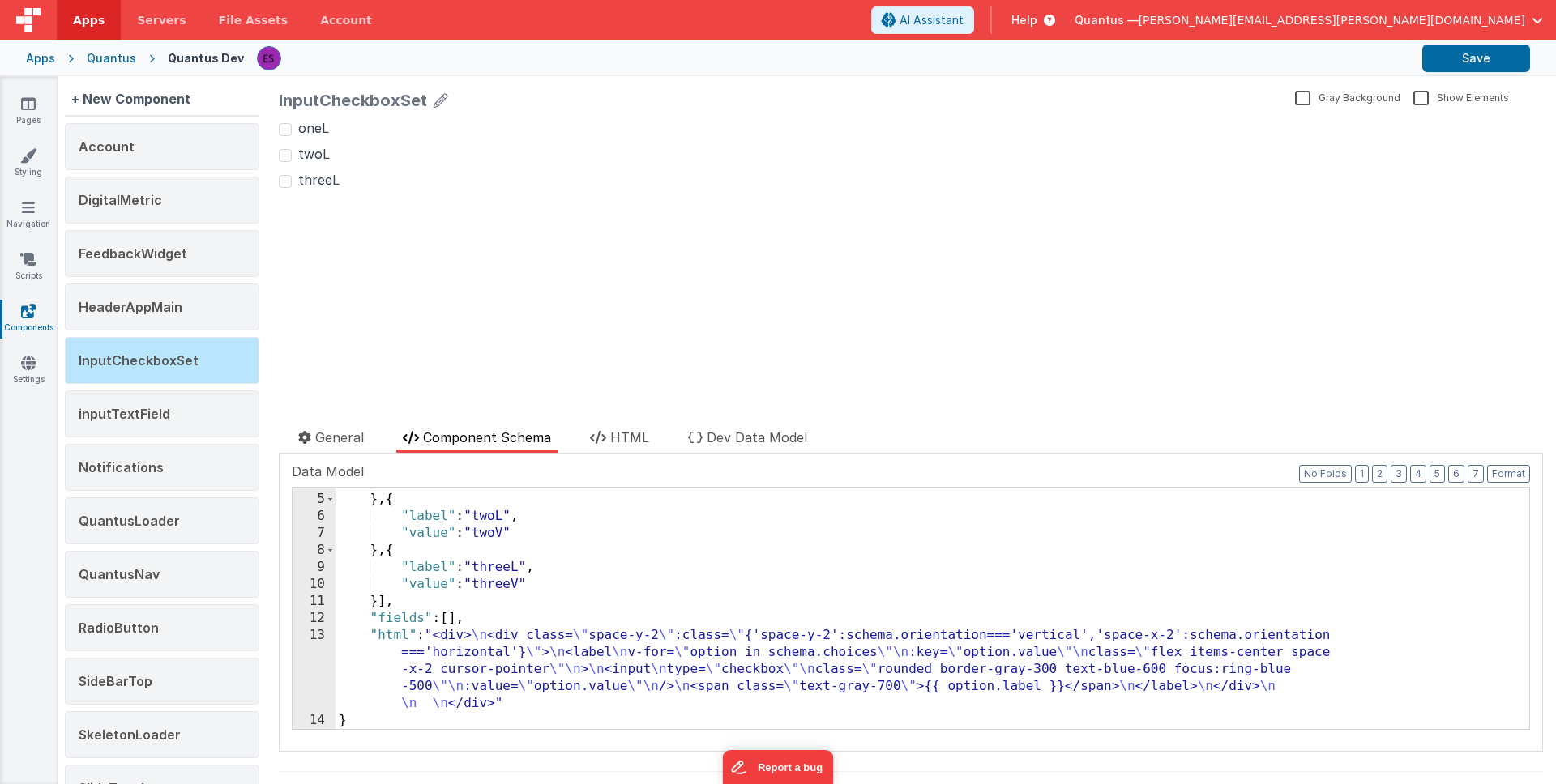
scroll to position [65, 0]
click at [439, 600] on div ""value" : "oneV" } , { "label" : "twoL" , "value" : "twoV" } , { "label" : "thr…" at bounding box center [926, 612] width 1182 height 276
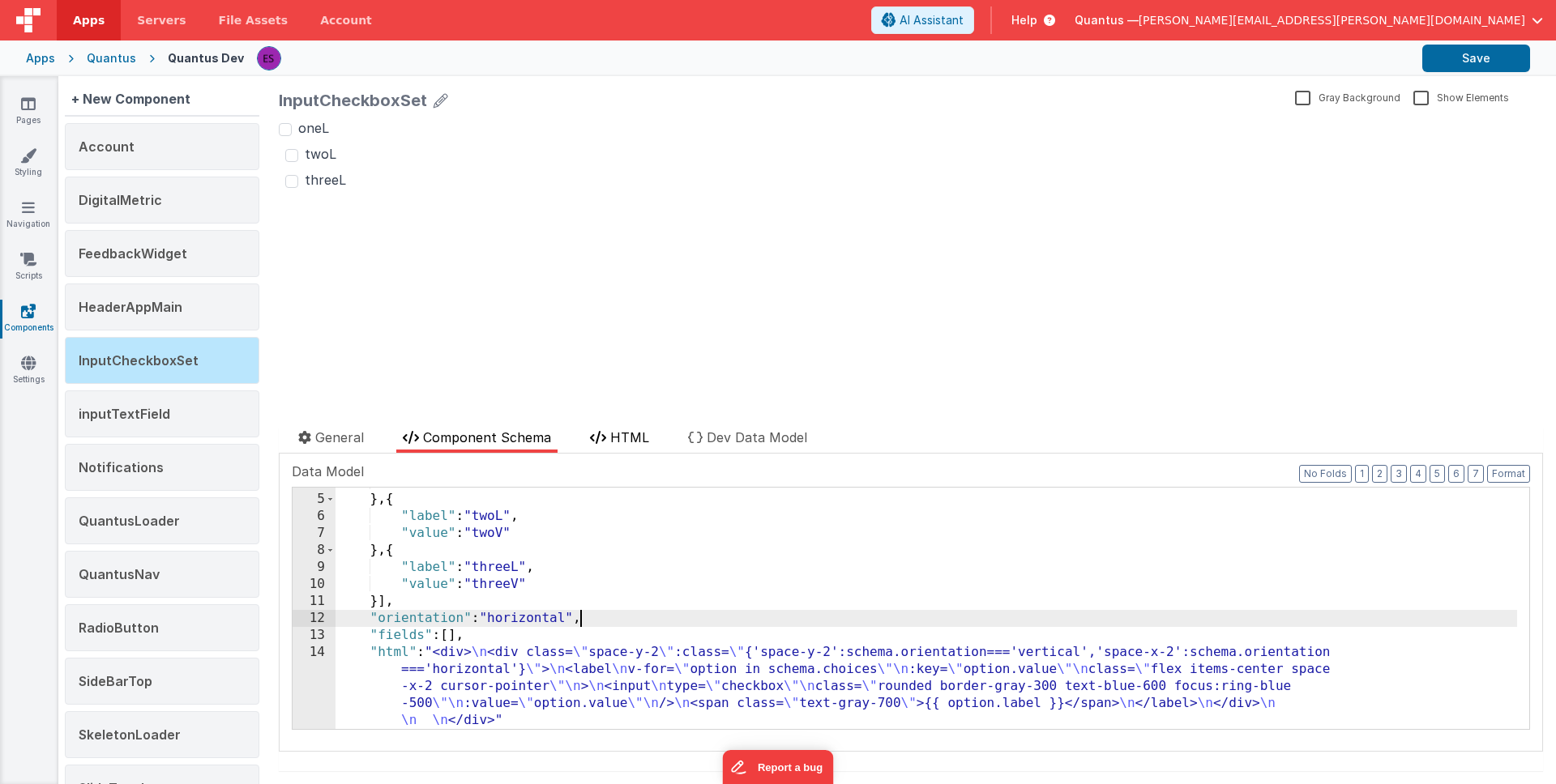
click at [616, 438] on span "HTML" at bounding box center [630, 437] width 39 height 16
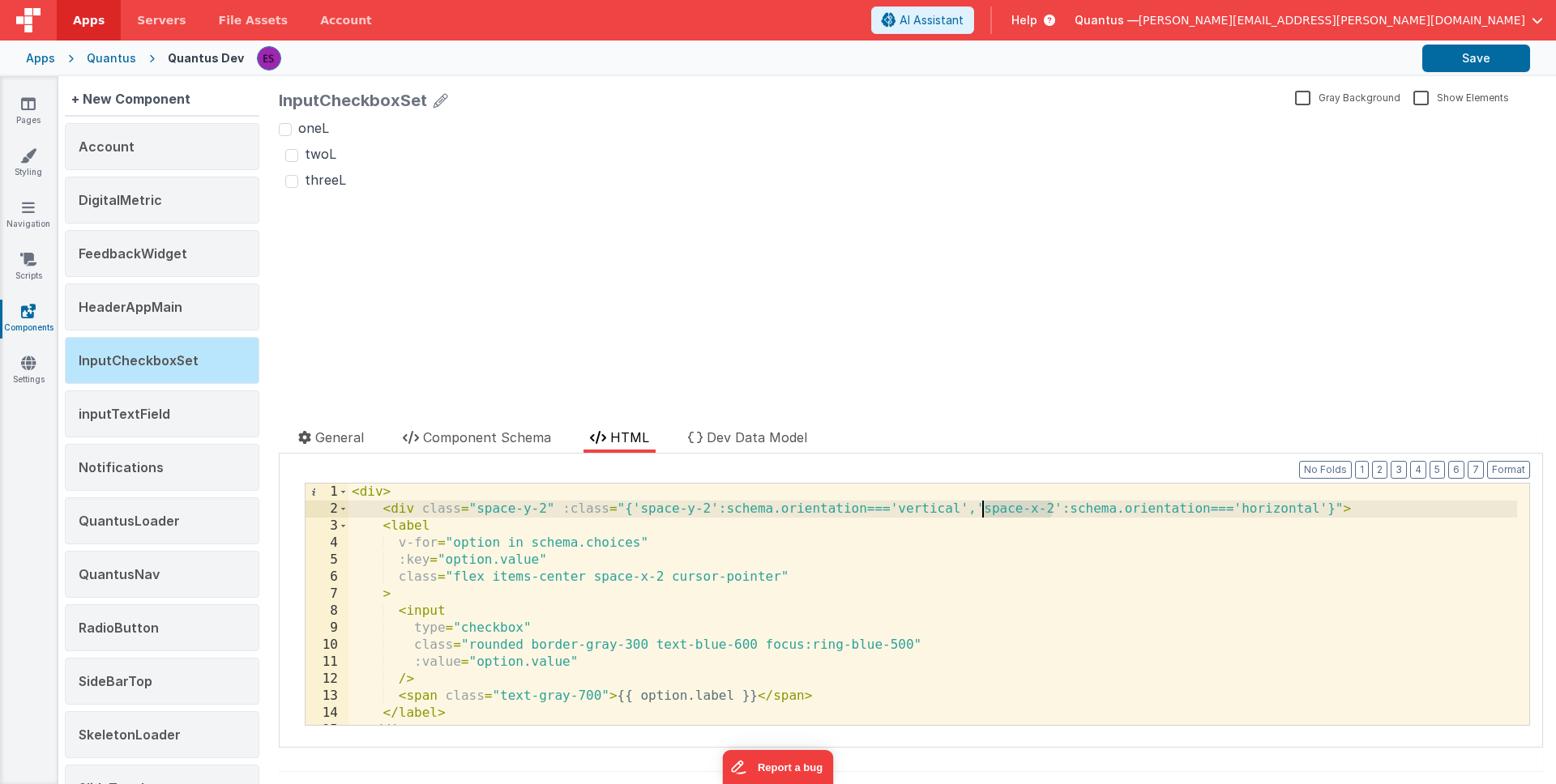
drag, startPoint x: 1053, startPoint y: 507, endPoint x: 984, endPoint y: 513, distance: 69.3
click at [984, 513] on div "< div > < div class = "space-y-2" :class = "{'space-y-2':schema.orientation==='…" at bounding box center [933, 622] width 1169 height 276
drag, startPoint x: 563, startPoint y: 510, endPoint x: 422, endPoint y: 507, distance: 141.0
click at [422, 507] on div "< div > < div class = "space-y-2" :class = "{'space-y-2':schema.orientation==='…" at bounding box center [933, 622] width 1169 height 276
click at [498, 504] on div "< div > < div :class = "{'space-y-2':schema.orientation==='vertical','mx-2 inli…" at bounding box center [933, 622] width 1169 height 276
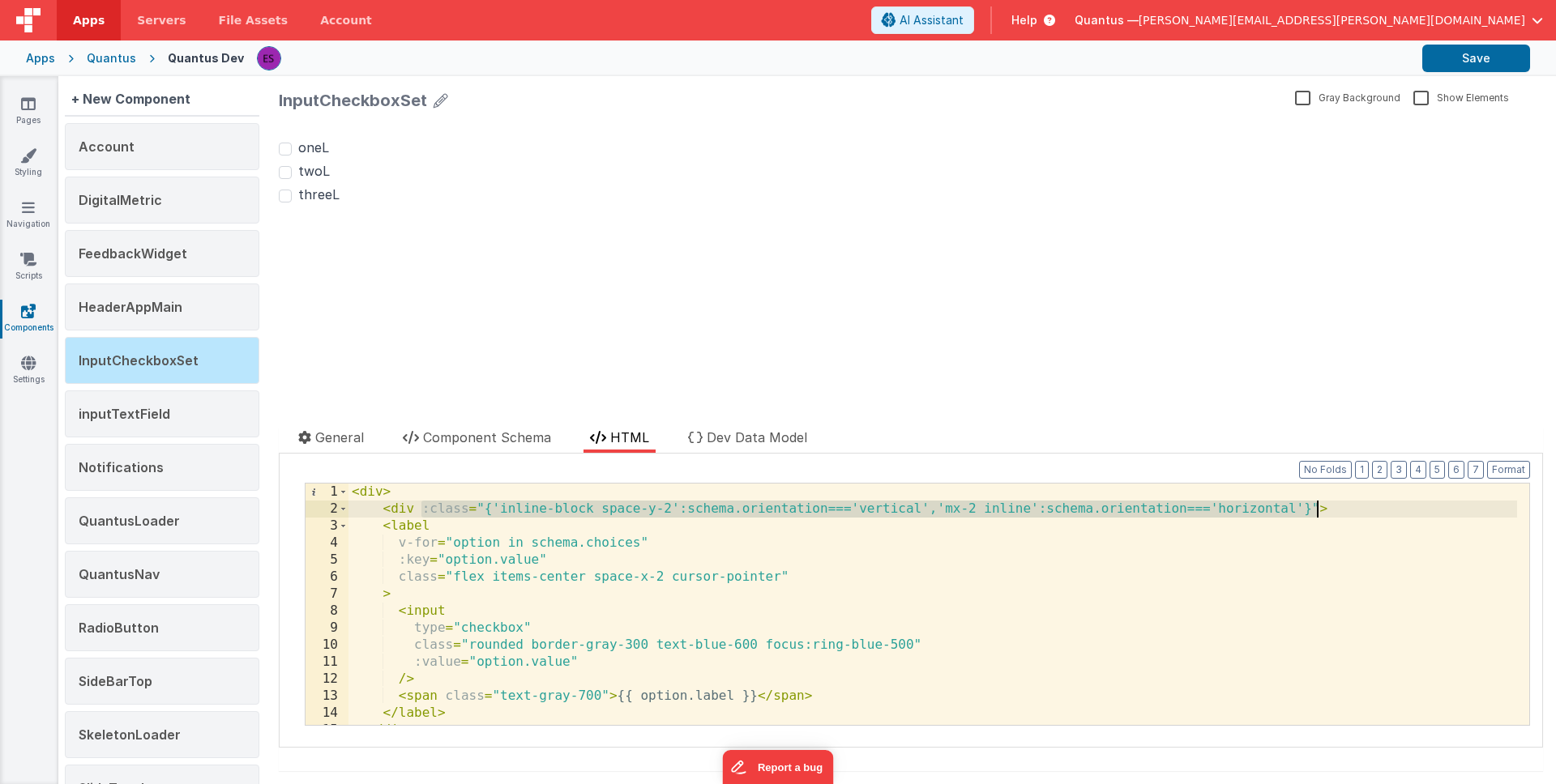
drag, startPoint x: 424, startPoint y: 506, endPoint x: 1318, endPoint y: 503, distance: 894.0
click at [1318, 503] on div "< div > < div :class = "{'inline-block space-y-2':schema.orientation==='vertica…" at bounding box center [933, 622] width 1169 height 276
click at [385, 490] on div "< div > < div :class = "{'inline-block space-y-2':schema.orientation==='vertica…" at bounding box center [933, 622] width 1169 height 276
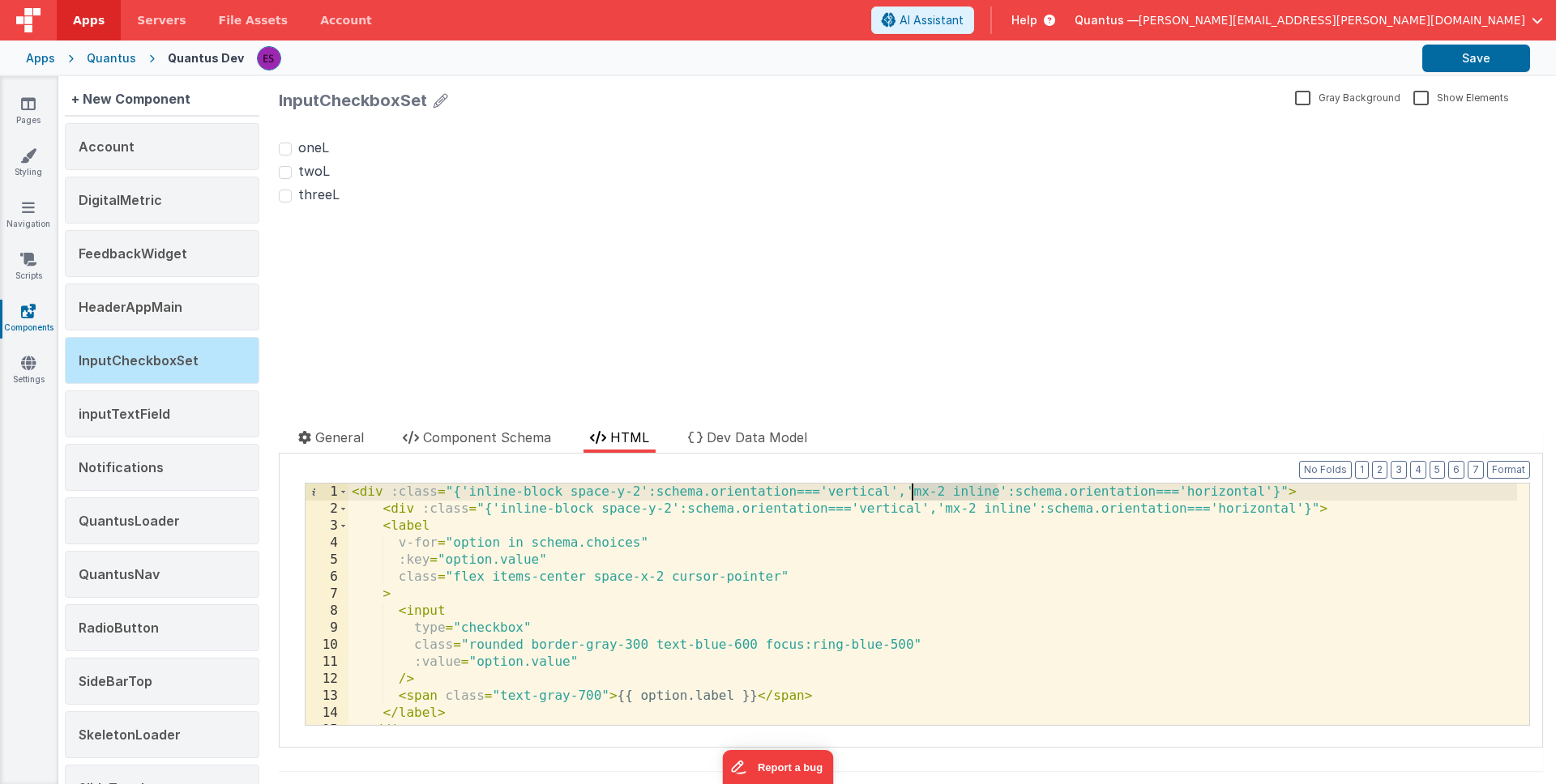
drag, startPoint x: 982, startPoint y: 490, endPoint x: 912, endPoint y: 490, distance: 70.0
click at [912, 490] on div "< div :class = "{'inline-block space-y-2':schema.orientation==='vertical','mx-2…" at bounding box center [933, 622] width 1169 height 276
drag, startPoint x: 904, startPoint y: 489, endPoint x: 450, endPoint y: 492, distance: 454.0
click at [450, 492] on div "< div :class = "{'inline-block space-y-2':schema.orientation==='vertical','flex…" at bounding box center [933, 622] width 1169 height 276
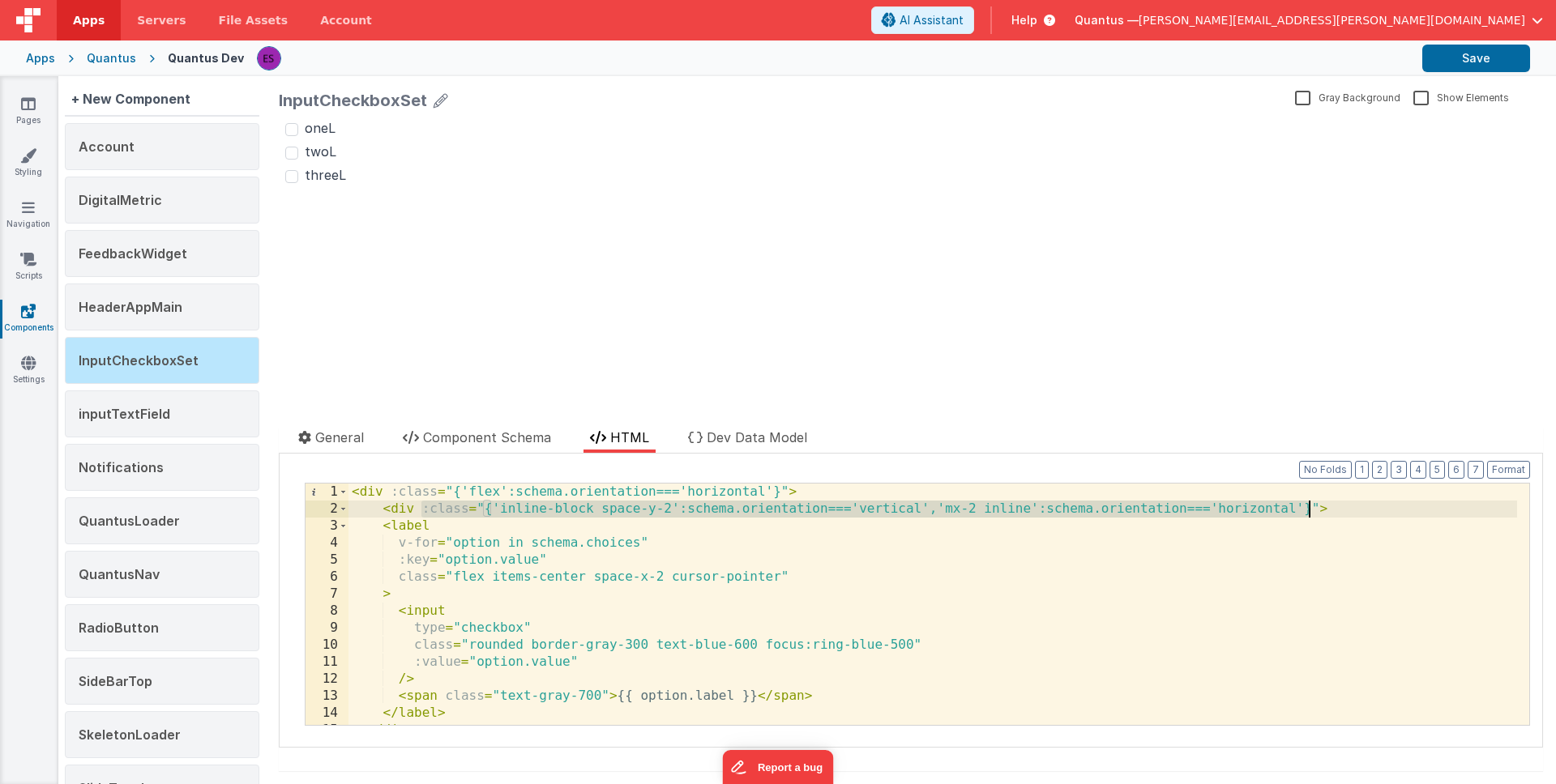
drag, startPoint x: 470, startPoint y: 507, endPoint x: 1310, endPoint y: 512, distance: 840.0
click at [1310, 512] on div "< div :class = "{'flex':schema.orientation==='horizontal'}" > < div :class = "{…" at bounding box center [933, 622] width 1169 height 276
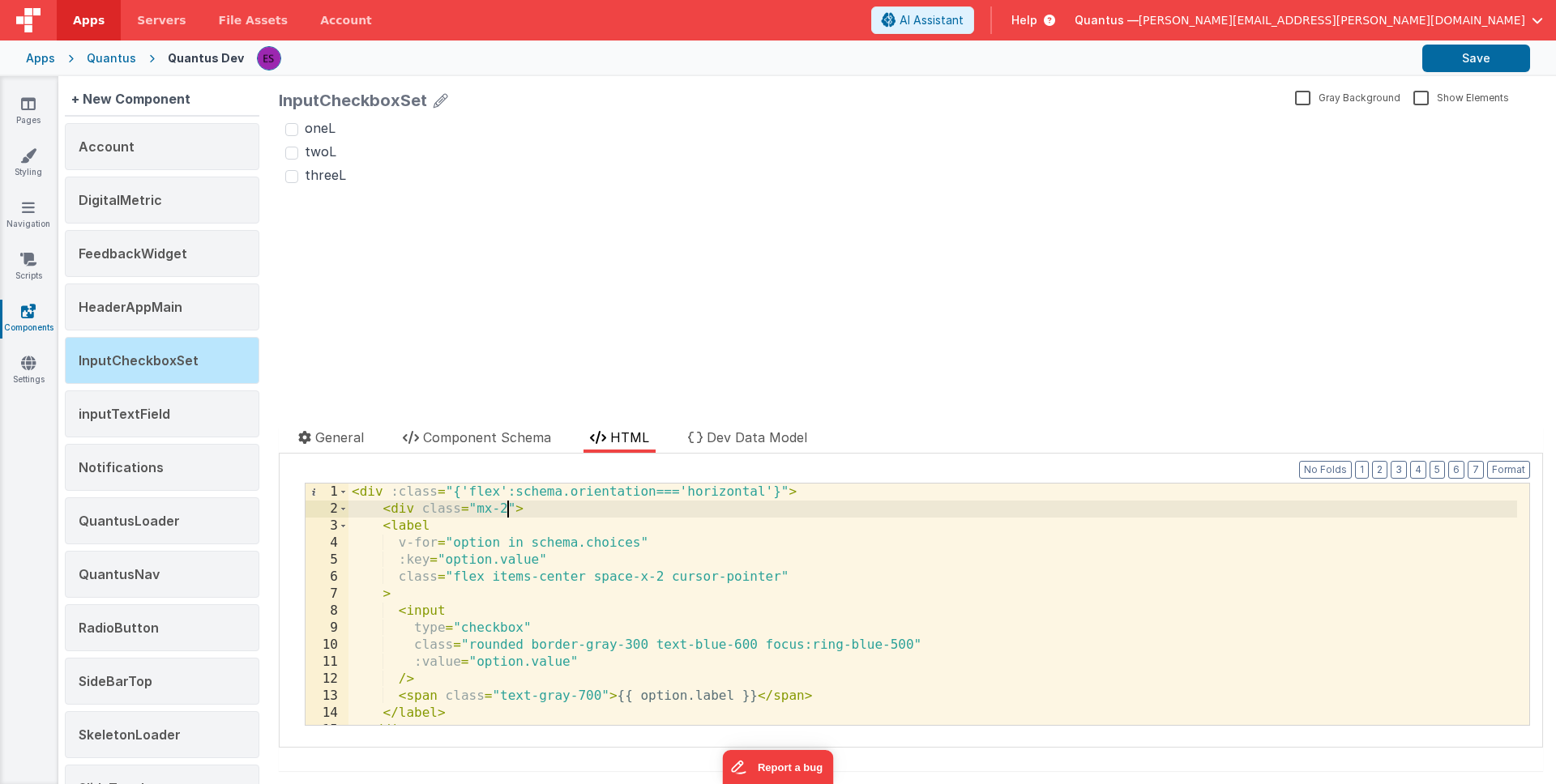
click at [882, 619] on div "< div :class = "{'flex':schema.orientation==='horizontal'}" > < div class = "mx…" at bounding box center [933, 622] width 1169 height 276
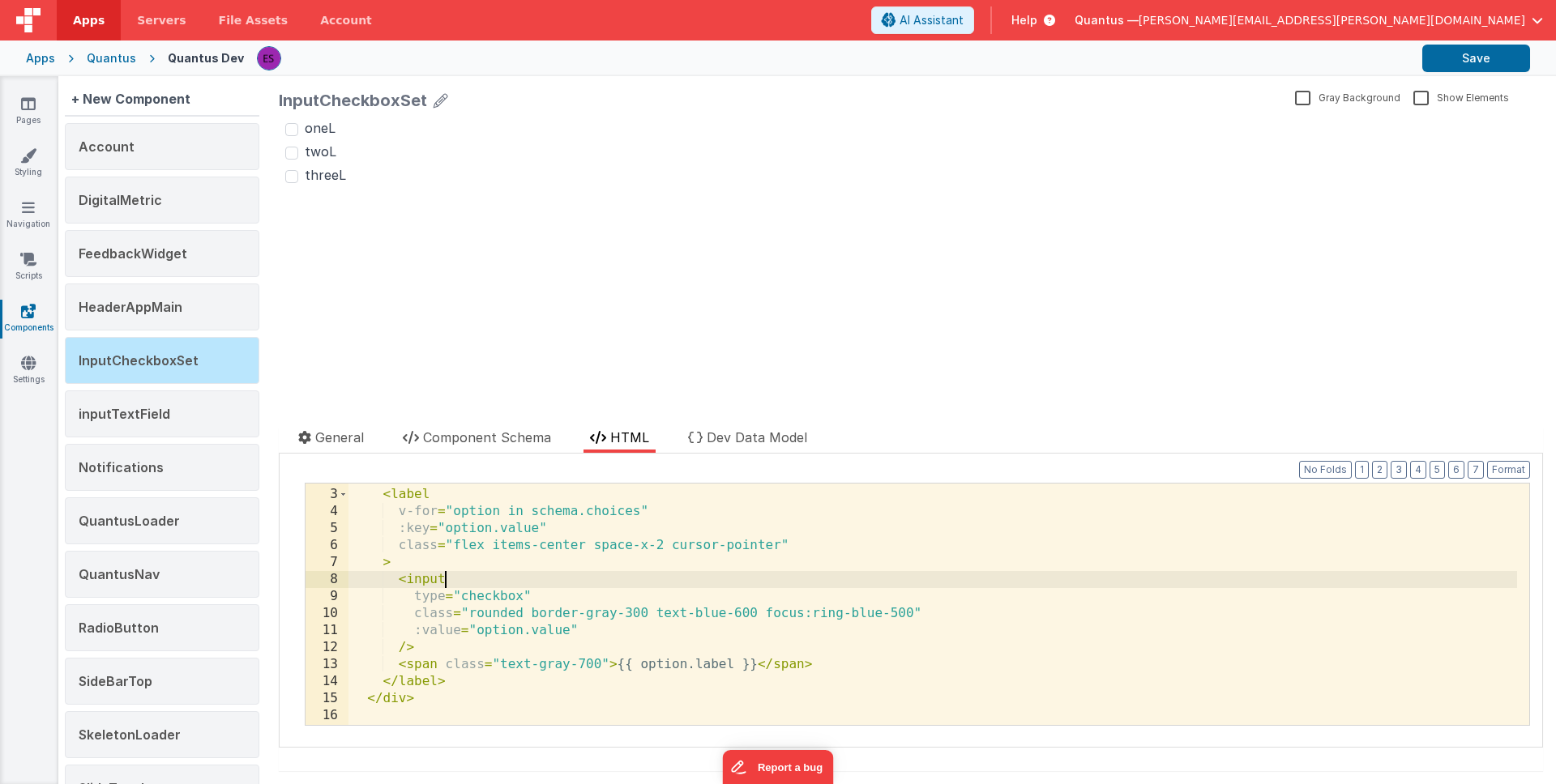
scroll to position [0, 0]
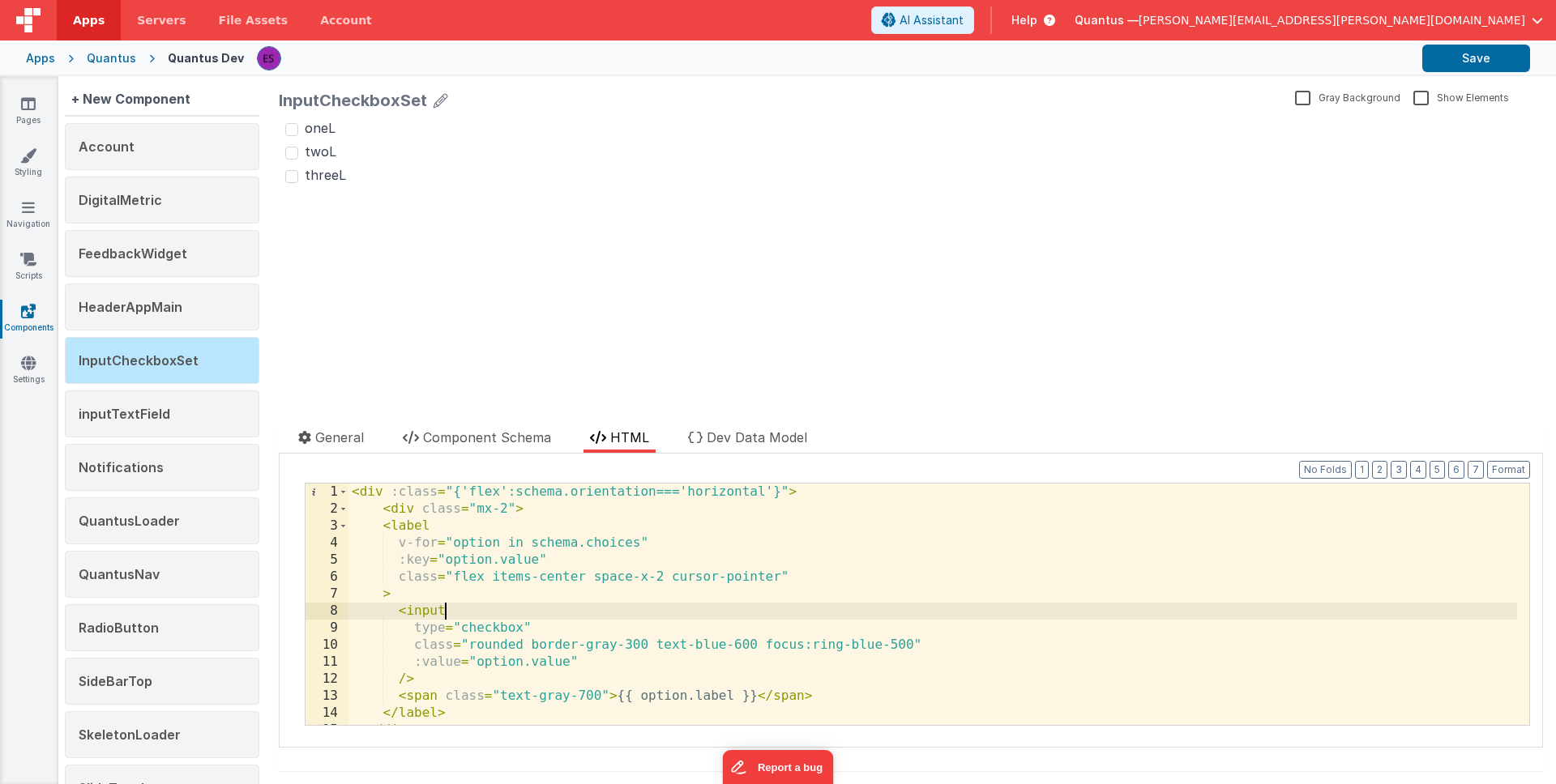
click at [370, 493] on div "< div :class = "{'flex':schema.orientation==='horizontal'}" > < div class = "mx…" at bounding box center [933, 622] width 1169 height 276
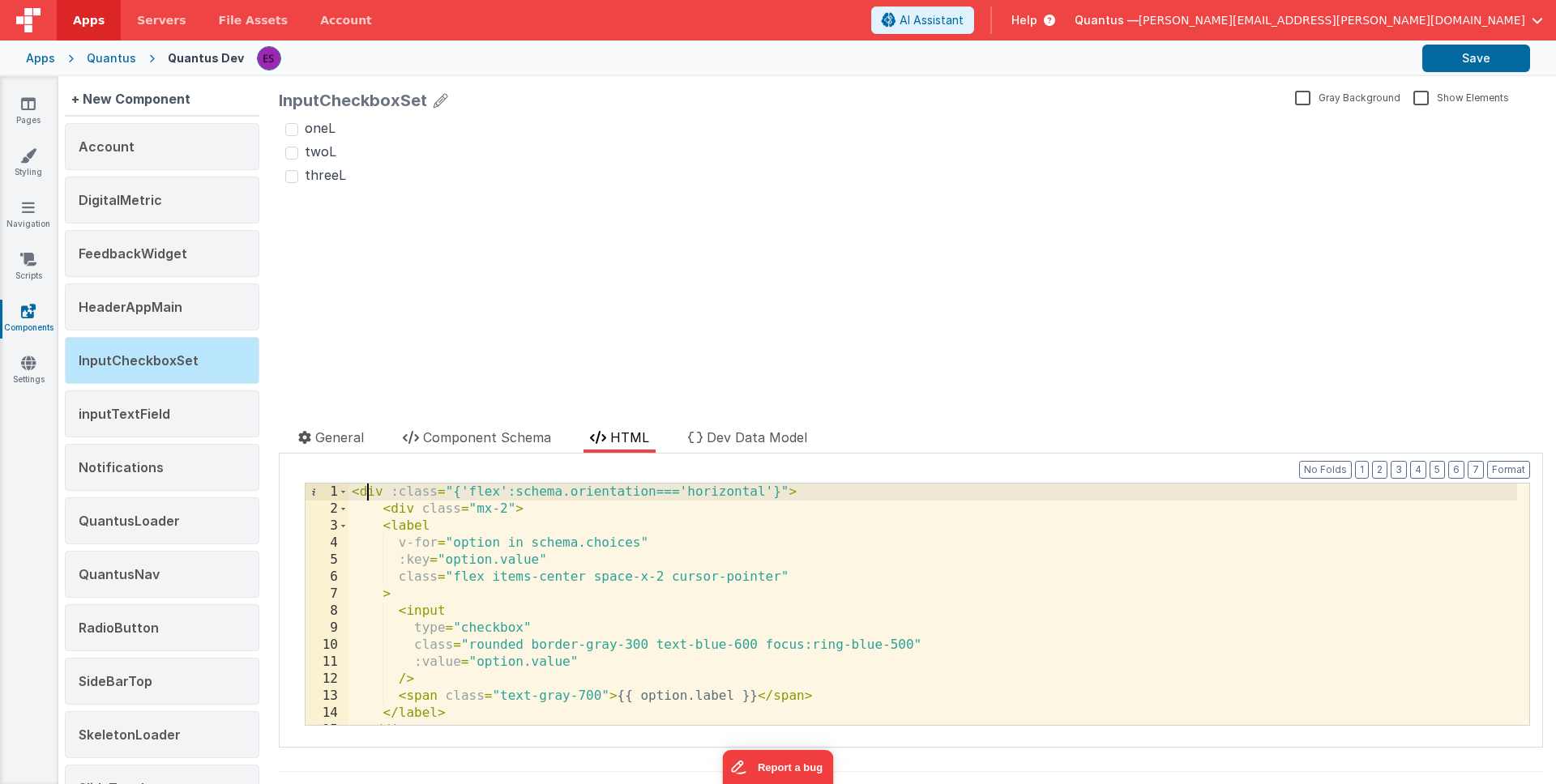
click at [398, 509] on div "< div :class = "{'flex':schema.orientation==='horizontal'}" > < div class = "mx…" at bounding box center [933, 622] width 1169 height 276
drag, startPoint x: 392, startPoint y: 492, endPoint x: 776, endPoint y: 495, distance: 384.0
click at [776, 495] on div "< div :class = "{'flex':schema.orientation==='horizontal'}" > < div class = "mx…" at bounding box center [933, 622] width 1169 height 276
click at [504, 506] on div "< div > < div class = "mx-2" > < label v-for = "option in schema.choices" :key …" at bounding box center [933, 622] width 1169 height 276
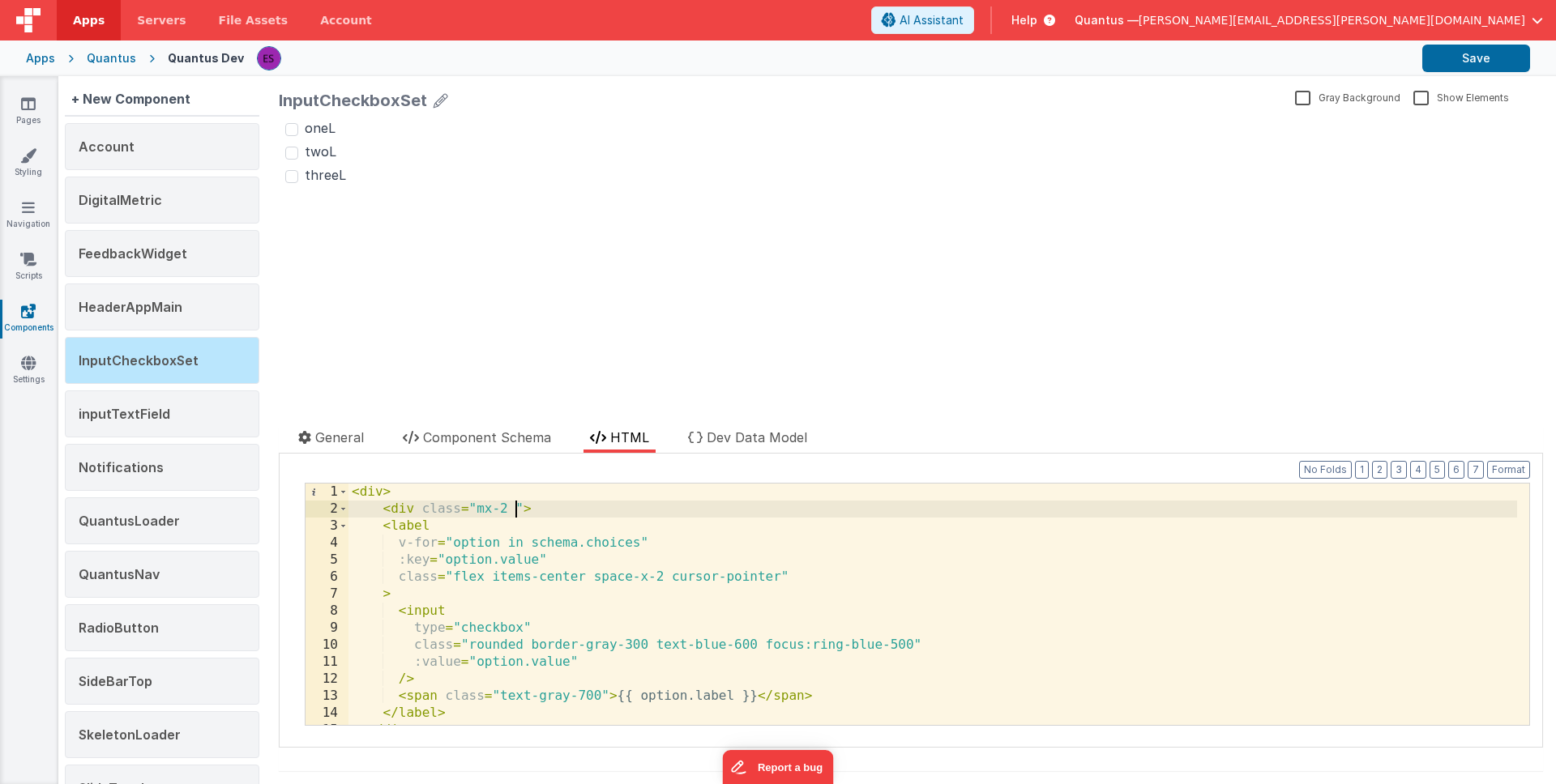
click at [523, 505] on div "< div > < div class = "mx-2 " > < label v-for = "option in schema.choices" :key…" at bounding box center [933, 622] width 1169 height 276
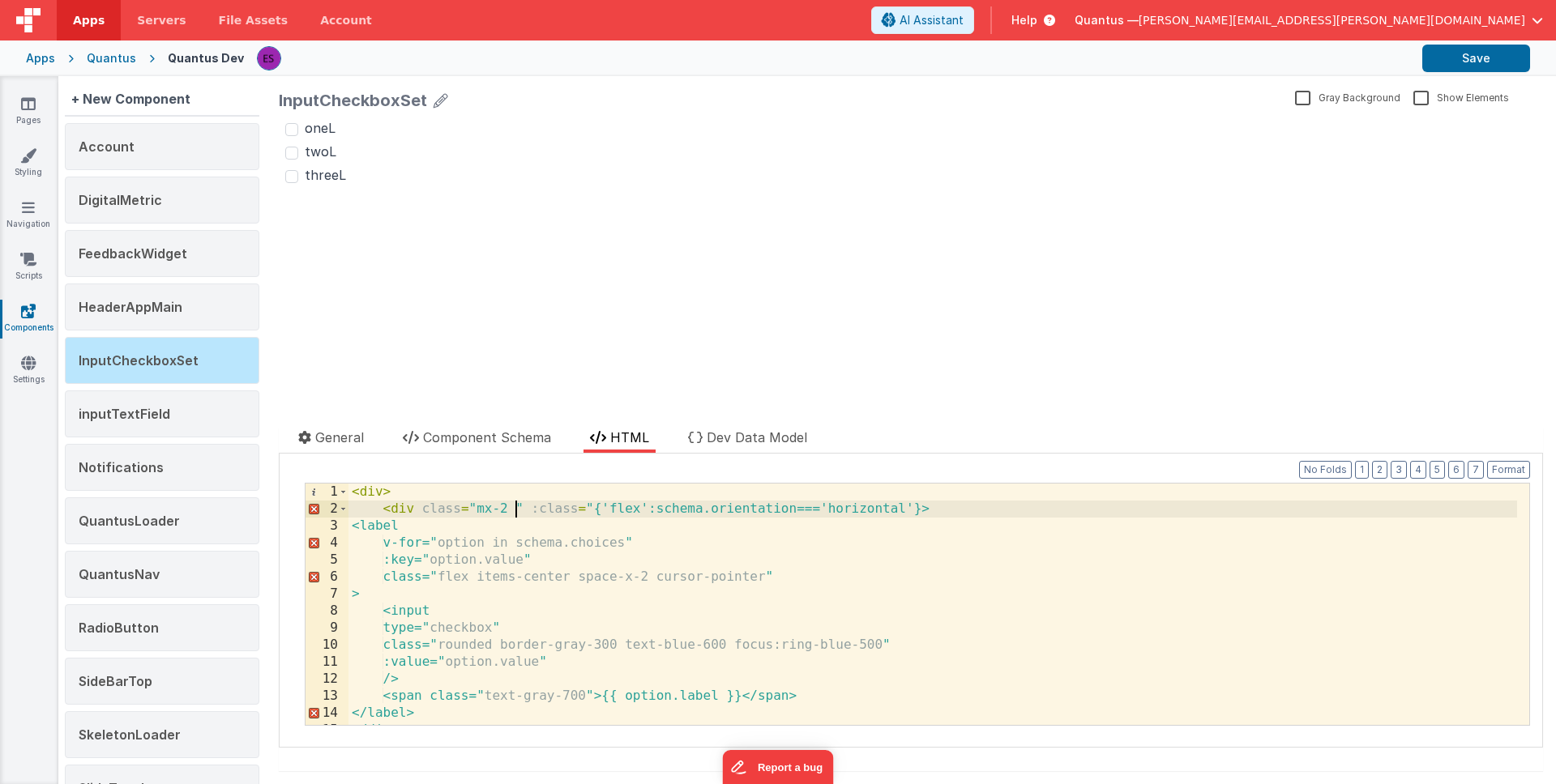
click at [515, 507] on div "< div > < div class = "mx-2 " :class = "{'flex':schema.orientation==='horizonta…" at bounding box center [933, 622] width 1169 height 276
drag, startPoint x: 911, startPoint y: 510, endPoint x: 911, endPoint y: 523, distance: 13.0
click at [911, 511] on div "< div > < div class = "mx-2" :class = "{'flex':schema.orientation==='horizontal…" at bounding box center [933, 622] width 1169 height 276
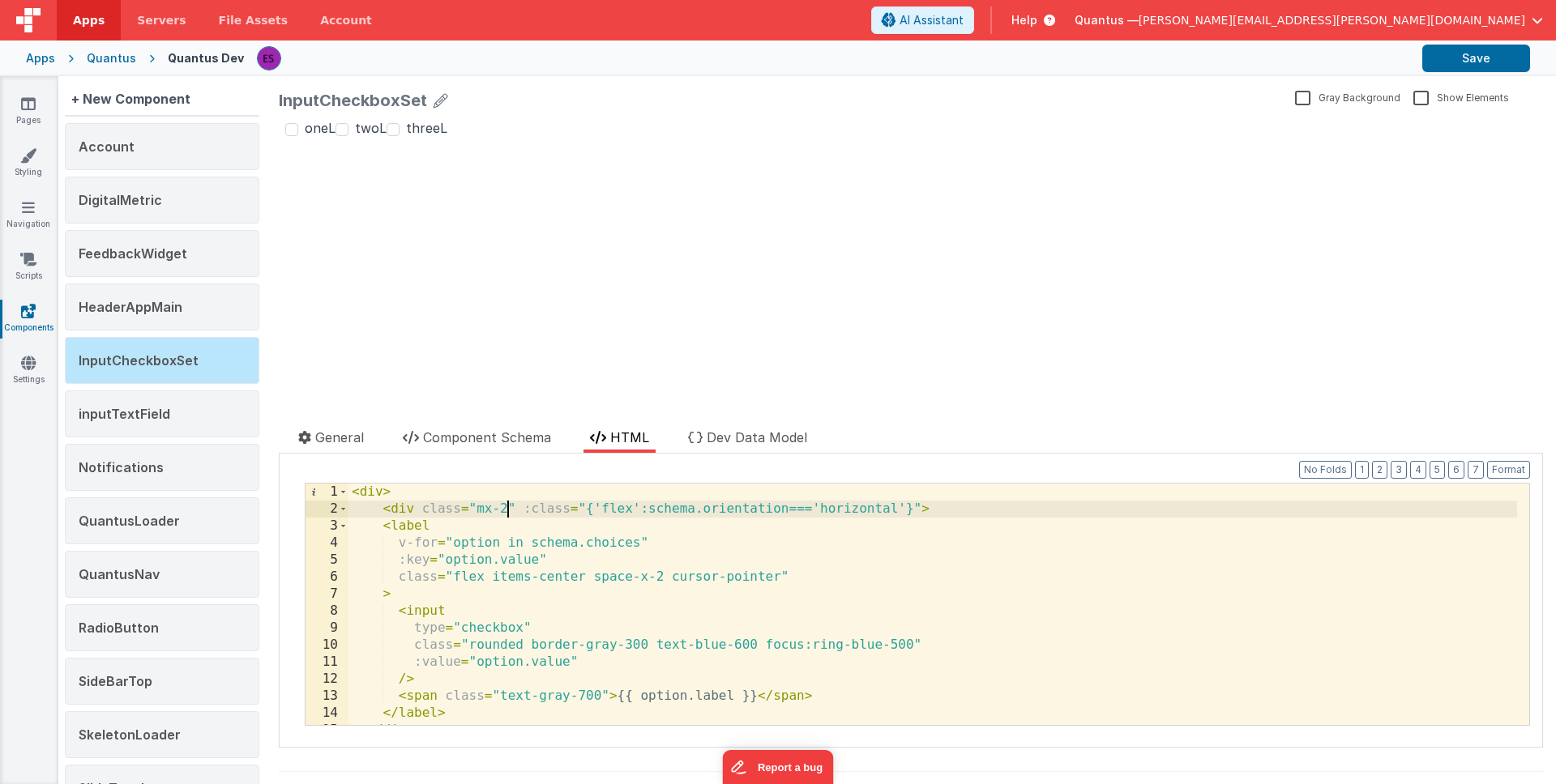
click at [504, 505] on div "< div > < div class = "mx-2" :class = "{'flex':schema.orientation==='horizontal…" at bounding box center [933, 622] width 1169 height 276
click at [599, 507] on div "< div > < div class = "mx-2" :class = "{'flex':schema.orientation==='horizontal…" at bounding box center [933, 622] width 1169 height 276
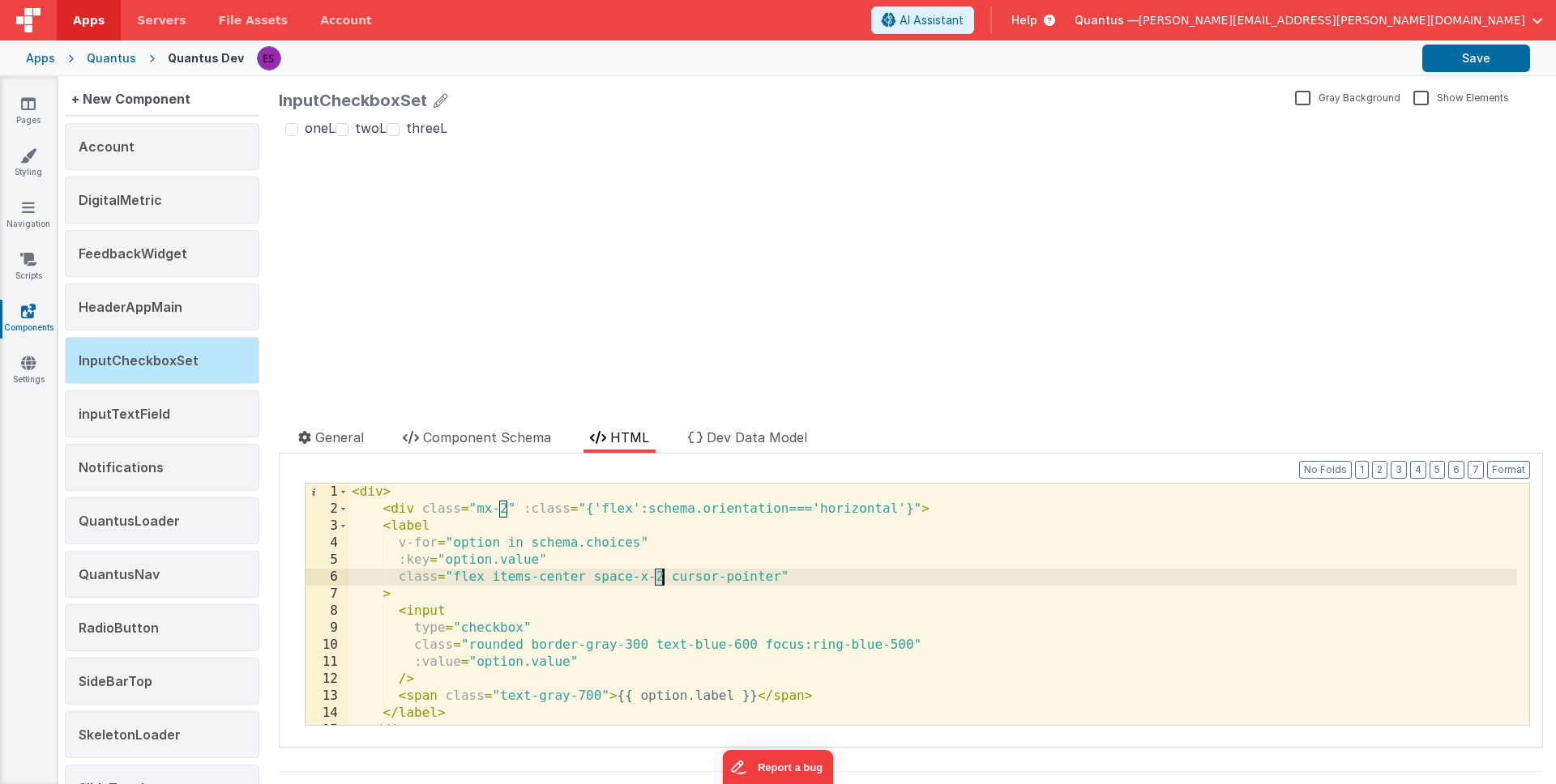
drag, startPoint x: 654, startPoint y: 576, endPoint x: 662, endPoint y: 574, distance: 8.2
click at [662, 574] on div "< div > < div class = "mx-2" :class = "{'flex':schema.orientation==='horizontal…" at bounding box center [933, 622] width 1169 height 276
click at [912, 644] on div "< div > < div class = "mx-2" :class = "{'flex':schema.orientation==='horizontal…" at bounding box center [933, 622] width 1169 height 276
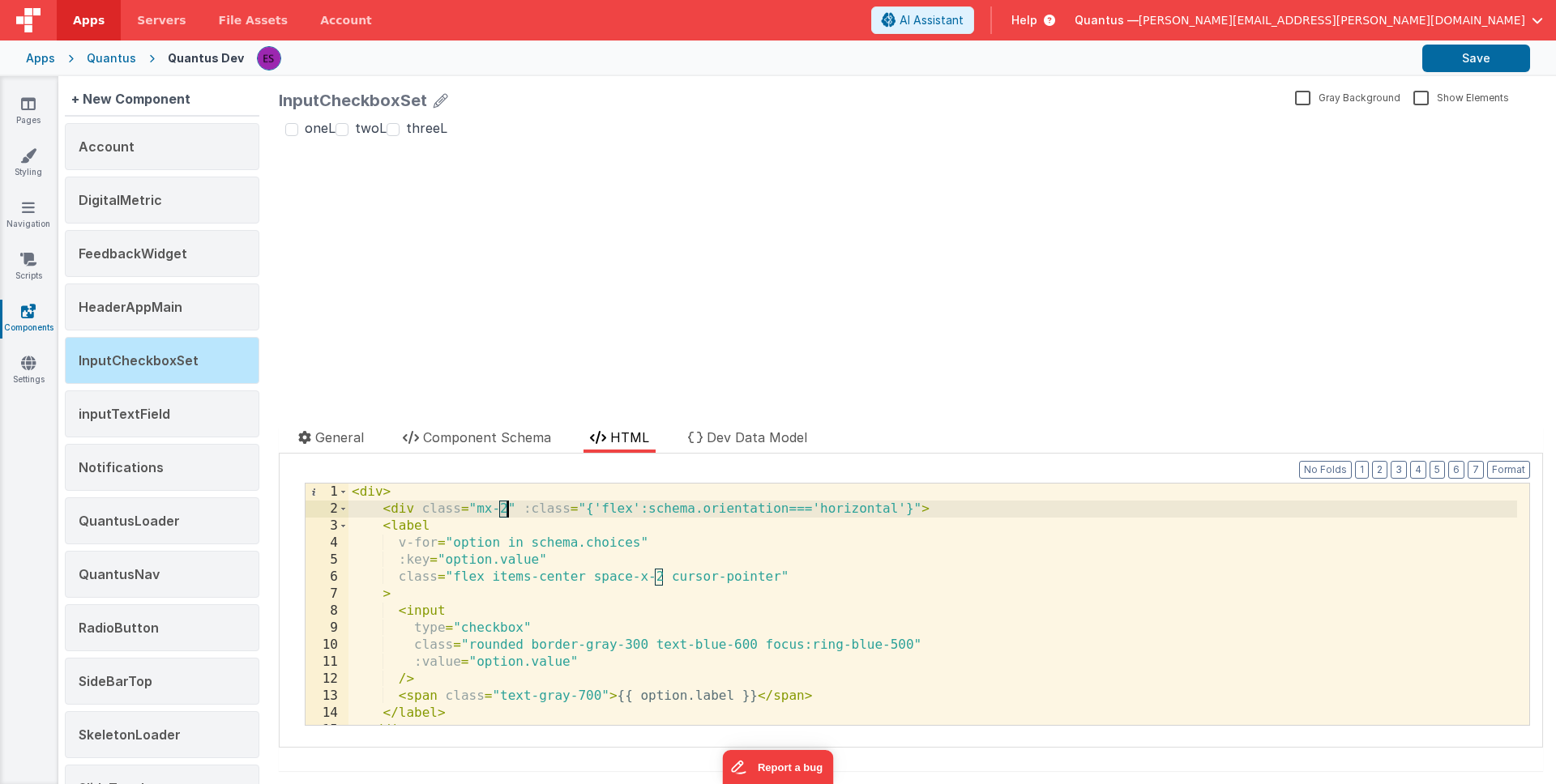
click at [504, 507] on div "< div > < div class = "mx-2" :class = "{'flex':schema.orientation==='horizontal…" at bounding box center [933, 622] width 1169 height 276
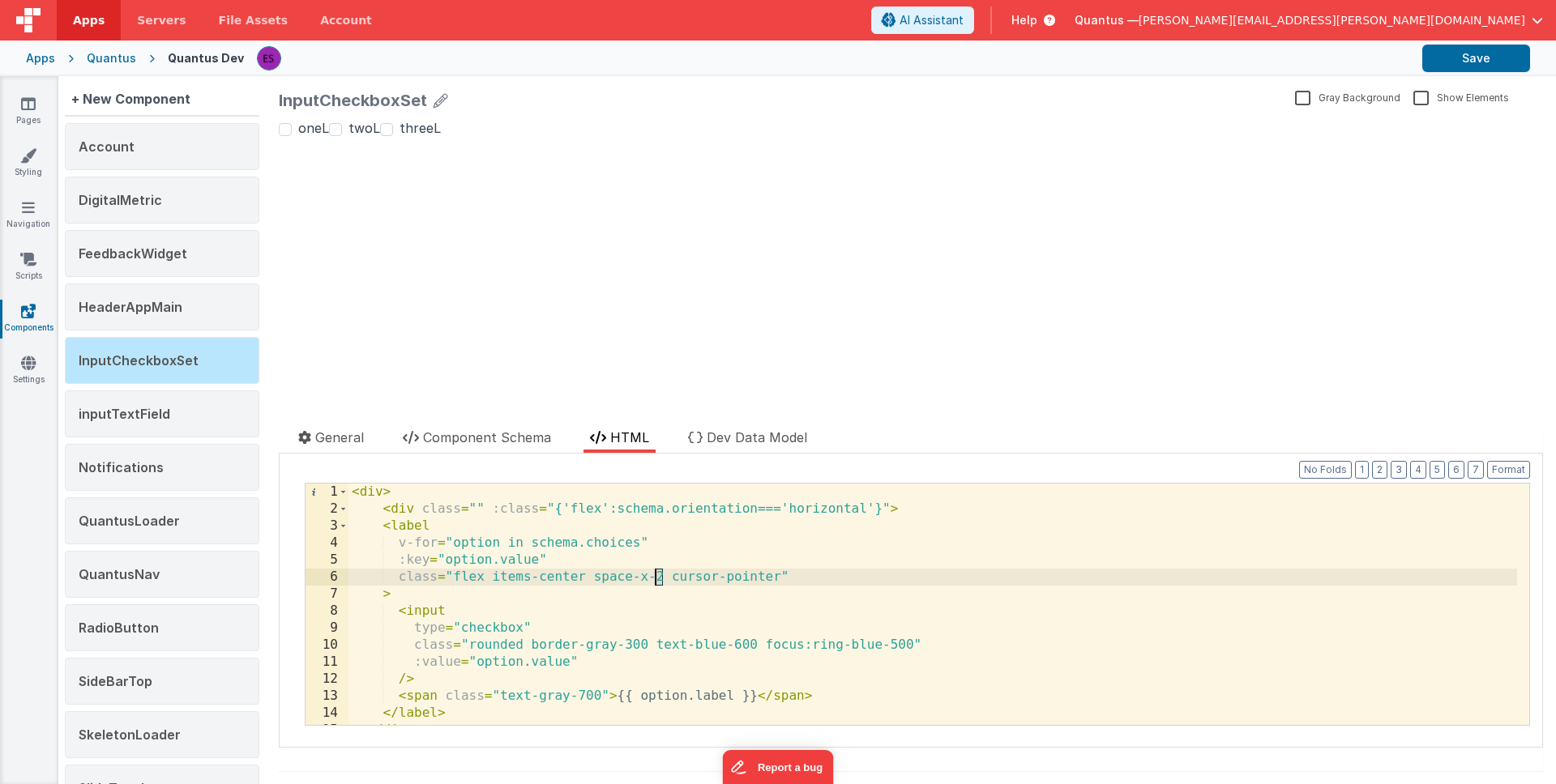
click at [657, 577] on div "< div > < div class = "" :class = "{'flex':schema.orientation==='horizontal'}" …" at bounding box center [933, 622] width 1169 height 276
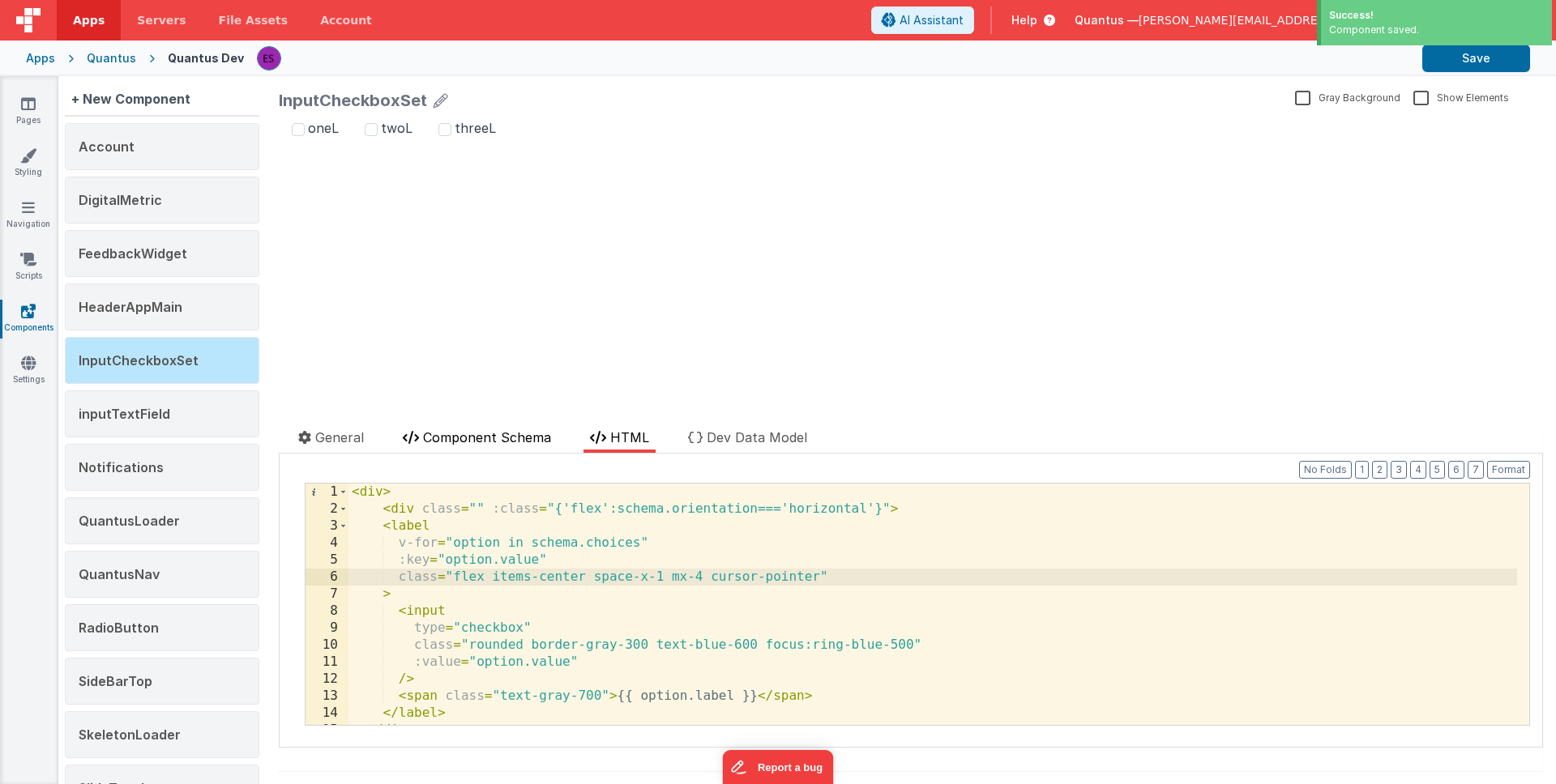
click at [449, 432] on span "Component Schema" at bounding box center [487, 437] width 128 height 16
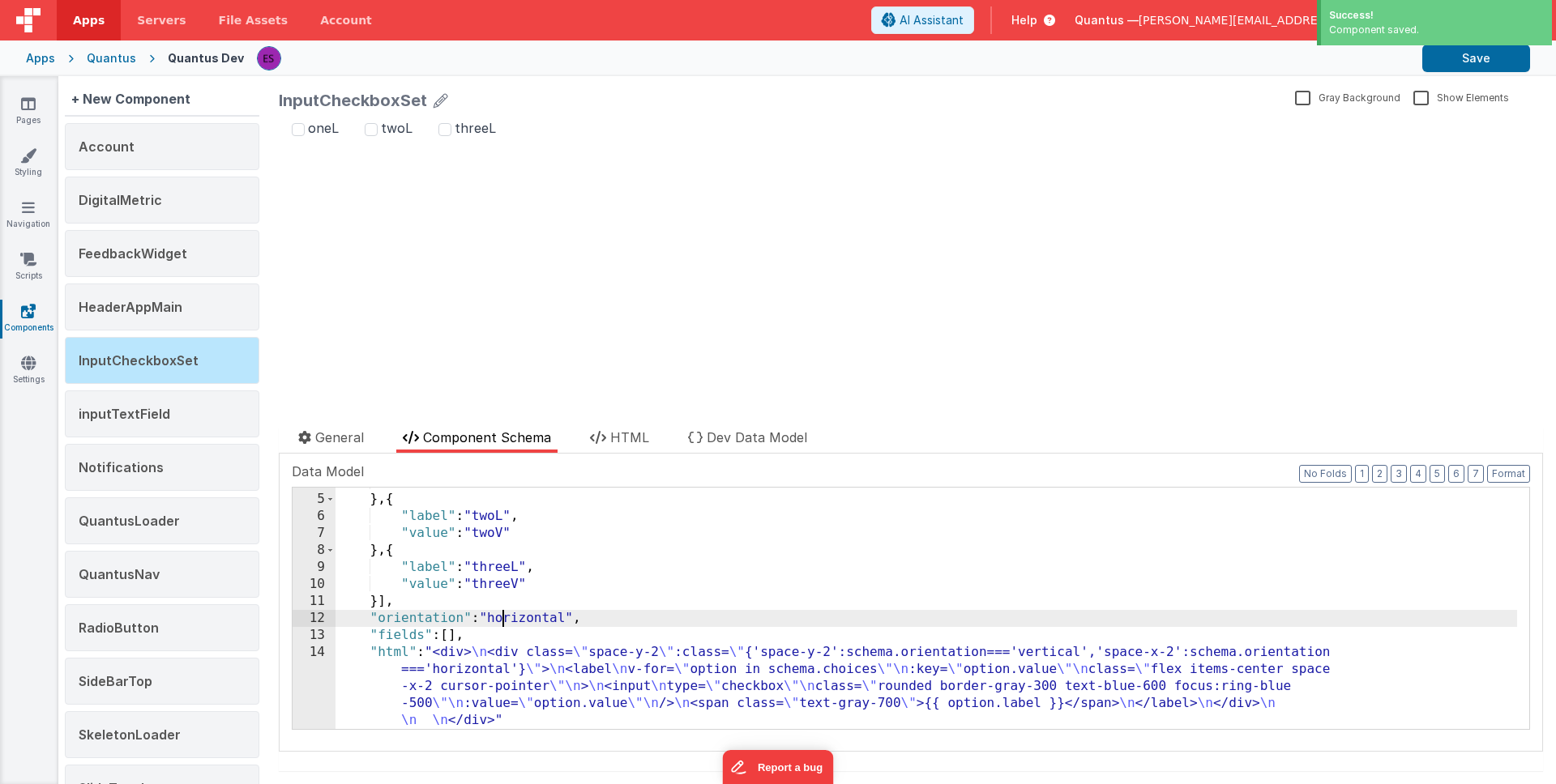
click at [502, 622] on div ""value" : "oneV" } , { "label" : "twoL" , "value" : "twoV" } , { "label" : "thr…" at bounding box center [926, 612] width 1182 height 276
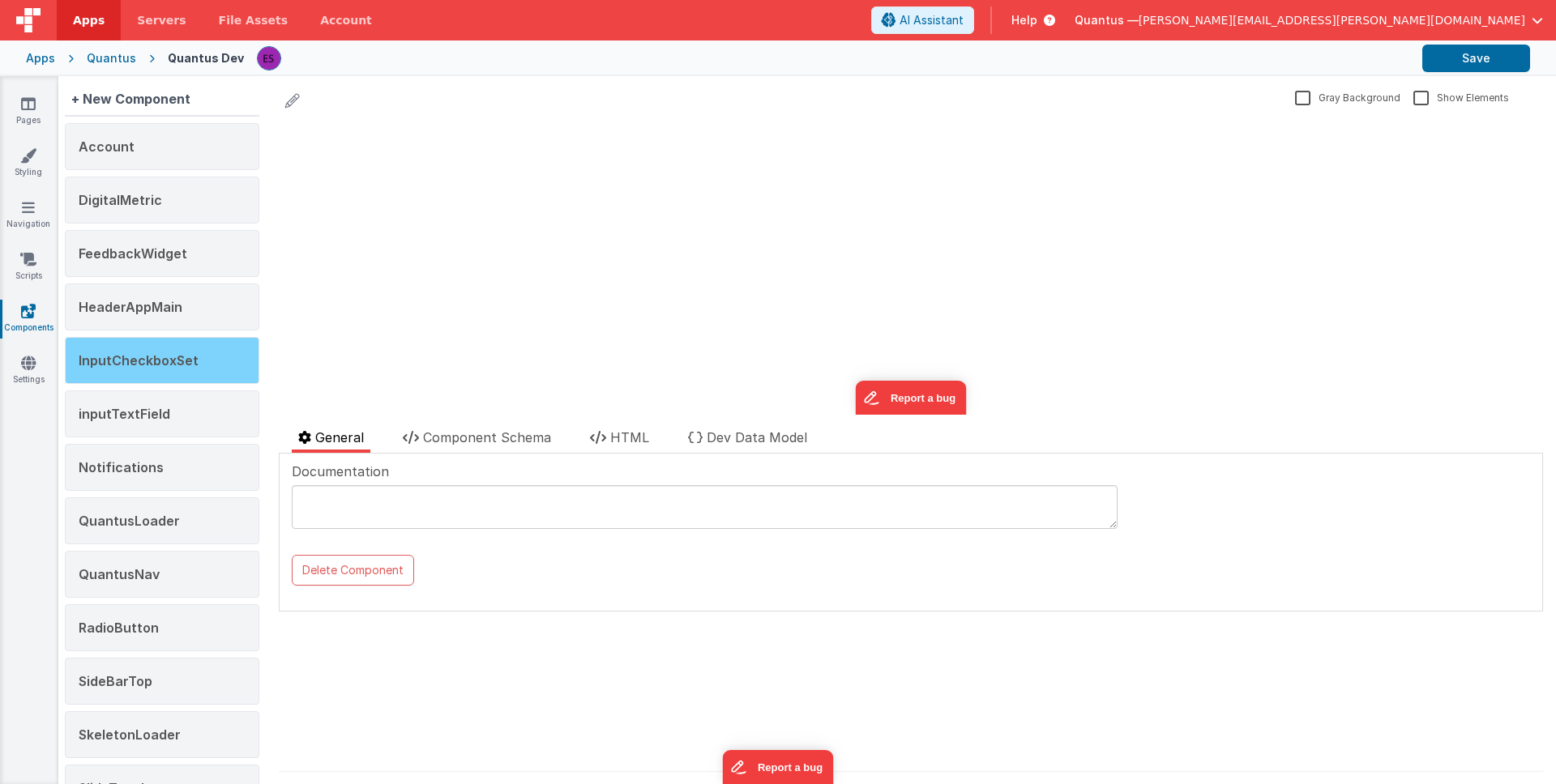
click at [160, 353] on span "InputCheckboxSet" at bounding box center [139, 360] width 120 height 16
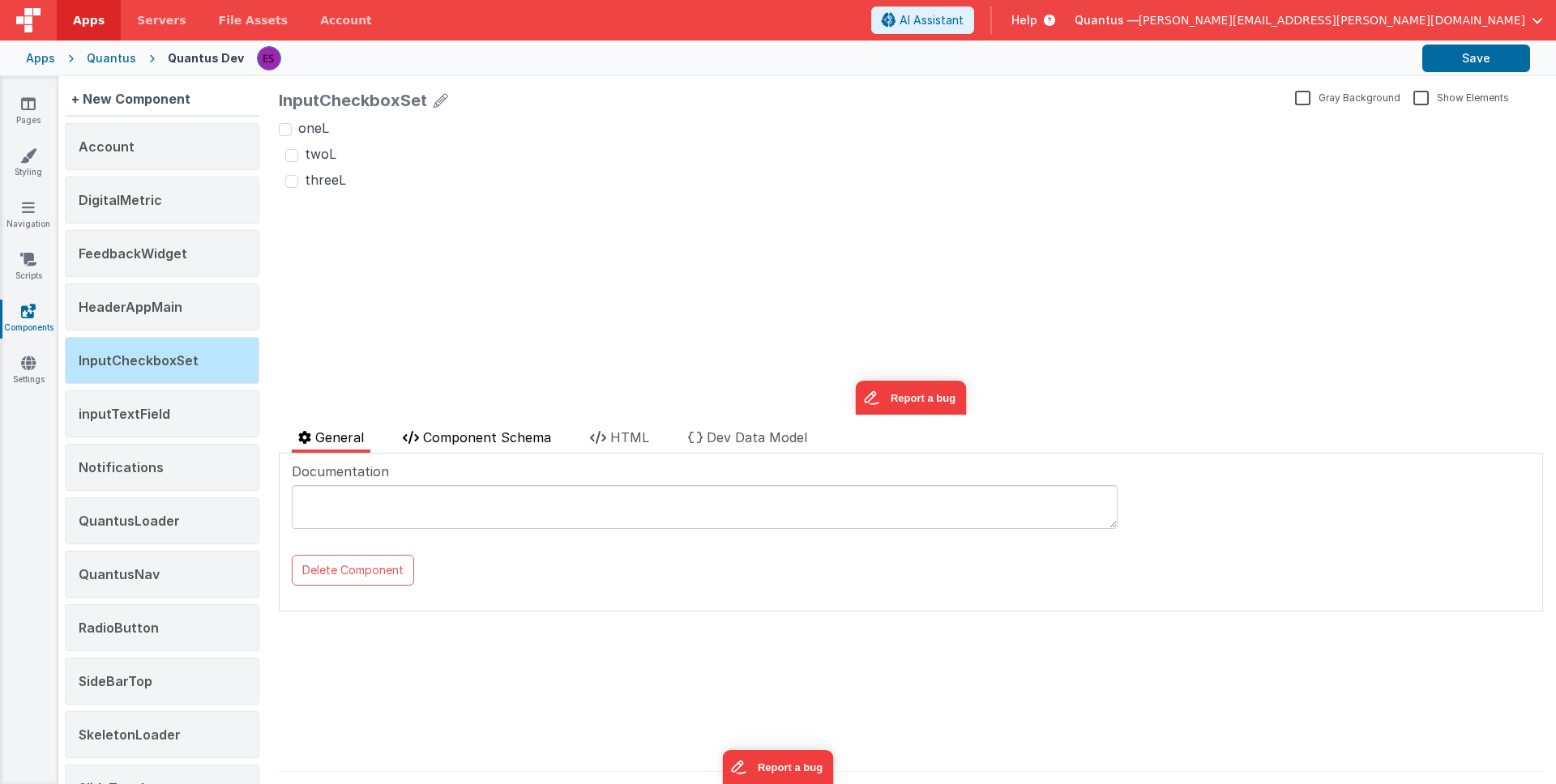
click at [471, 429] on span "Component Schema" at bounding box center [487, 437] width 128 height 16
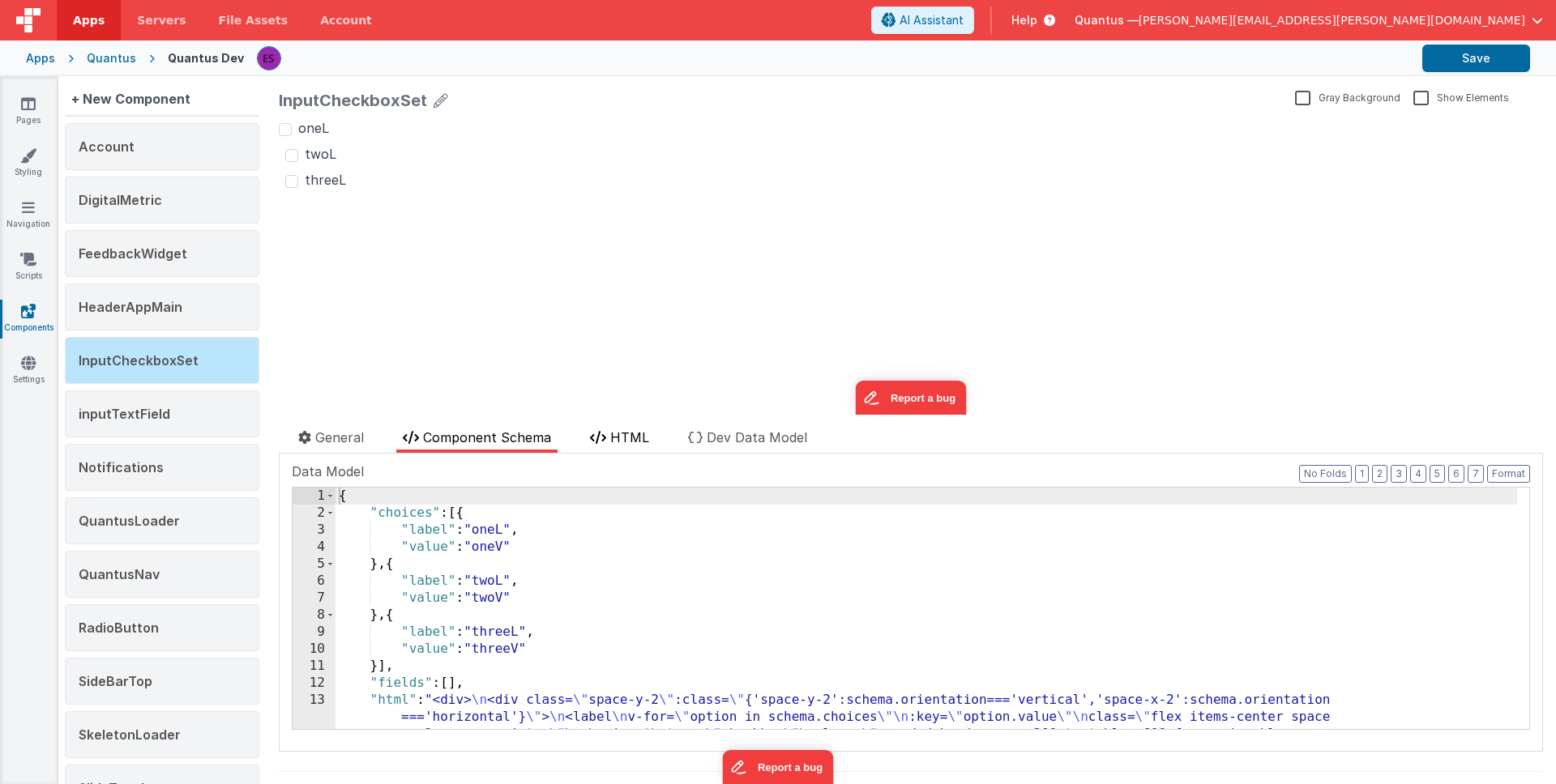
click at [622, 436] on span "HTML" at bounding box center [630, 437] width 39 height 16
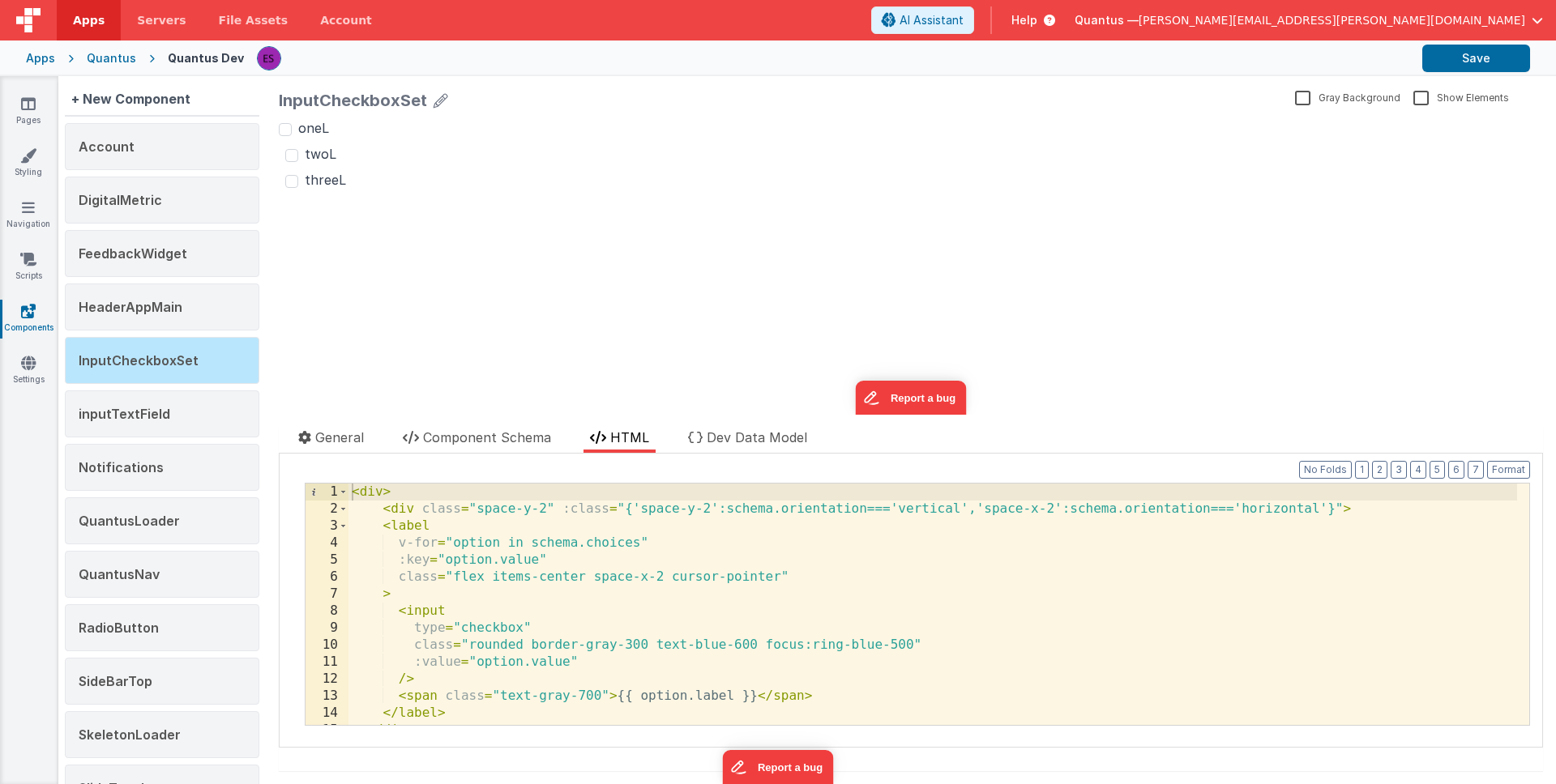
click at [441, 538] on div "< div > < div class = "space-y-2" :class = "{'space-y-2':schema.orientation==='…" at bounding box center [933, 622] width 1169 height 276
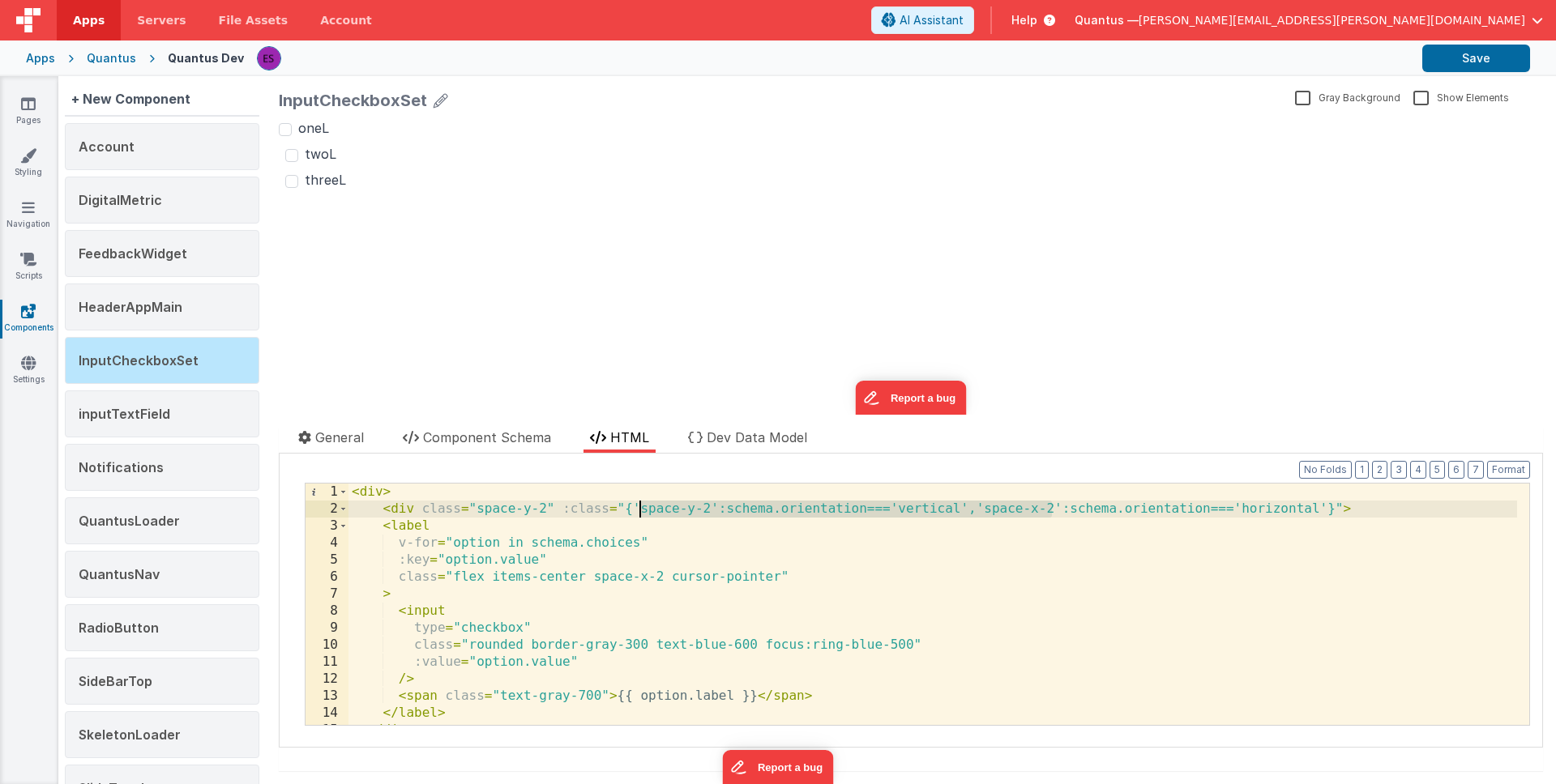
drag, startPoint x: 1048, startPoint y: 510, endPoint x: 642, endPoint y: 508, distance: 406.0
click at [642, 508] on div "< div > < div class = "space-y-2" :class = "{'space-y-2':schema.orientation==='…" at bounding box center [933, 622] width 1169 height 276
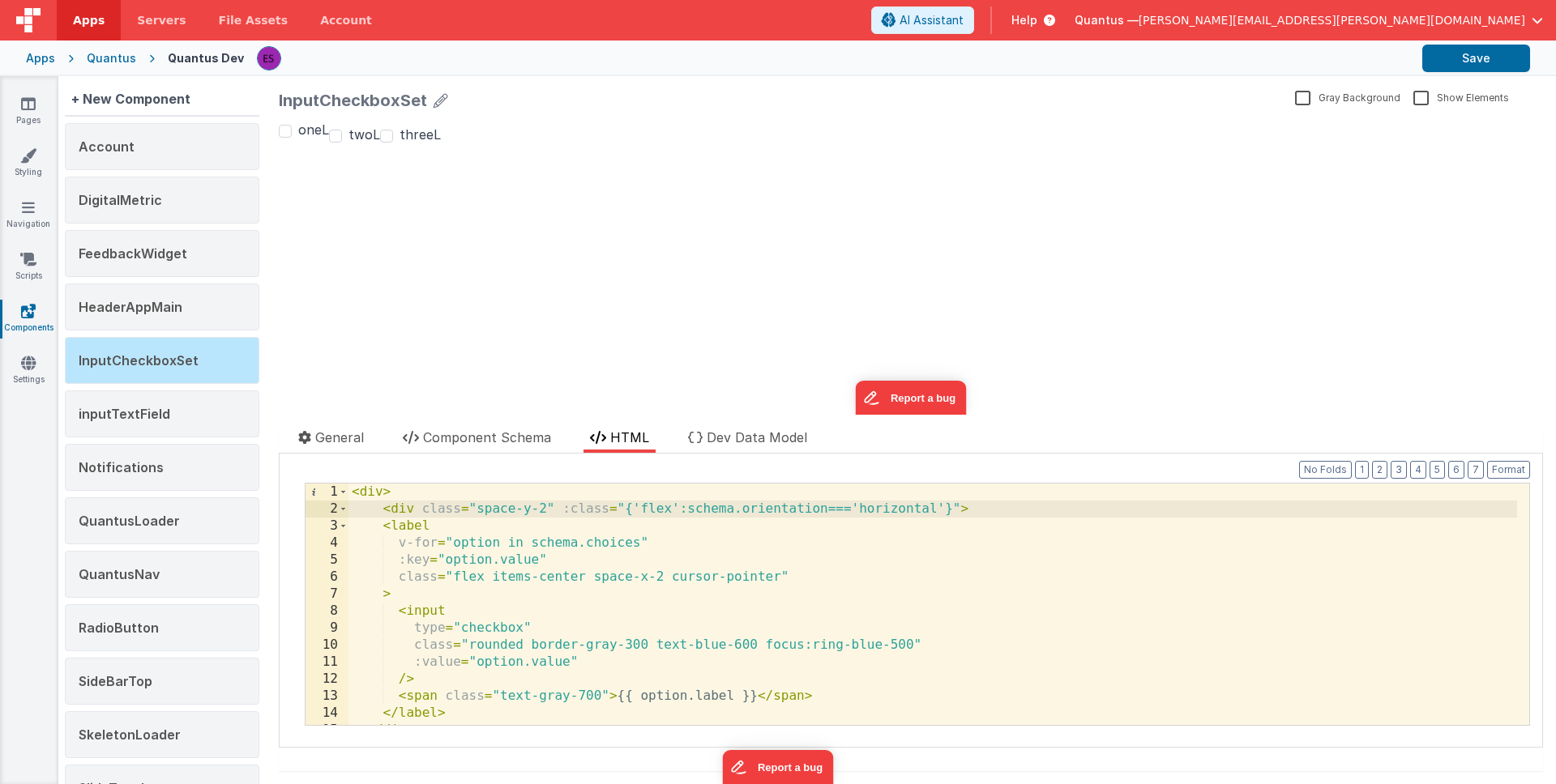
click at [782, 576] on div "< div > < div class = "space-y-2" :class = "{'flex':schema.orientation==='horiz…" at bounding box center [933, 622] width 1169 height 276
drag, startPoint x: 547, startPoint y: 506, endPoint x: 476, endPoint y: 509, distance: 71.1
click at [476, 509] on div "< div > < div class = "space-y-2" :class = "{'flex':schema.orientation==='horiz…" at bounding box center [933, 622] width 1169 height 276
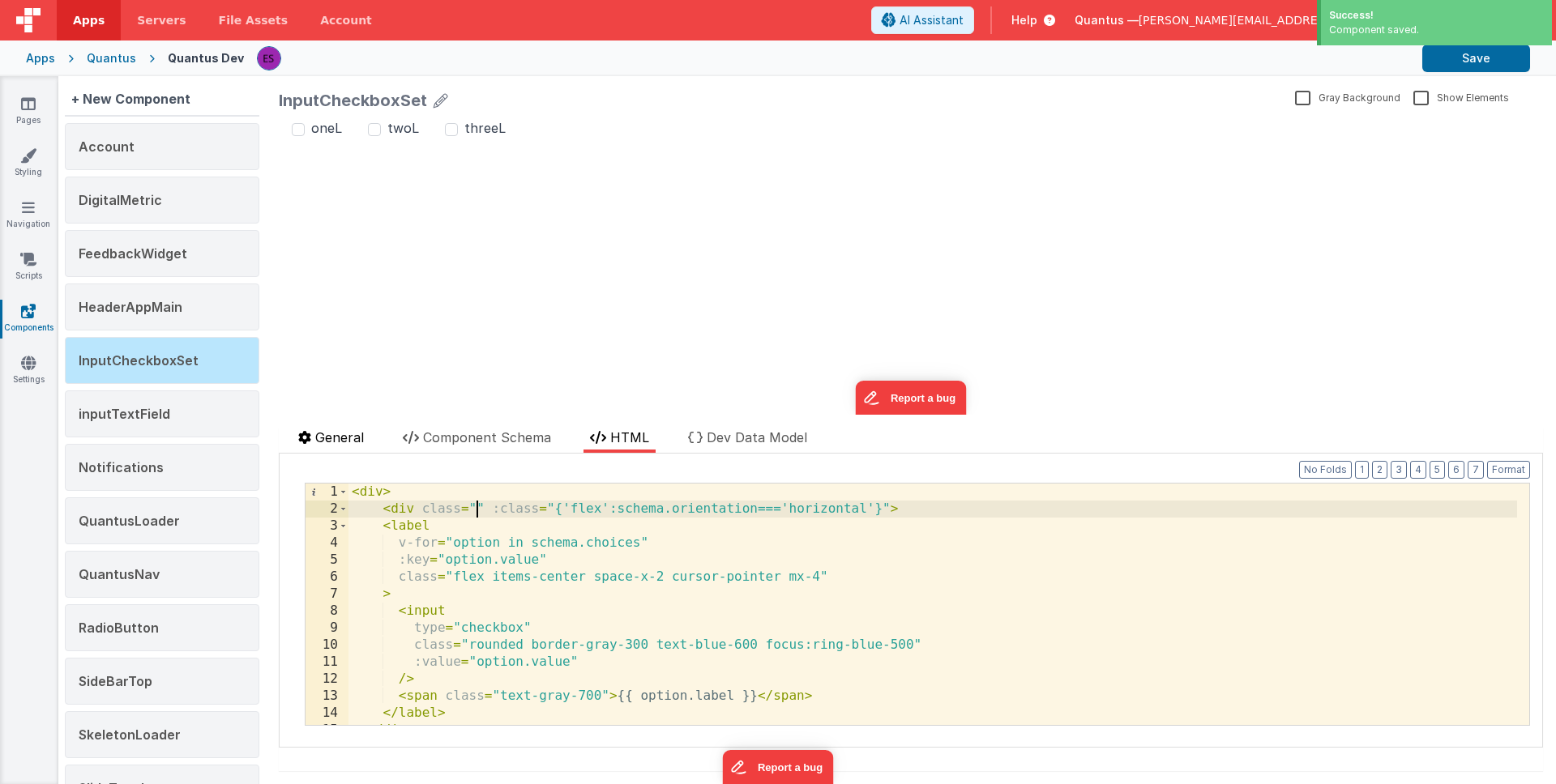
click at [331, 439] on span "General" at bounding box center [339, 437] width 48 height 16
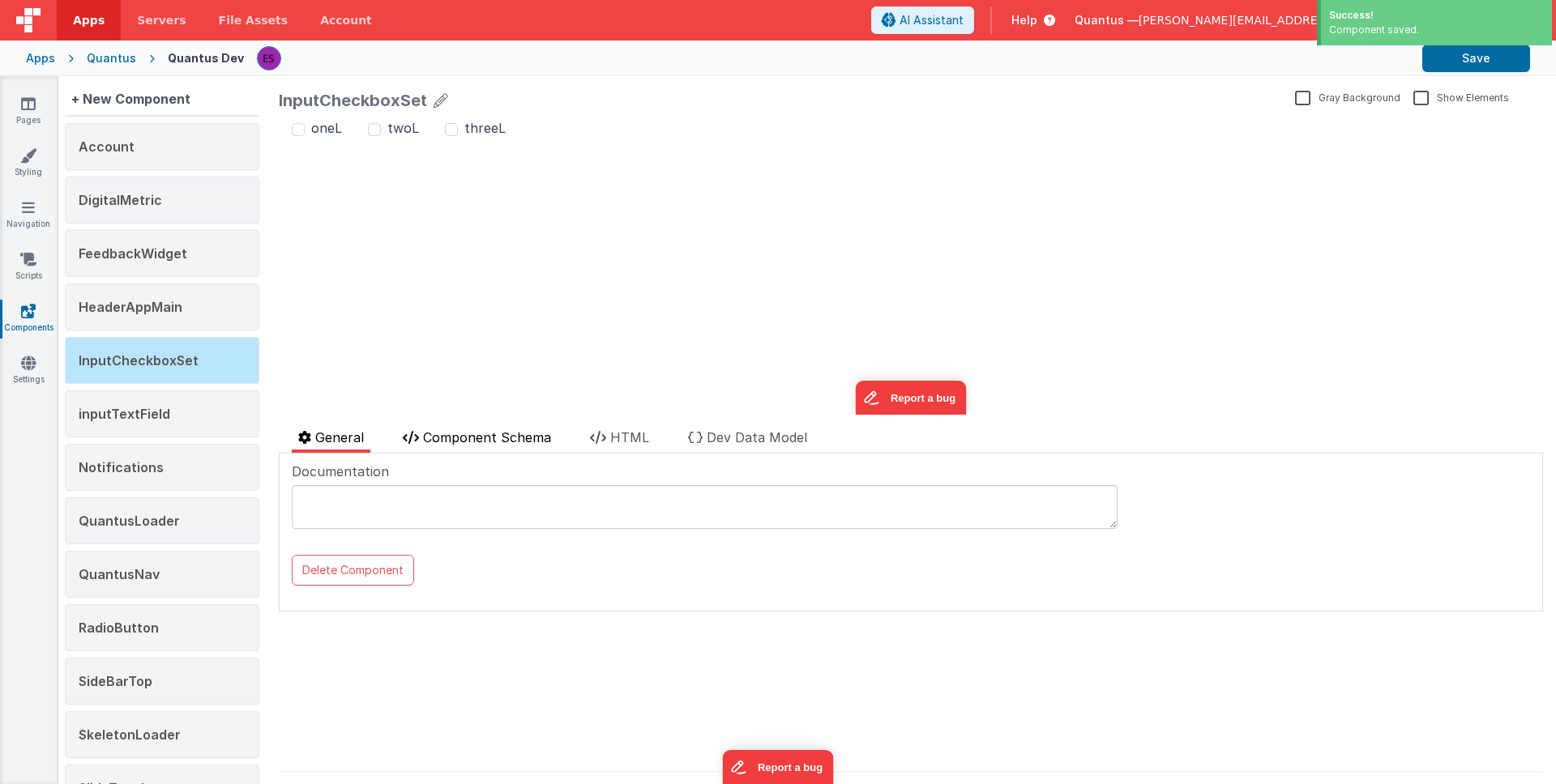
click at [451, 435] on span "Component Schema" at bounding box center [487, 437] width 128 height 16
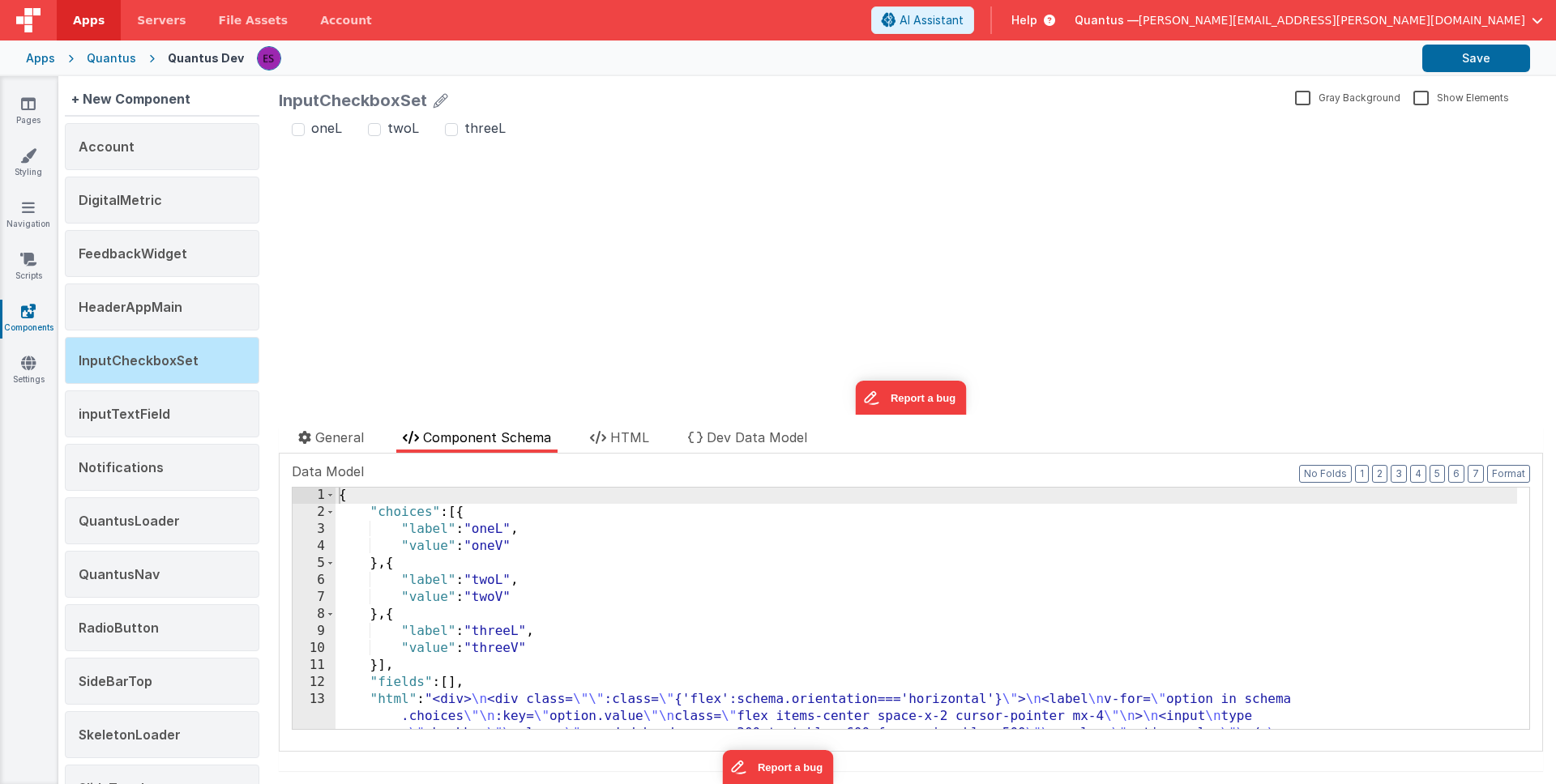
scroll to position [65, 0]
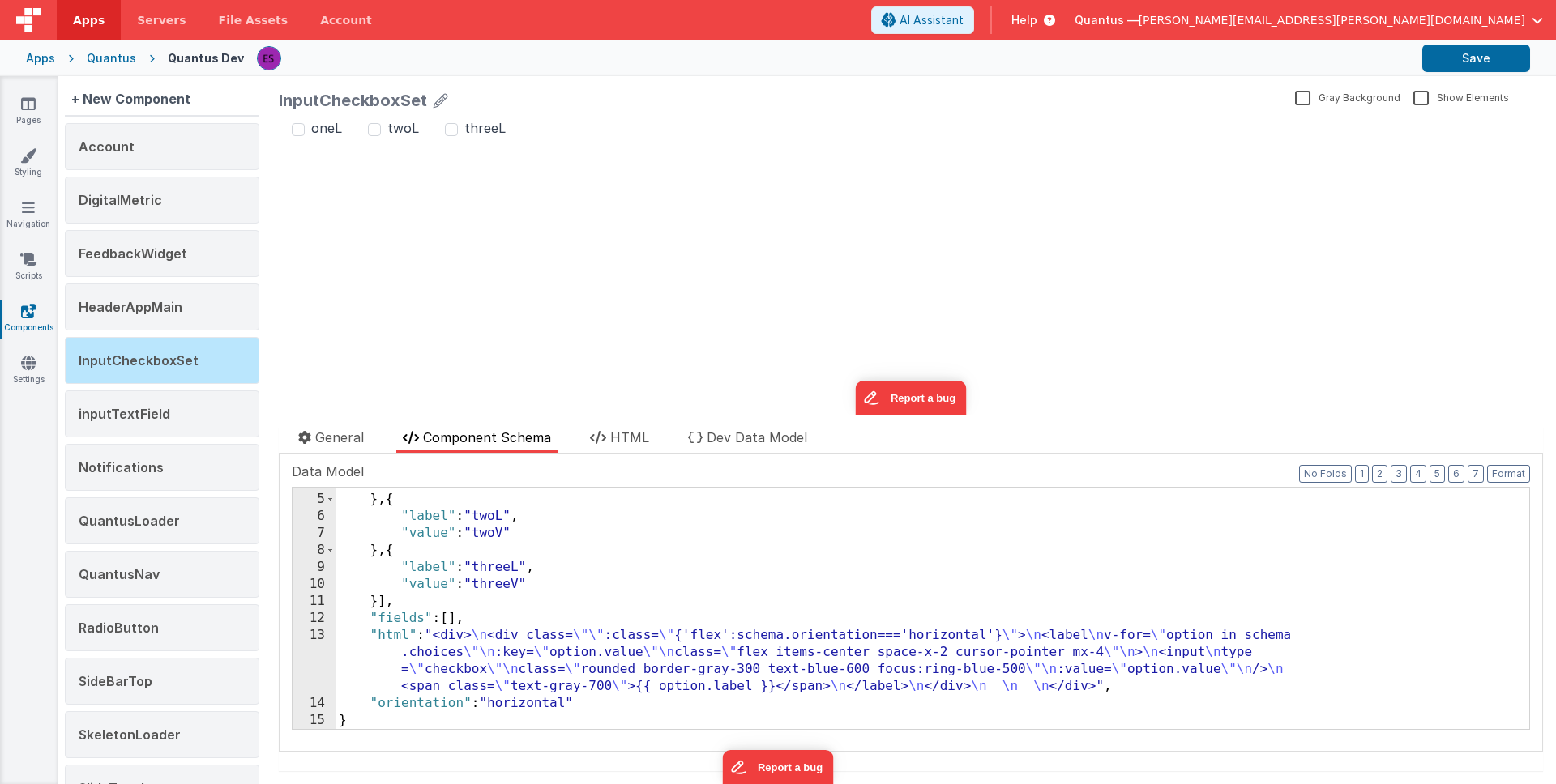
click at [508, 701] on div ""value" : "oneV" } , { "label" : "twoL" , "value" : "twoV" } , { "label" : "thr…" at bounding box center [926, 612] width 1182 height 276
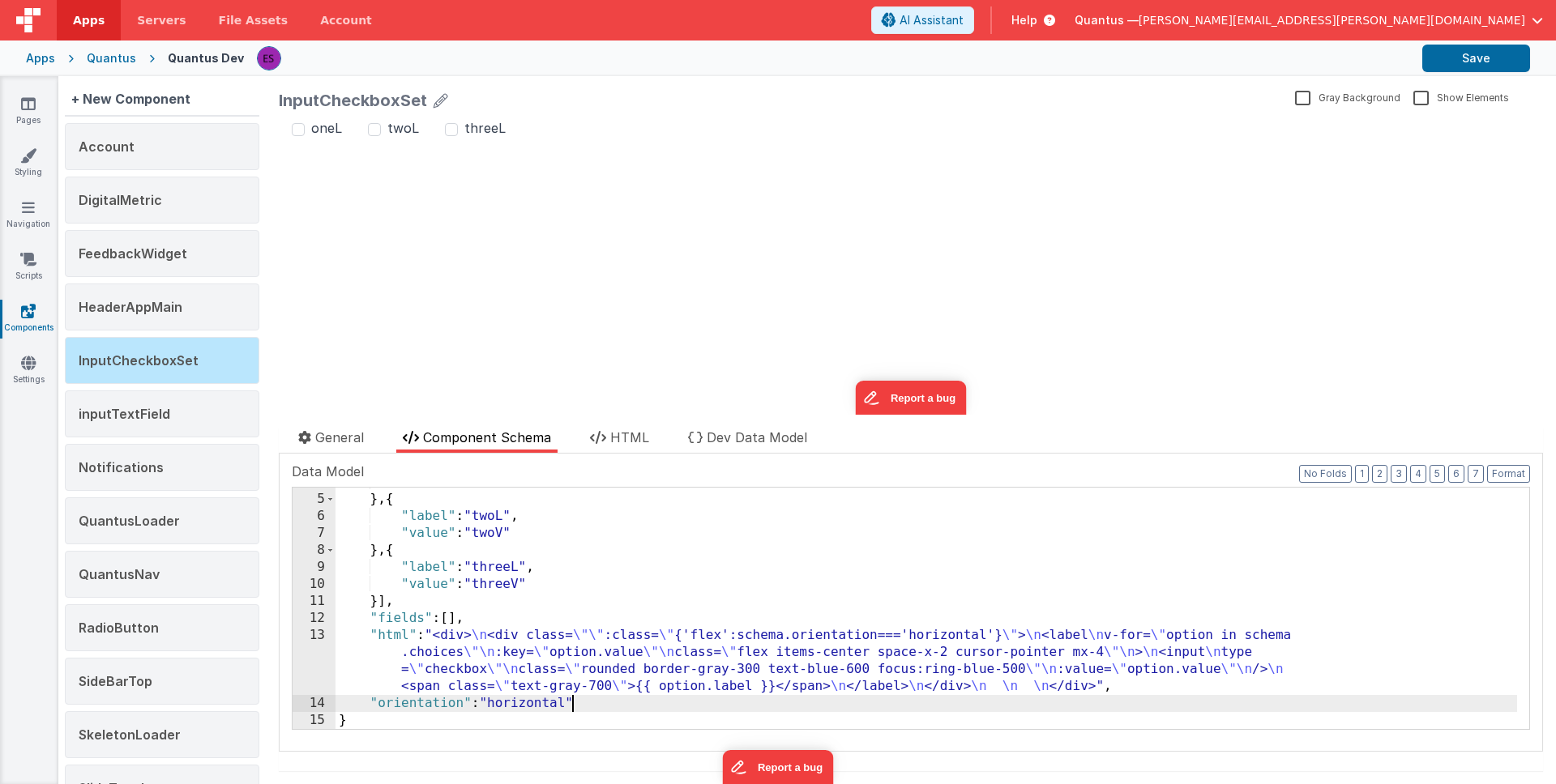
click at [611, 567] on div ""value" : "oneV" } , { "label" : "twoL" , "value" : "twoV" } , { "label" : "thr…" at bounding box center [926, 612] width 1182 height 276
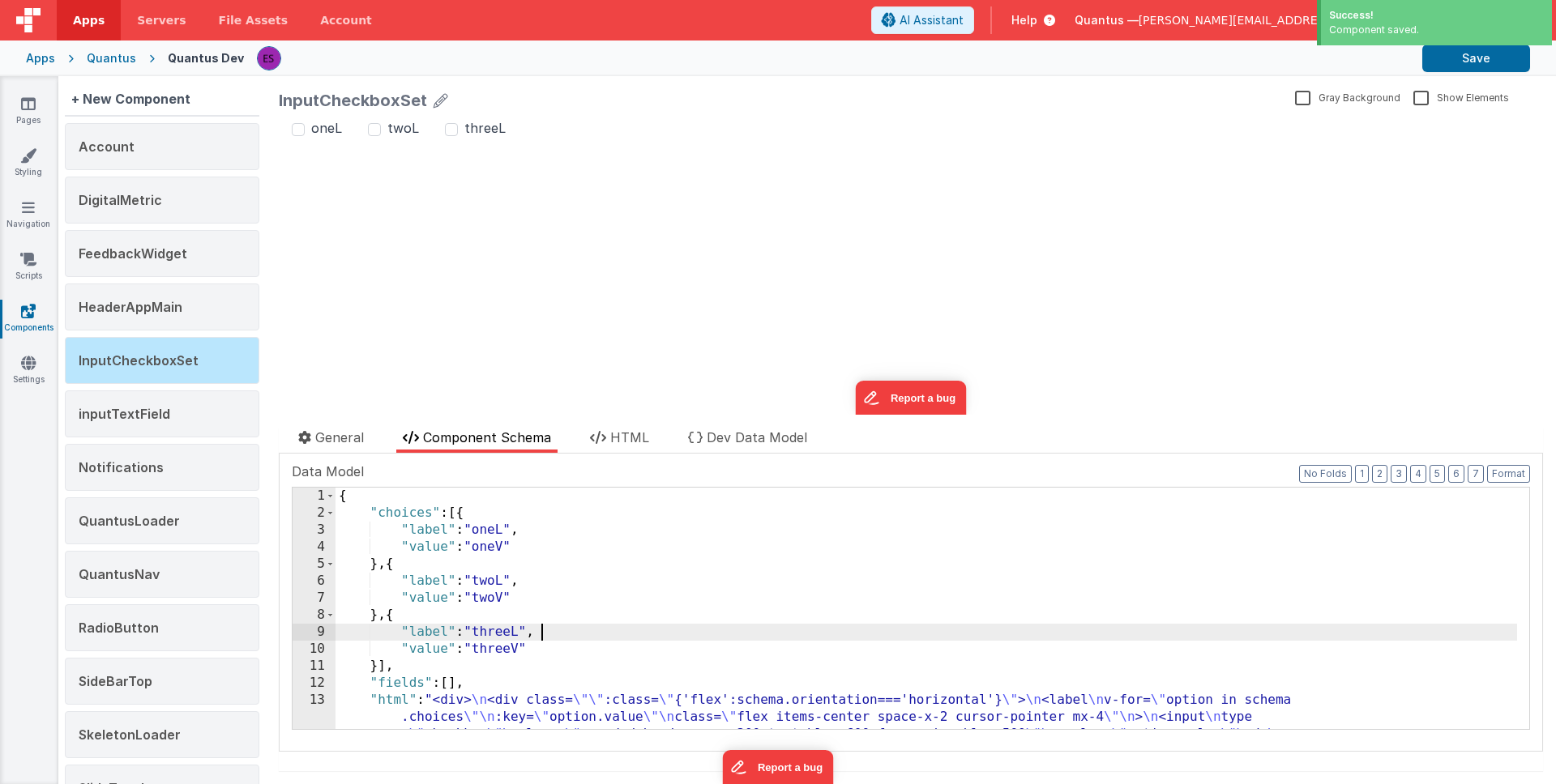
scroll to position [0, 0]
click at [32, 105] on icon at bounding box center [28, 104] width 15 height 16
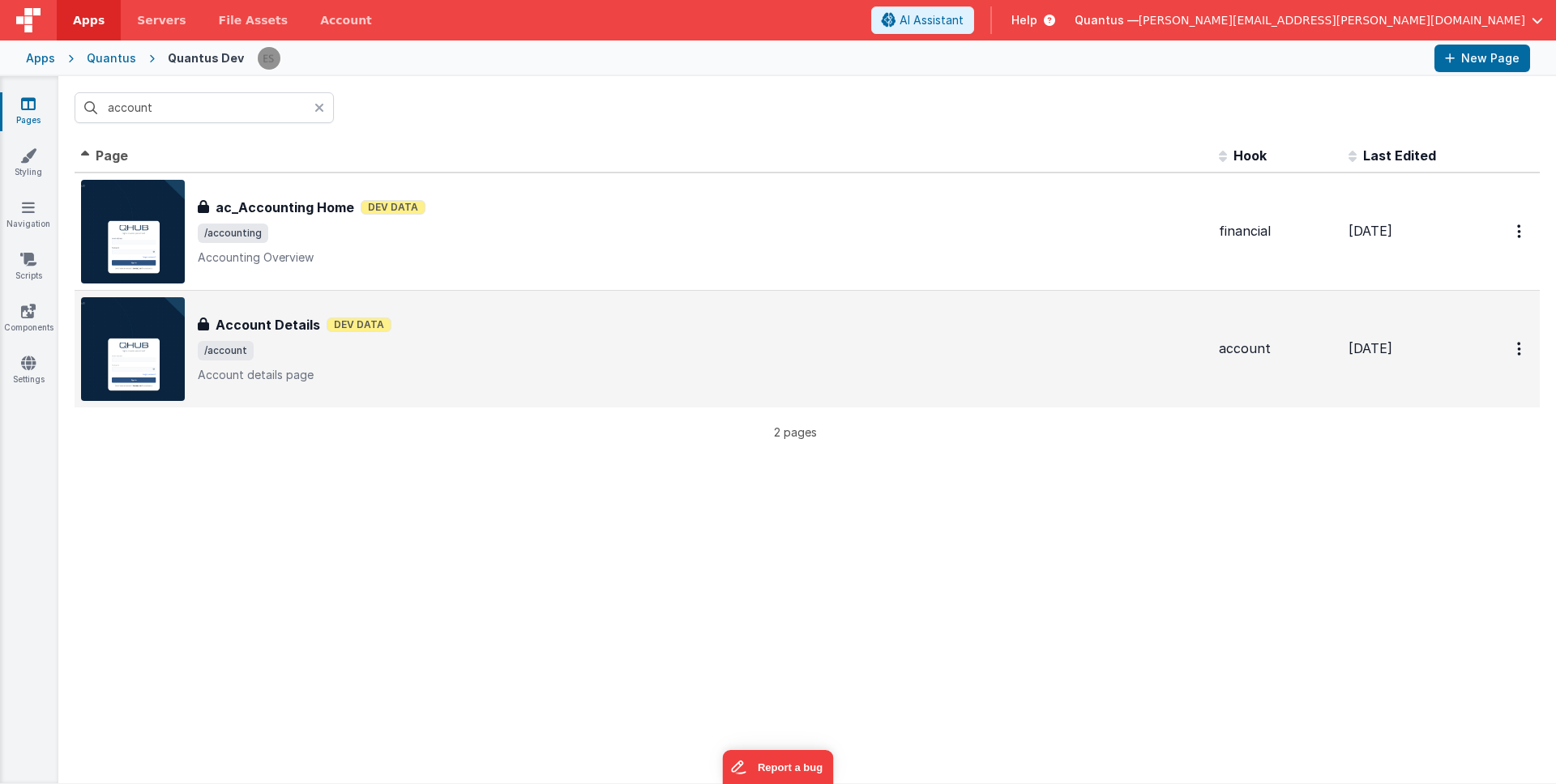
click at [496, 345] on span "/account" at bounding box center [702, 351] width 1008 height 19
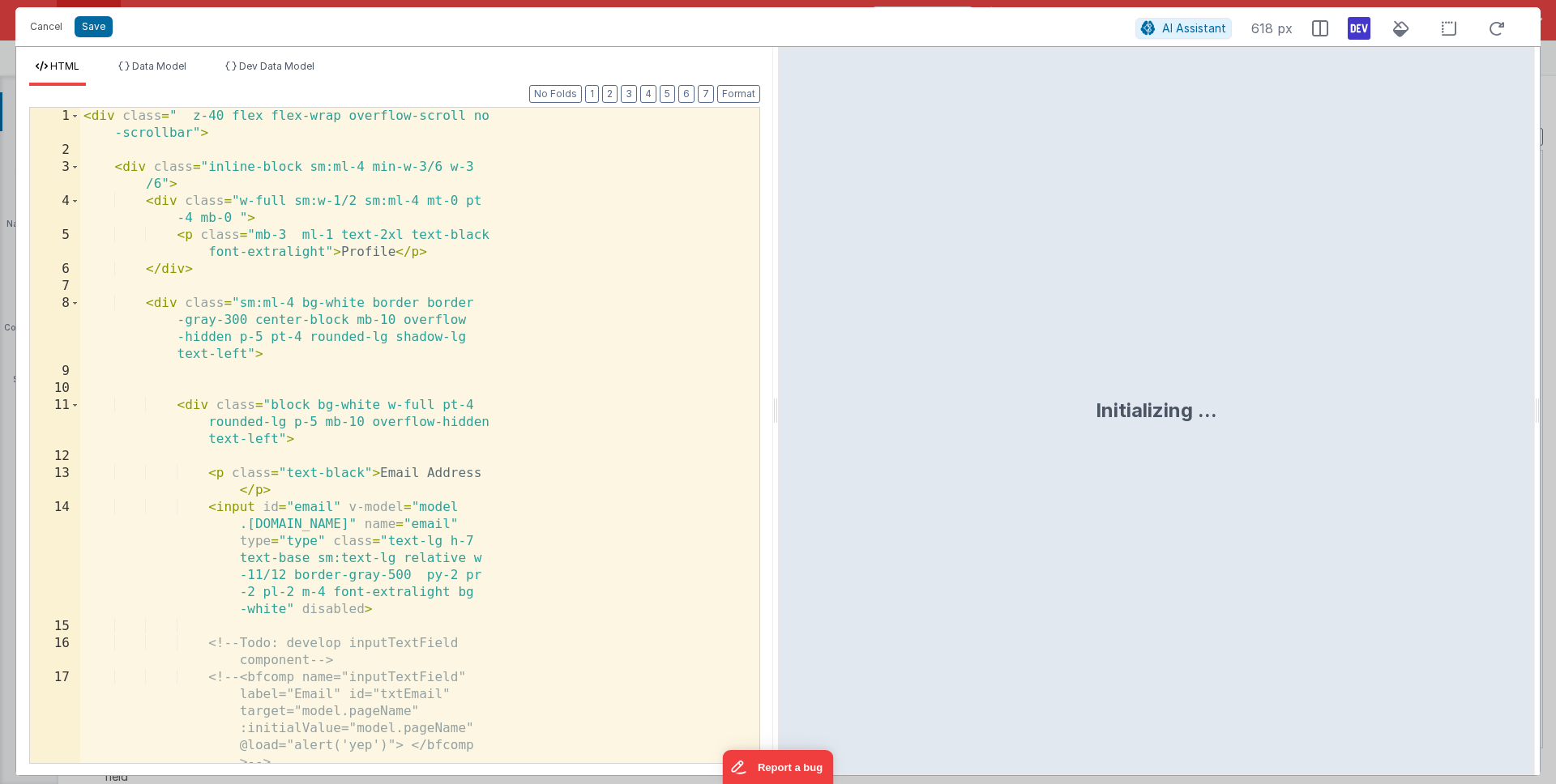
scroll to position [349, 0]
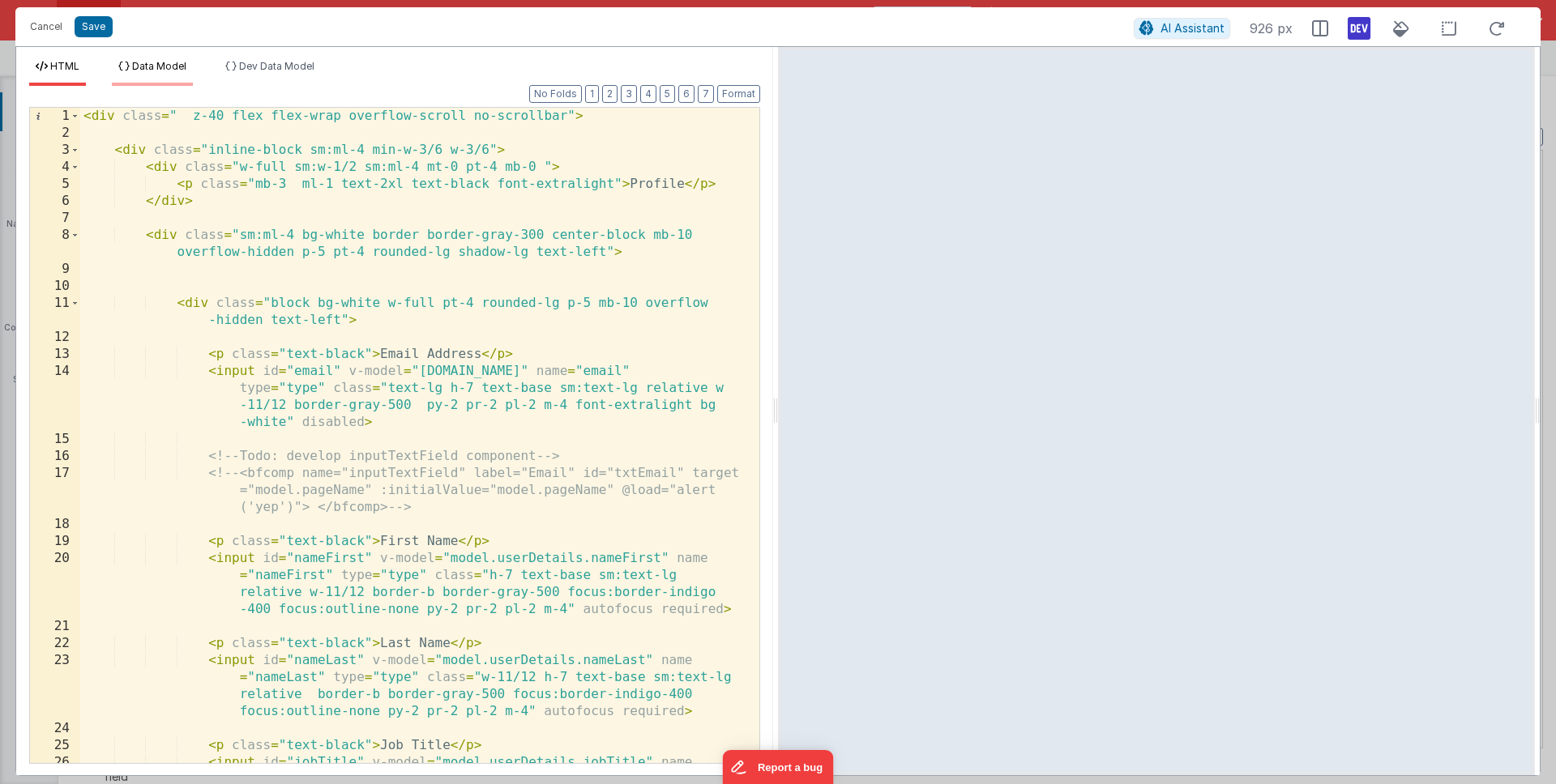
click at [165, 76] on li "Data Model" at bounding box center [152, 73] width 81 height 26
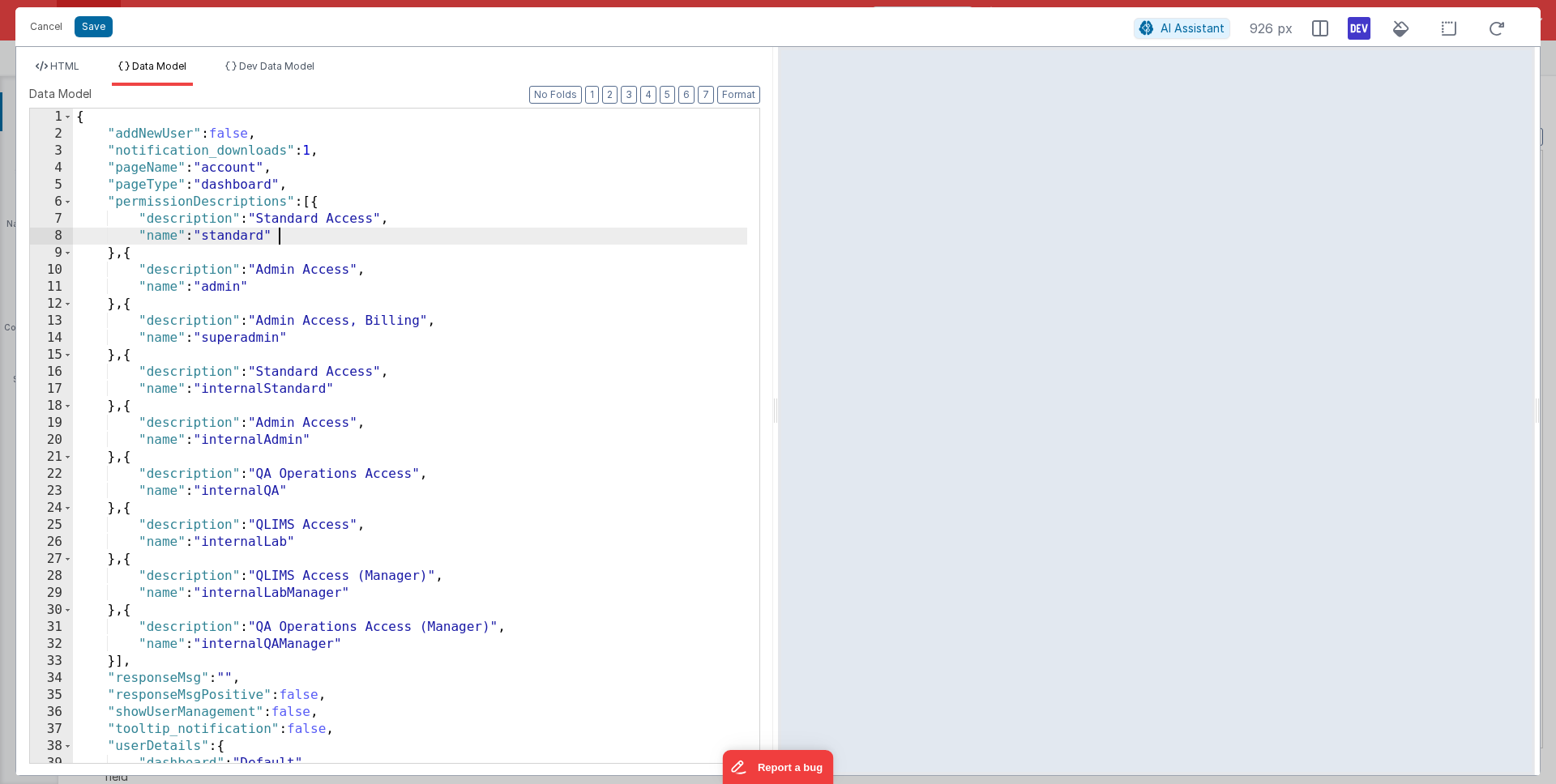
click at [286, 234] on div "{ "addNewUser" : false , "notification_downloads" : 1 , "pageName" : "account" …" at bounding box center [410, 453] width 674 height 689
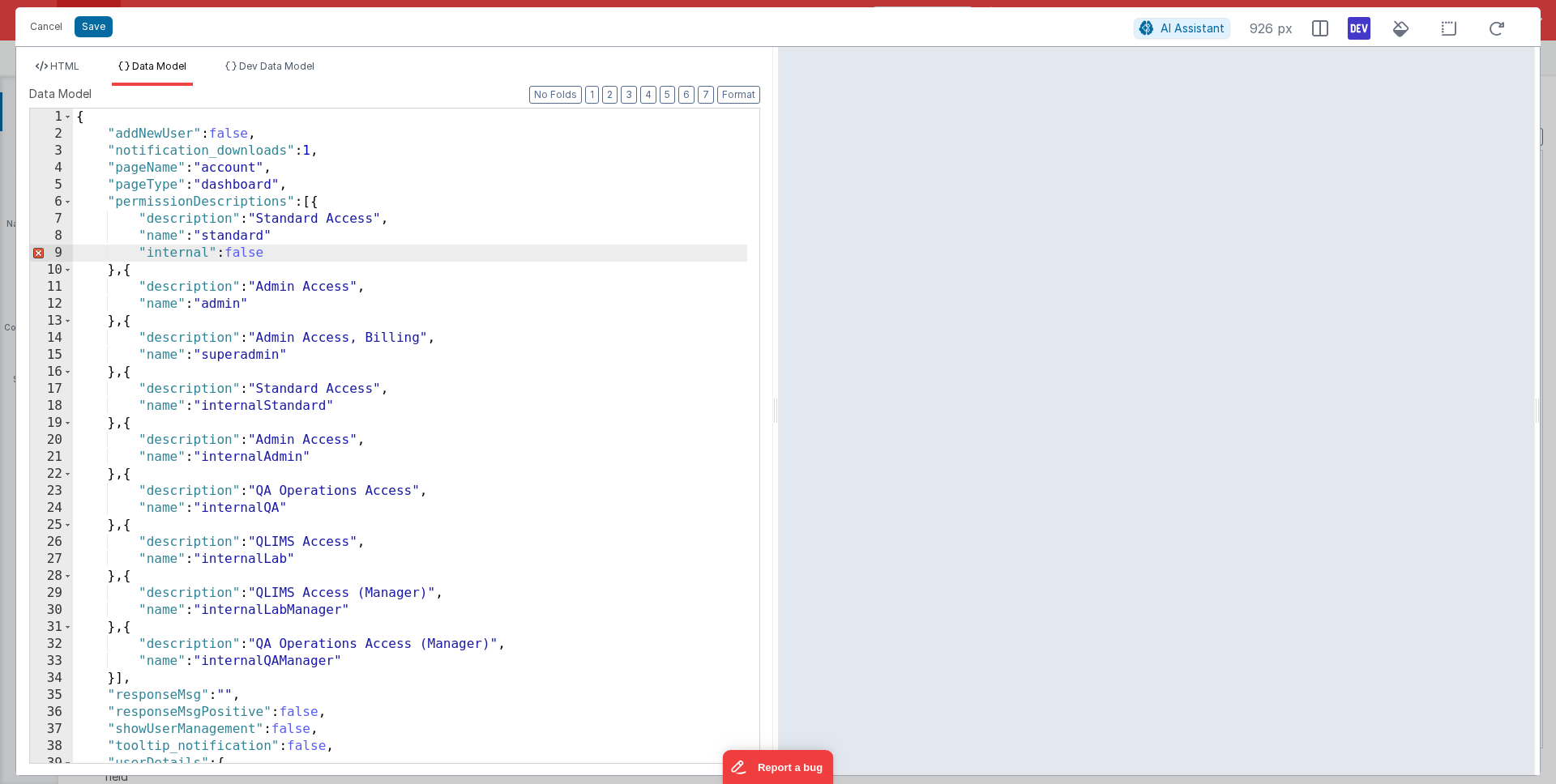
click at [297, 227] on div "{ "addNewUser" : false , "notification_downloads" : 1 , "pageName" : "account" …" at bounding box center [410, 453] width 674 height 689
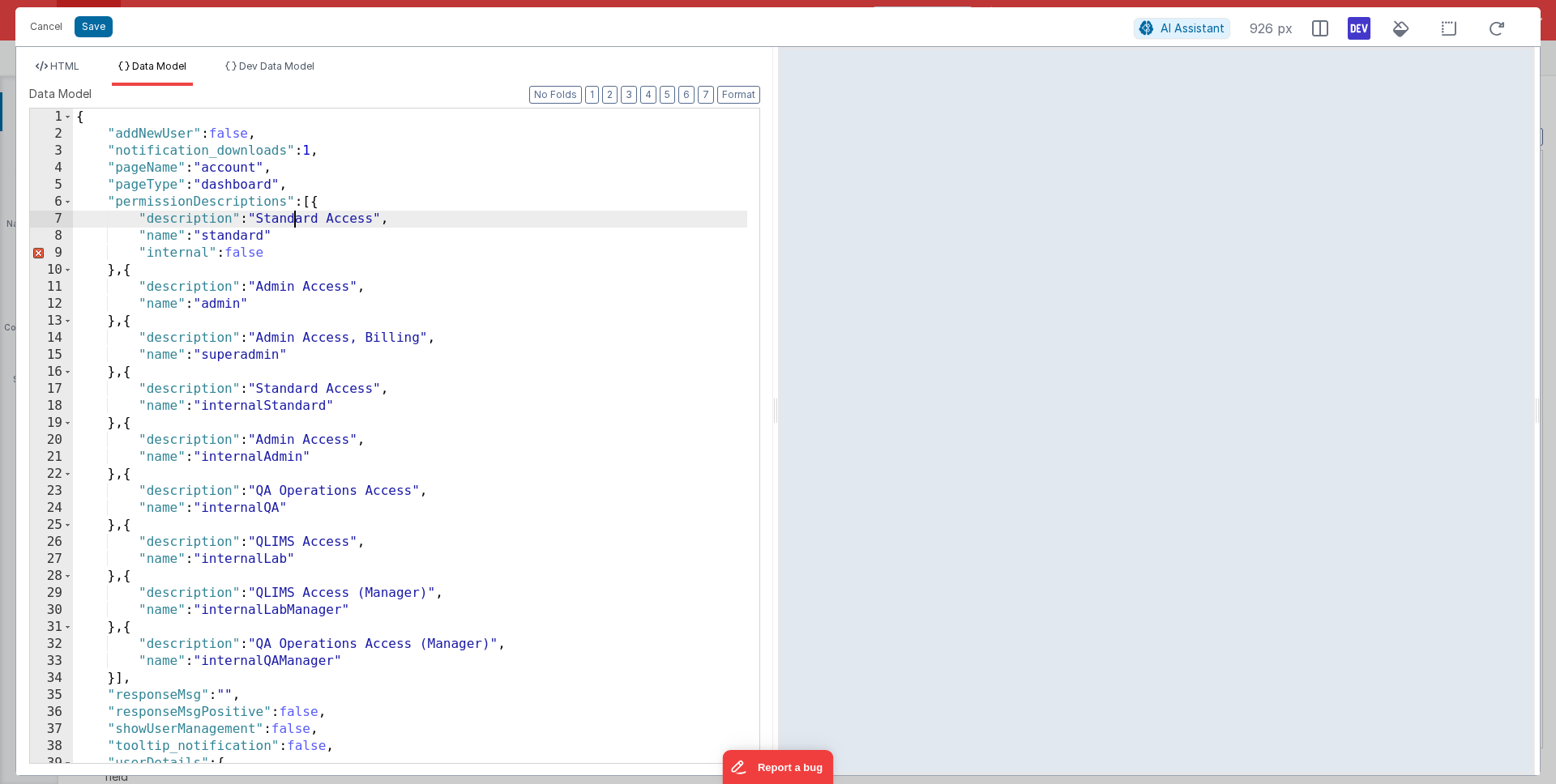
click at [292, 235] on div "{ "addNewUser" : false , "notification_downloads" : 1 , "pageName" : "account" …" at bounding box center [410, 453] width 674 height 689
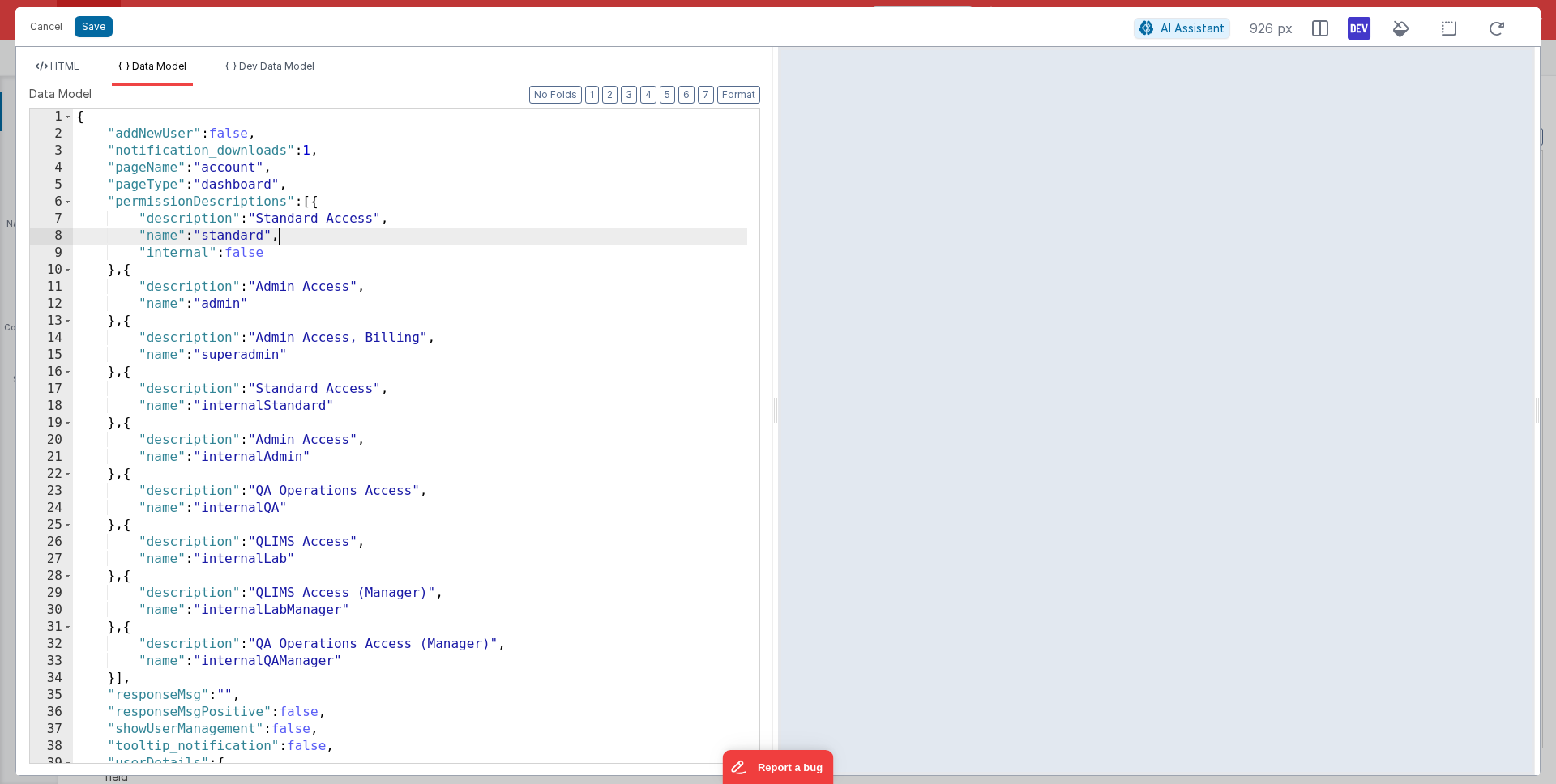
click at [279, 237] on div "{ "addNewUser" : false , "notification_downloads" : 1 , "pageName" : "account" …" at bounding box center [410, 453] width 674 height 689
click at [277, 248] on div "{ "addNewUser" : false , "notification_downloads" : 1 , "pageName" : "account" …" at bounding box center [410, 453] width 674 height 689
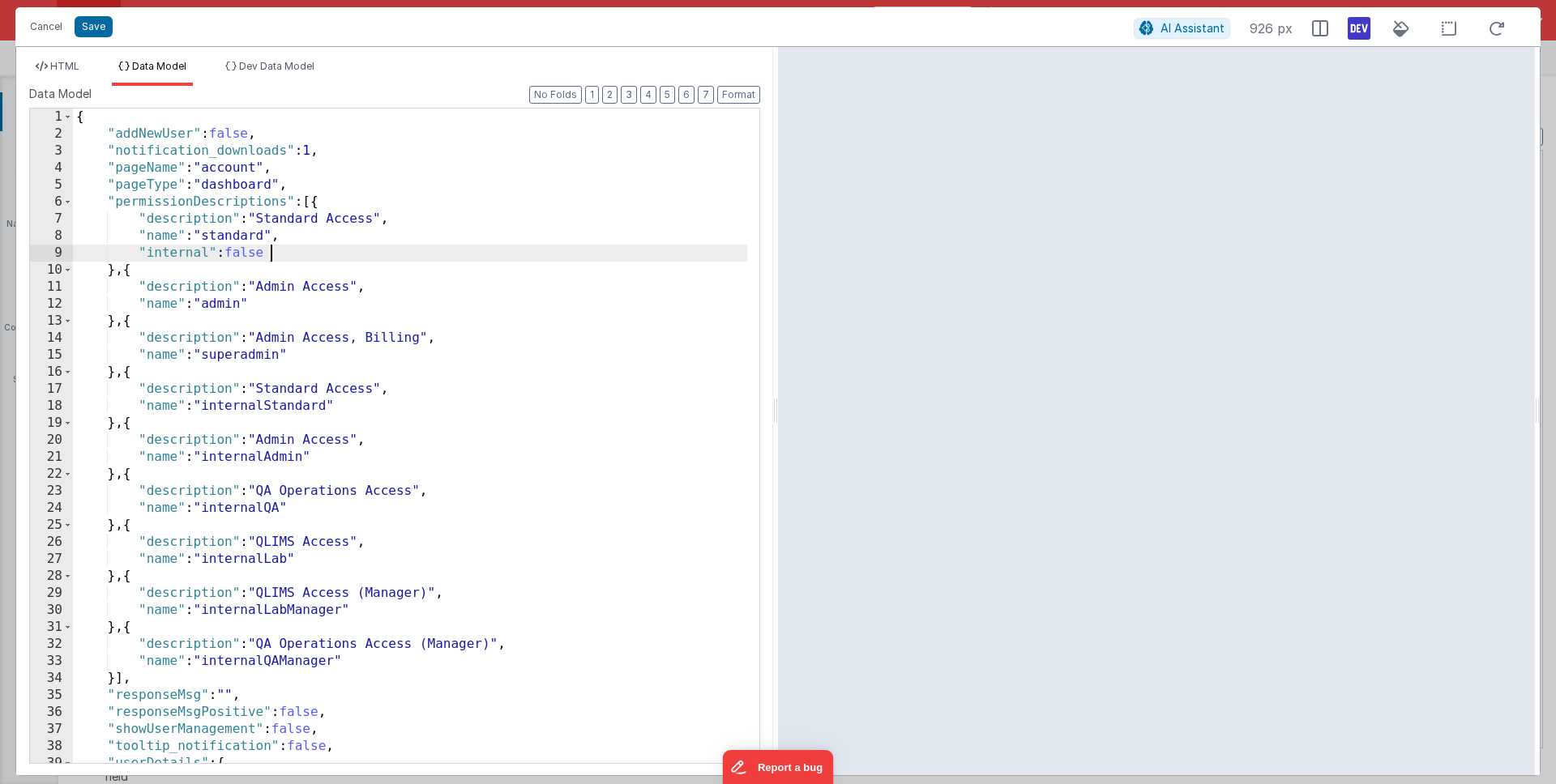
click at [275, 252] on div "{ "addNewUser" : false , "notification_downloads" : 1 , "pageName" : "account" …" at bounding box center [410, 453] width 674 height 689
click at [272, 303] on div "{ "addNewUser" : false , "notification_downloads" : 1 , "pageName" : "account" …" at bounding box center [410, 453] width 674 height 689
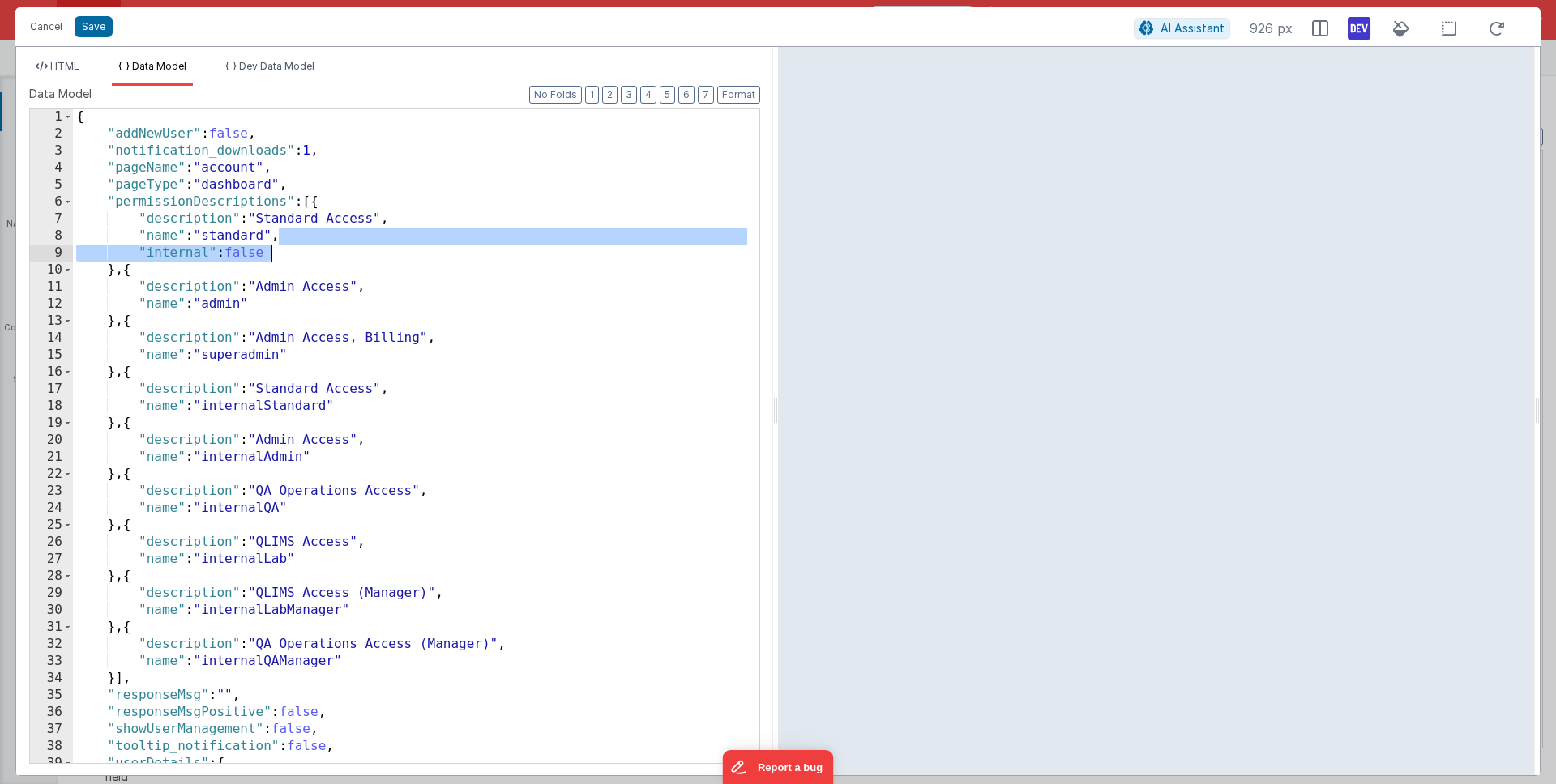
drag, startPoint x: 279, startPoint y: 237, endPoint x: 278, endPoint y: 249, distance: 12.0
click at [278, 249] on div "{ "addNewUser" : false , "notification_downloads" : 1 , "pageName" : "account" …" at bounding box center [410, 453] width 674 height 689
click at [286, 298] on div "{ "addNewUser" : false , "notification_downloads" : 1 , "pageName" : "account" …" at bounding box center [410, 453] width 674 height 689
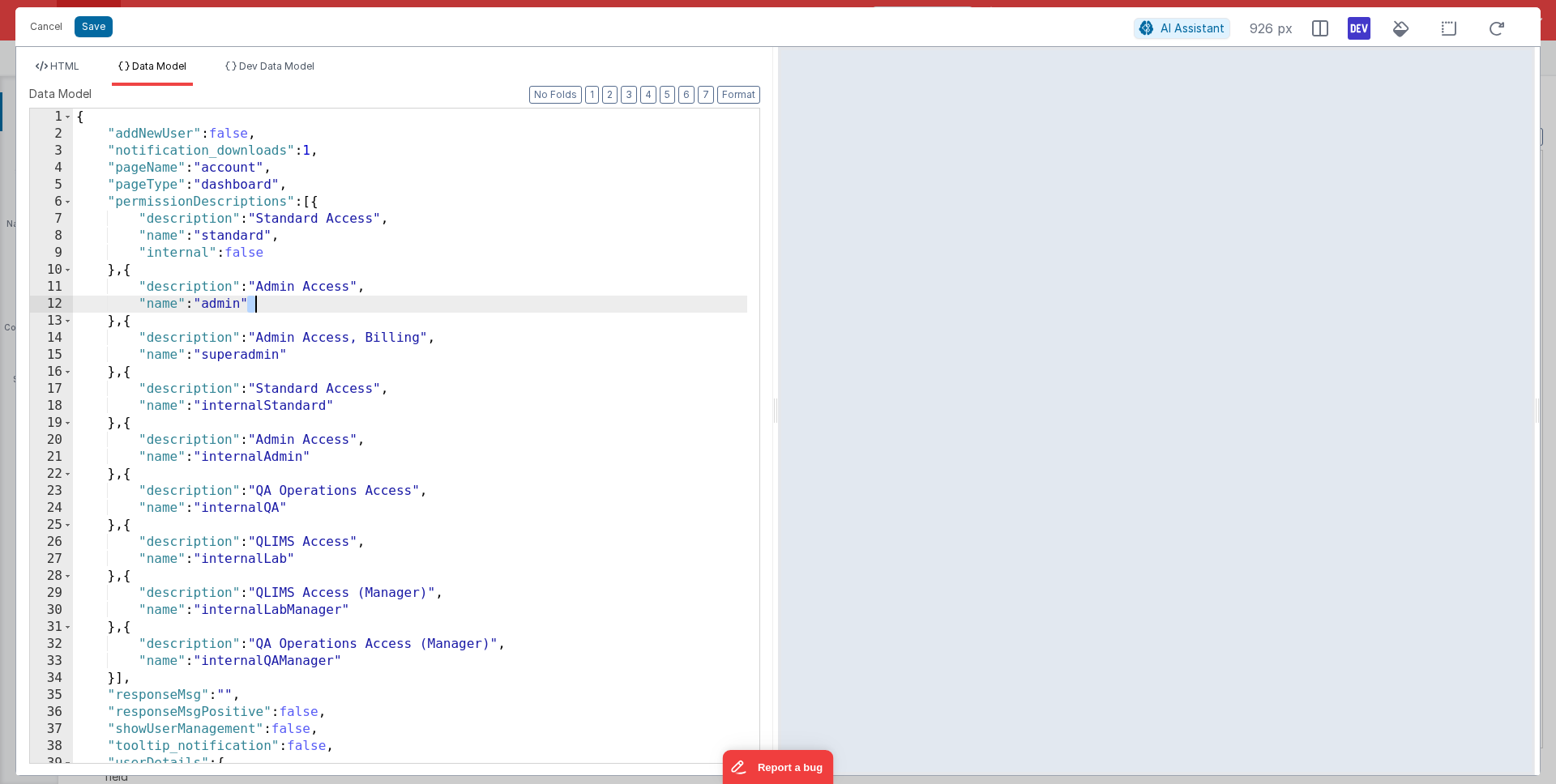
click at [286, 298] on div "{ "addNewUser" : false , "notification_downloads" : 1 , "pageName" : "account" …" at bounding box center [410, 453] width 674 height 689
click at [287, 299] on div "{ "addNewUser" : false , "notification_downloads" : 1 , "pageName" : "account" …" at bounding box center [410, 453] width 674 height 689
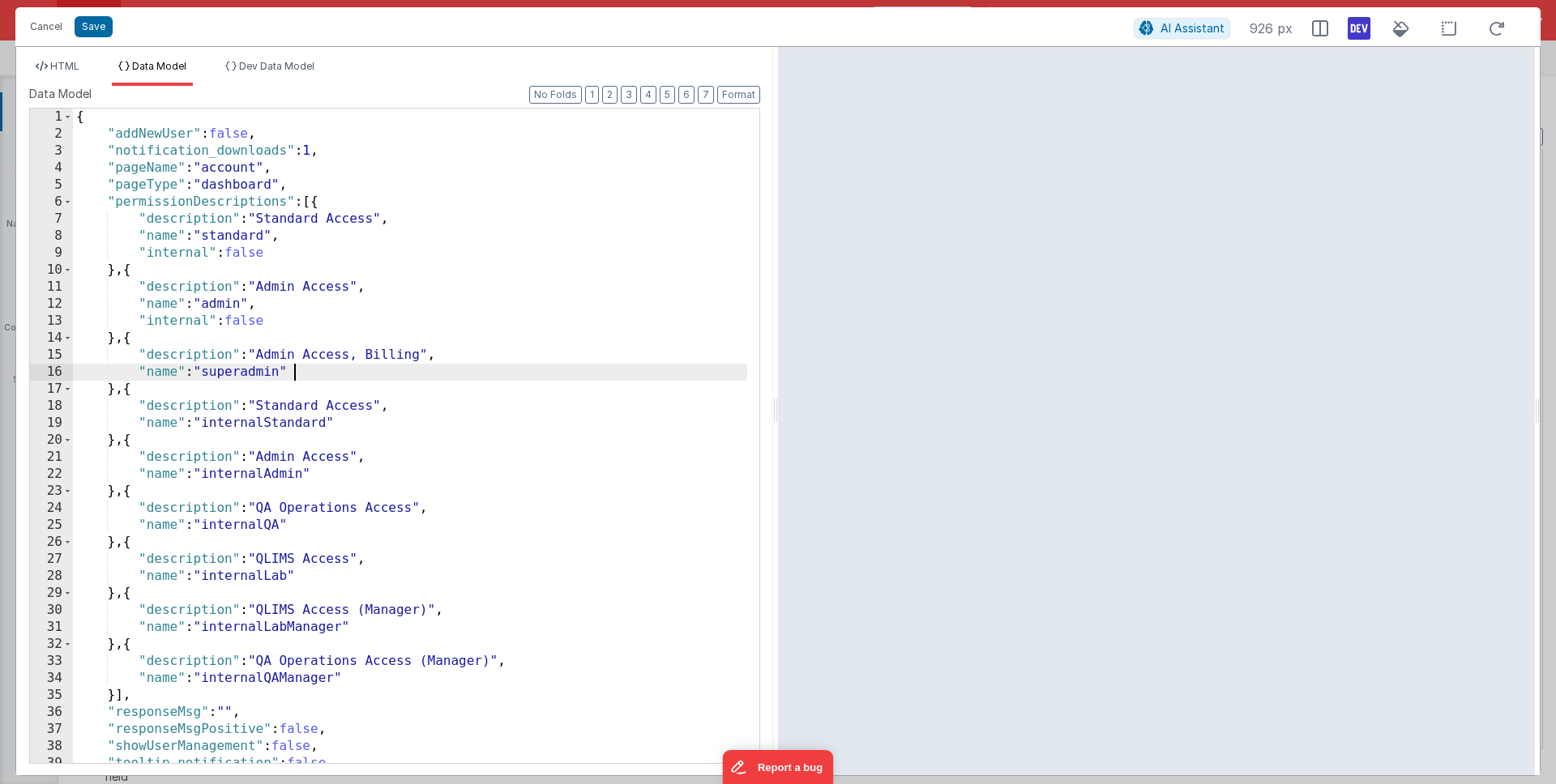
click at [314, 366] on div "{ "addNewUser" : false , "notification_downloads" : 1 , "pageName" : "account" …" at bounding box center [410, 453] width 674 height 689
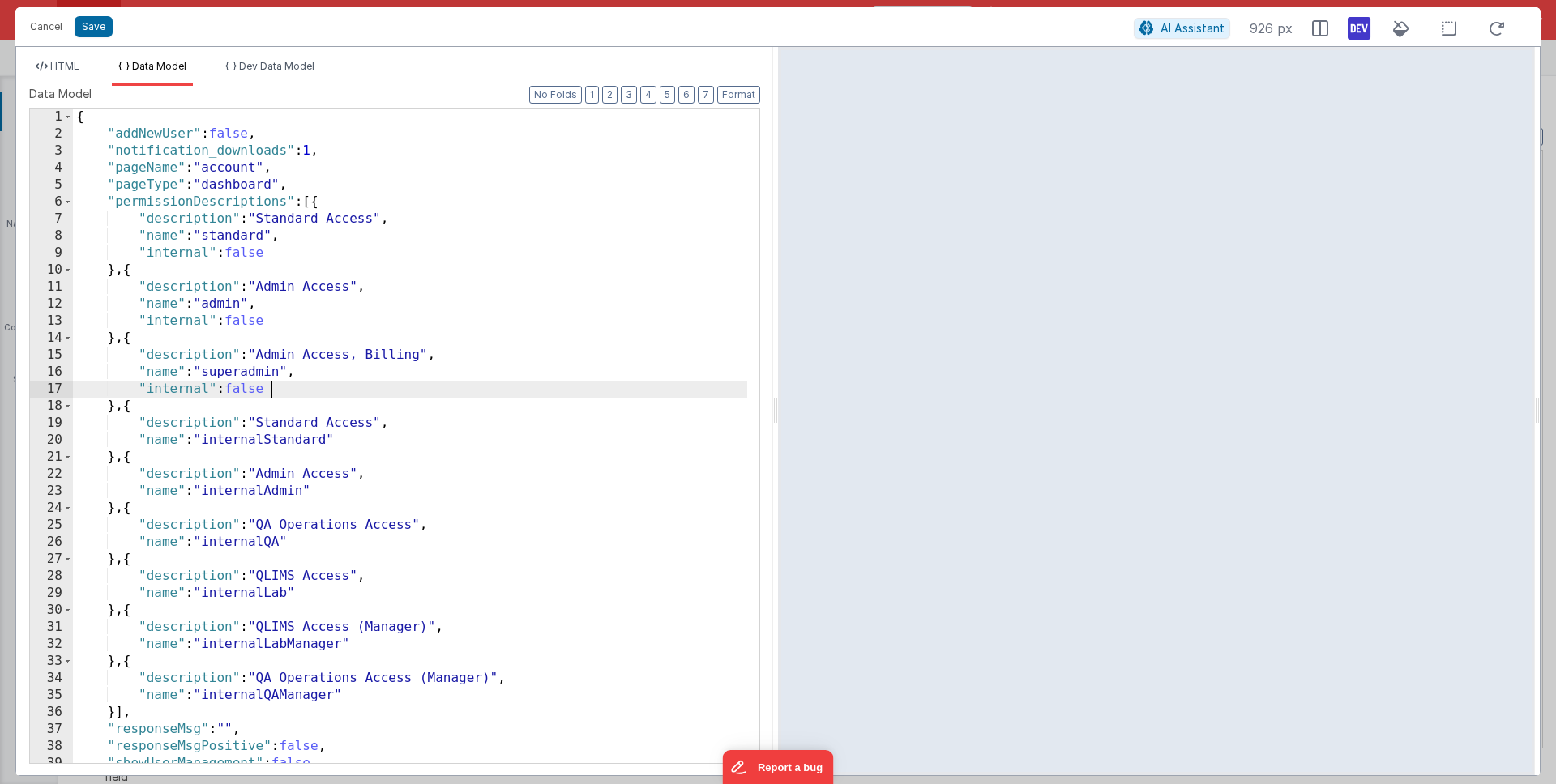
click at [354, 439] on div "{ "addNewUser" : false , "notification_downloads" : 1 , "pageName" : "account" …" at bounding box center [410, 453] width 674 height 689
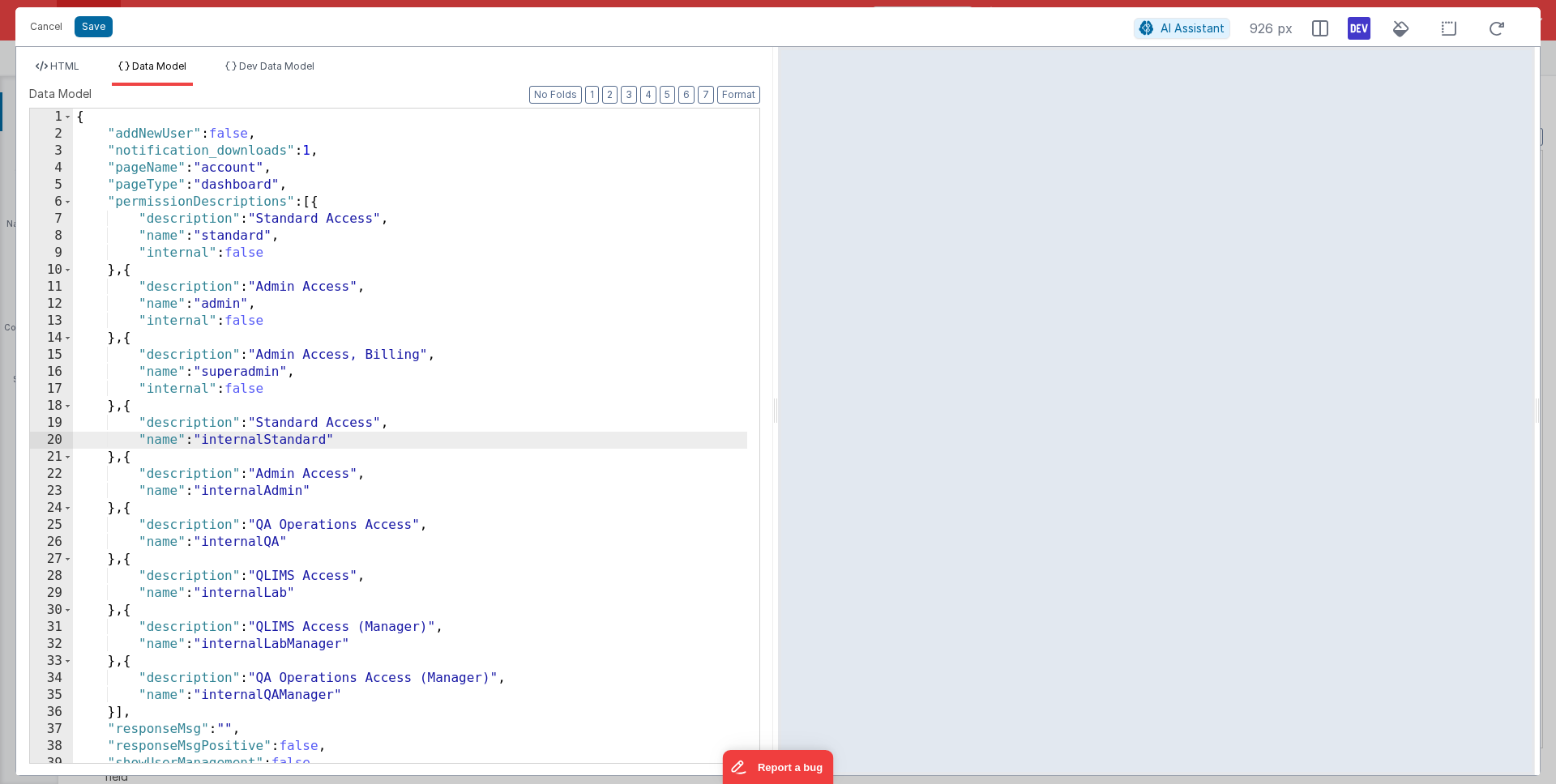
paste textarea
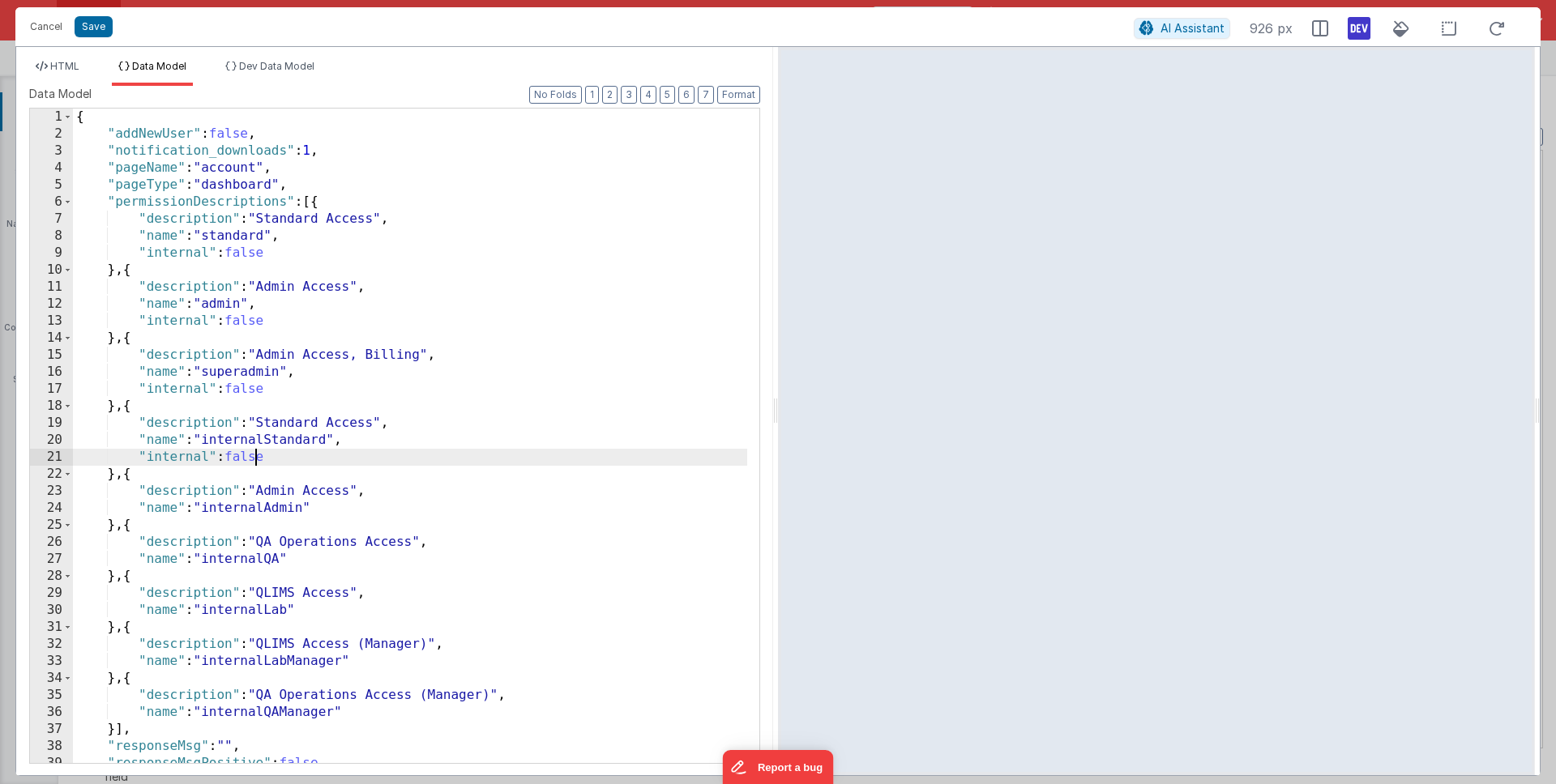
click at [258, 456] on div "{ "addNewUser" : false , "notification_downloads" : 1 , "pageName" : "account" …" at bounding box center [410, 453] width 674 height 689
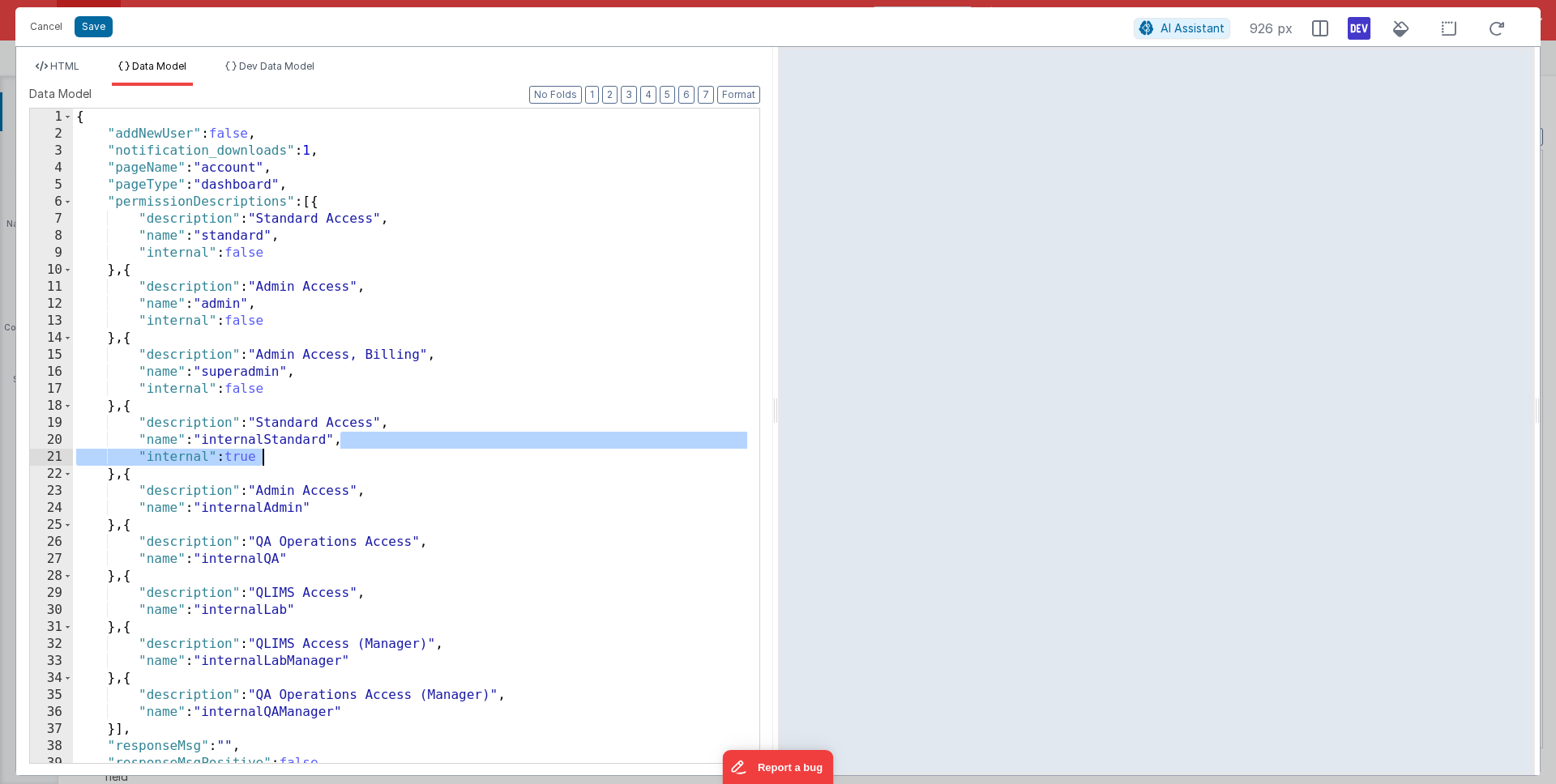
drag, startPoint x: 338, startPoint y: 442, endPoint x: 338, endPoint y: 454, distance: 12.0
click at [338, 454] on div "{ "addNewUser" : false , "notification_downloads" : 1 , "pageName" : "account" …" at bounding box center [410, 453] width 674 height 689
click at [335, 505] on div "{ "addNewUser" : false , "notification_downloads" : 1 , "pageName" : "account" …" at bounding box center [410, 453] width 674 height 689
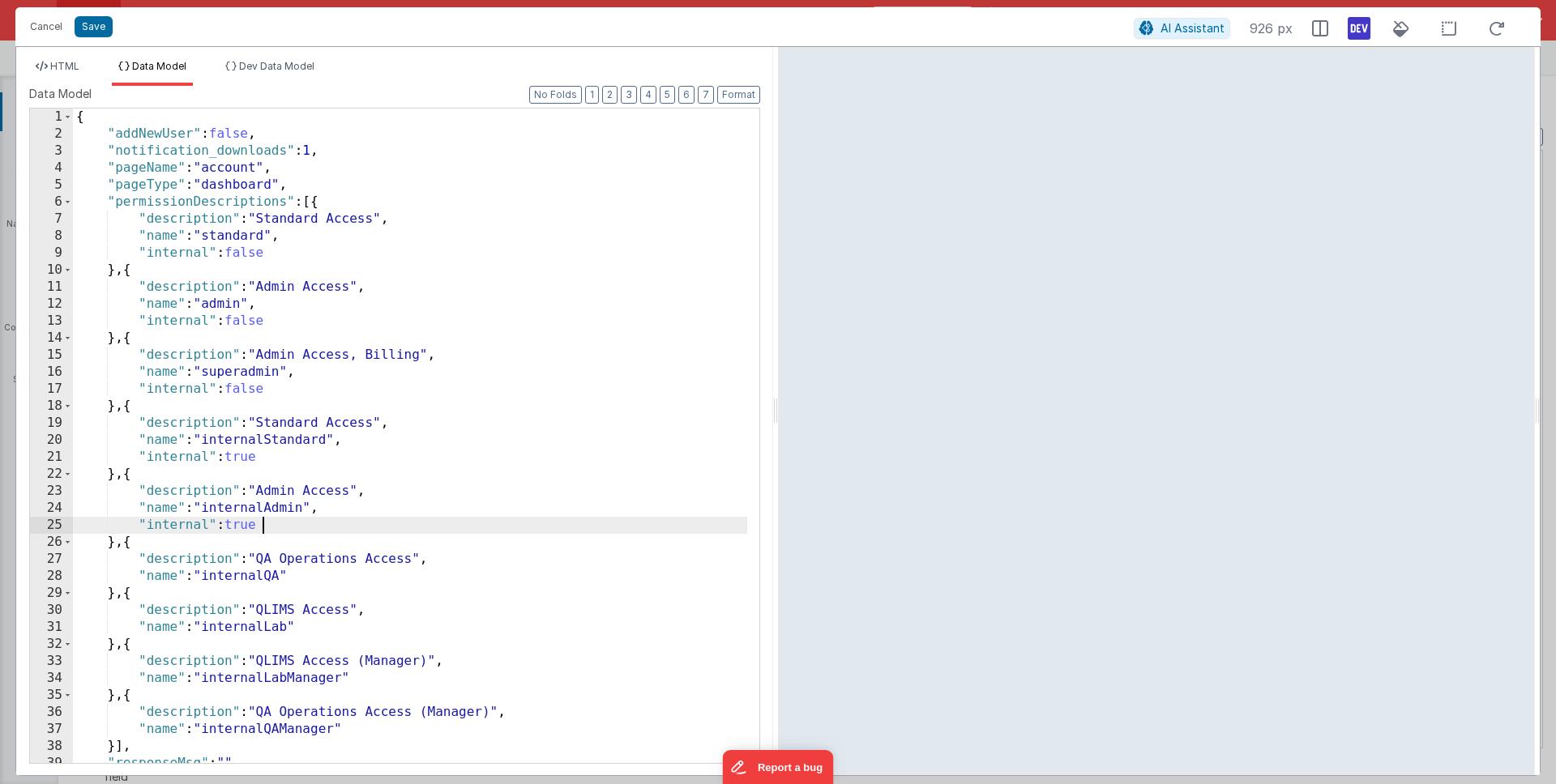
click at [313, 574] on div "{ "addNewUser" : false , "notification_downloads" : 1 , "pageName" : "account" …" at bounding box center [410, 453] width 674 height 689
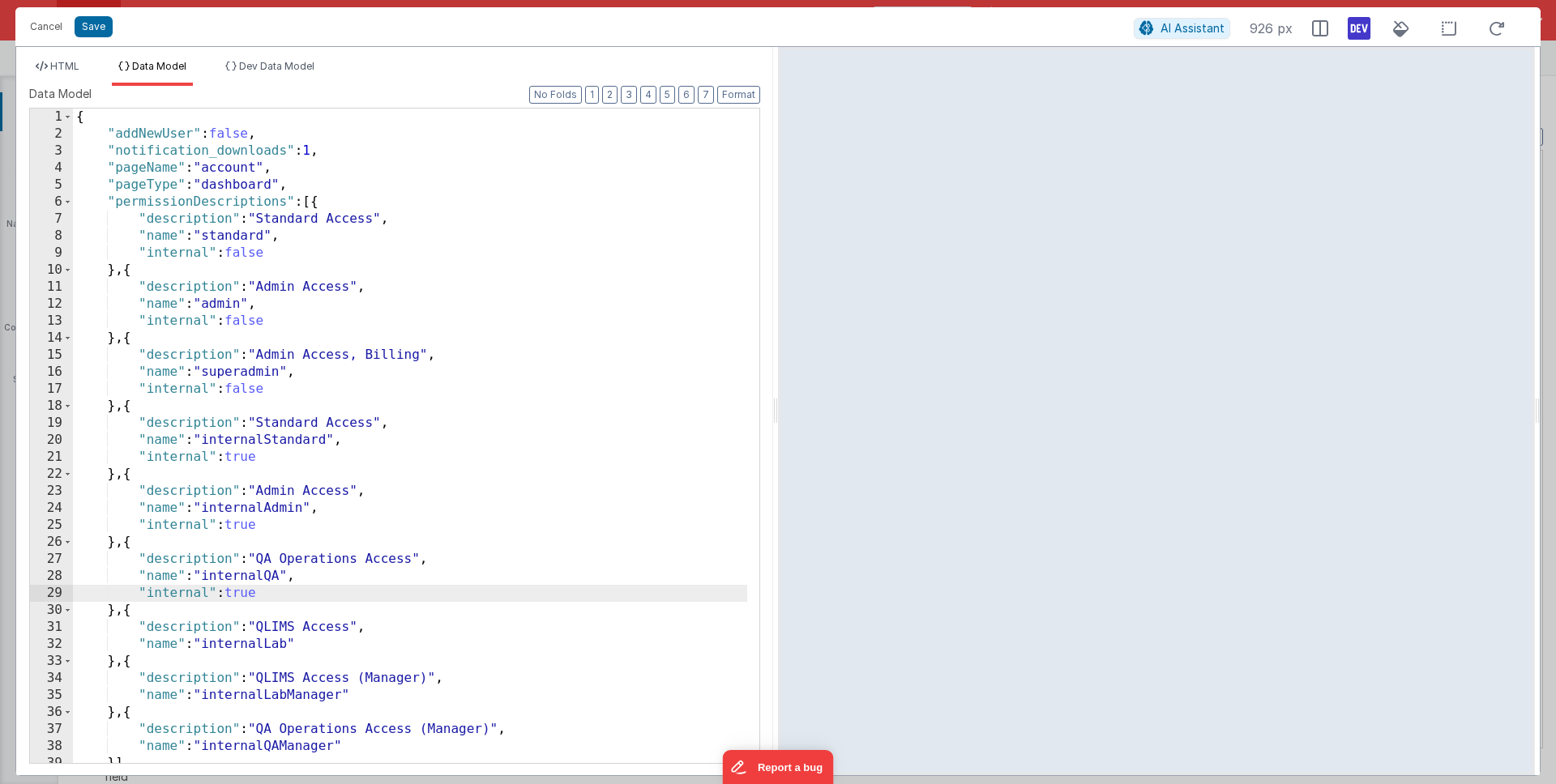
click at [320, 643] on div "{ "addNewUser" : false , "notification_downloads" : 1 , "pageName" : "account" …" at bounding box center [410, 453] width 674 height 689
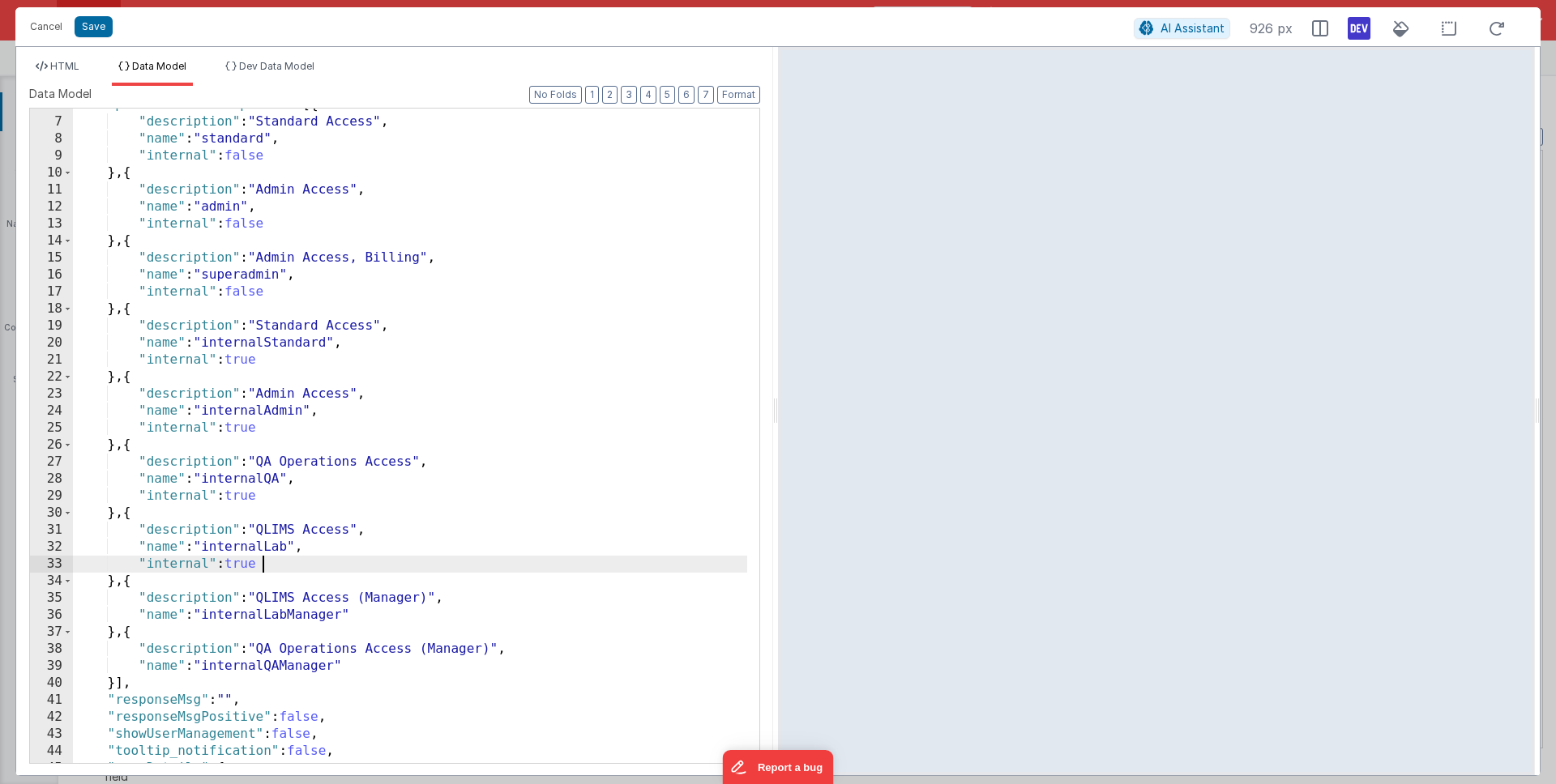
scroll to position [97, 0]
click at [390, 608] on div ""permissionDescriptions" : [{ "description" : "Standard Access" , "name" : "sta…" at bounding box center [410, 441] width 674 height 689
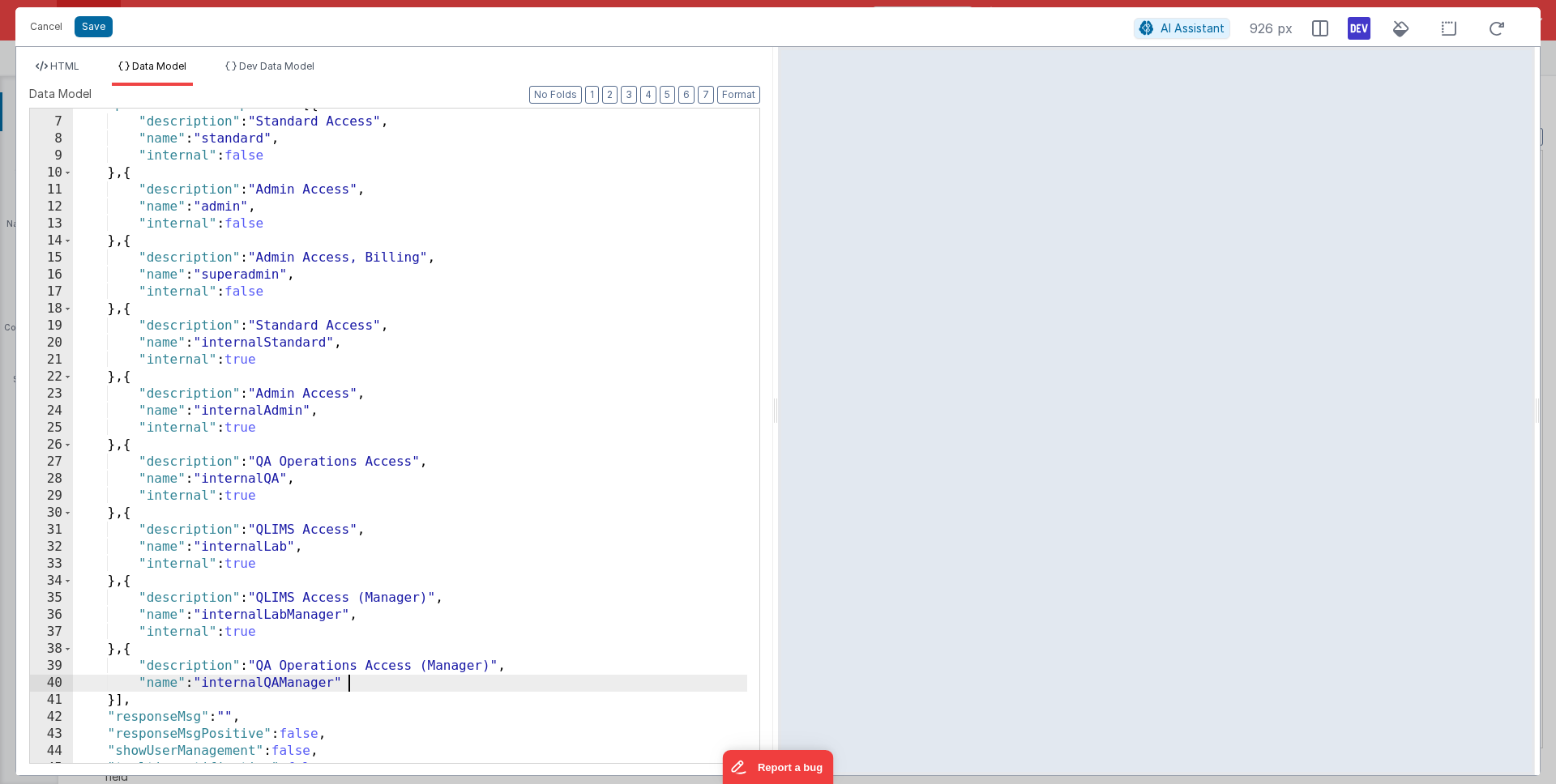
click at [381, 680] on div ""permissionDescriptions" : [{ "description" : "Standard Access" , "name" : "sta…" at bounding box center [410, 441] width 674 height 689
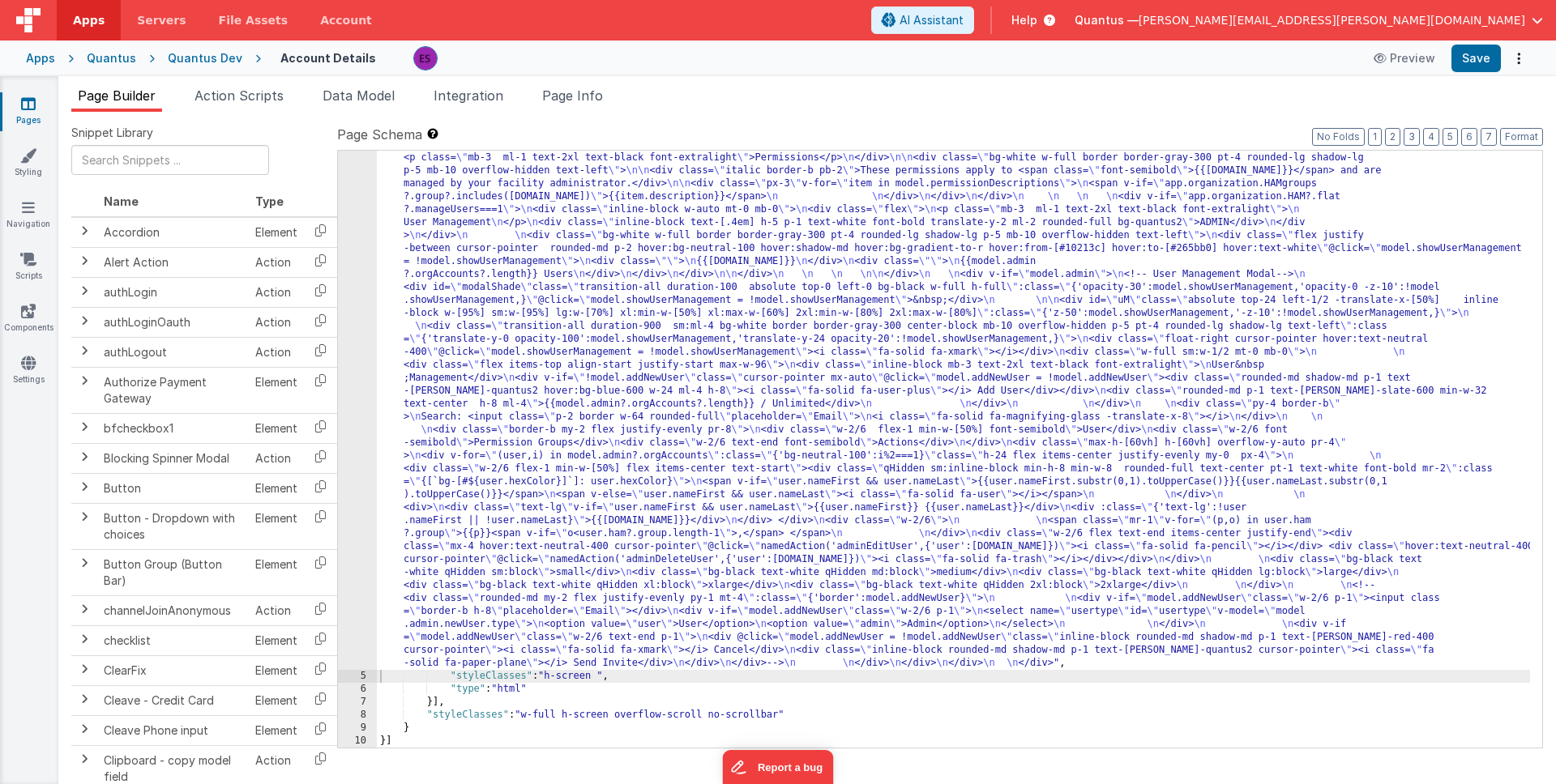
click at [457, 404] on div ""html" : "<div class= \" z-40 flex flex-wrap overflow-scroll no-scrollbar \" > …" at bounding box center [953, 560] width 1153 height 1440
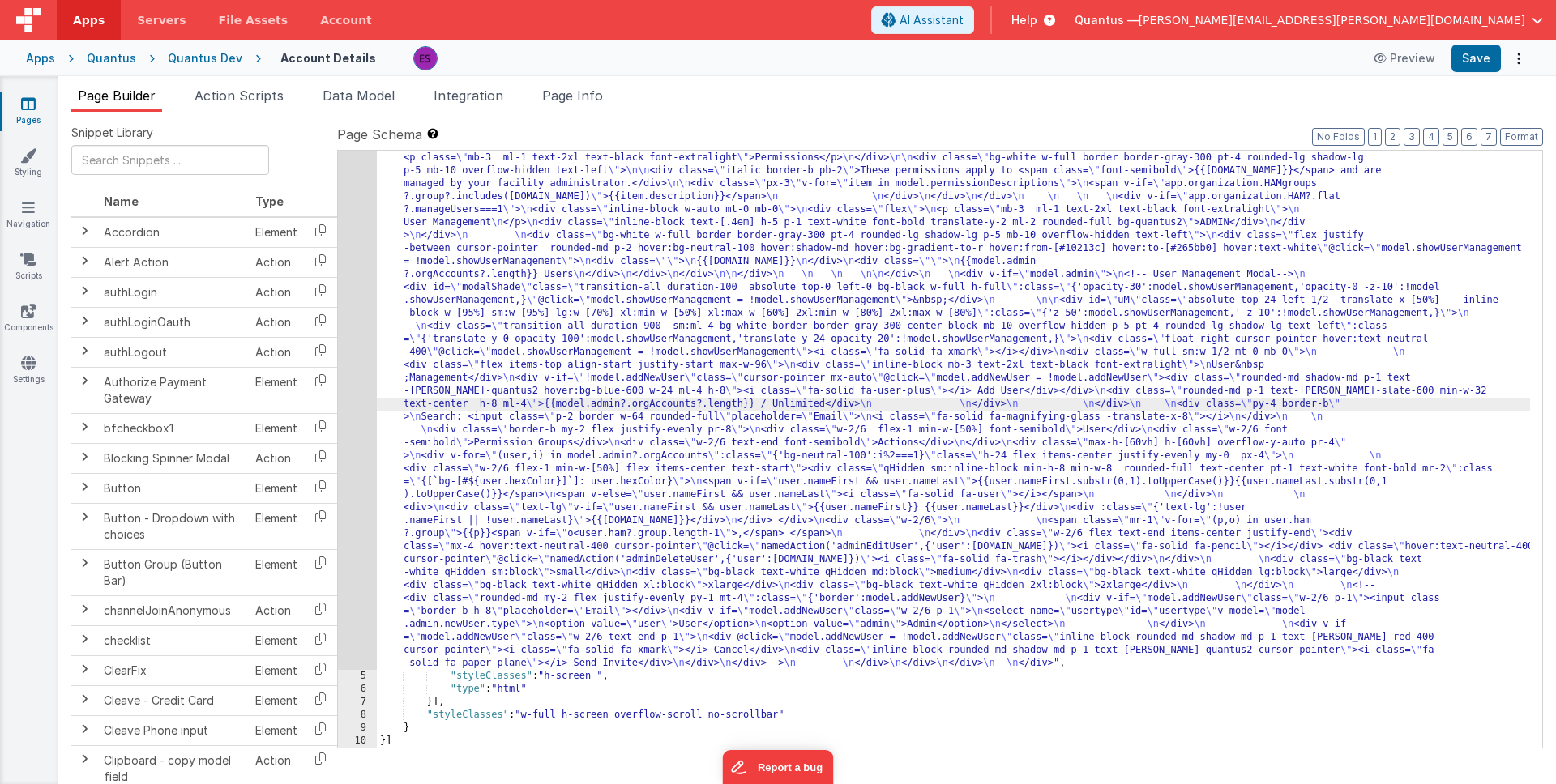
click at [360, 401] on div "4" at bounding box center [357, 255] width 39 height 830
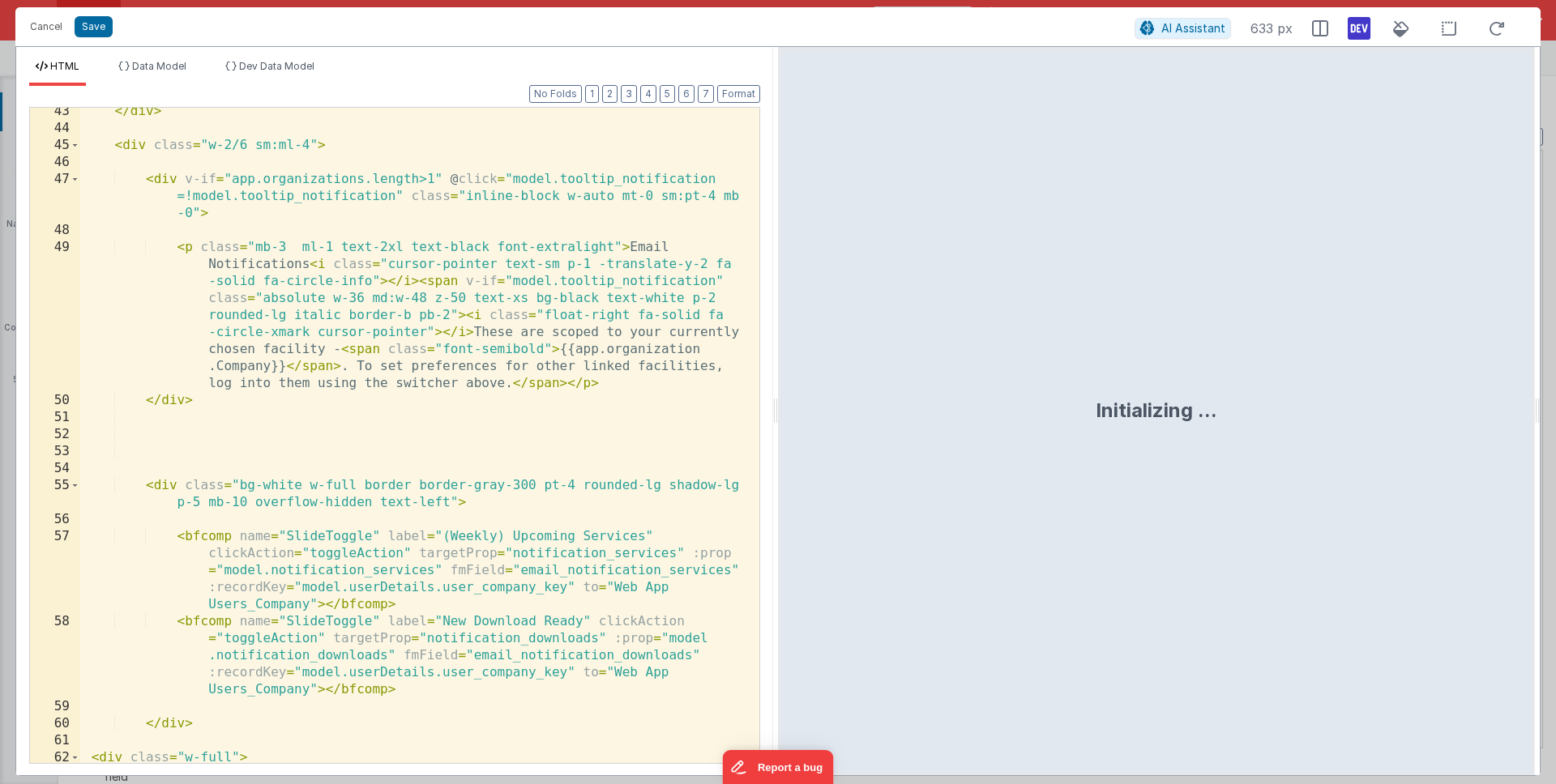
scroll to position [1622, 0]
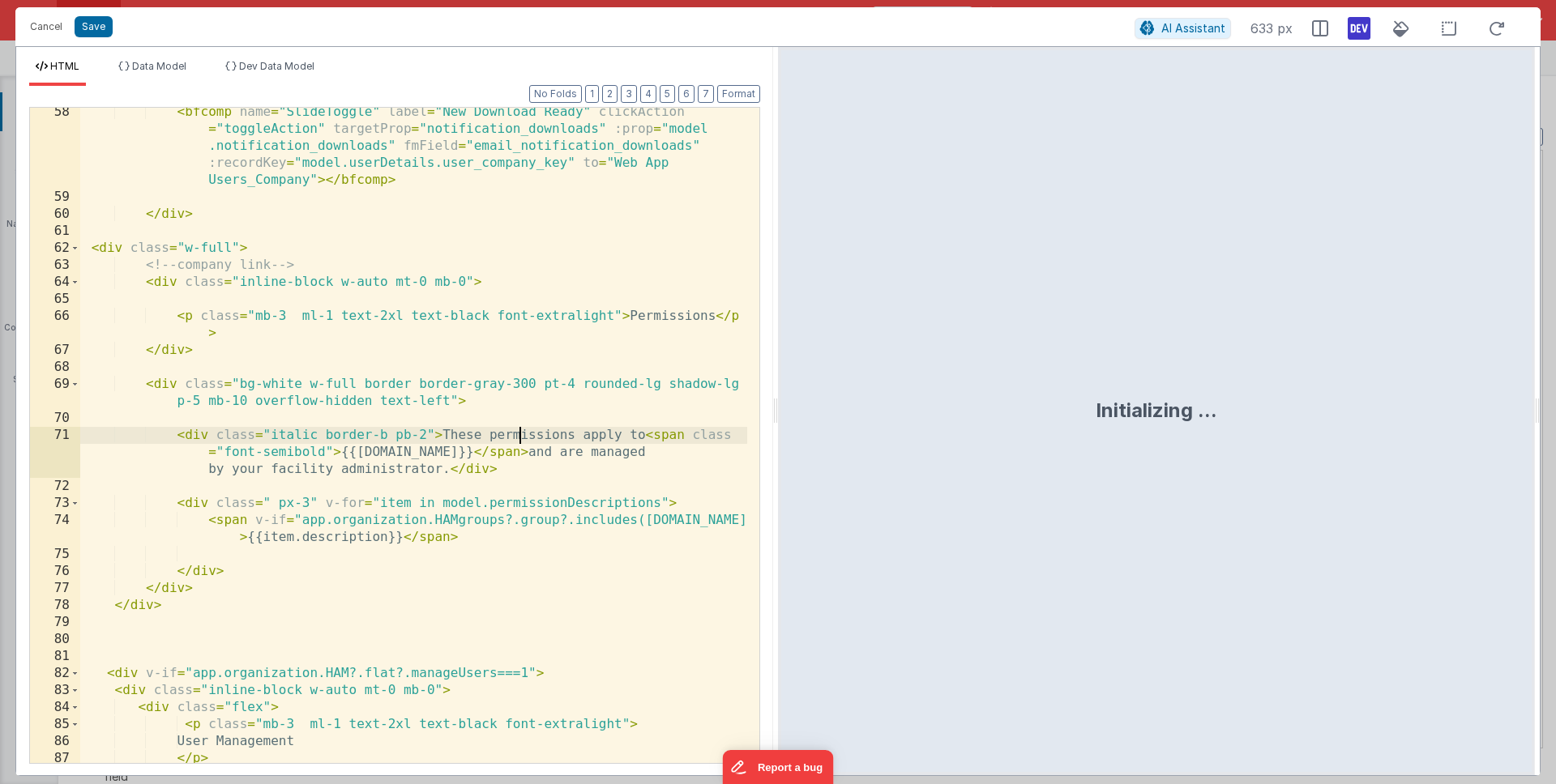
click at [515, 436] on div "< bfcomp name = "SlideToggle" label = "New Download Ready" clickAction = "toggl…" at bounding box center [414, 491] width 667 height 774
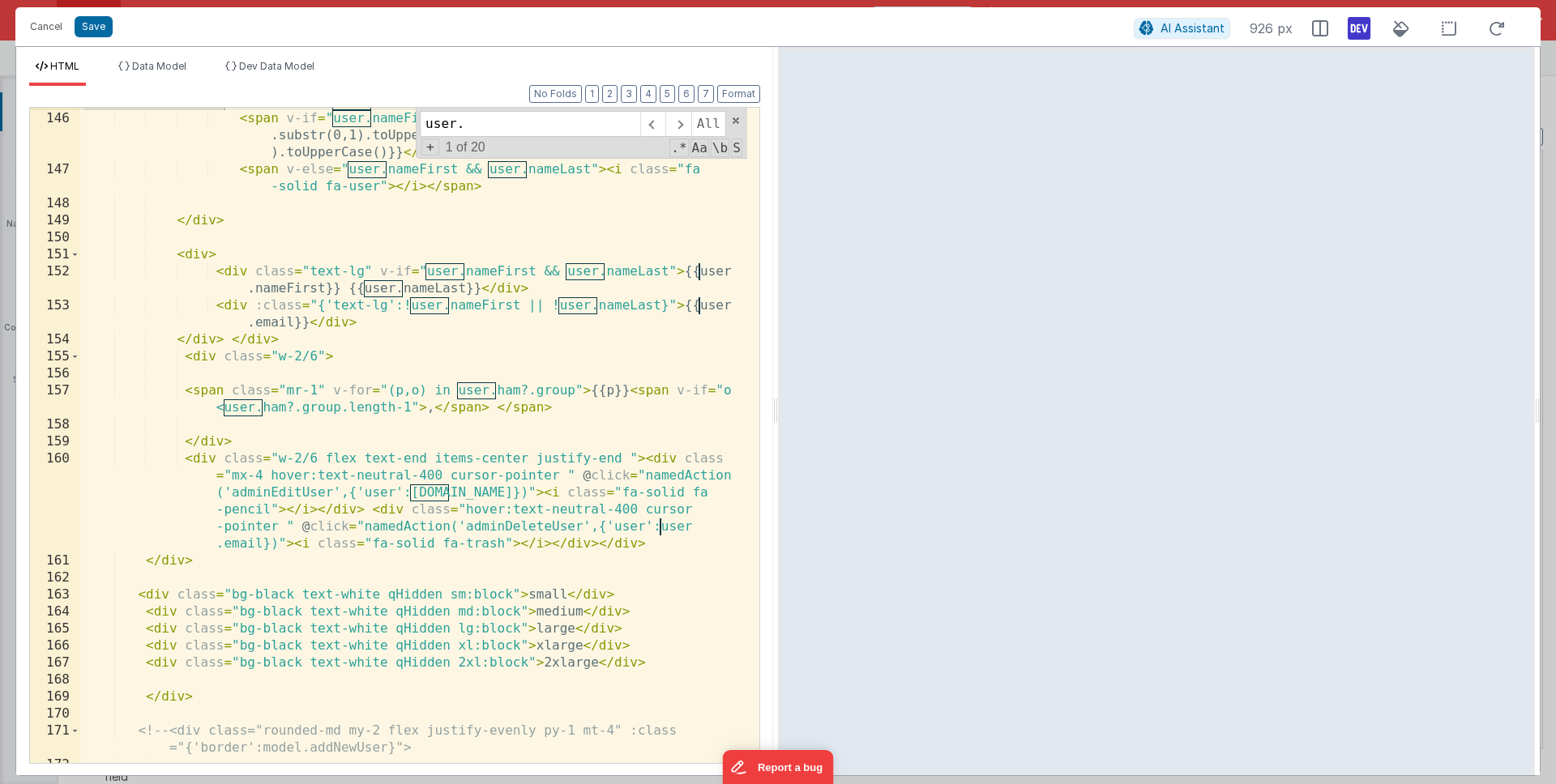
scroll to position [3712, 0]
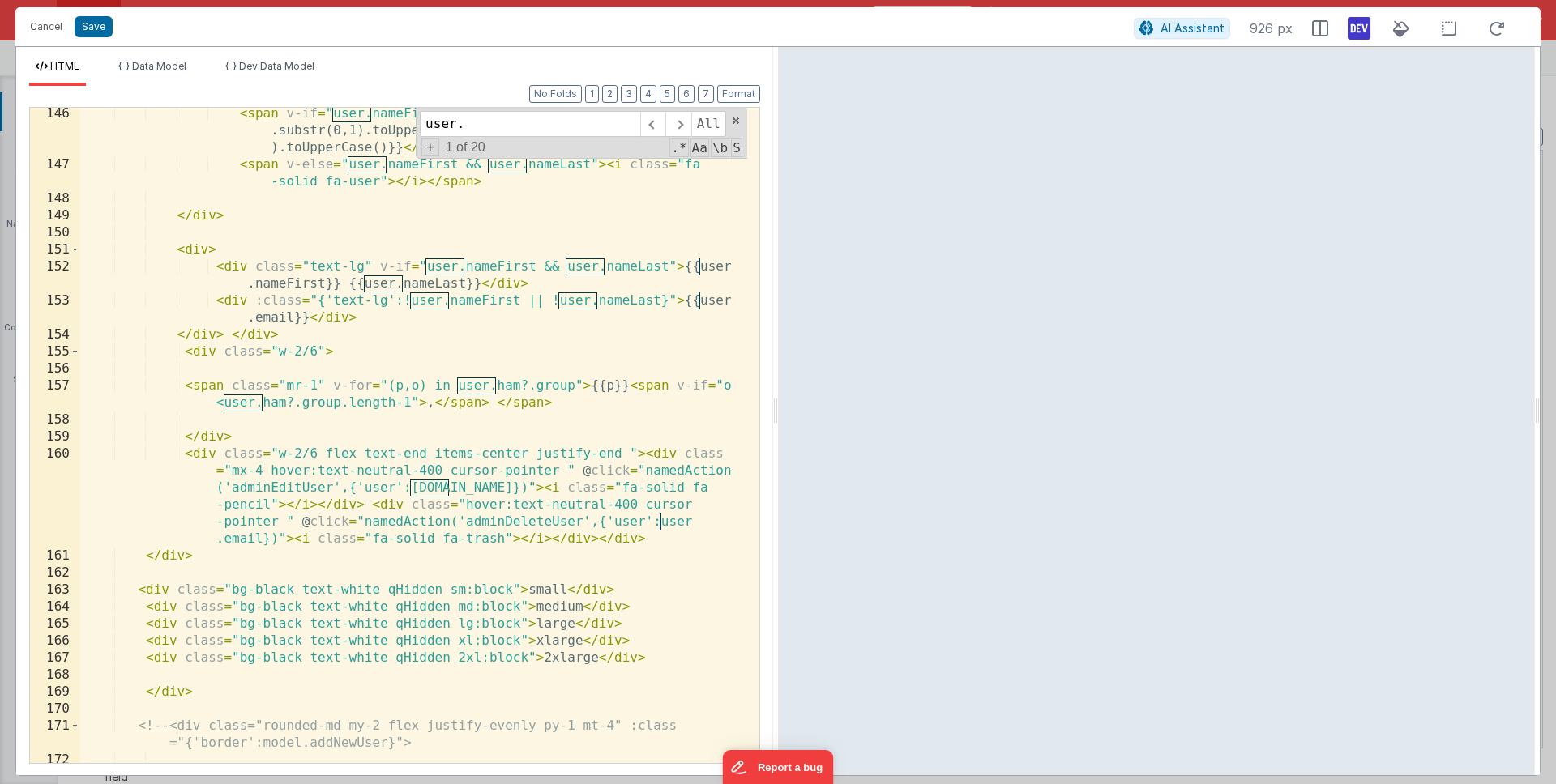
type input "user."
click at [502, 425] on div "< span v-if = "user.nameFirst && user.nameLast" > {{user.nameFirst .substr(0,1)…" at bounding box center [414, 476] width 667 height 741
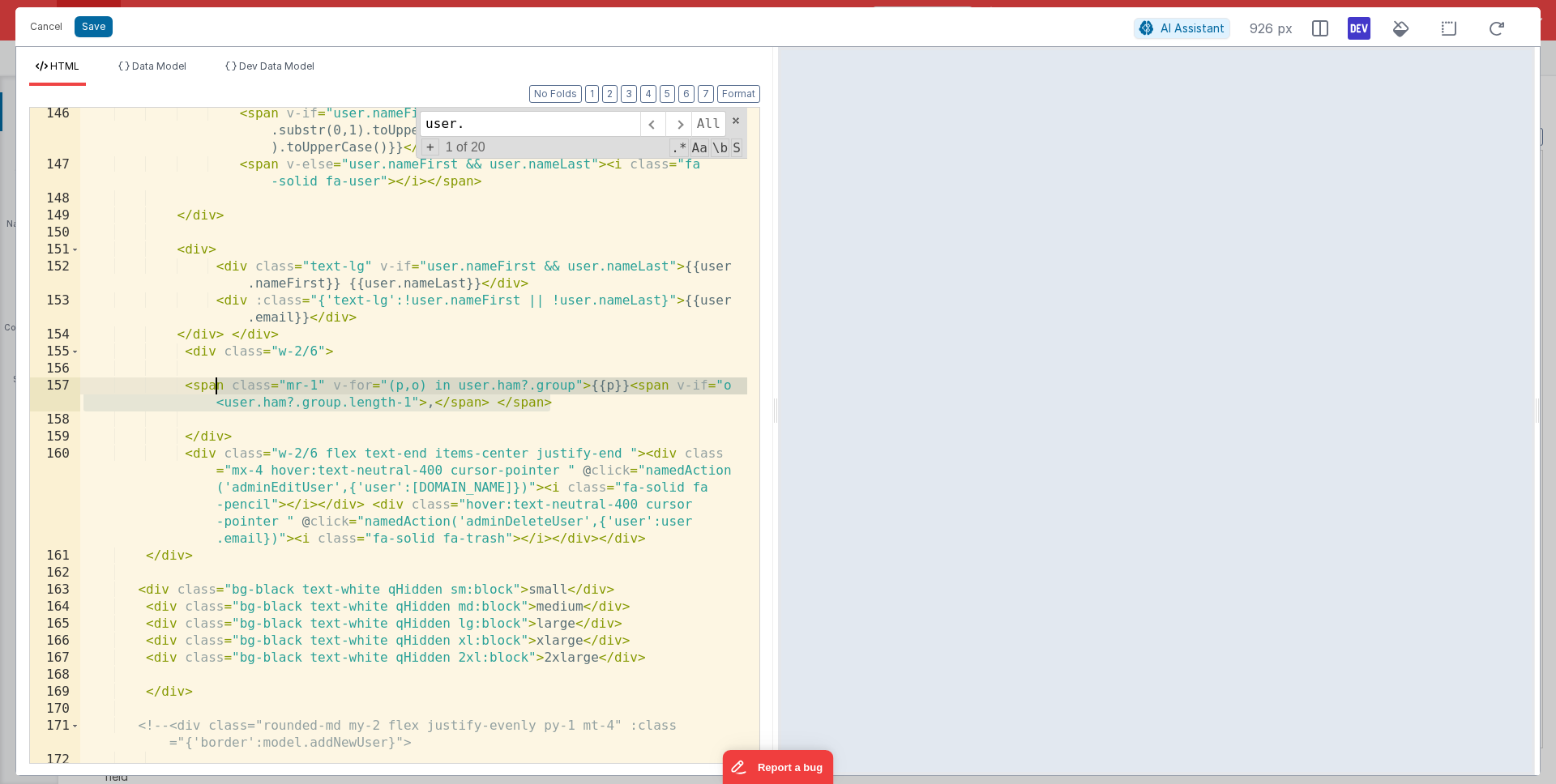
drag, startPoint x: 570, startPoint y: 406, endPoint x: 182, endPoint y: 384, distance: 388.6
click at [191, 384] on div "< span v-if = "user.nameFirst && user.nameLast" > {{user.nameFirst .substr(0,1)…" at bounding box center [414, 476] width 667 height 741
click at [176, 384] on div "< span v-if = "user.nameFirst && user.nameLast" > {{user.nameFirst .substr(0,1)…" at bounding box center [414, 476] width 667 height 741
click at [290, 406] on div "< span v-if = "user.nameFirst && user.nameLast" > {{user.nameFirst .substr(0,1)…" at bounding box center [414, 476] width 667 height 741
drag, startPoint x: 552, startPoint y: 406, endPoint x: 186, endPoint y: 385, distance: 366.6
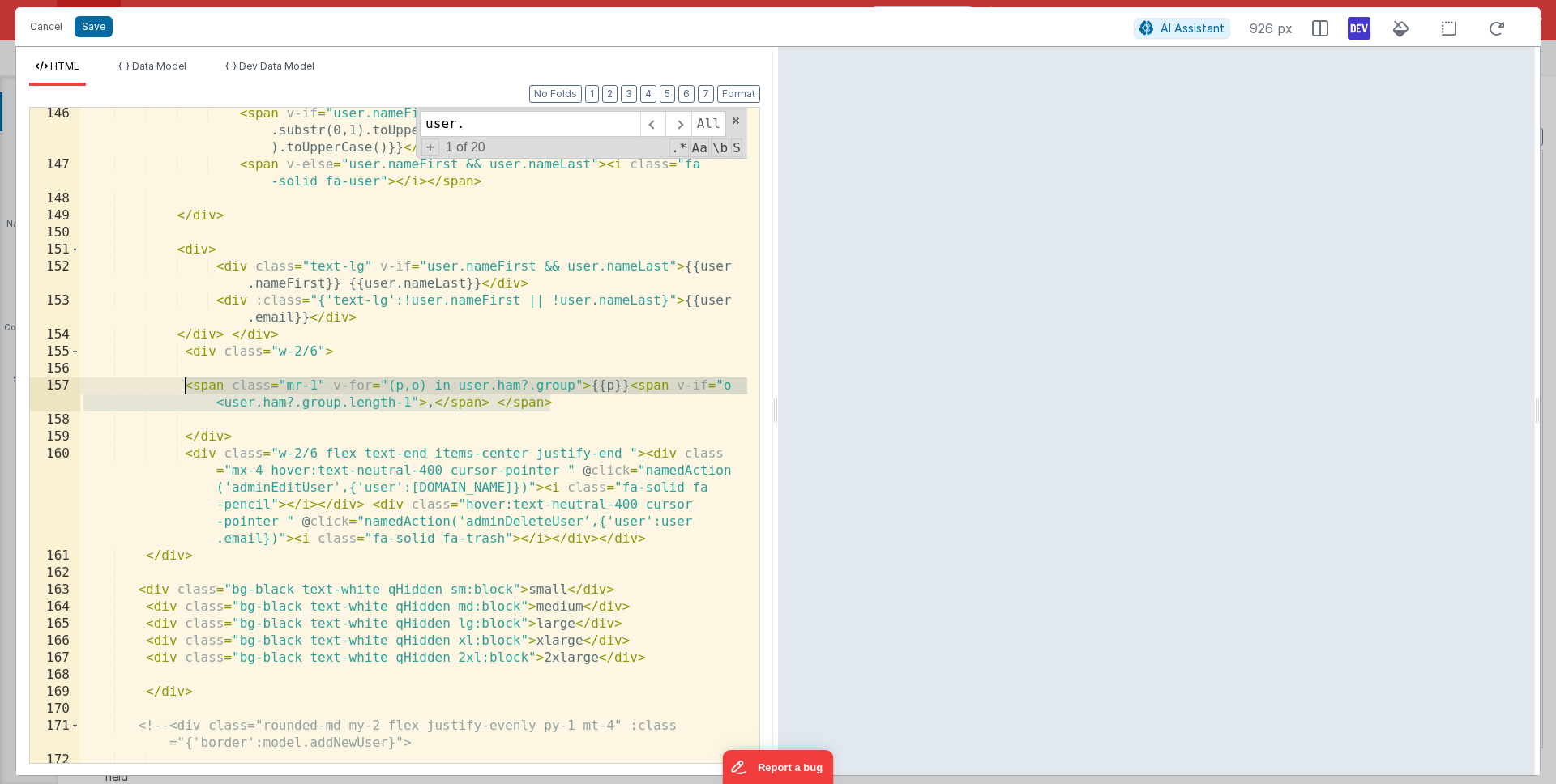
click at [186, 385] on div "< span v-if = "user.nameFirst && user.nameLast" > {{user.nameFirst .substr(0,1)…" at bounding box center [414, 476] width 667 height 741
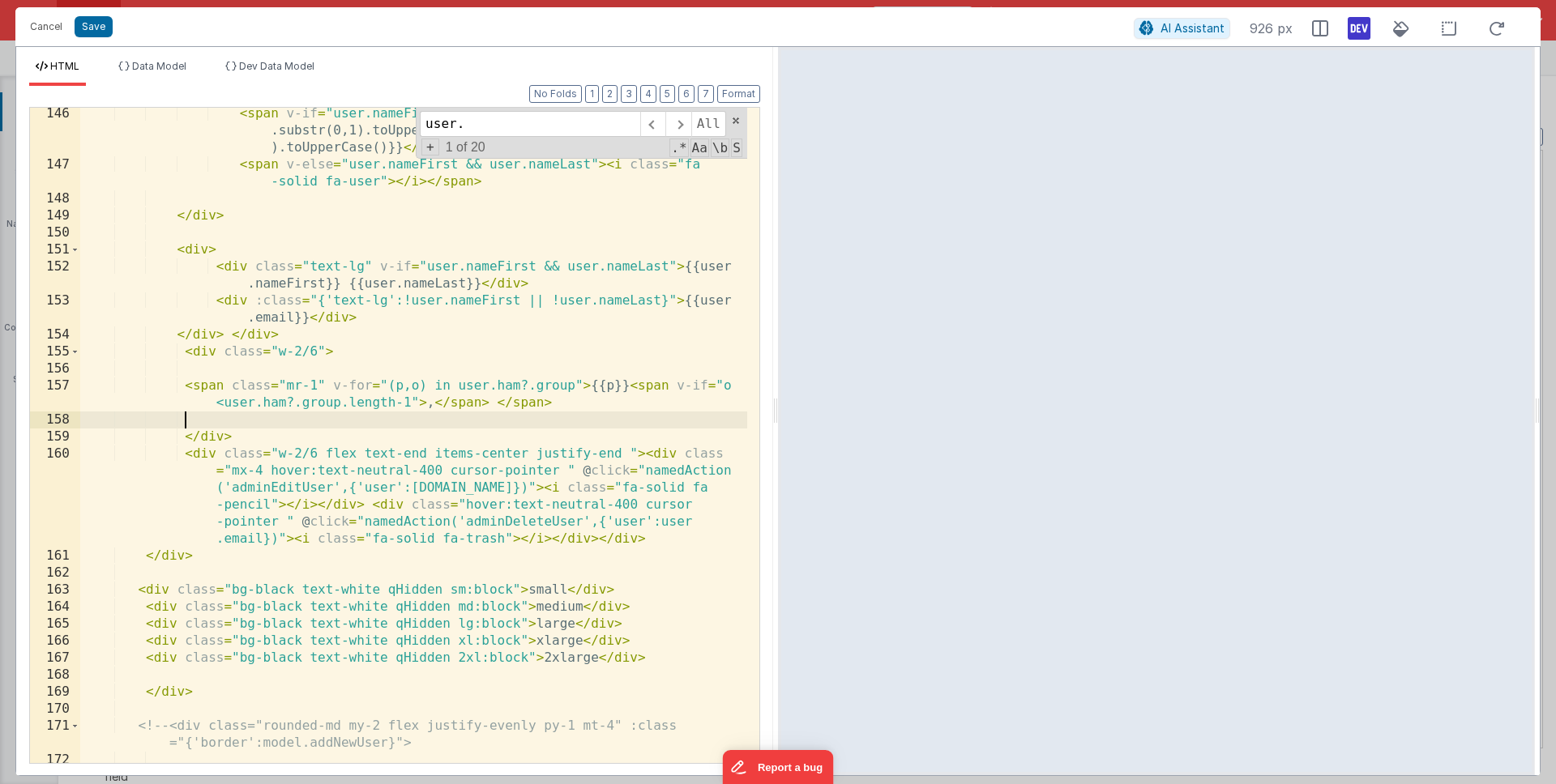
click at [187, 422] on div "< span v-if = "user.nameFirst && user.nameLast" > {{user.nameFirst .substr(0,1)…" at bounding box center [414, 476] width 667 height 741
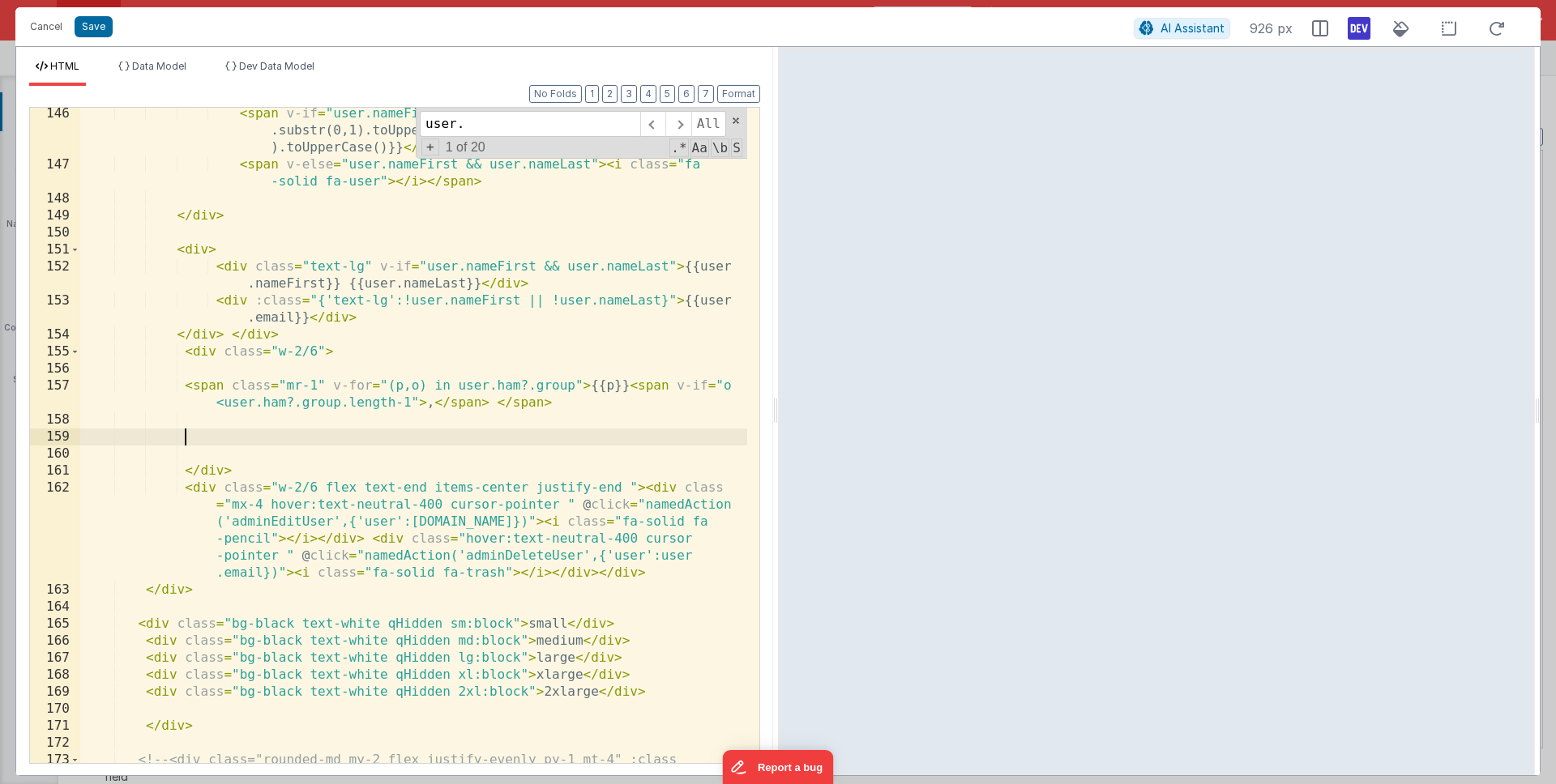
paste textarea
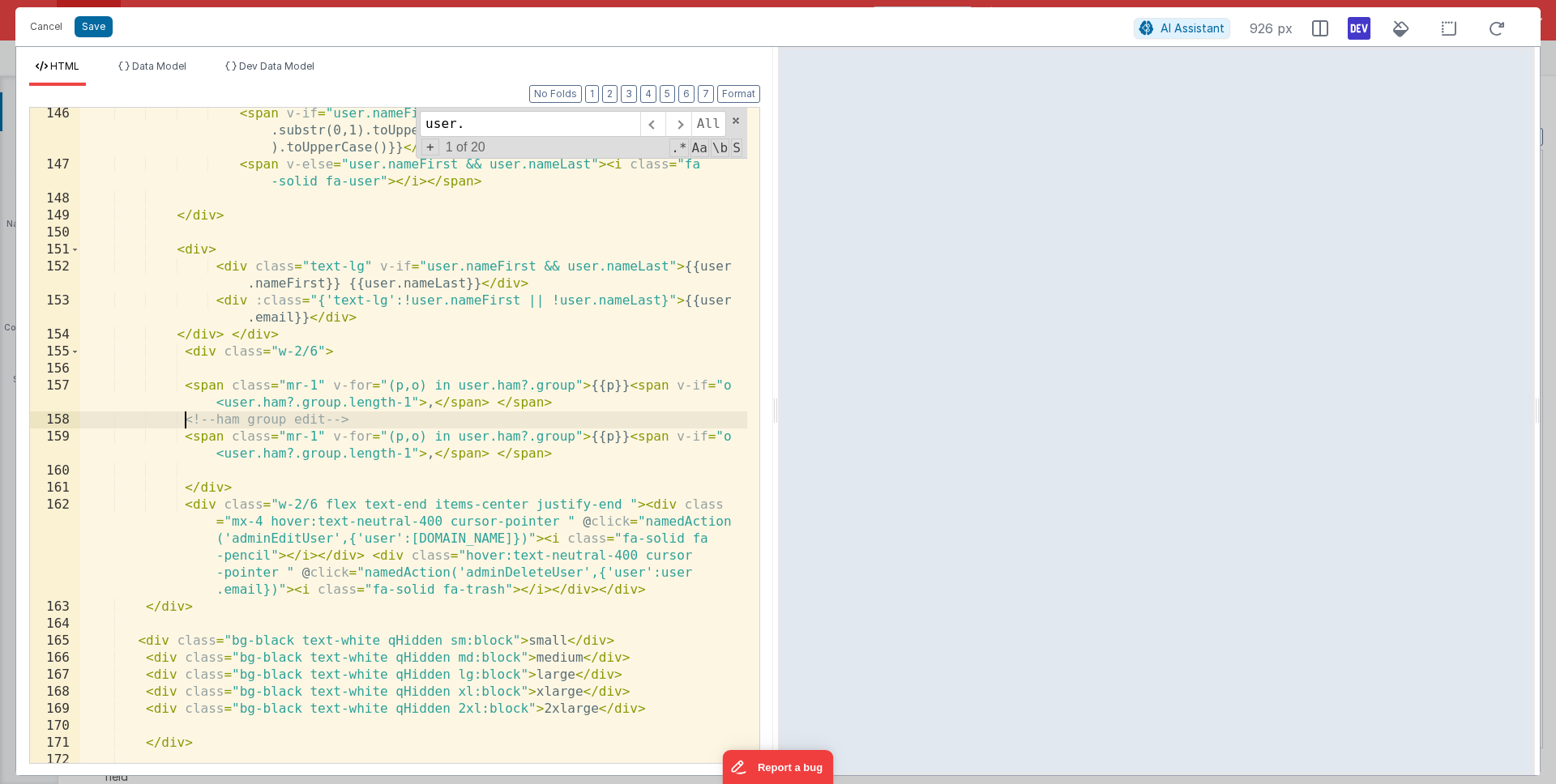
click at [184, 420] on div "< span v-if = "user.nameFirst && user.nameLast" > {{user.nameFirst .substr(0,1)…" at bounding box center [414, 476] width 667 height 741
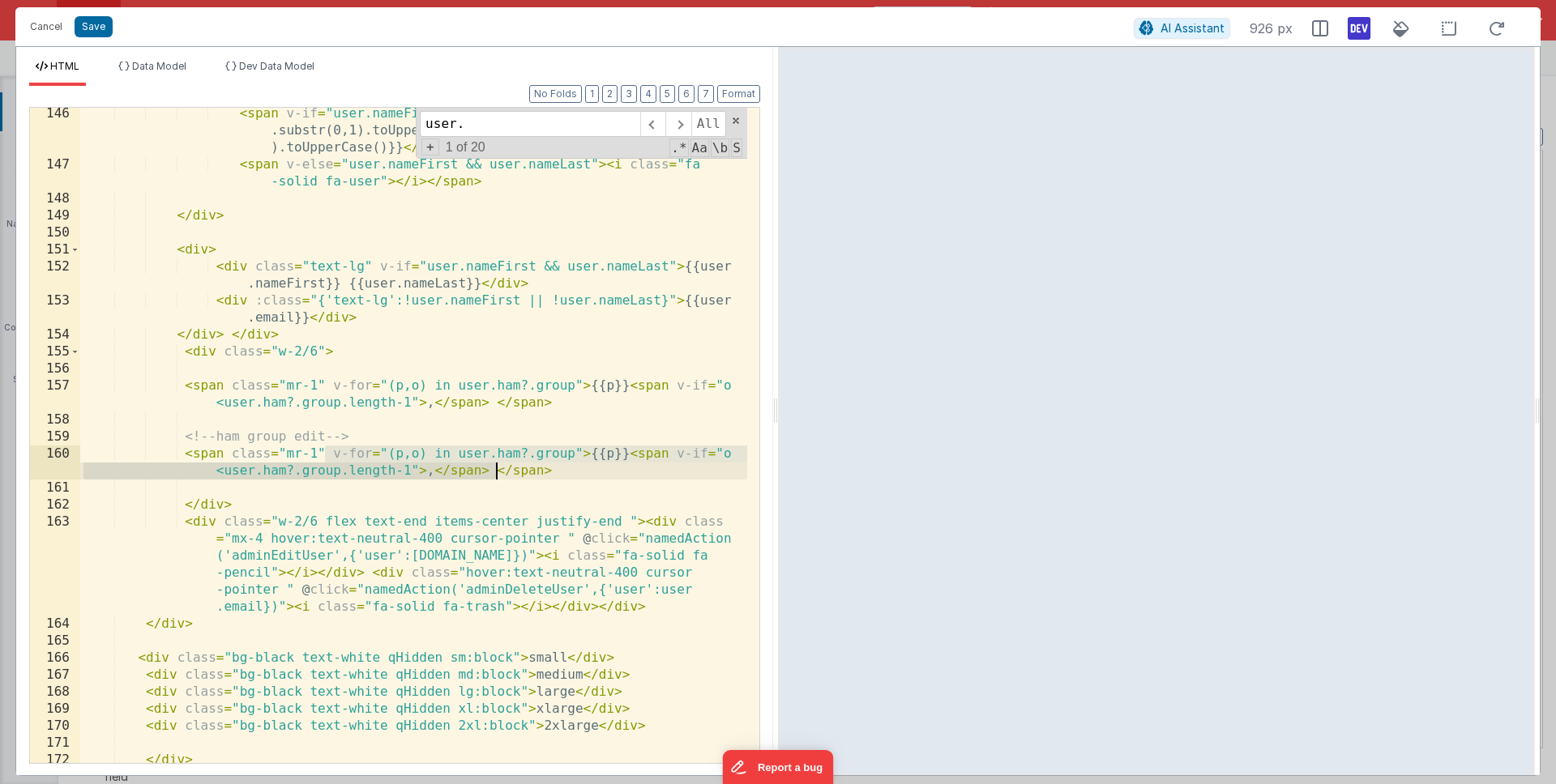
drag, startPoint x: 326, startPoint y: 454, endPoint x: 494, endPoint y: 473, distance: 169.1
click at [494, 473] on div "< span v-if = "user.nameFirst && user.nameLast" > {{user.nameFirst .substr(0,1)…" at bounding box center [414, 467] width 667 height 723
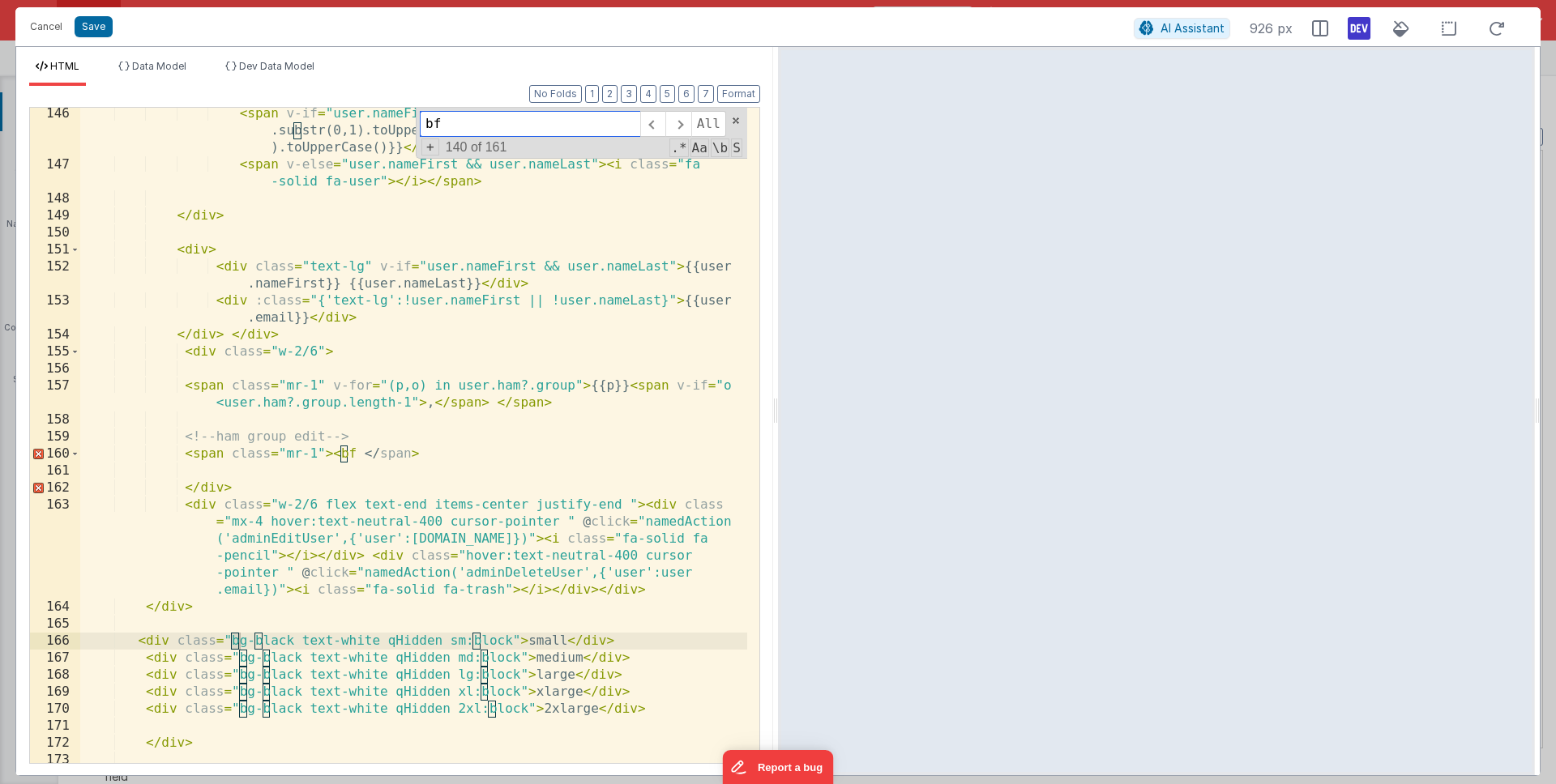
scroll to position [30, 0]
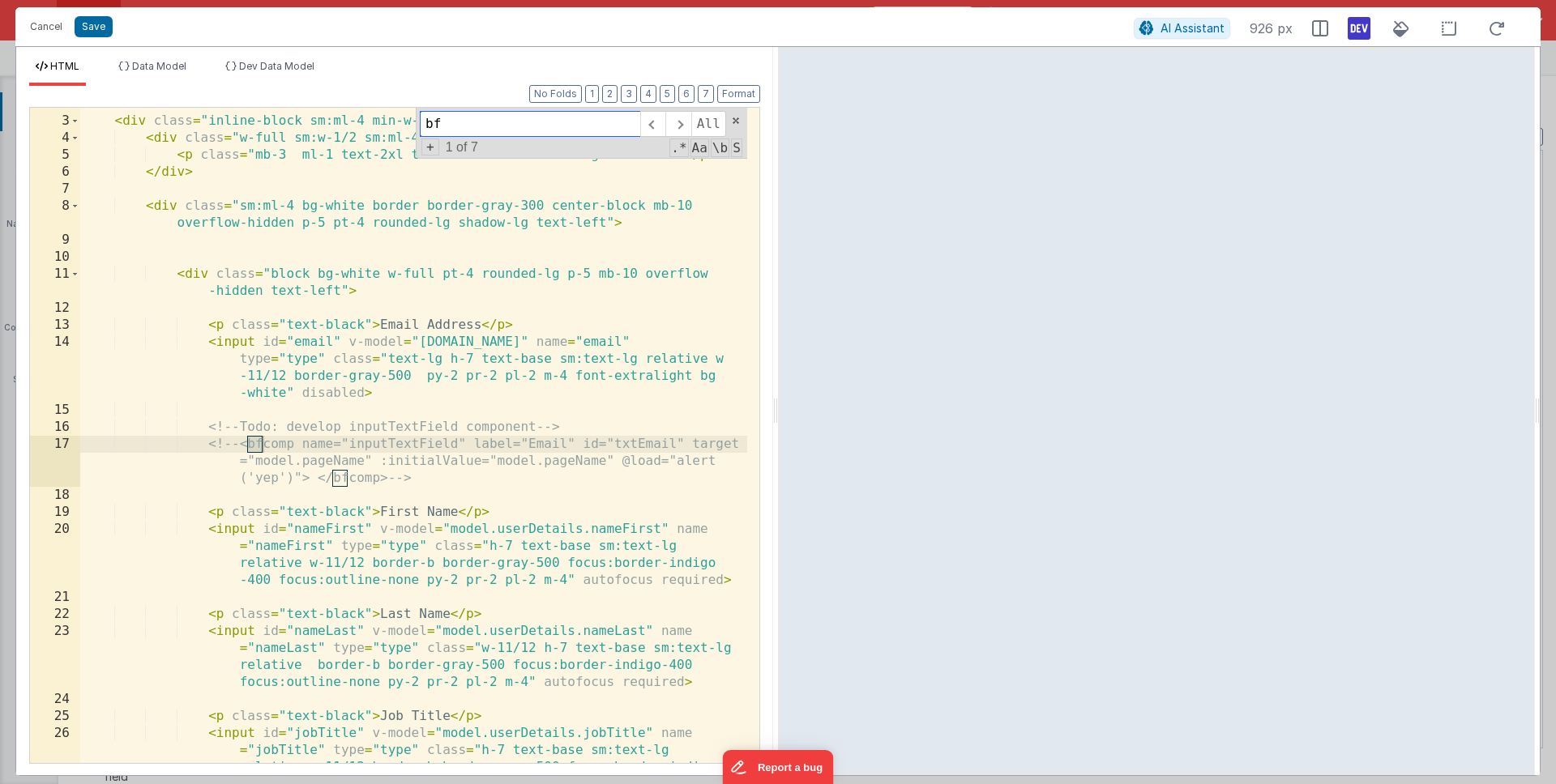
type input "b"
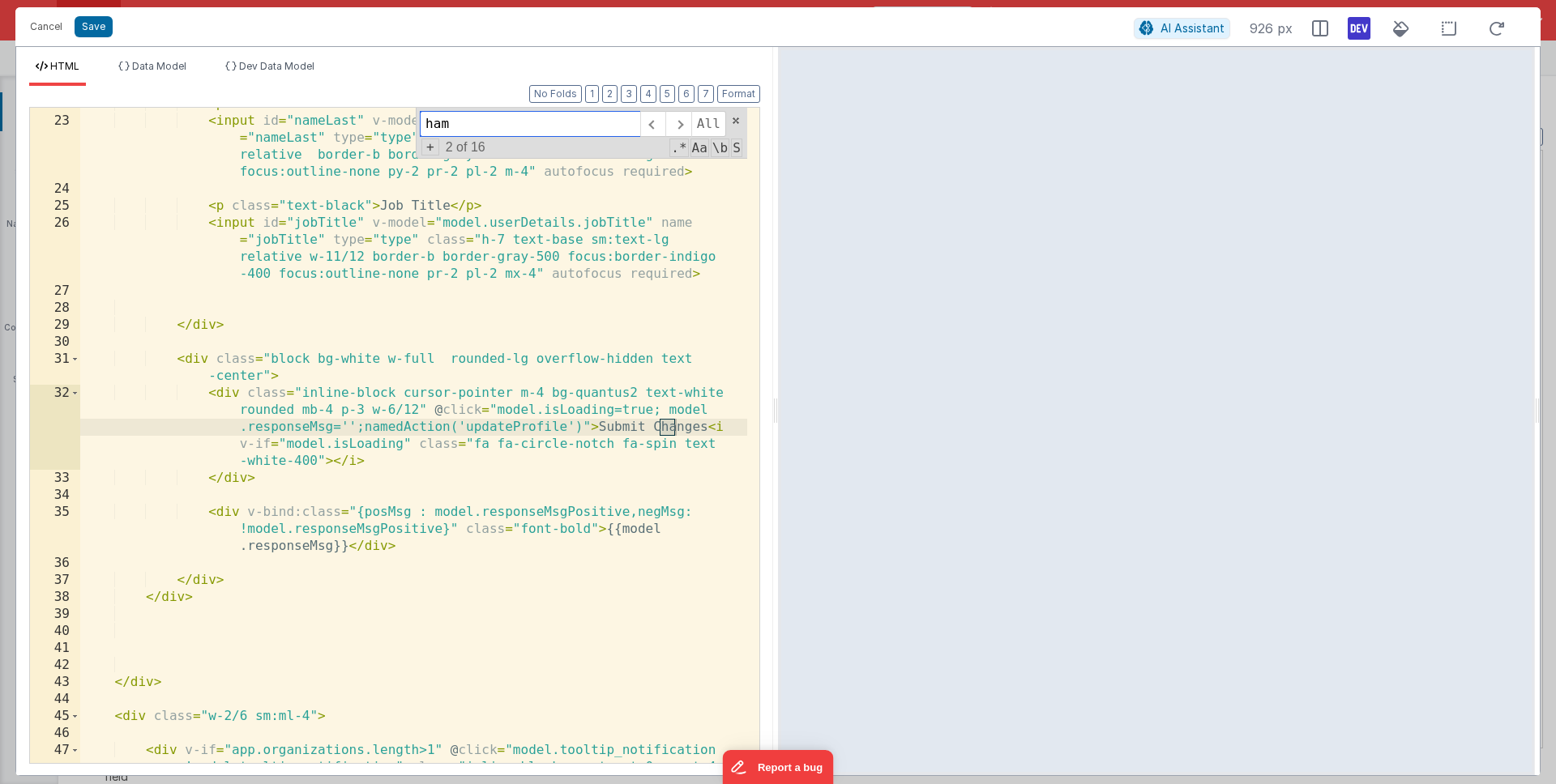
scroll to position [1715, 0]
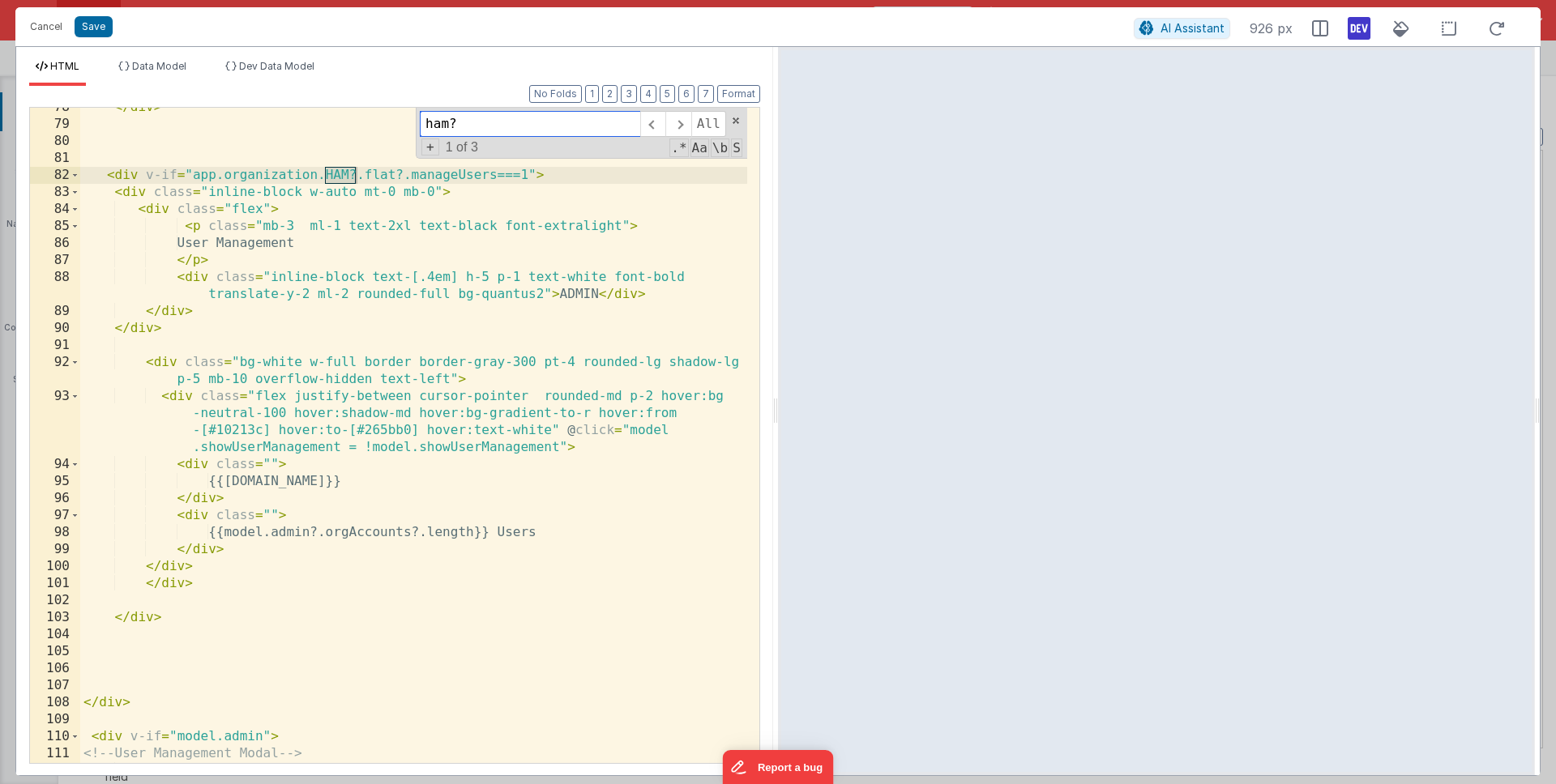
type input "ham?"
click at [466, 363] on div "</ div > < div v-if = "app.organization.HAM?.flat?.manageUsers===1" > < div cla…" at bounding box center [414, 470] width 667 height 741
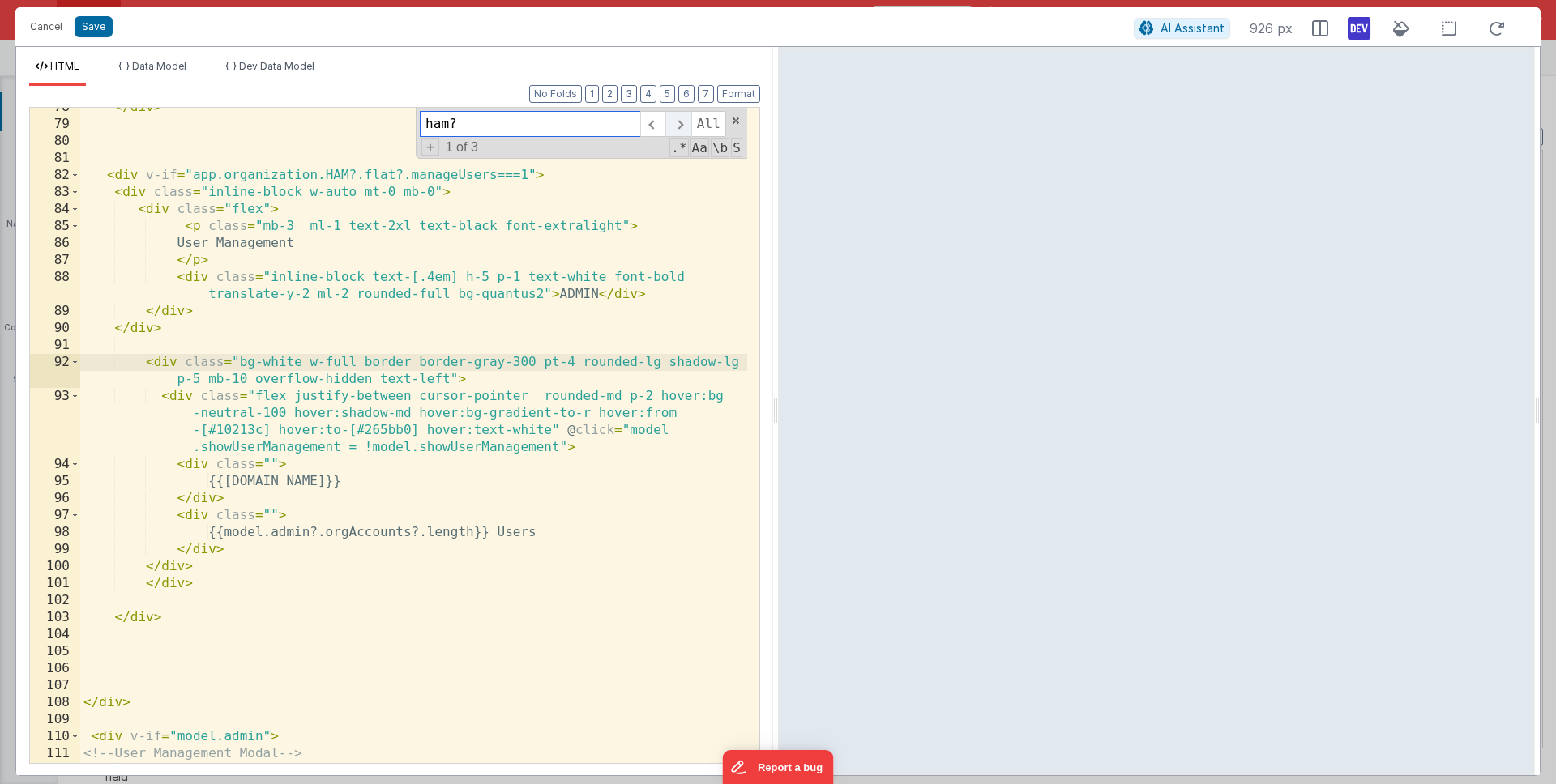
click at [689, 121] on span at bounding box center [678, 124] width 25 height 26
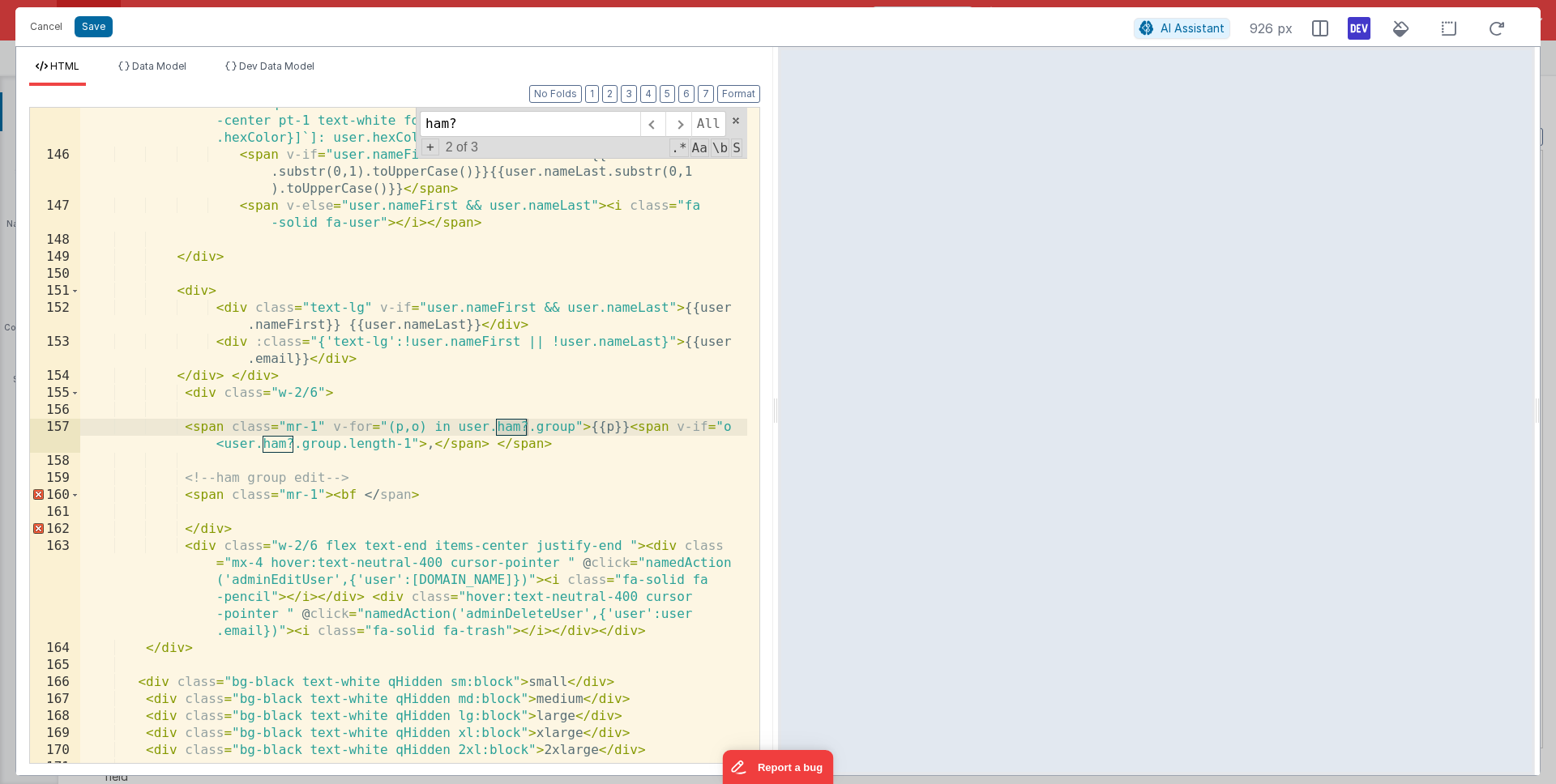
click at [425, 471] on div "< div class = "w-2/6 flex-1 min-w-[50%] flex items-center text-start" > < div c…" at bounding box center [414, 450] width 667 height 741
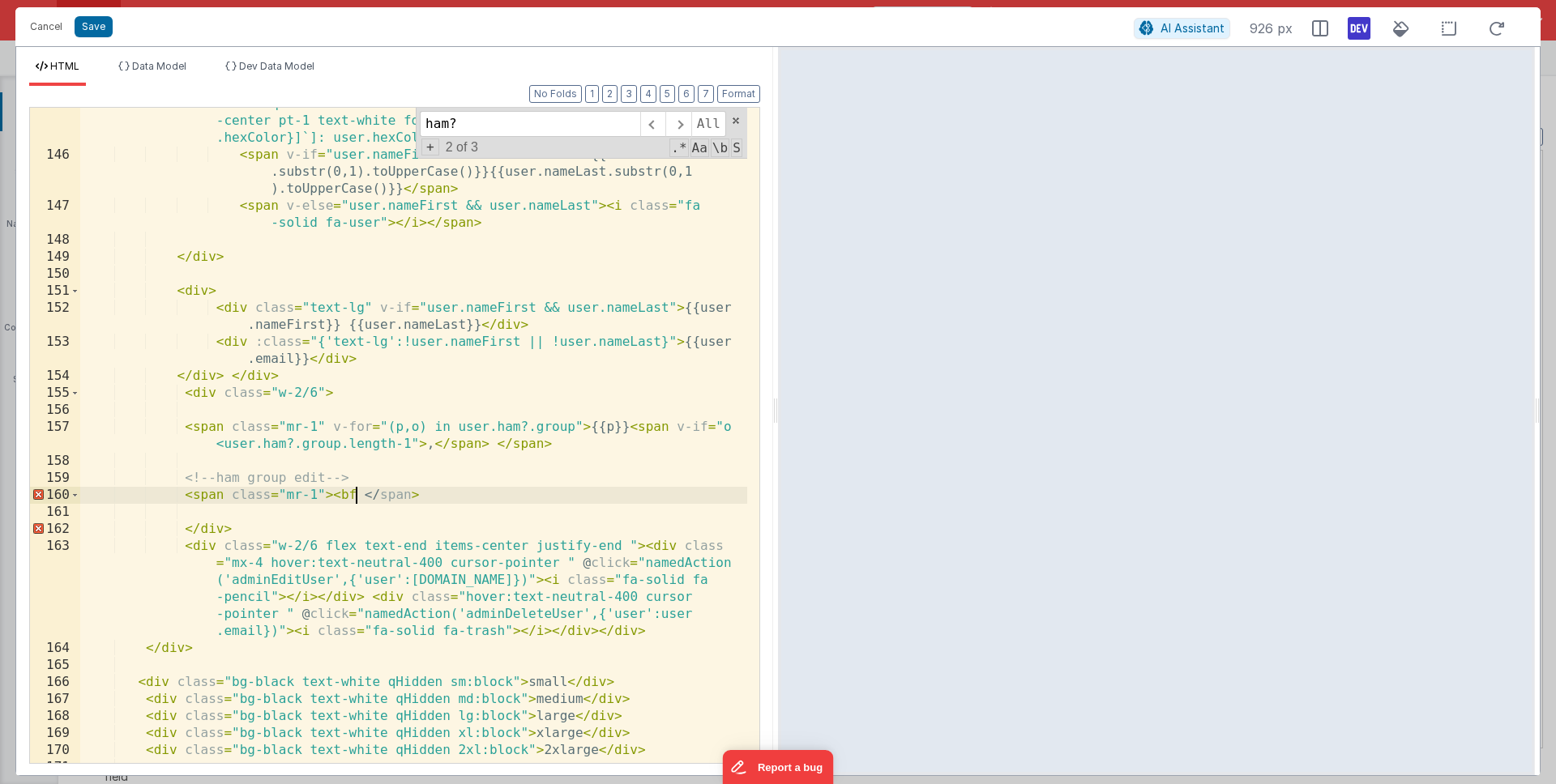
click at [355, 494] on div "< div class = "w-2/6 flex-1 min-w-[50%] flex items-center text-start" > < div c…" at bounding box center [414, 450] width 667 height 741
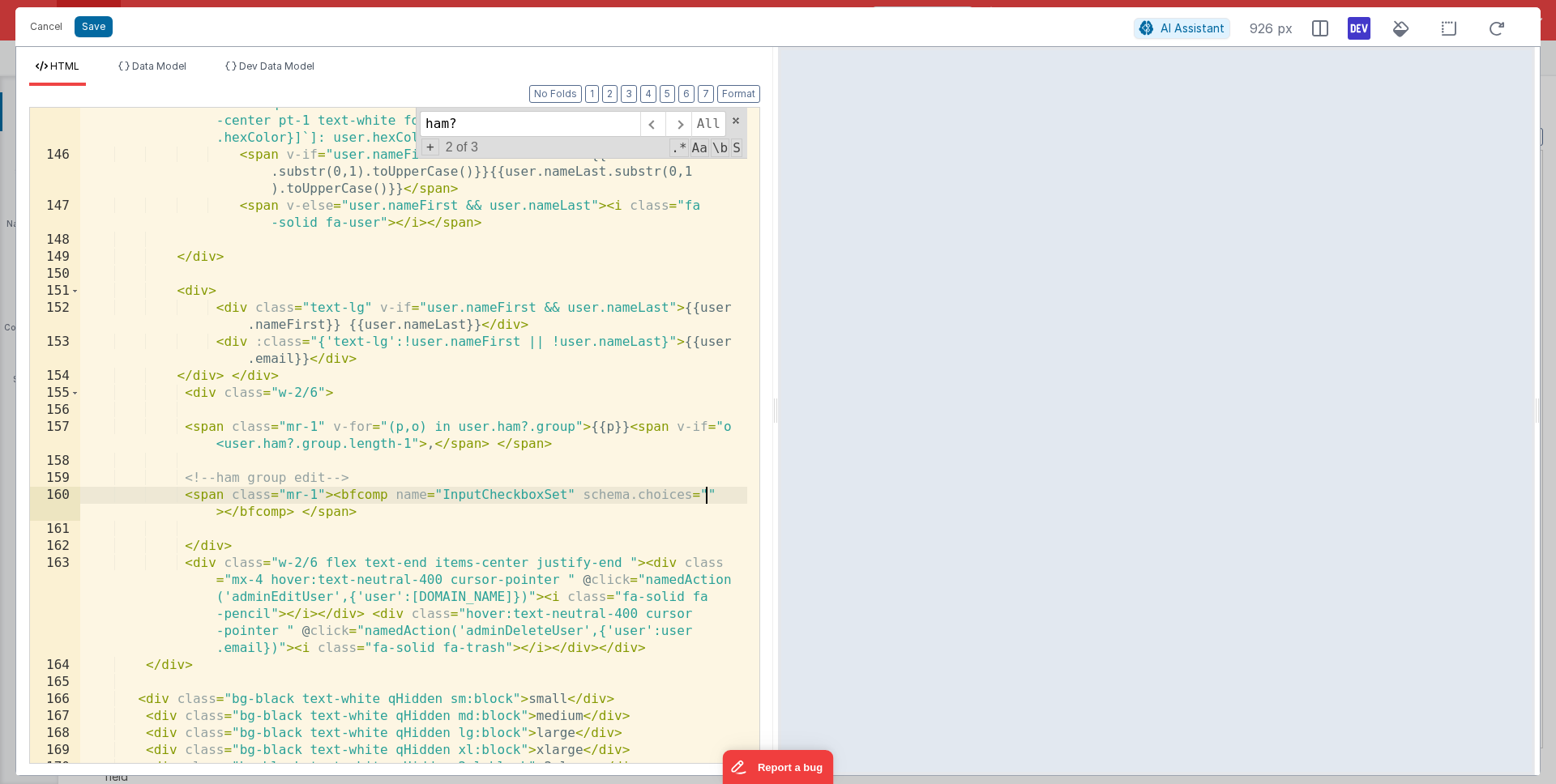
click at [708, 490] on div "< div class = "w-2/6 flex-1 min-w-[50%] flex items-center text-start" > < div c…" at bounding box center [414, 450] width 667 height 741
click at [285, 505] on div "< div class = "w-2/6 flex-1 min-w-[50%] flex items-center text-start" > < div c…" at bounding box center [414, 450] width 667 height 741
drag, startPoint x: 637, startPoint y: 495, endPoint x: 580, endPoint y: 496, distance: 57.0
click at [580, 496] on div "< div class = "w-2/6 flex-1 min-w-[50%] flex items-center text-start" > < div c…" at bounding box center [414, 450] width 667 height 741
click at [111, 26] on button "Save" at bounding box center [93, 26] width 38 height 21
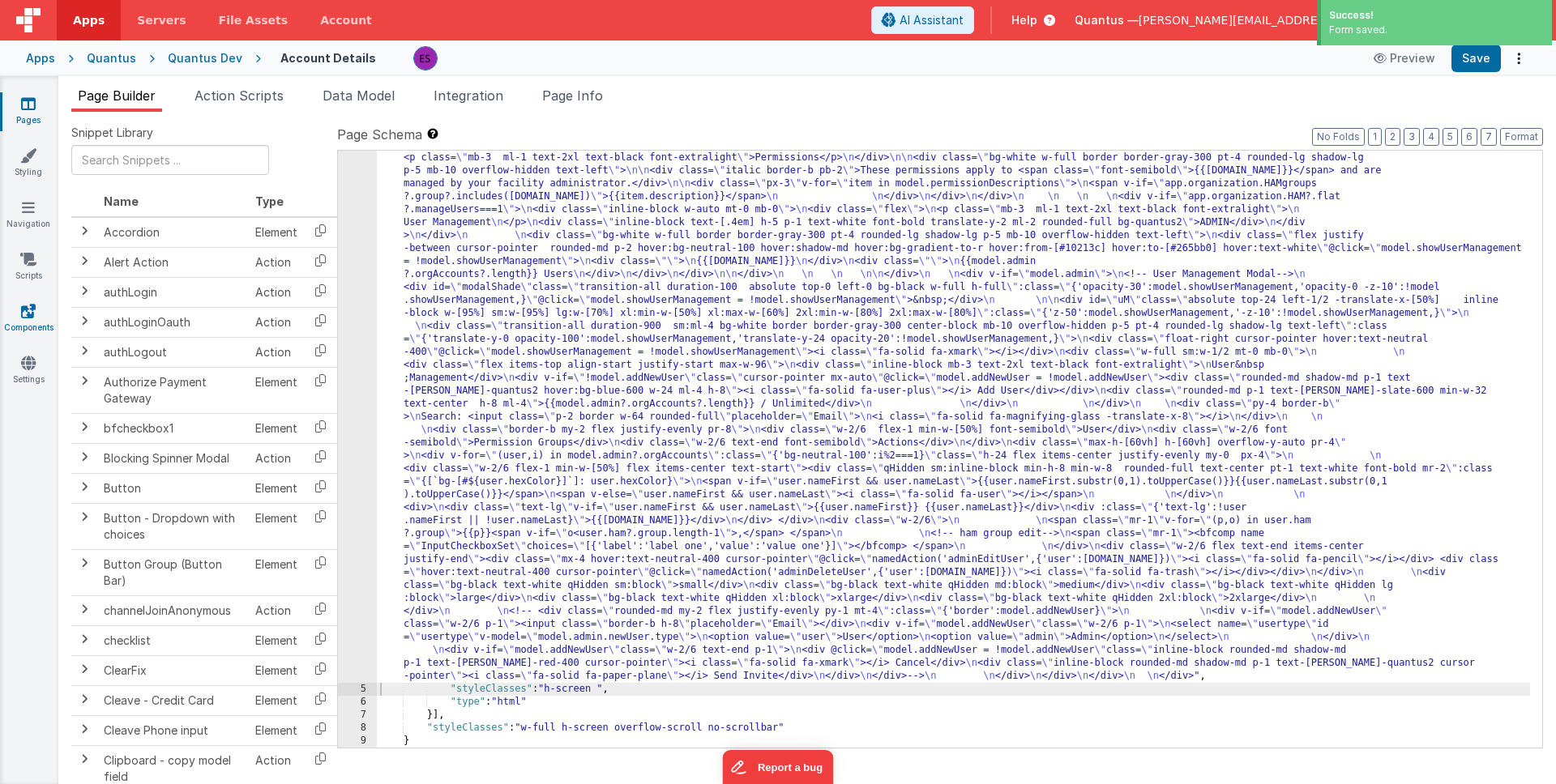
click at [18, 308] on link "Components" at bounding box center [28, 319] width 58 height 32
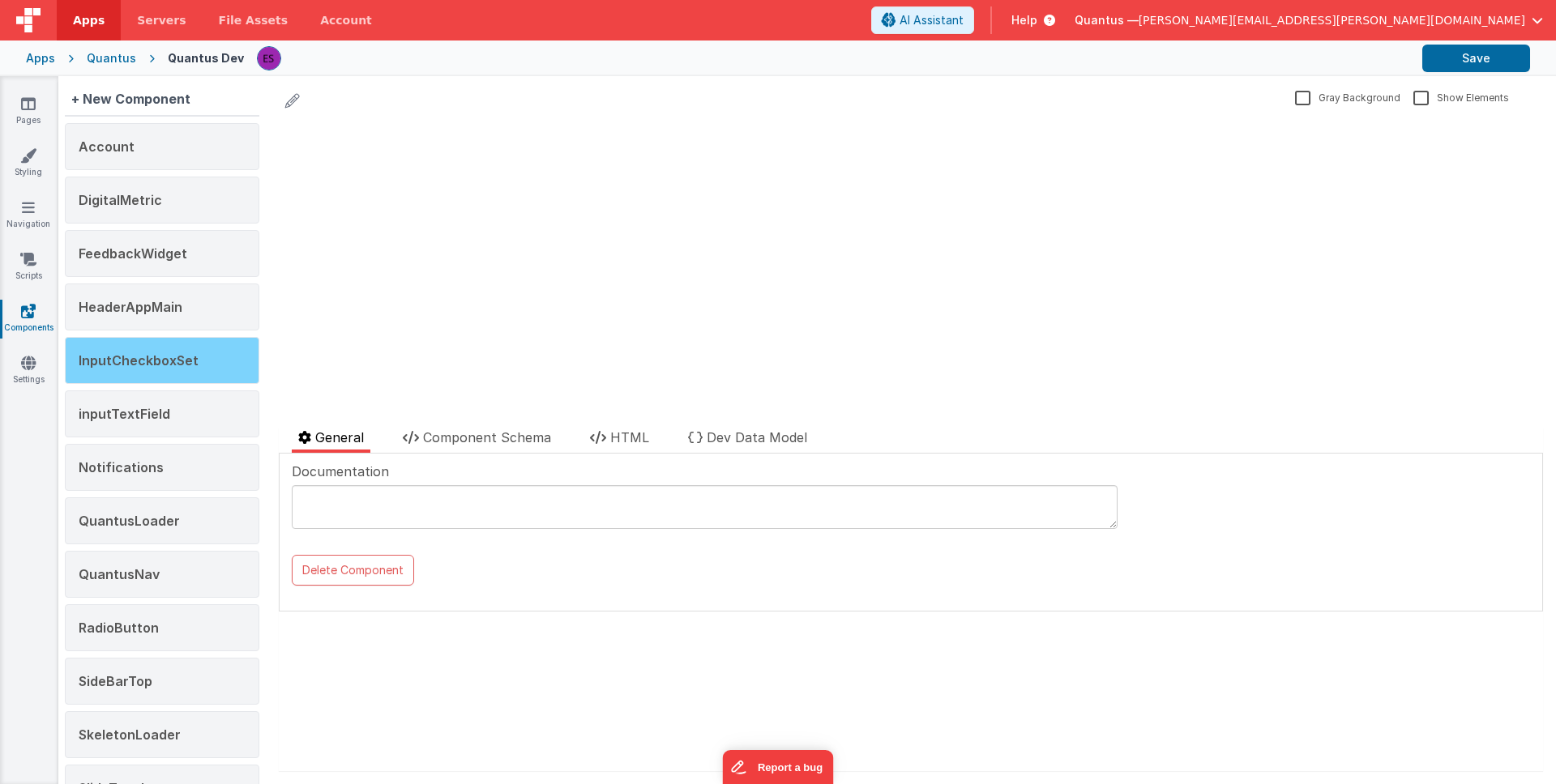
click at [167, 355] on span "InputCheckboxSet" at bounding box center [139, 360] width 120 height 16
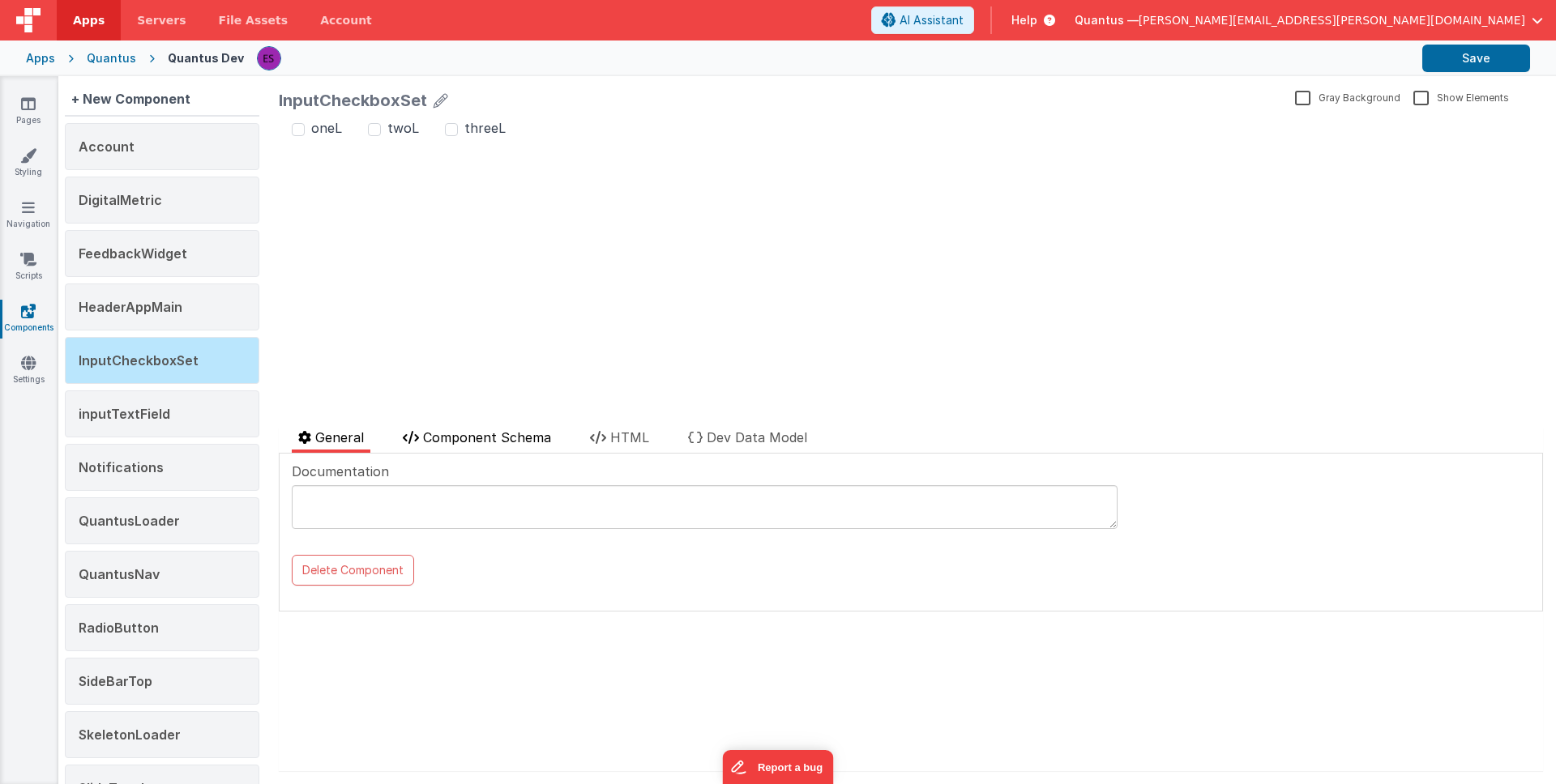
click at [468, 441] on span "Component Schema" at bounding box center [487, 437] width 128 height 16
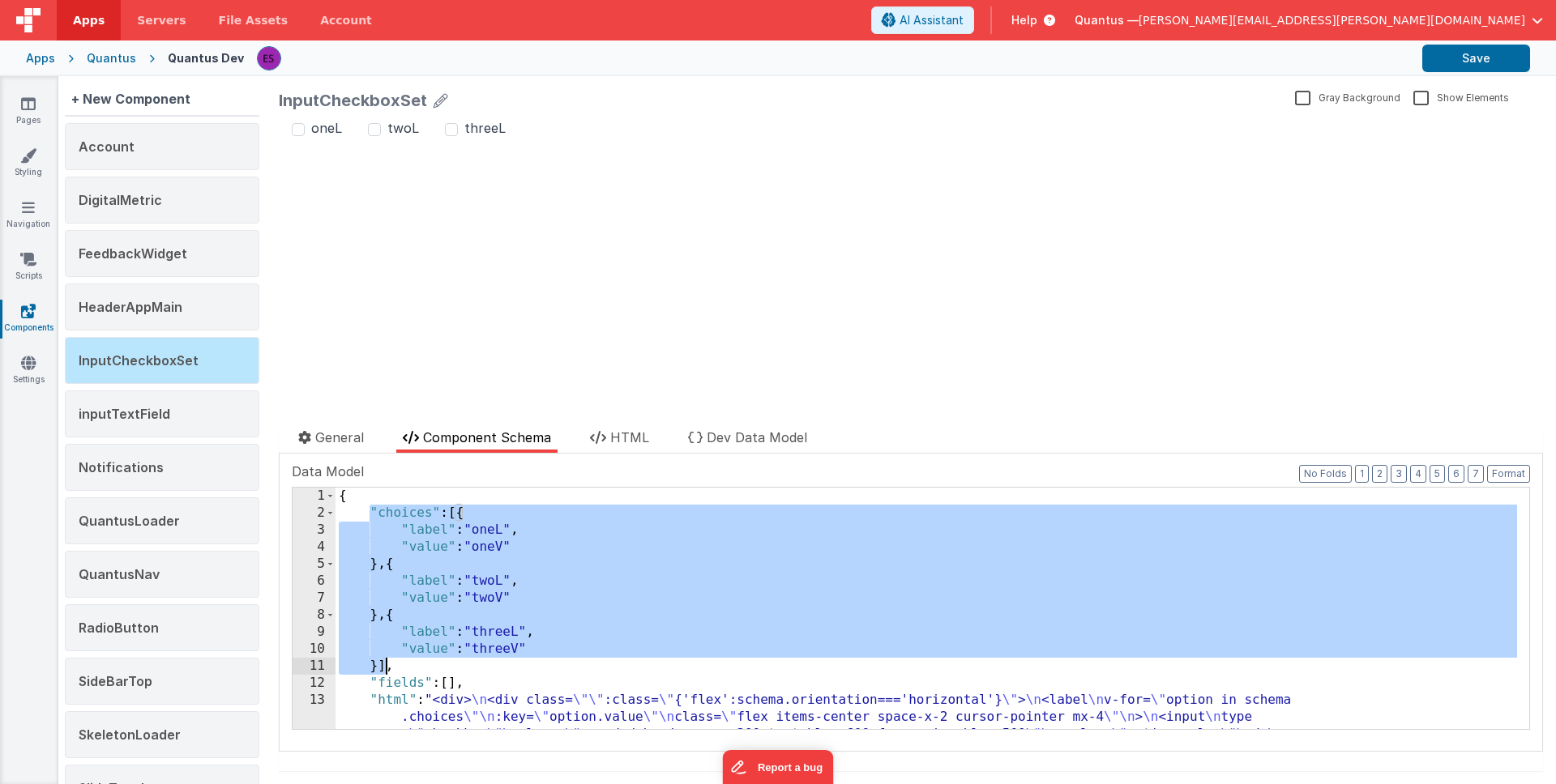
drag, startPoint x: 371, startPoint y: 510, endPoint x: 385, endPoint y: 668, distance: 158.6
click at [385, 668] on div "{ "choices" : [{ "label" : "oneL" , "value" : "oneV" } , { "label" : "twoL" , "…" at bounding box center [926, 651] width 1182 height 327
click at [26, 106] on icon at bounding box center [28, 104] width 15 height 16
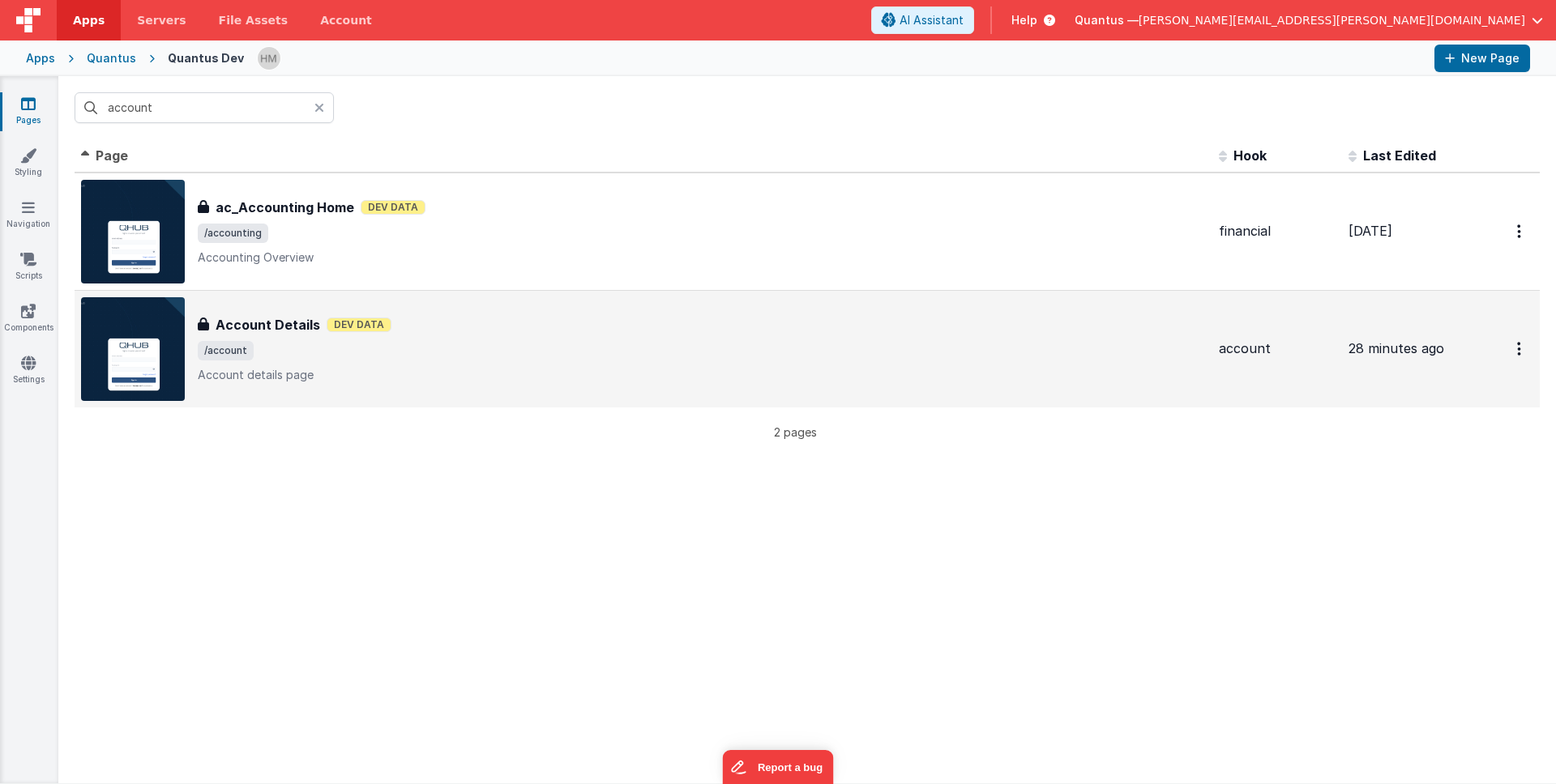
click at [426, 330] on div "Account Details Dev Data" at bounding box center [702, 325] width 1008 height 19
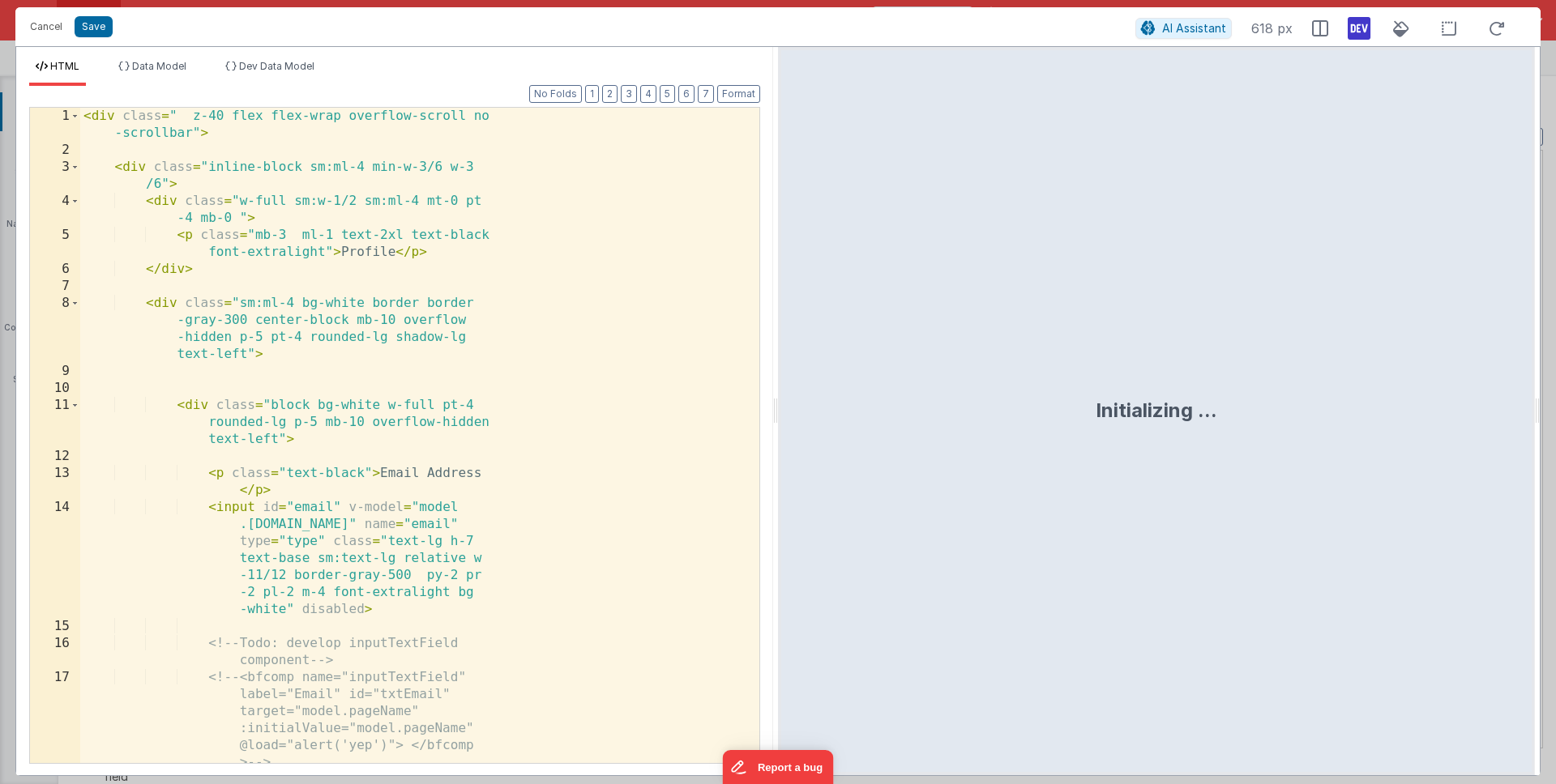
scroll to position [363, 0]
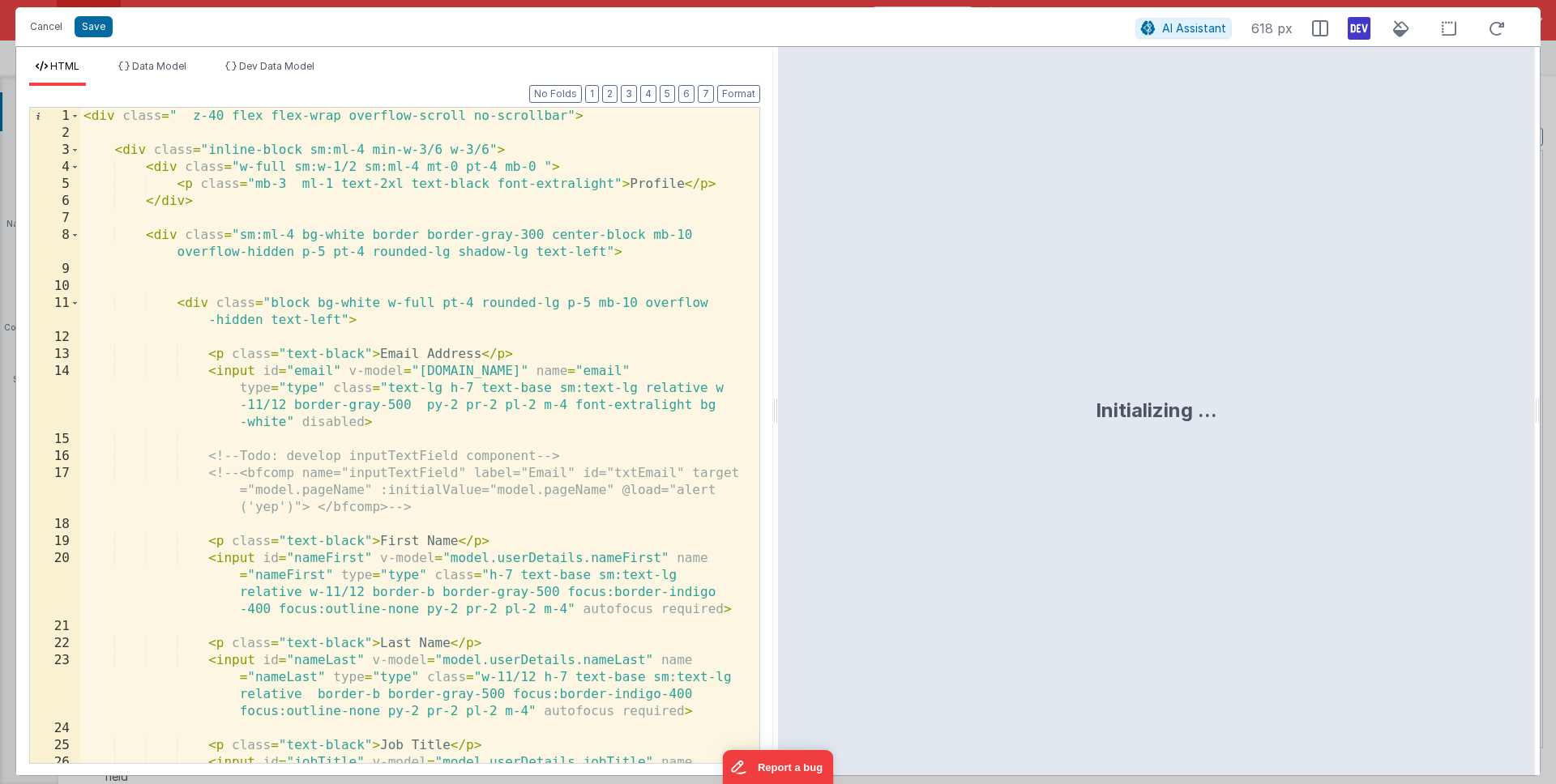
click at [352, 447] on div "< div class = " z-40 flex flex-wrap overflow-scroll no-scrollbar" > < div class…" at bounding box center [414, 478] width 667 height 741
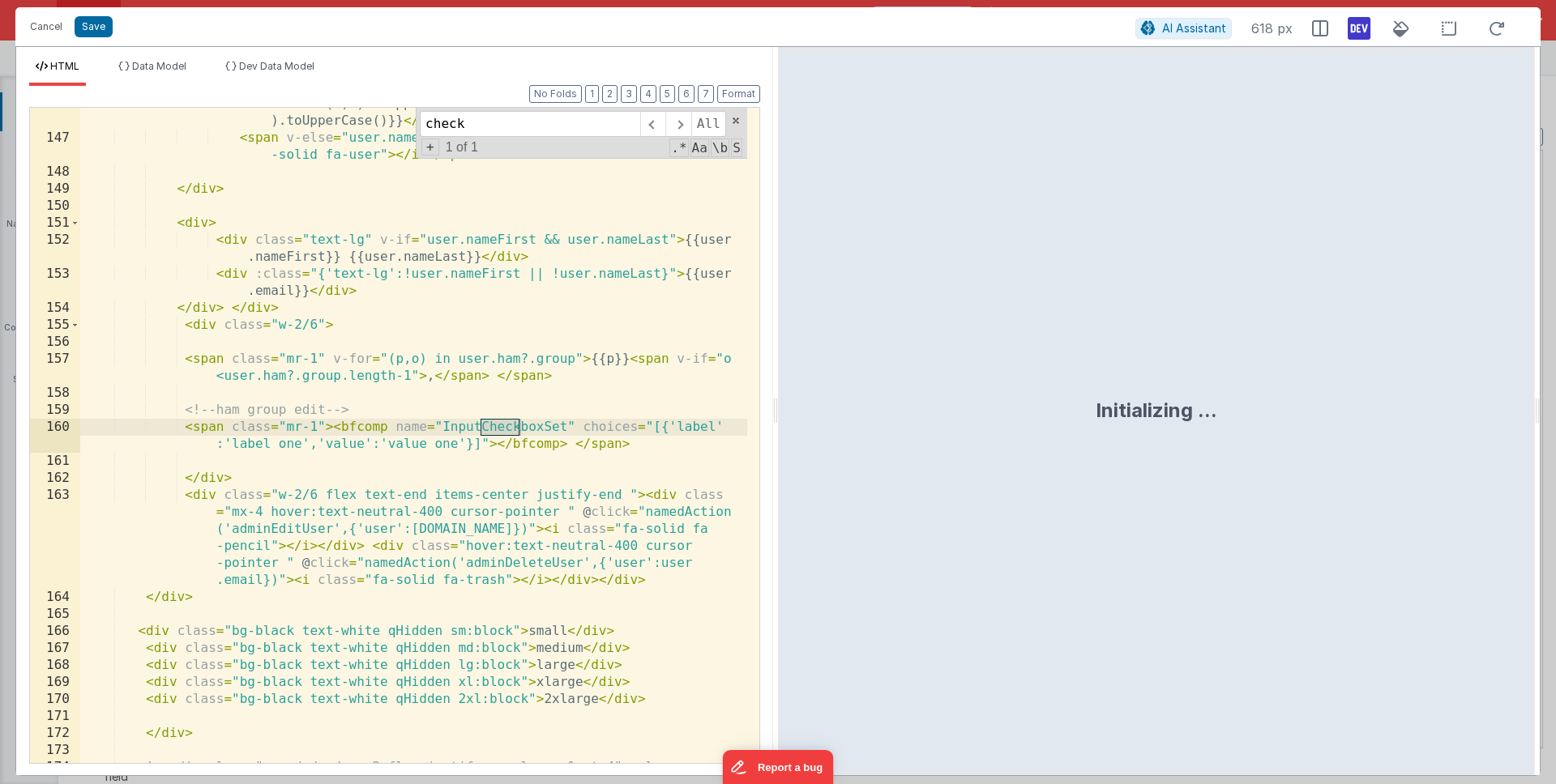
scroll to position [3739, 0]
type input "checkbox"
click at [389, 442] on div "< span v-if = "user.nameFirst && user.nameLast" > {{user.nameFirst .substr(0,1)…" at bounding box center [414, 450] width 667 height 741
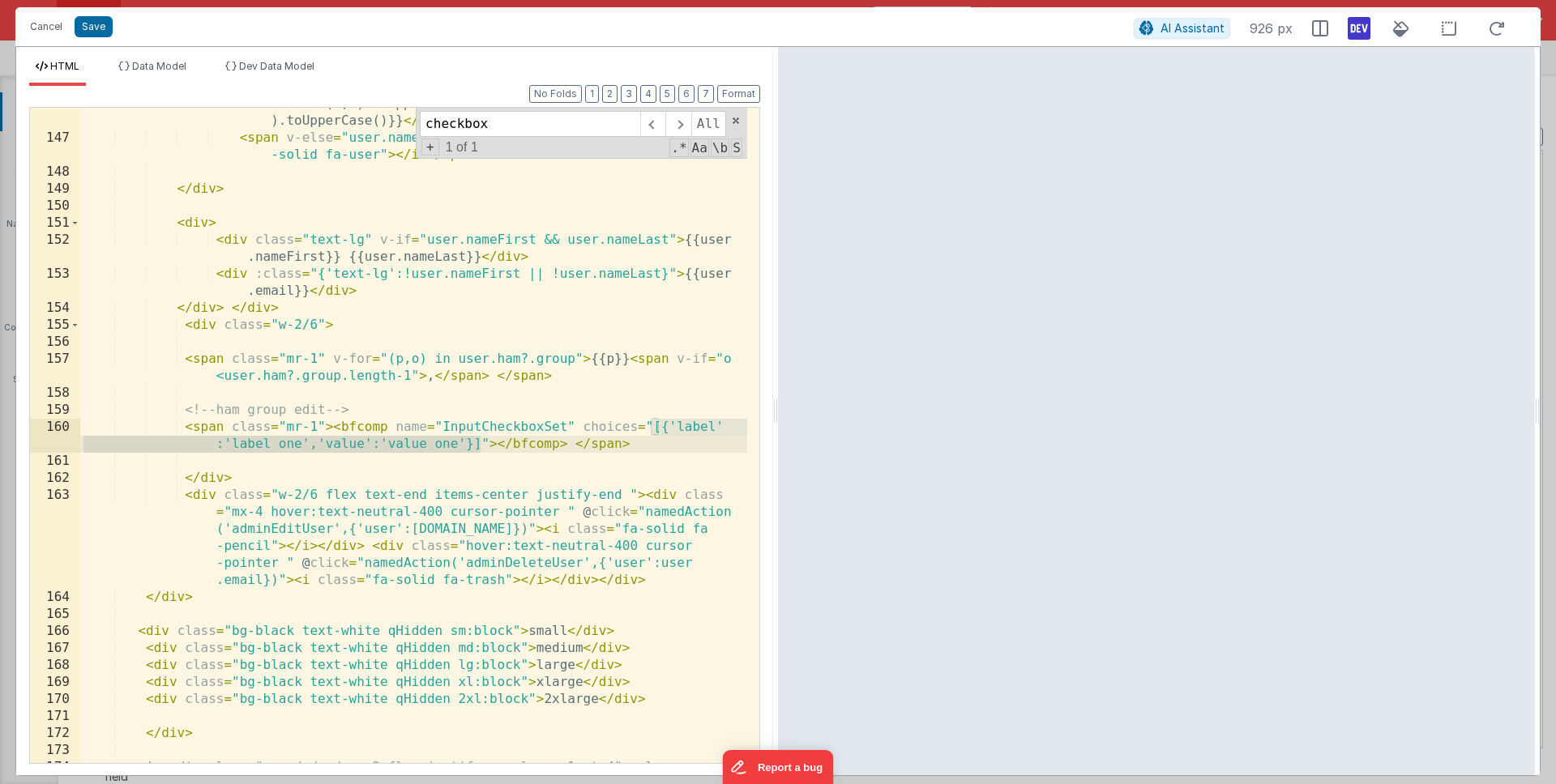
drag, startPoint x: 652, startPoint y: 427, endPoint x: 478, endPoint y: 448, distance: 175.3
click at [478, 448] on div "< span v-if = "user.nameFirst && user.nameLast" > {{user.nameFirst .substr(0,1)…" at bounding box center [414, 450] width 667 height 741
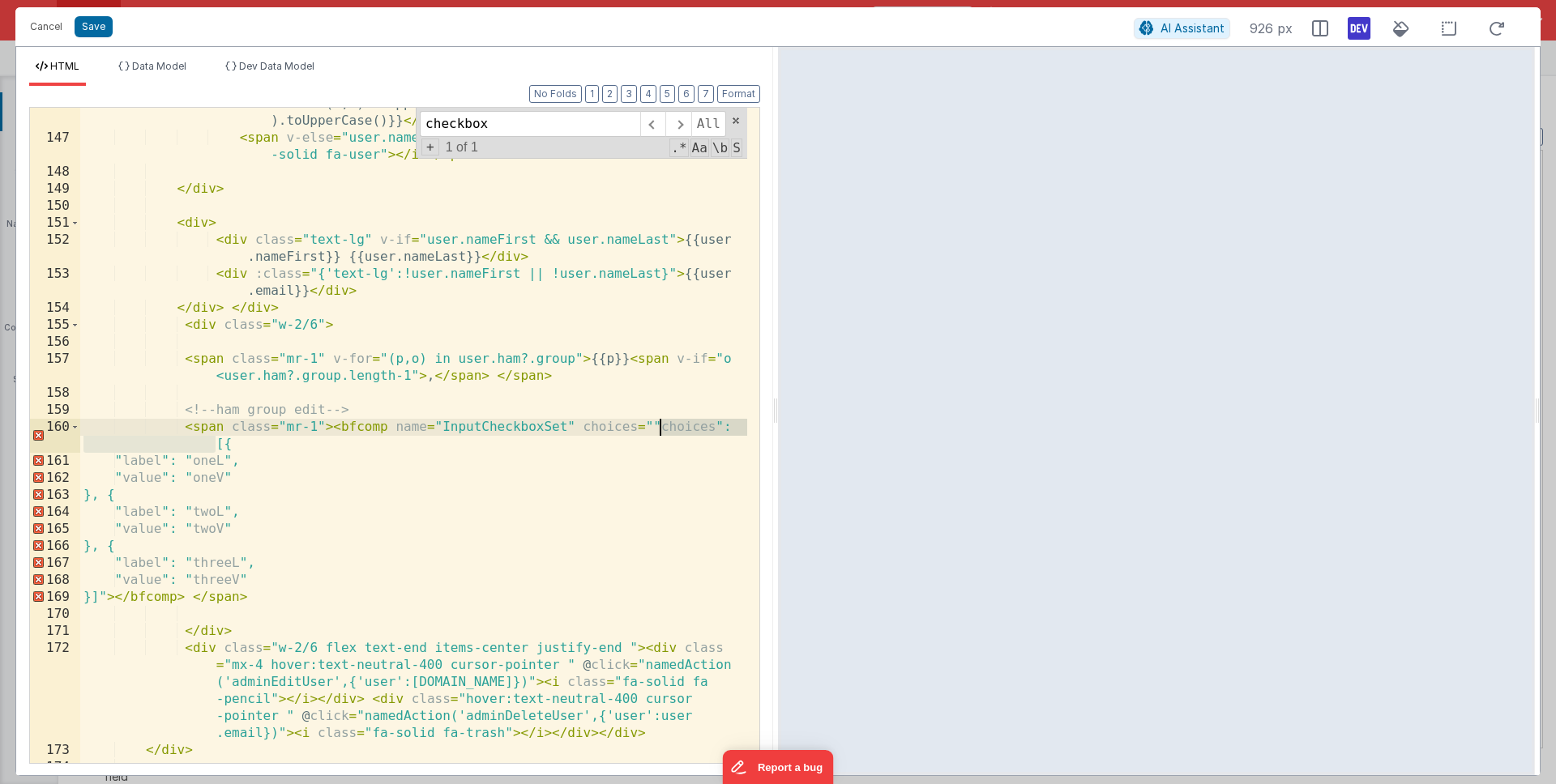
drag, startPoint x: 215, startPoint y: 443, endPoint x: 656, endPoint y: 427, distance: 441.3
click at [656, 427] on div "< span v-if = "user.nameFirst && user.nameLast" > {{user.nameFirst .substr(0,1)…" at bounding box center [414, 441] width 667 height 723
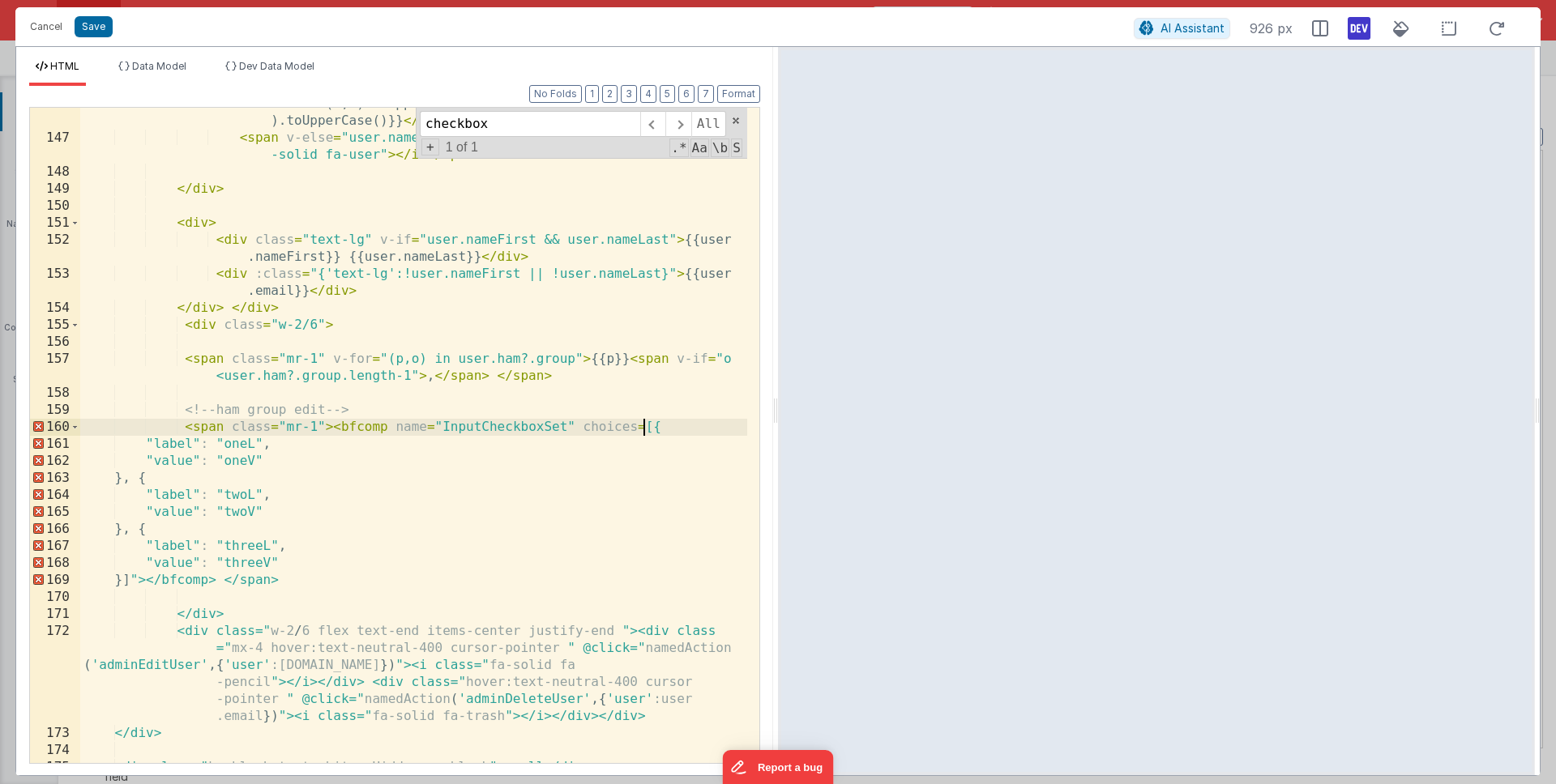
click at [137, 582] on div "< span v-if = "user.nameFirst && user.nameLast" > {{user.nameFirst .substr(0,1)…" at bounding box center [414, 441] width 667 height 723
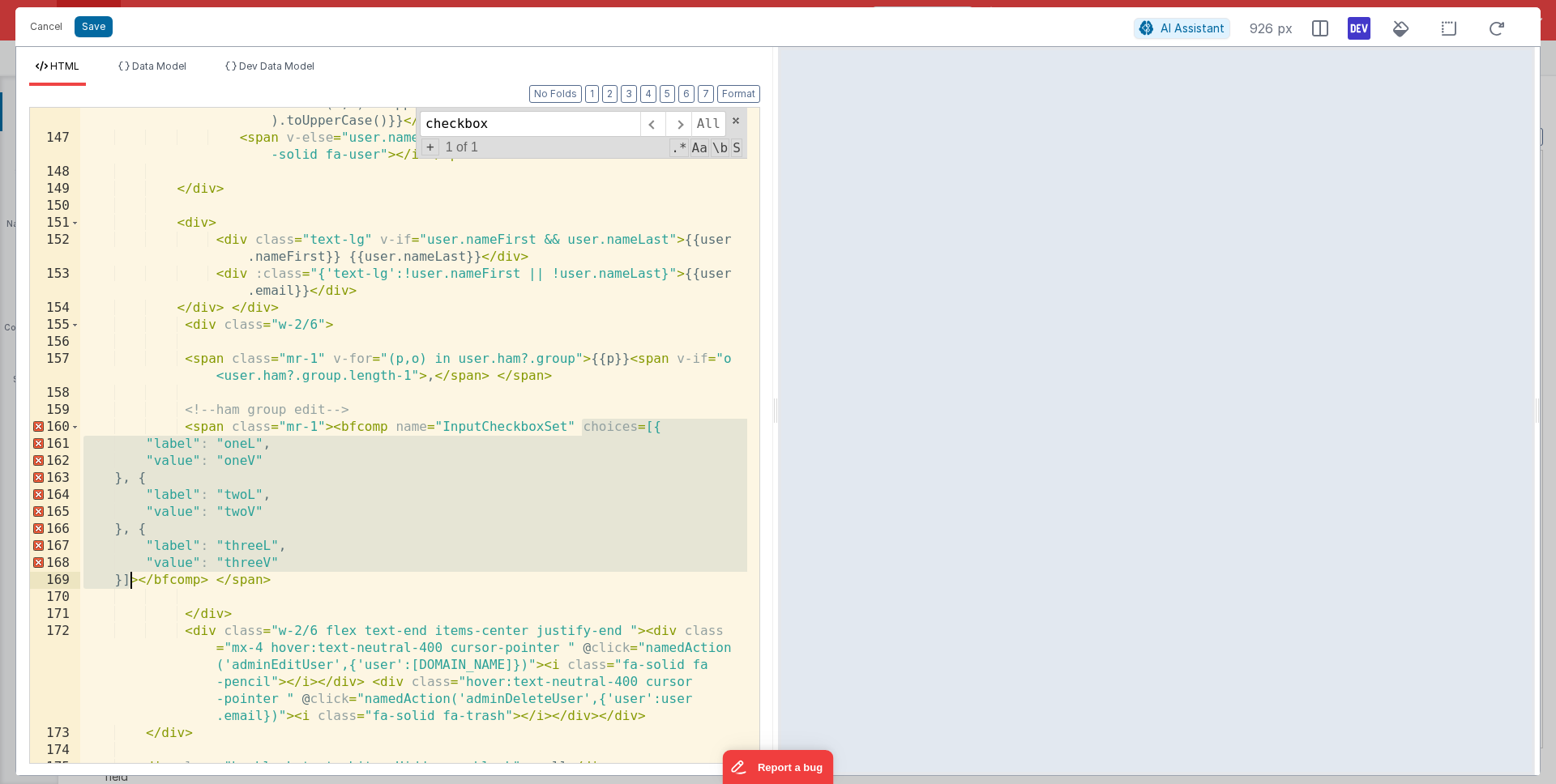
drag, startPoint x: 578, startPoint y: 428, endPoint x: 132, endPoint y: 583, distance: 472.2
click at [132, 583] on div "< span v-if = "user.nameFirst && user.nameLast" > {{user.nameFirst .substr(0,1)…" at bounding box center [414, 441] width 667 height 723
click at [564, 449] on div "< span v-if = "user.nameFirst && user.nameLast" > {{user.nameFirst .substr(0,1)…" at bounding box center [414, 441] width 667 height 723
drag, startPoint x: 640, startPoint y: 426, endPoint x: 132, endPoint y: 584, distance: 532.0
click at [132, 584] on div "< span v-if = "user.nameFirst && user.nameLast" > {{user.nameFirst .substr(0,1)…" at bounding box center [414, 441] width 667 height 723
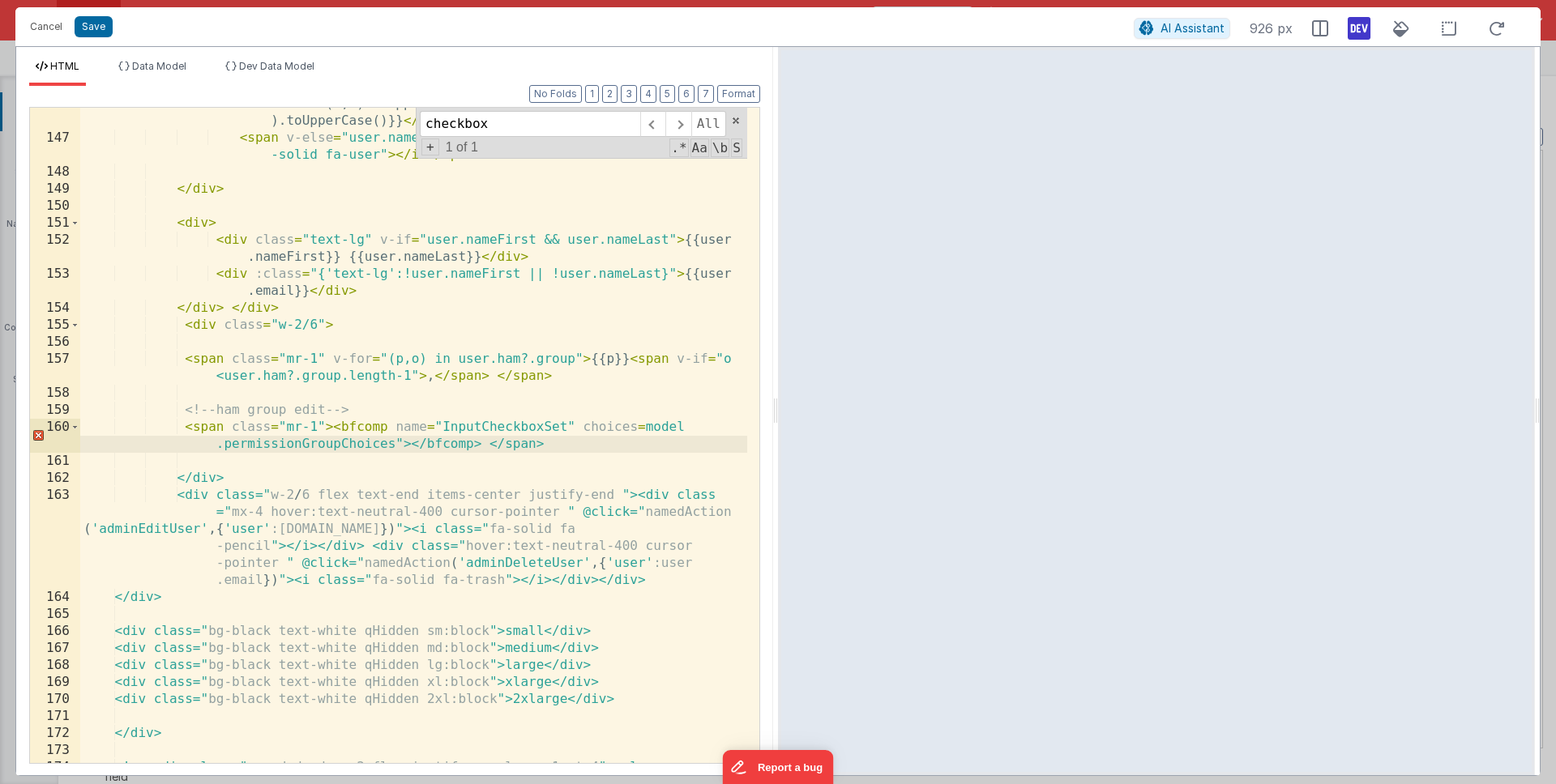
click at [648, 425] on div "< span v-if = "user.nameFirst && user.nameLast" > {{user.nameFirst .substr(0,1)…" at bounding box center [414, 450] width 667 height 741
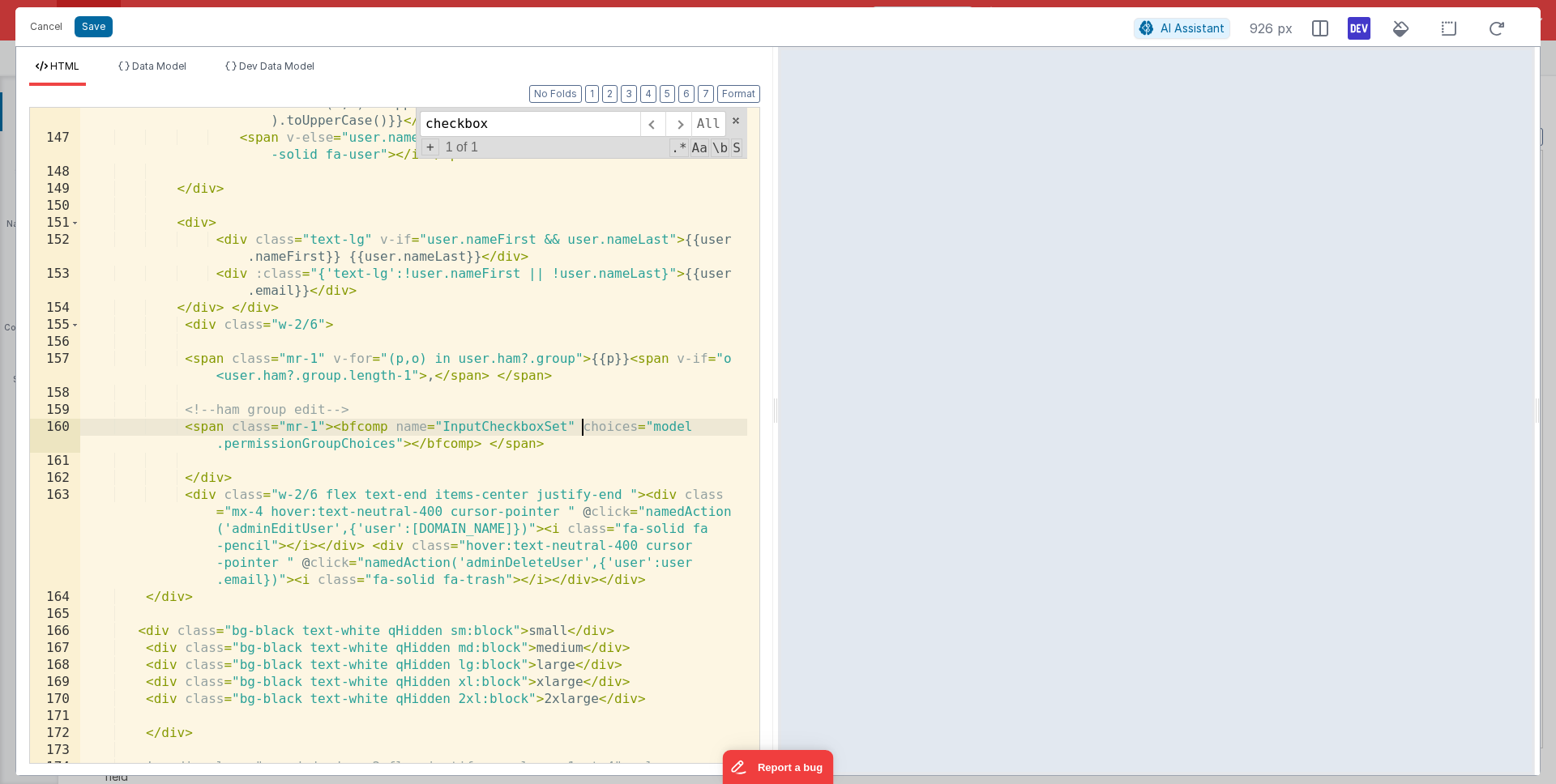
click at [580, 429] on div "< span v-if = "user.nameFirst && user.nameLast" > {{user.nameFirst .substr(0,1)…" at bounding box center [414, 450] width 667 height 741
click at [563, 457] on div "< span v-if = "user.nameFirst && user.nameLast" > {{user.nameFirst .substr(0,1)…" at bounding box center [414, 450] width 667 height 741
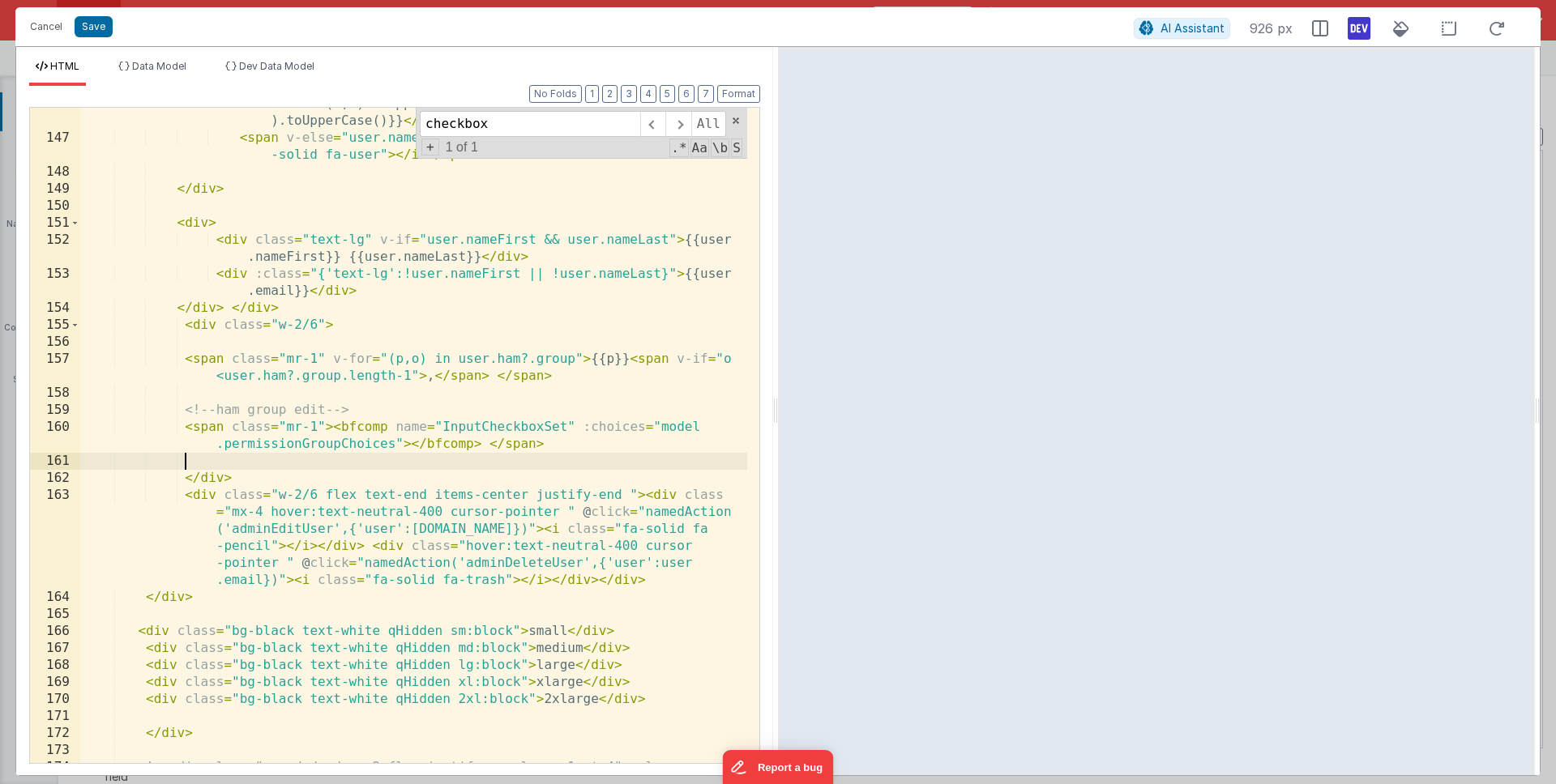
click at [305, 448] on div "< span v-if = "user.nameFirst && user.nameLast" > {{user.nameFirst .substr(0,1)…" at bounding box center [414, 450] width 667 height 741
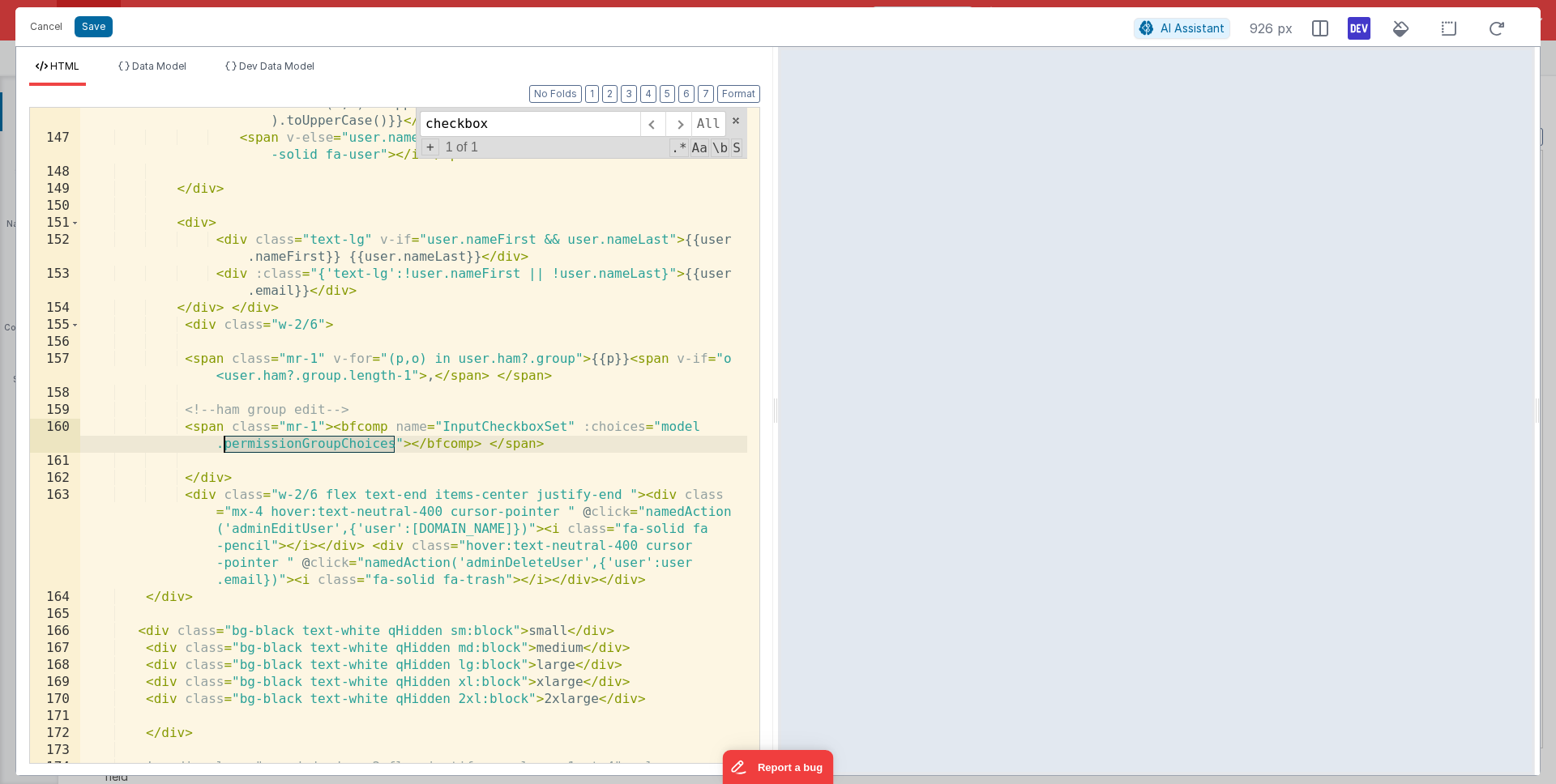
click at [305, 448] on div "< span v-if = "user.nameFirst && user.nameLast" > {{user.nameFirst .substr(0,1)…" at bounding box center [414, 450] width 667 height 741
click at [147, 76] on li "Data Model" at bounding box center [152, 73] width 81 height 26
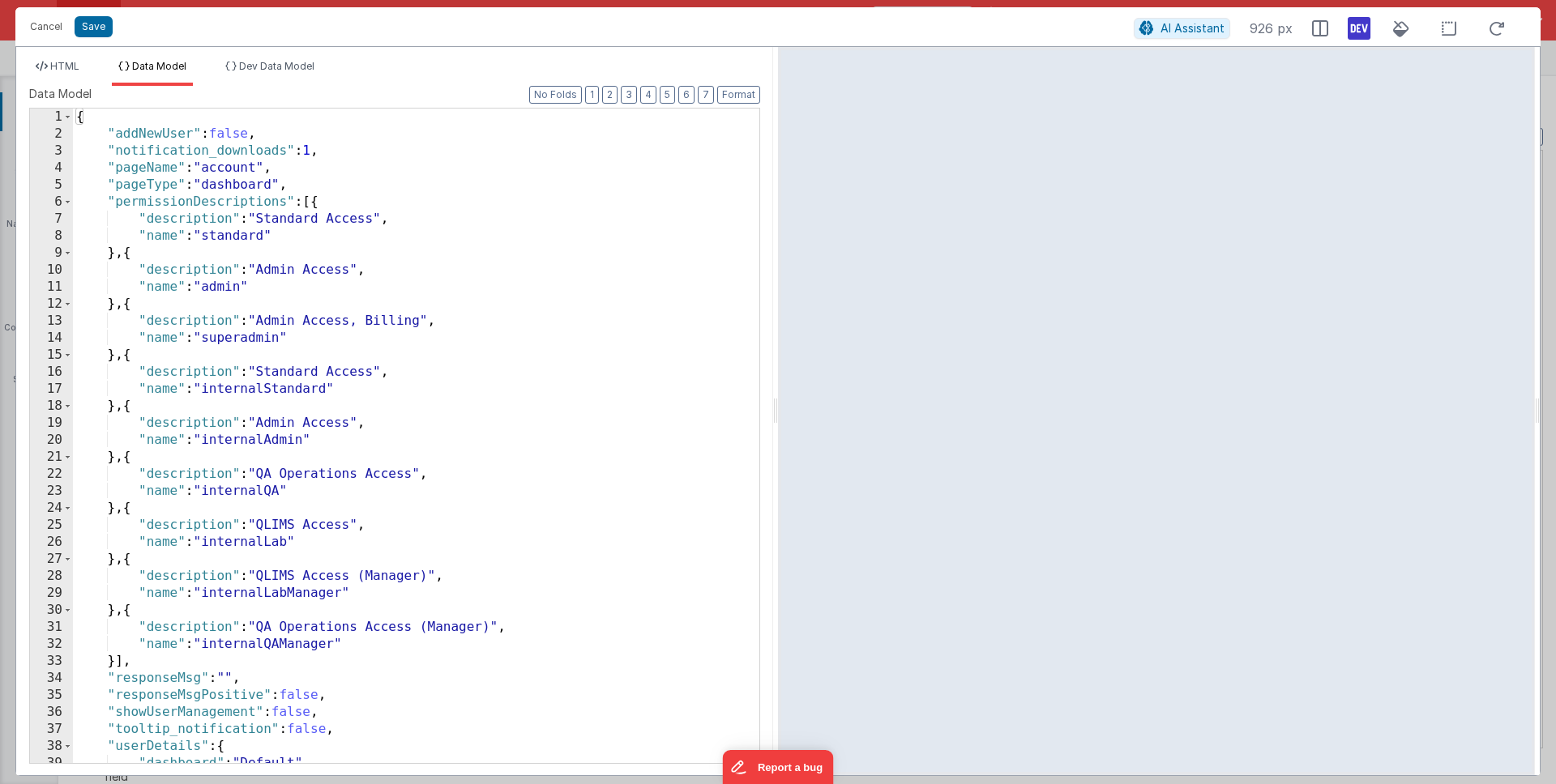
click at [342, 182] on div "{ "addNewUser" : false , "notification_downloads" : 1 , "pageName" : "account" …" at bounding box center [410, 453] width 674 height 689
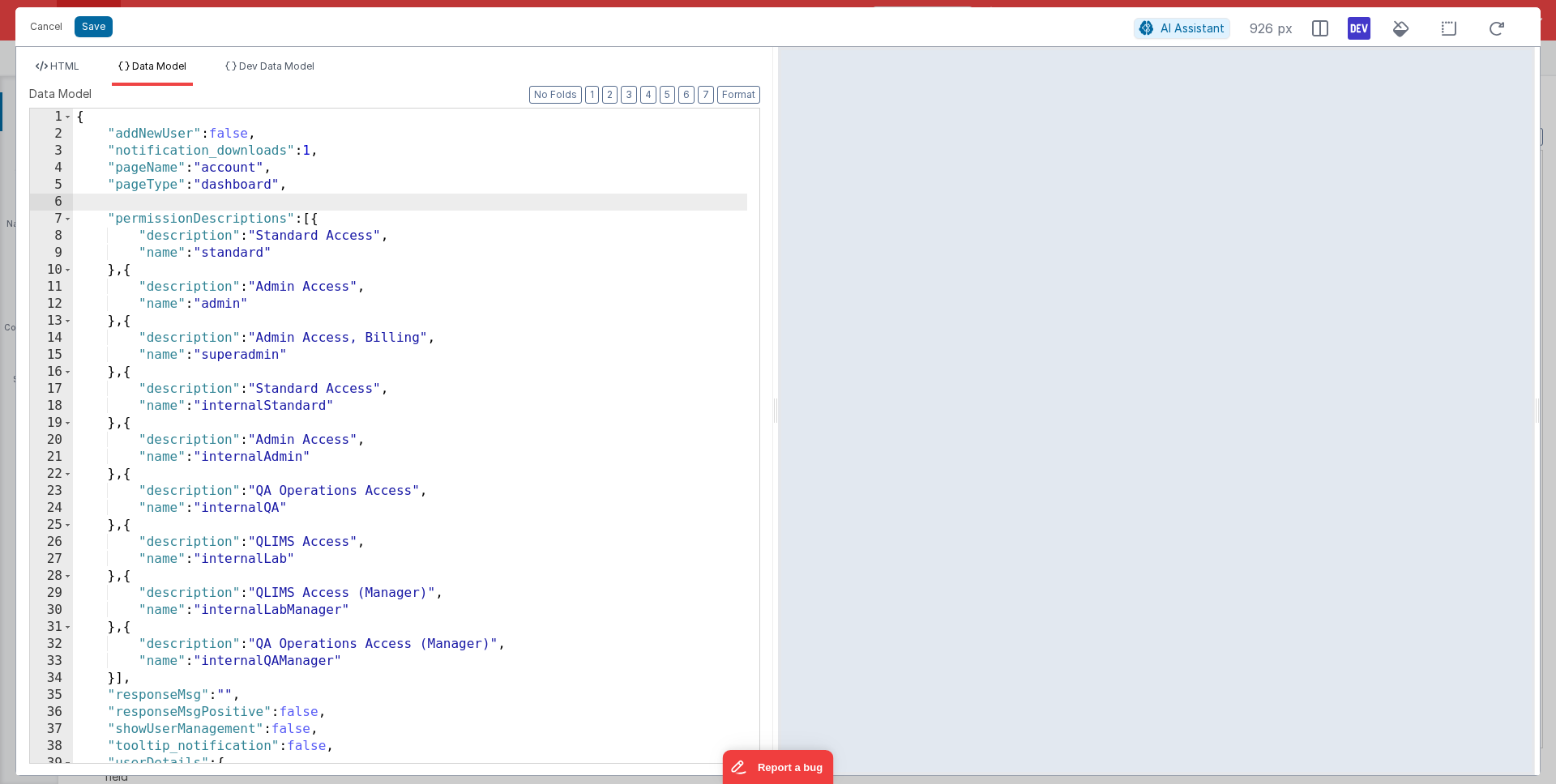
paste textarea
click at [109, 200] on div "{ "addNewUser" : false , "notification_downloads" : 1 , "pageName" : "account" …" at bounding box center [410, 453] width 674 height 689
click at [285, 197] on div "{ "addNewUser" : false , "notification_downloads" : 1 , "pageName" : "account" …" at bounding box center [410, 453] width 674 height 689
drag, startPoint x: 310, startPoint y: 198, endPoint x: 334, endPoint y: 200, distance: 24.1
click at [334, 200] on div "{ "addNewUser" : false , "notification_downloads" : 1 , "pageName" : "account" …" at bounding box center [410, 453] width 674 height 689
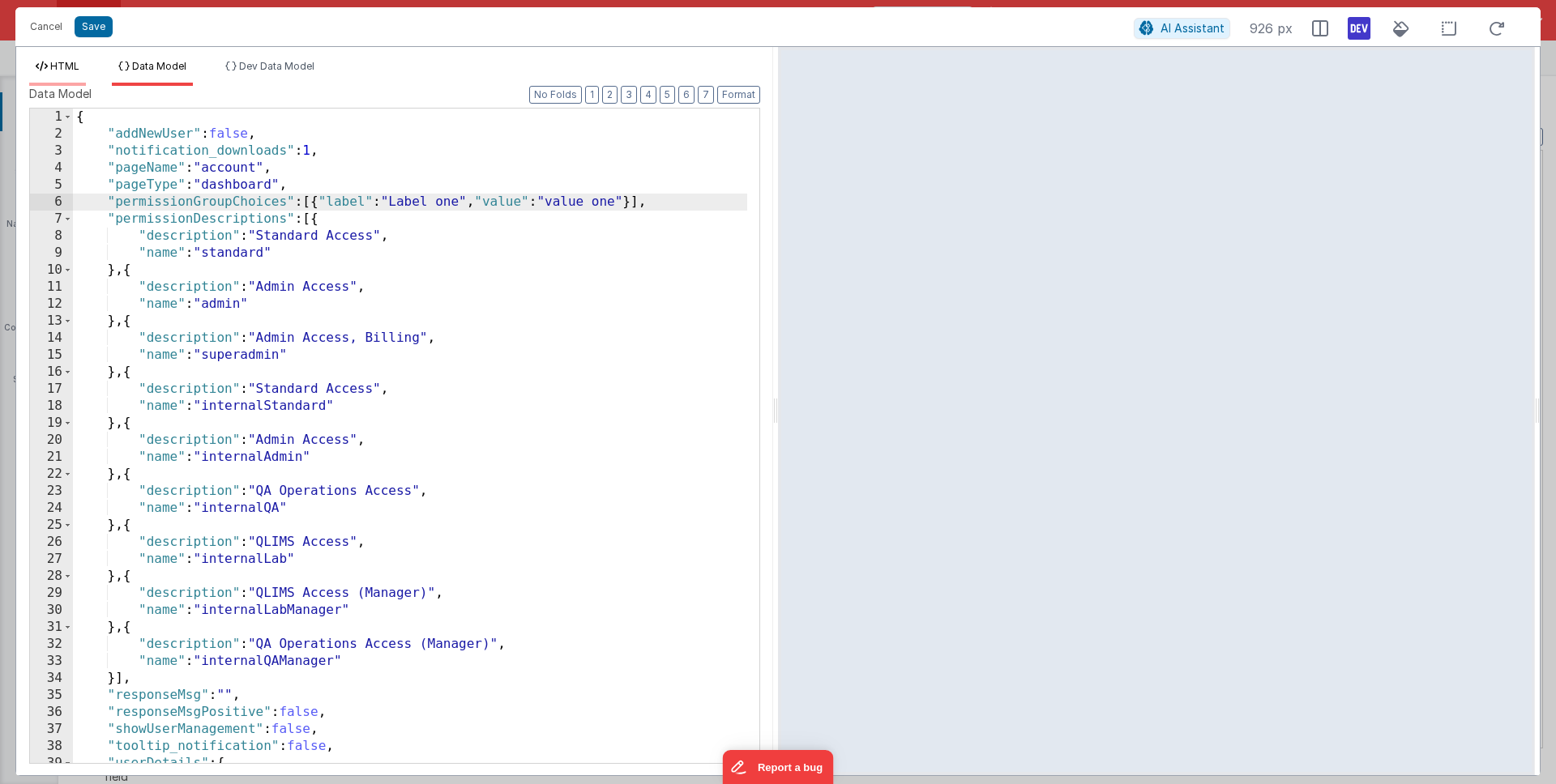
click at [58, 71] on span "HTML" at bounding box center [64, 66] width 29 height 12
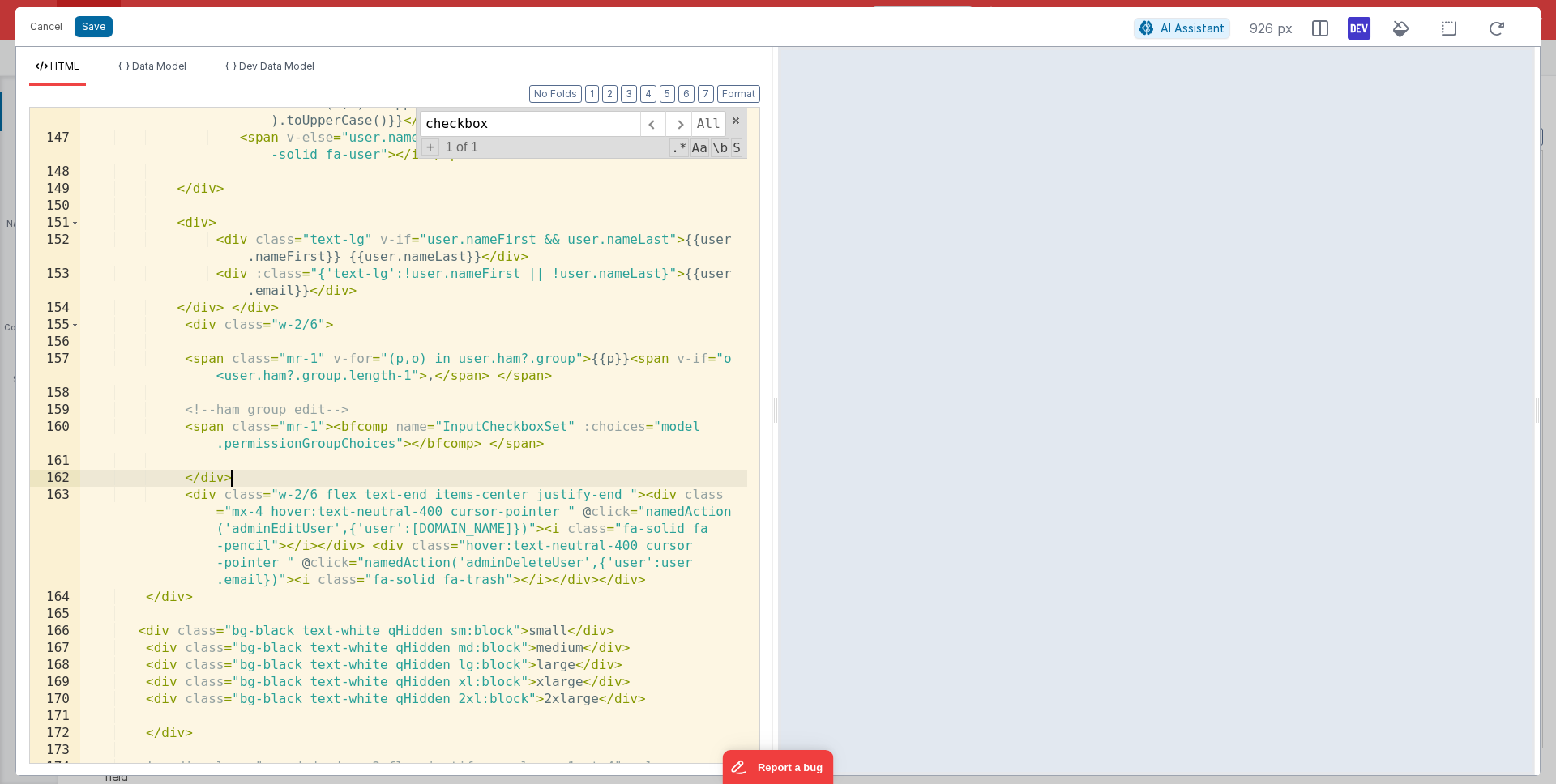
click at [384, 478] on div "< span v-if = "user.nameFirst && user.nameLast" > {{user.nameFirst .substr(0,1)…" at bounding box center [414, 450] width 667 height 741
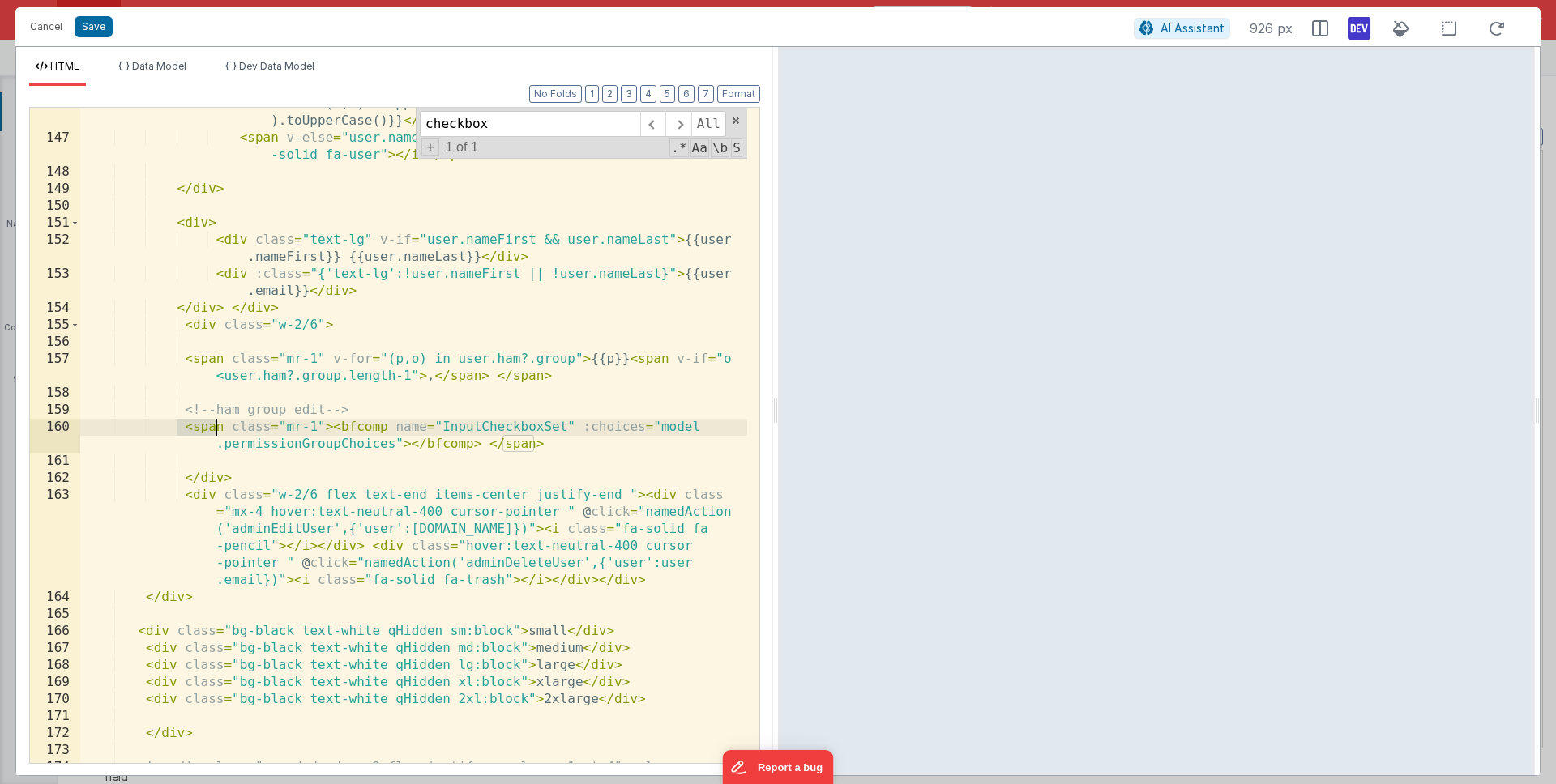
drag, startPoint x: 175, startPoint y: 426, endPoint x: 220, endPoint y: 426, distance: 45.0
click at [220, 426] on div "< span v-if = "user.nameFirst && user.nameLast" > {{user.nameFirst .substr(0,1)…" at bounding box center [414, 450] width 667 height 741
click at [333, 406] on div "< span v-if = "user.nameFirst && user.nameLast" > {{user.nameFirst .substr(0,1)…" at bounding box center [414, 450] width 667 height 741
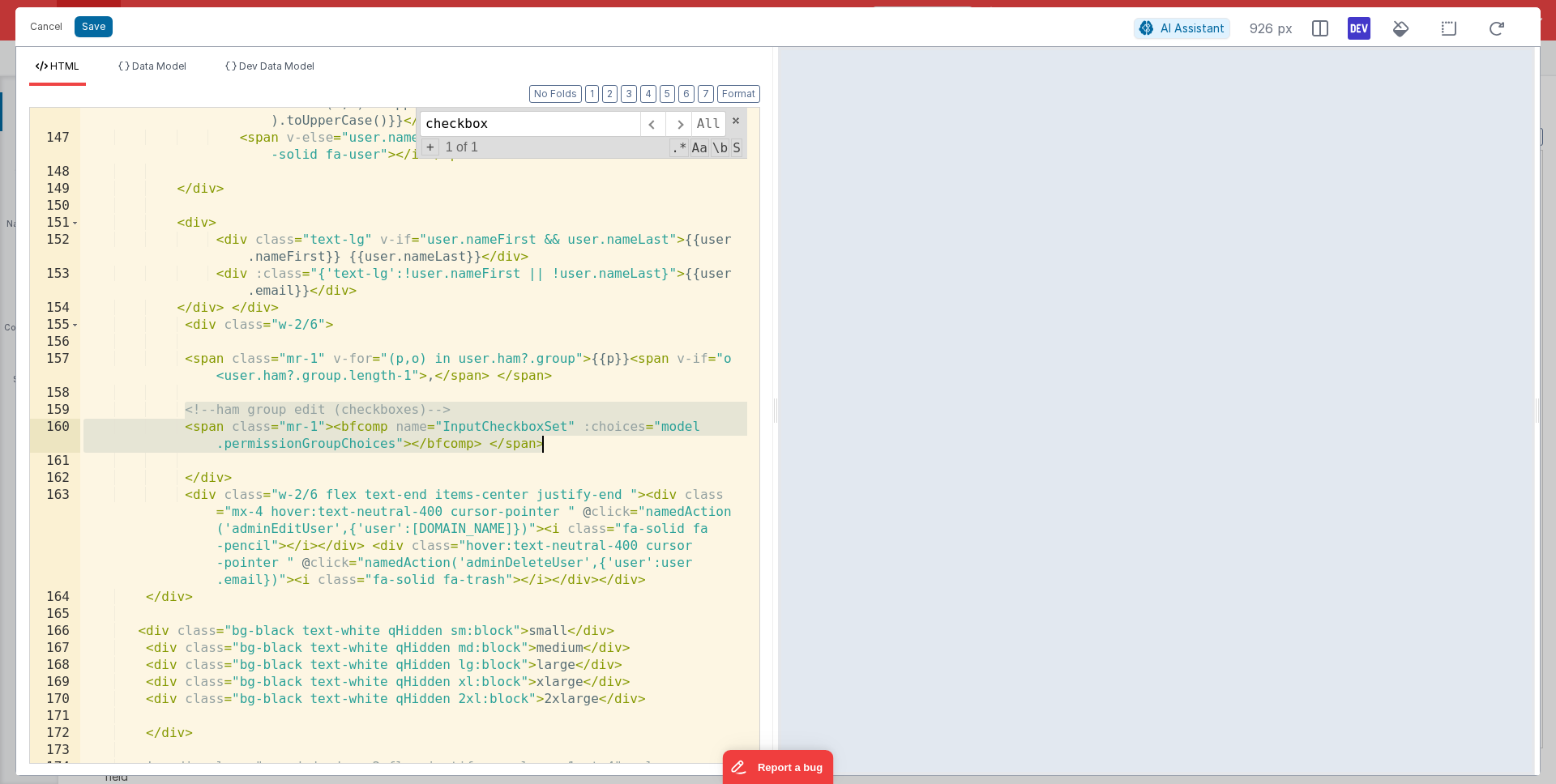
drag, startPoint x: 185, startPoint y: 411, endPoint x: 594, endPoint y: 448, distance: 410.7
click at [594, 448] on div "< span v-if = "user.nameFirst && user.nameLast" > {{user.nameFirst .substr(0,1)…" at bounding box center [414, 450] width 667 height 741
click at [600, 450] on div "< span v-if = "user.nameFirst && user.nameLast" > {{user.nameFirst .substr(0,1)…" at bounding box center [414, 450] width 667 height 741
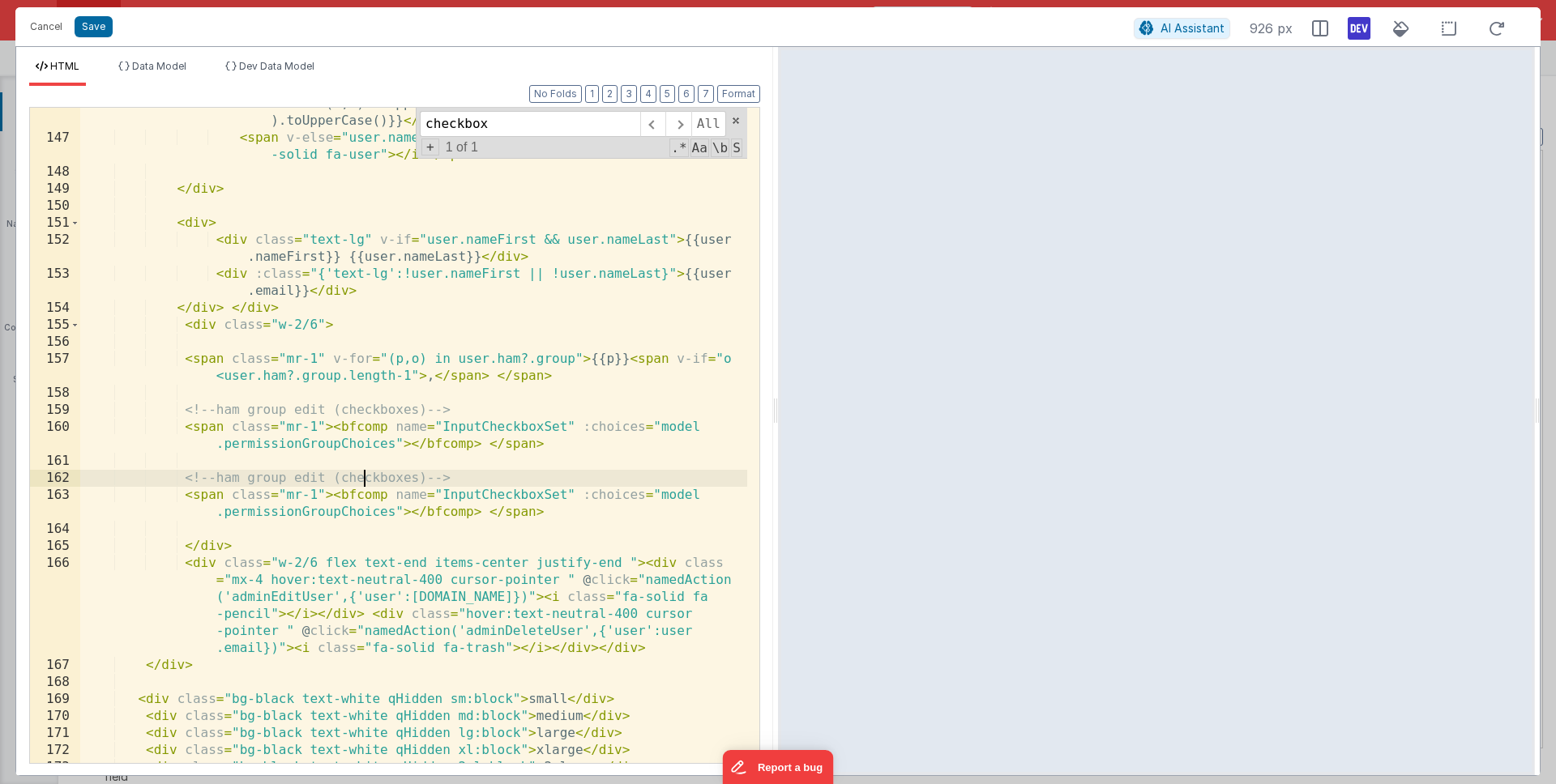
click at [365, 478] on div "< span v-if = "user.nameFirst && user.nameLast" > {{user.nameFirst .substr(0,1)…" at bounding box center [414, 441] width 667 height 723
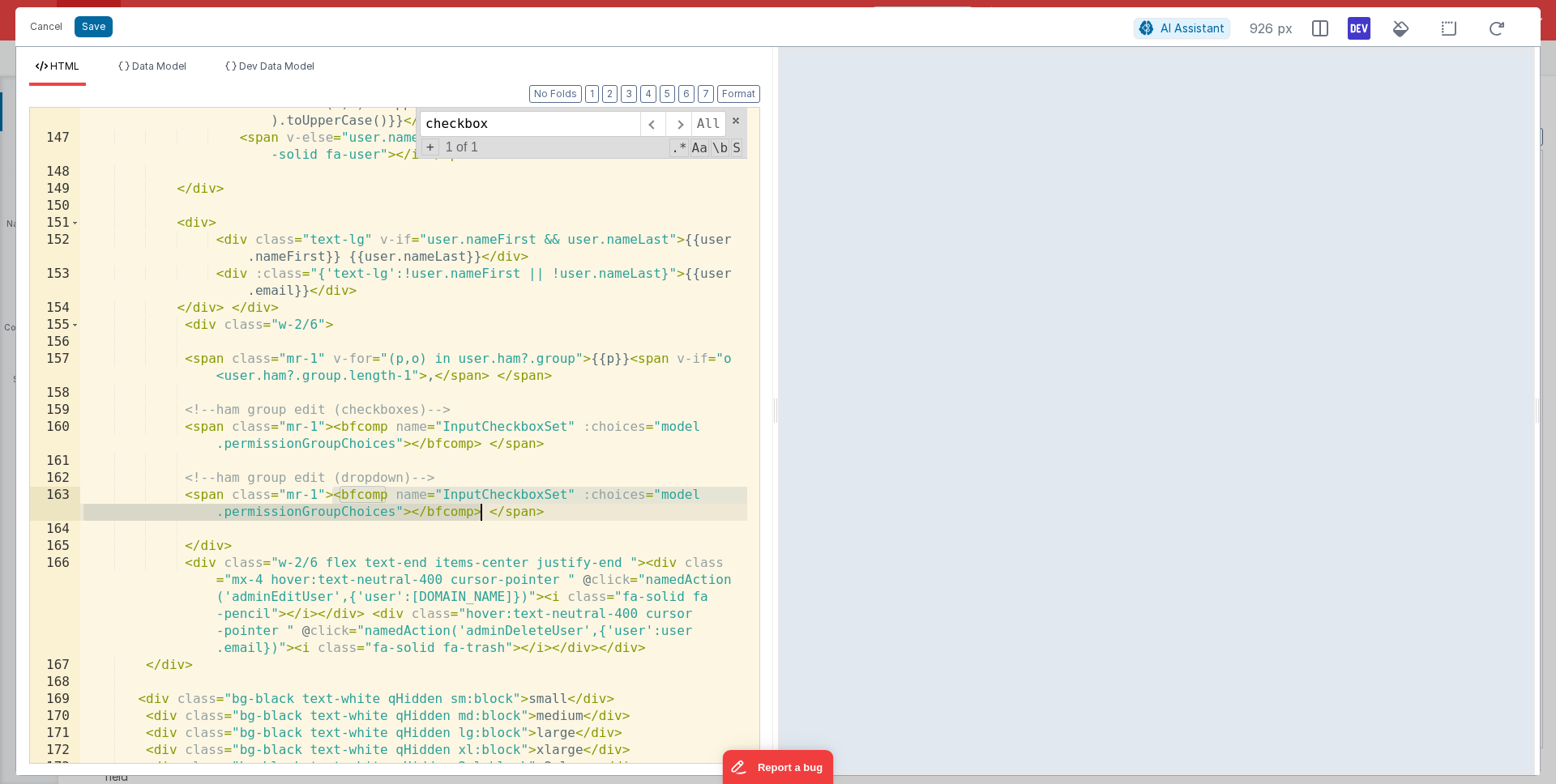
drag, startPoint x: 335, startPoint y: 496, endPoint x: 480, endPoint y: 510, distance: 145.7
click at [480, 510] on div "< span v-if = "user.nameFirst && user.nameLast" > {{user.nameFirst .substr(0,1)…" at bounding box center [414, 441] width 667 height 723
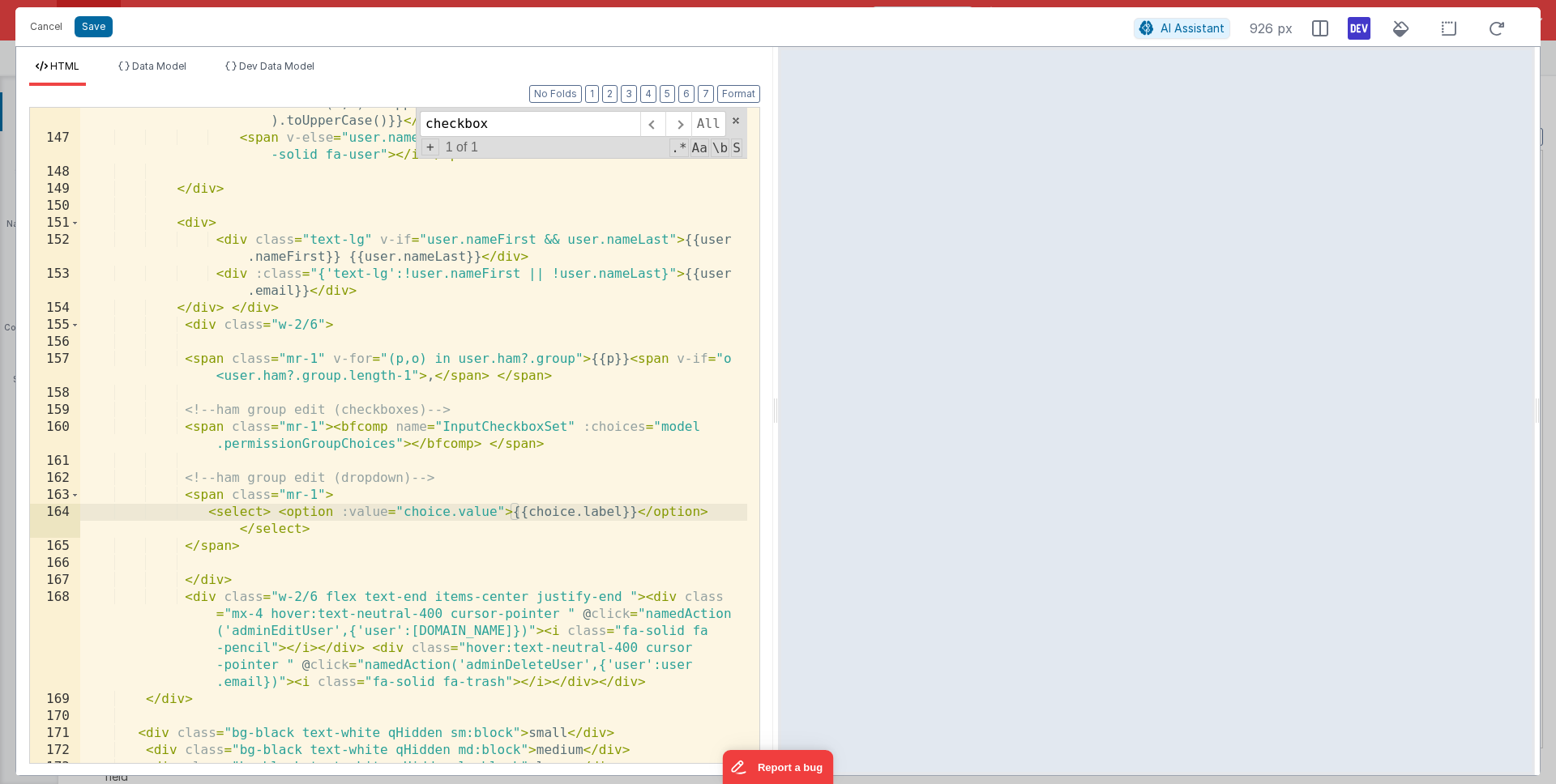
click at [332, 511] on div "< span v-if = "user.nameFirst && user.nameLast" > {{user.nameFirst .substr(0,1)…" at bounding box center [414, 441] width 667 height 723
click at [563, 563] on div "< span v-if = "user.nameFirst && user.nameLast" > {{user.nameFirst .substr(0,1)…" at bounding box center [414, 441] width 667 height 723
click at [277, 510] on div "< span v-if = "user.nameFirst && user.nameLast" > {{user.nameFirst .substr(0,1)…" at bounding box center [414, 441] width 667 height 723
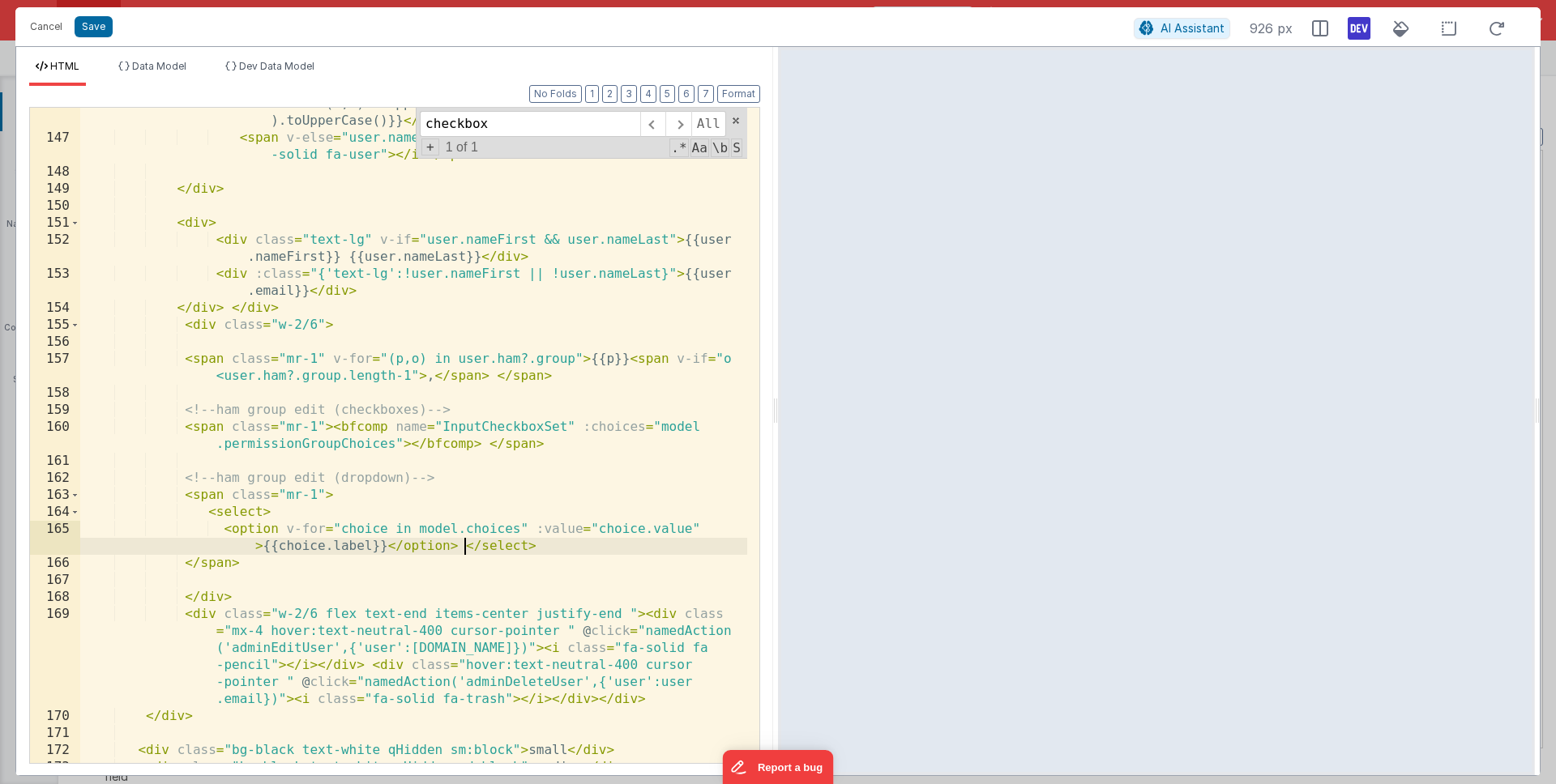
click at [461, 550] on div "< span v-if = "user.nameFirst && user.nameLast" > {{user.nameFirst .substr(0,1)…" at bounding box center [414, 441] width 667 height 723
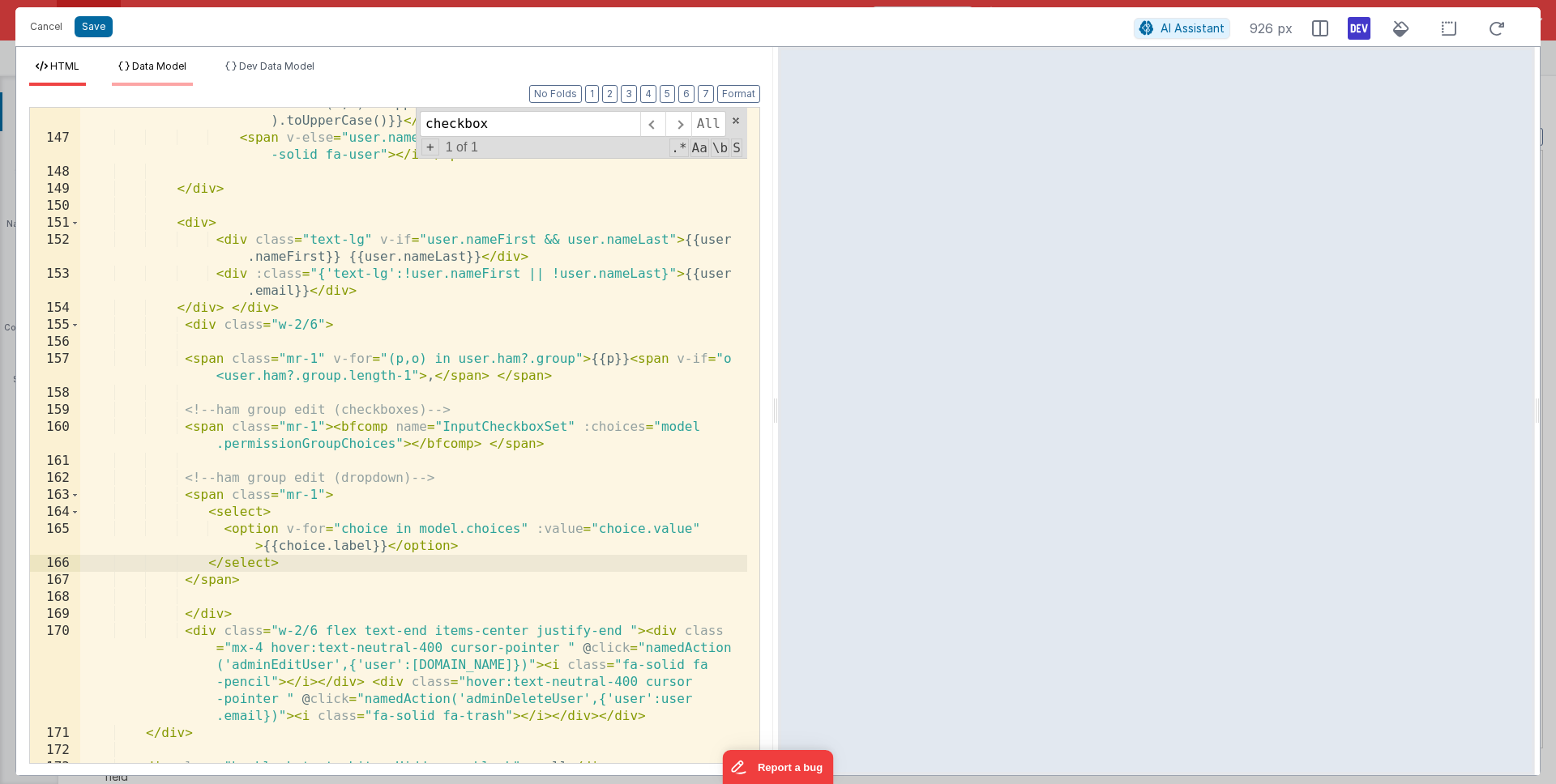
click at [148, 68] on span "Data Model" at bounding box center [159, 66] width 54 height 12
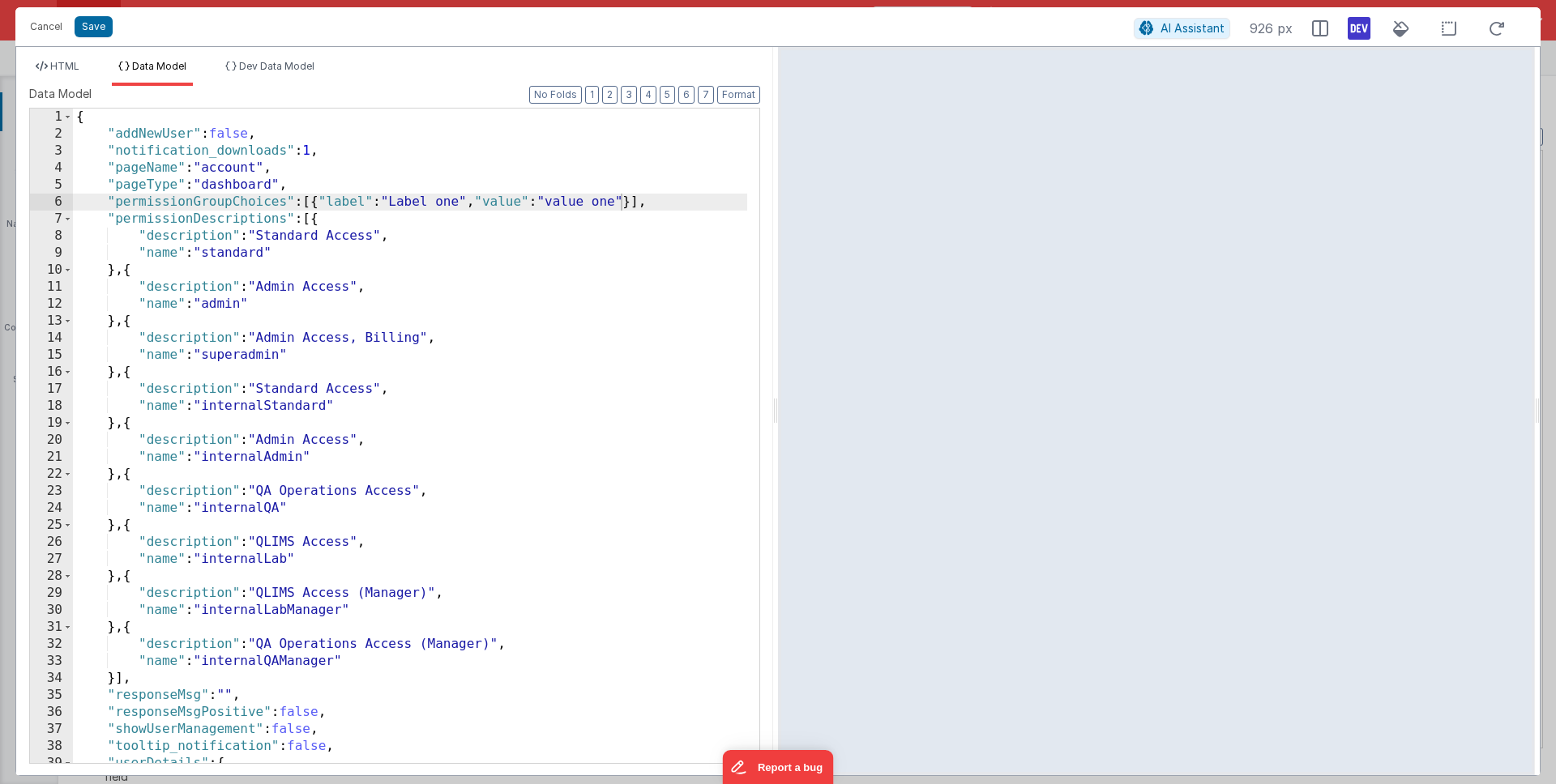
click at [372, 618] on div "{ "addNewUser" : false , "notification_downloads" : 1 , "pageName" : "account" …" at bounding box center [410, 453] width 674 height 689
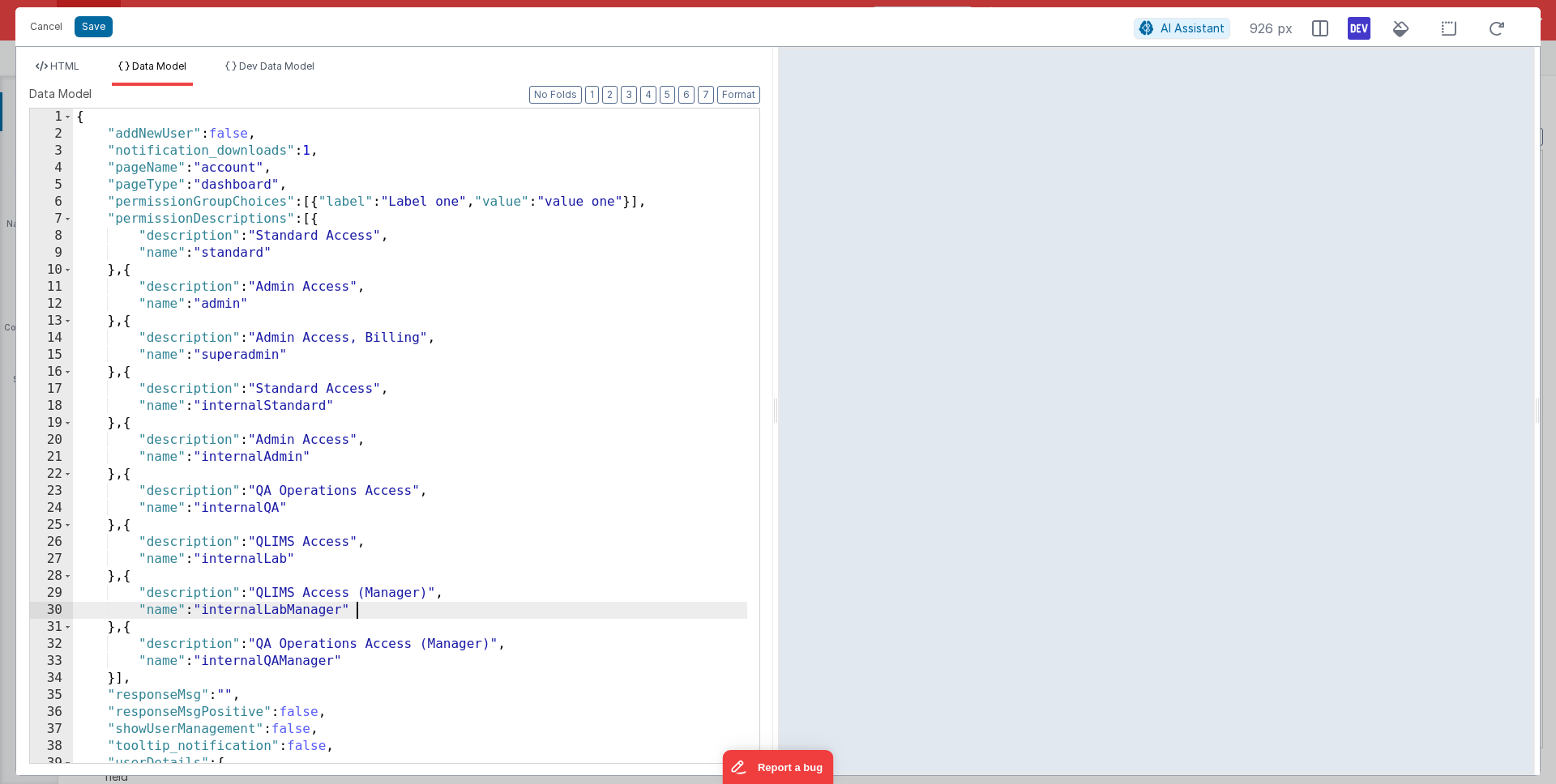
scroll to position [0, 0]
click at [126, 204] on div "{ "addNewUser" : false , "notification_downloads" : 1 , "pageName" : "account" …" at bounding box center [410, 453] width 674 height 689
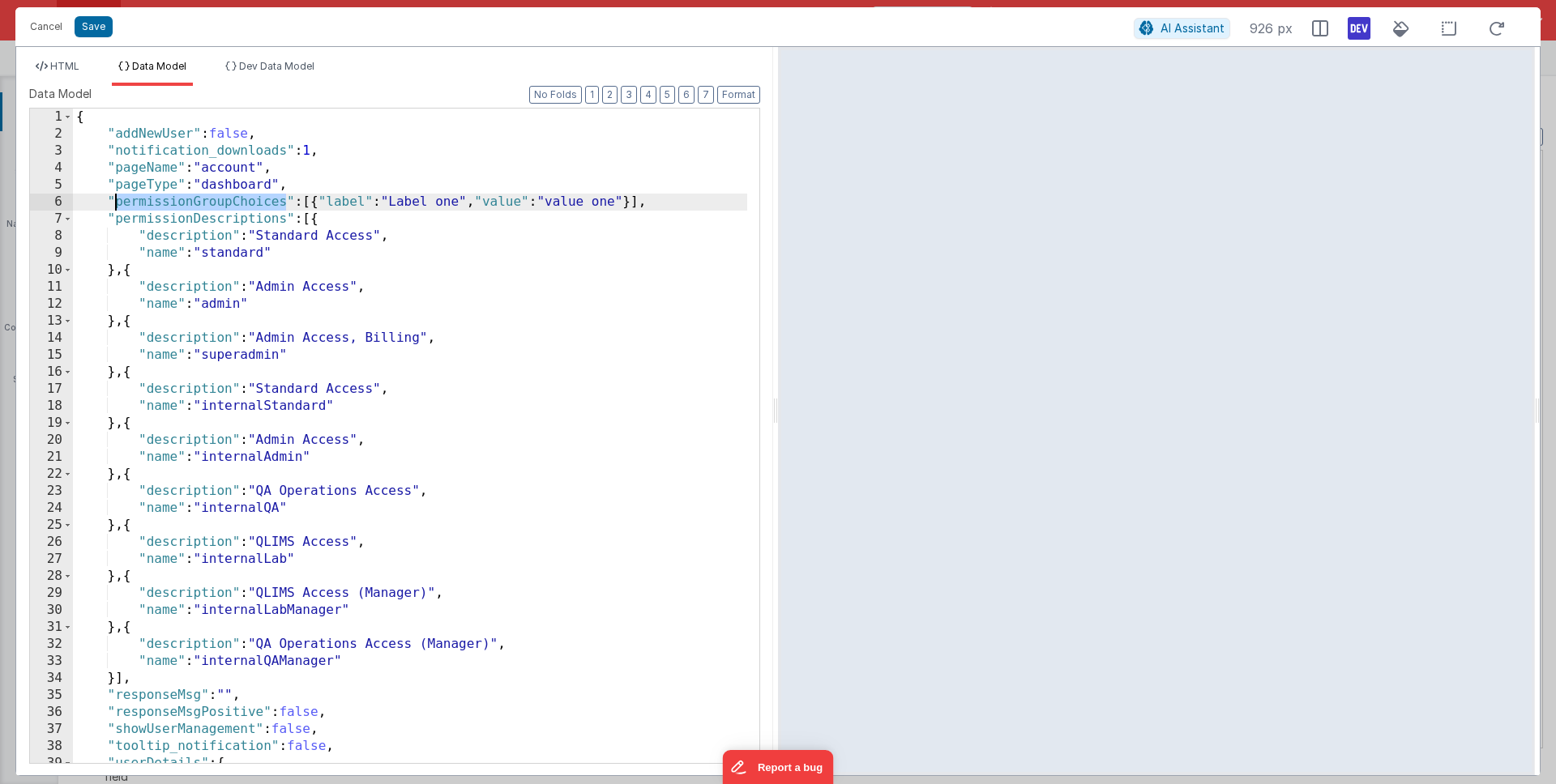
click at [126, 204] on div "{ "addNewUser" : false , "notification_downloads" : 1 , "pageName" : "account" …" at bounding box center [410, 453] width 674 height 689
click at [132, 252] on div "{ "addNewUser" : false , "notification_downloads" : 1 , "pageName" : "account" …" at bounding box center [410, 453] width 674 height 689
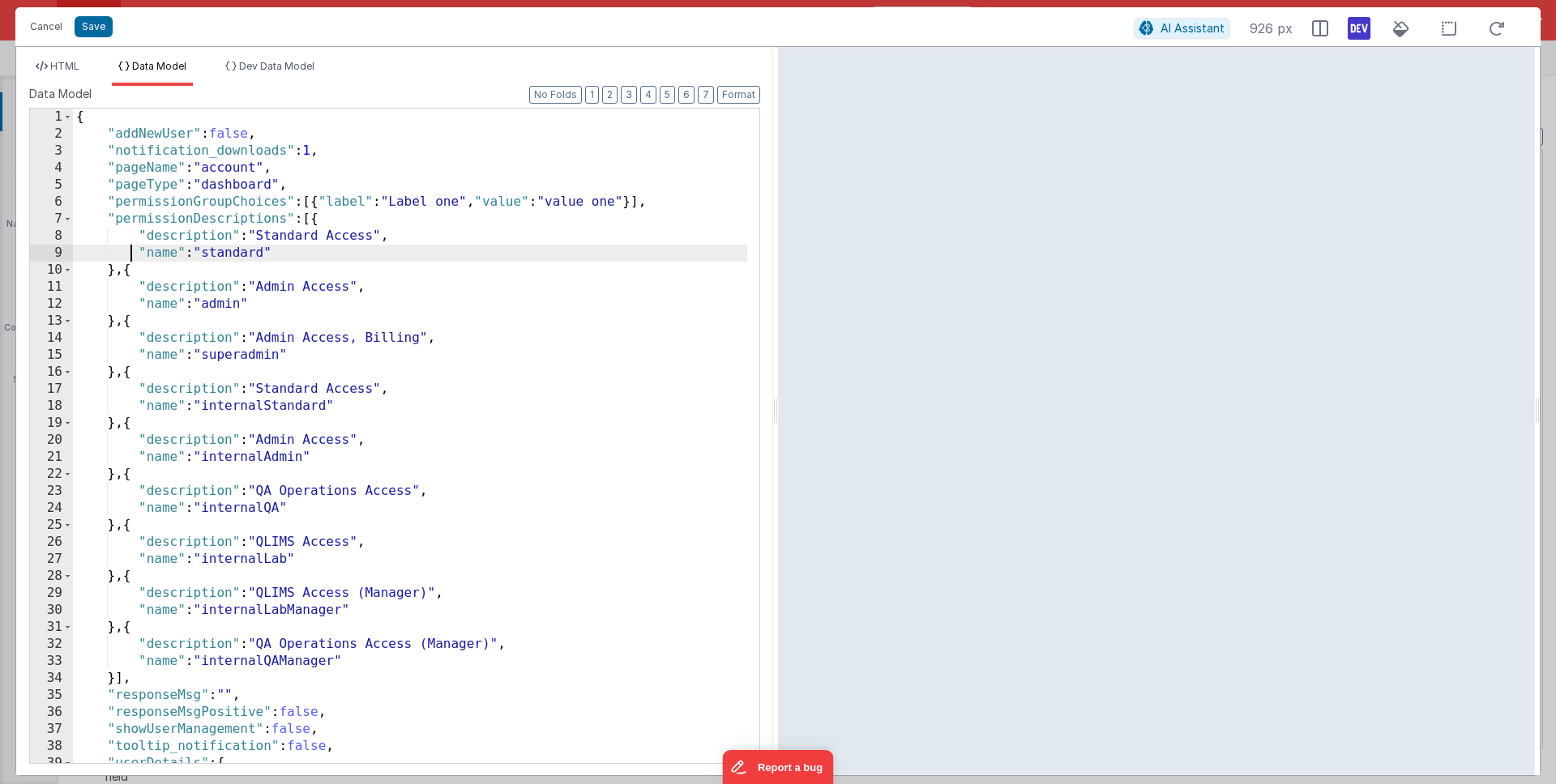
click at [154, 198] on div "{ "addNewUser" : false , "notification_downloads" : 1 , "pageName" : "account" …" at bounding box center [410, 453] width 674 height 689
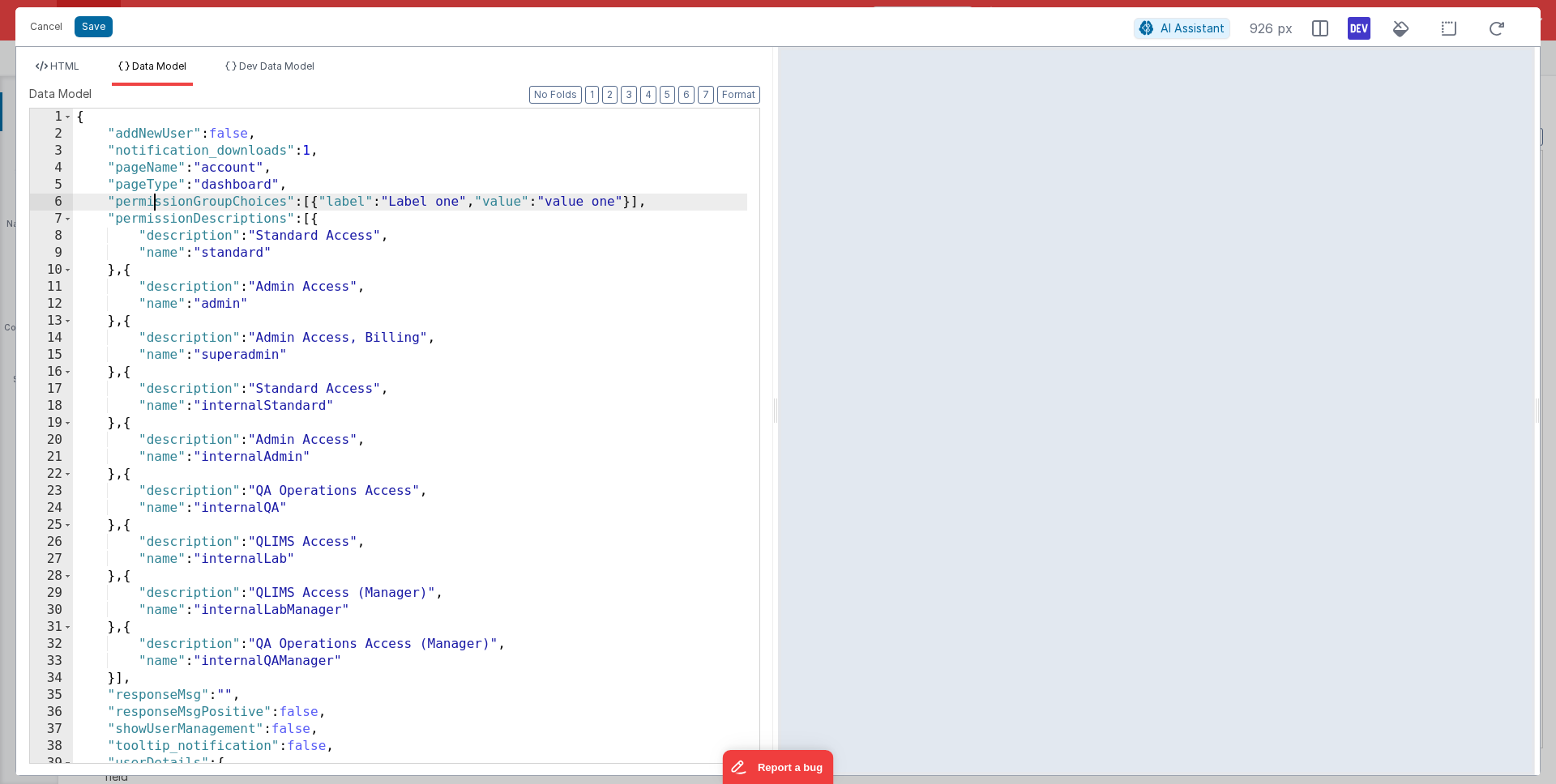
click at [154, 198] on div "{ "addNewUser" : false , "notification_downloads" : 1 , "pageName" : "account" …" at bounding box center [410, 453] width 674 height 689
click at [72, 67] on span "HTML" at bounding box center [64, 66] width 29 height 12
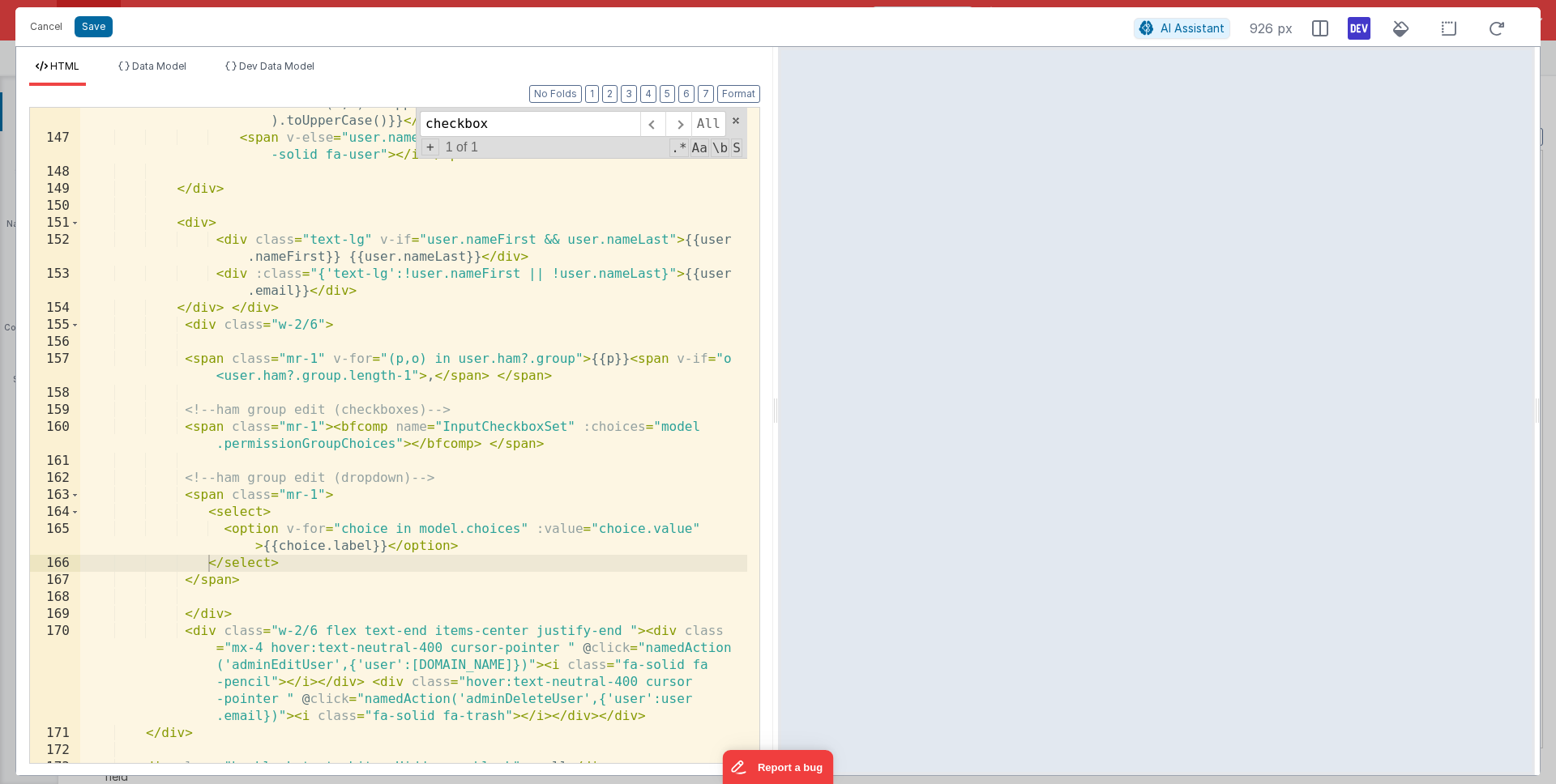
click at [484, 530] on div "< span v-if = "user.nameFirst && user.nameLast" > {{user.nameFirst .substr(0,1)…" at bounding box center [414, 441] width 667 height 723
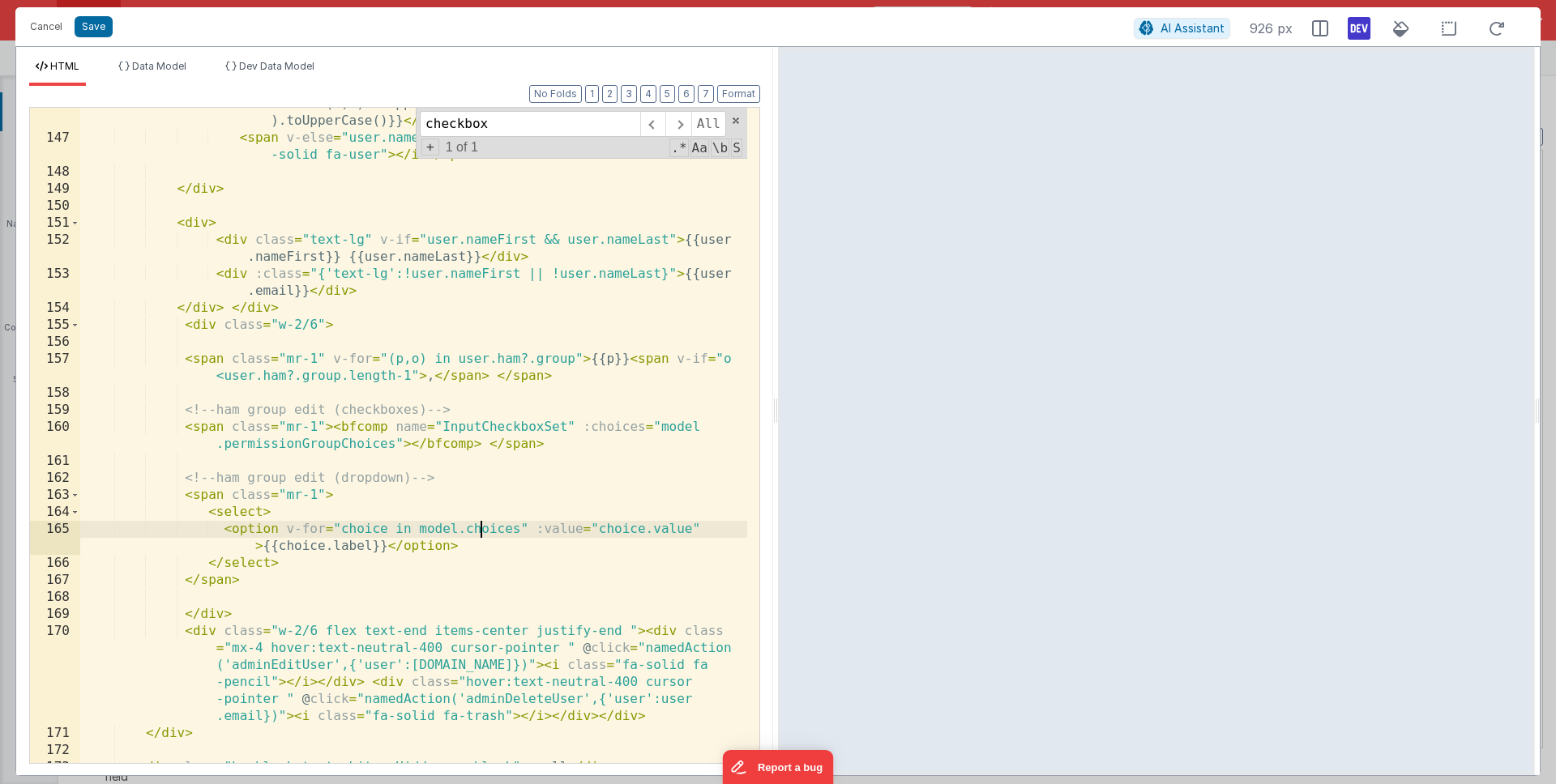
click at [484, 530] on div "< span v-if = "user.nameFirst && user.nameLast" > {{user.nameFirst .substr(0,1)…" at bounding box center [414, 441] width 667 height 723
click at [148, 67] on span "Data Model" at bounding box center [159, 66] width 54 height 12
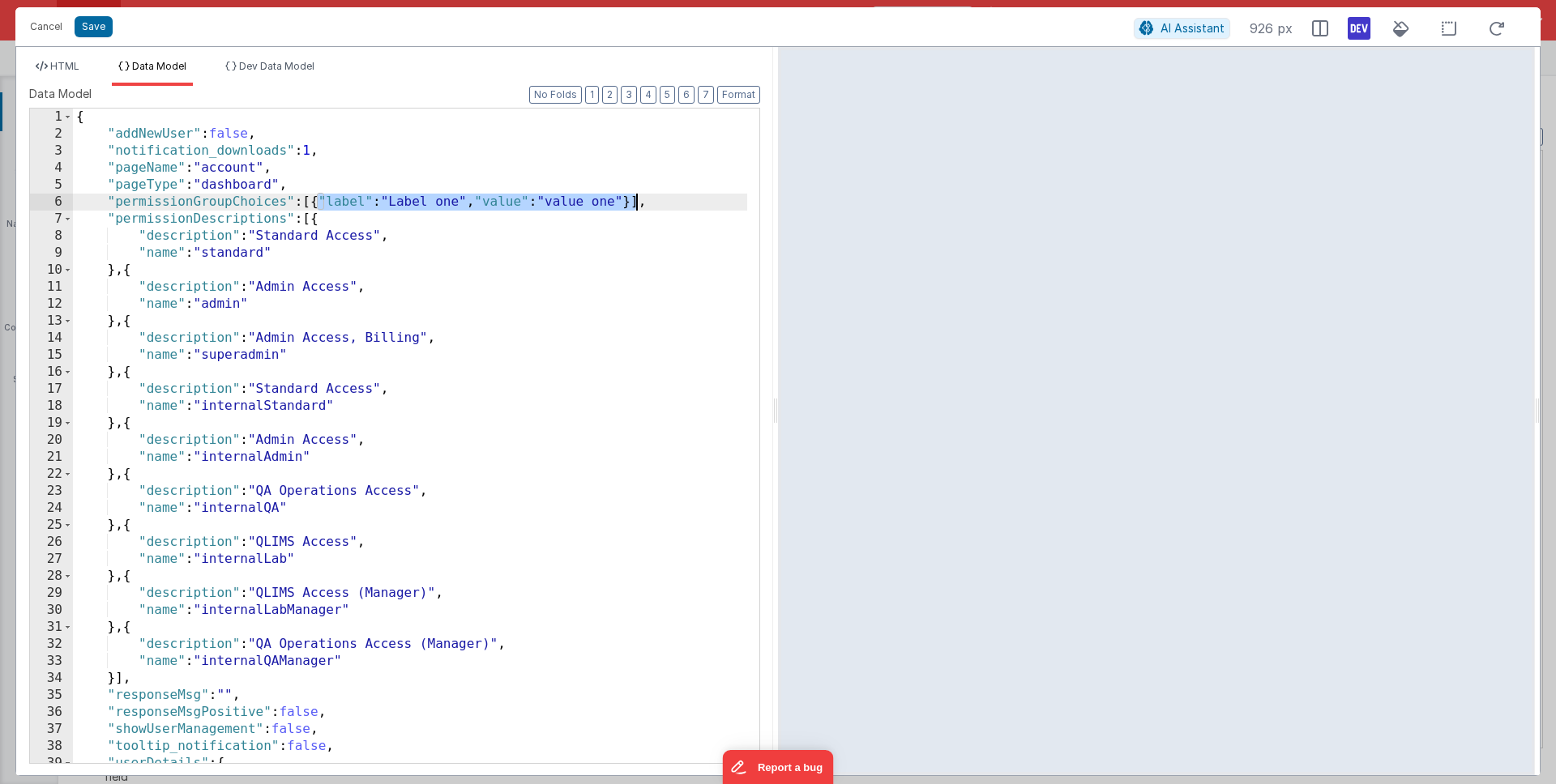
drag, startPoint x: 313, startPoint y: 201, endPoint x: 638, endPoint y: 199, distance: 325.0
click at [638, 199] on div "{ "addNewUser" : false , "notification_downloads" : 1 , "pageName" : "account" …" at bounding box center [410, 453] width 674 height 689
paste textarea
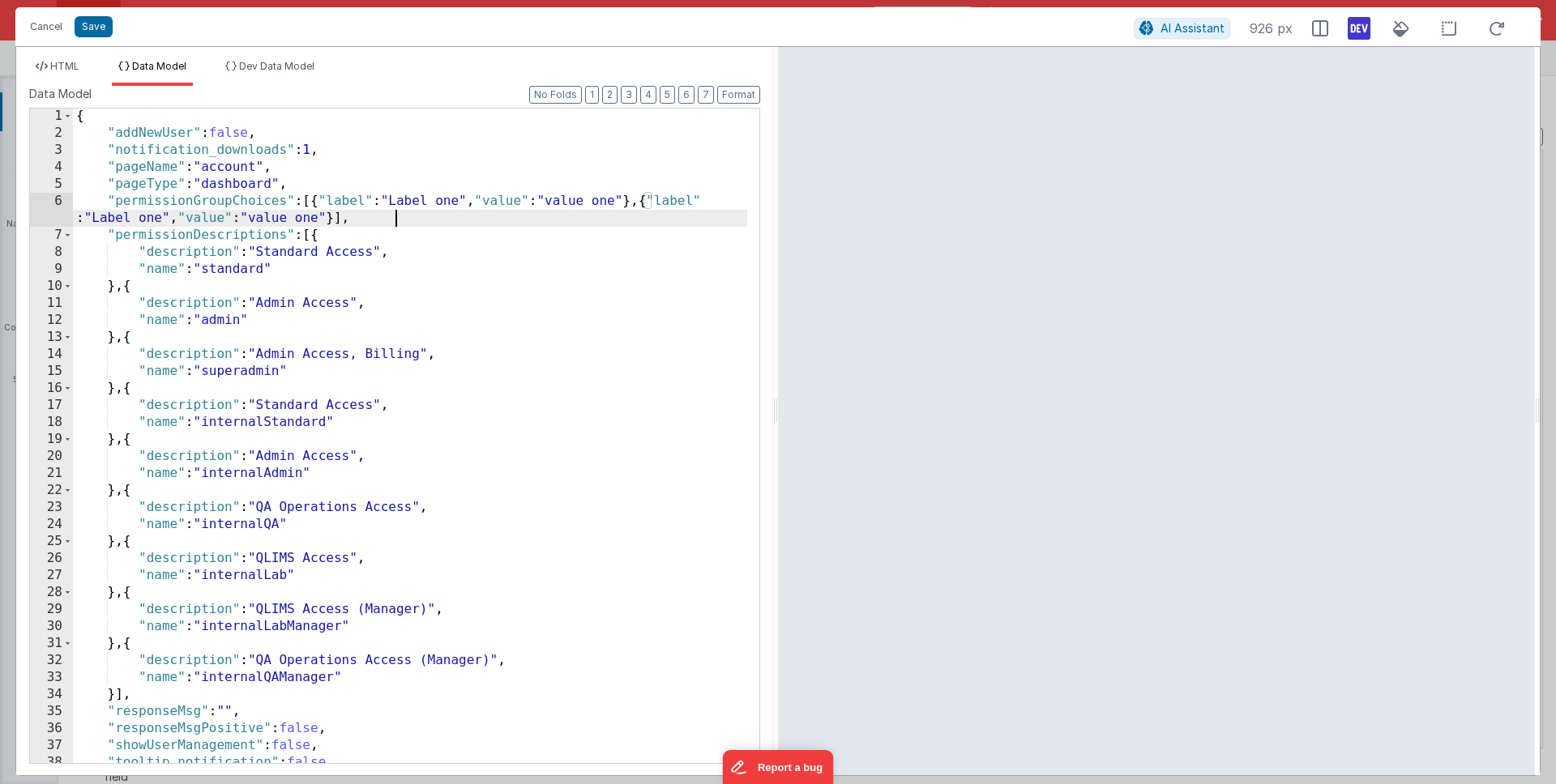
scroll to position [2, 0]
click at [203, 215] on div "{ "addNewUser" : false , "notification_downloads" : 1 , "pageName" : "account" …" at bounding box center [410, 452] width 674 height 689
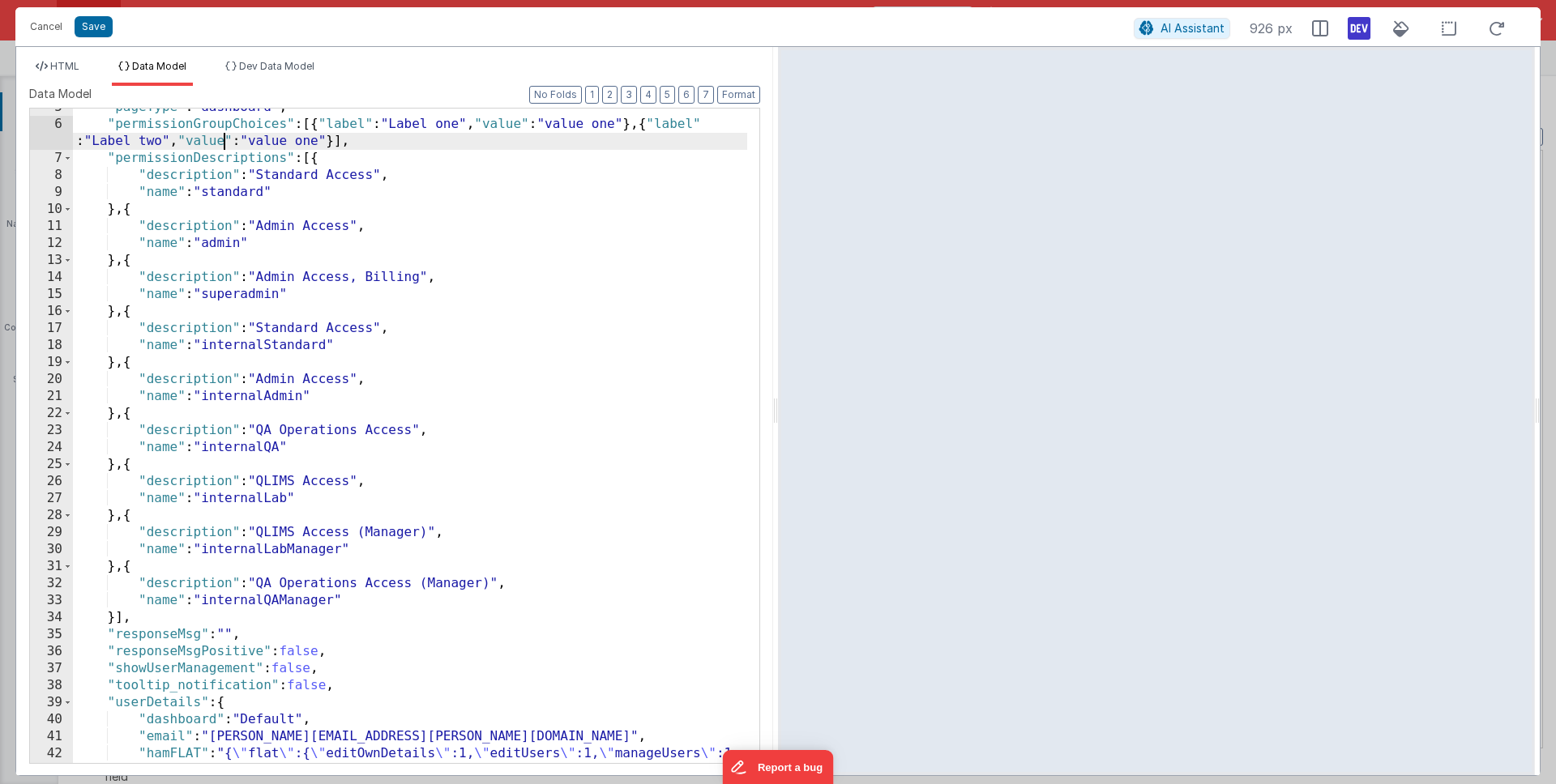
scroll to position [78, 0]
click at [364, 146] on div ""pageType" : "dashboard" , "permissionGroupChoices" : [{ "label" : "Label one" …" at bounding box center [410, 452] width 674 height 706
click at [38, 73] on li "HTML" at bounding box center [57, 73] width 57 height 26
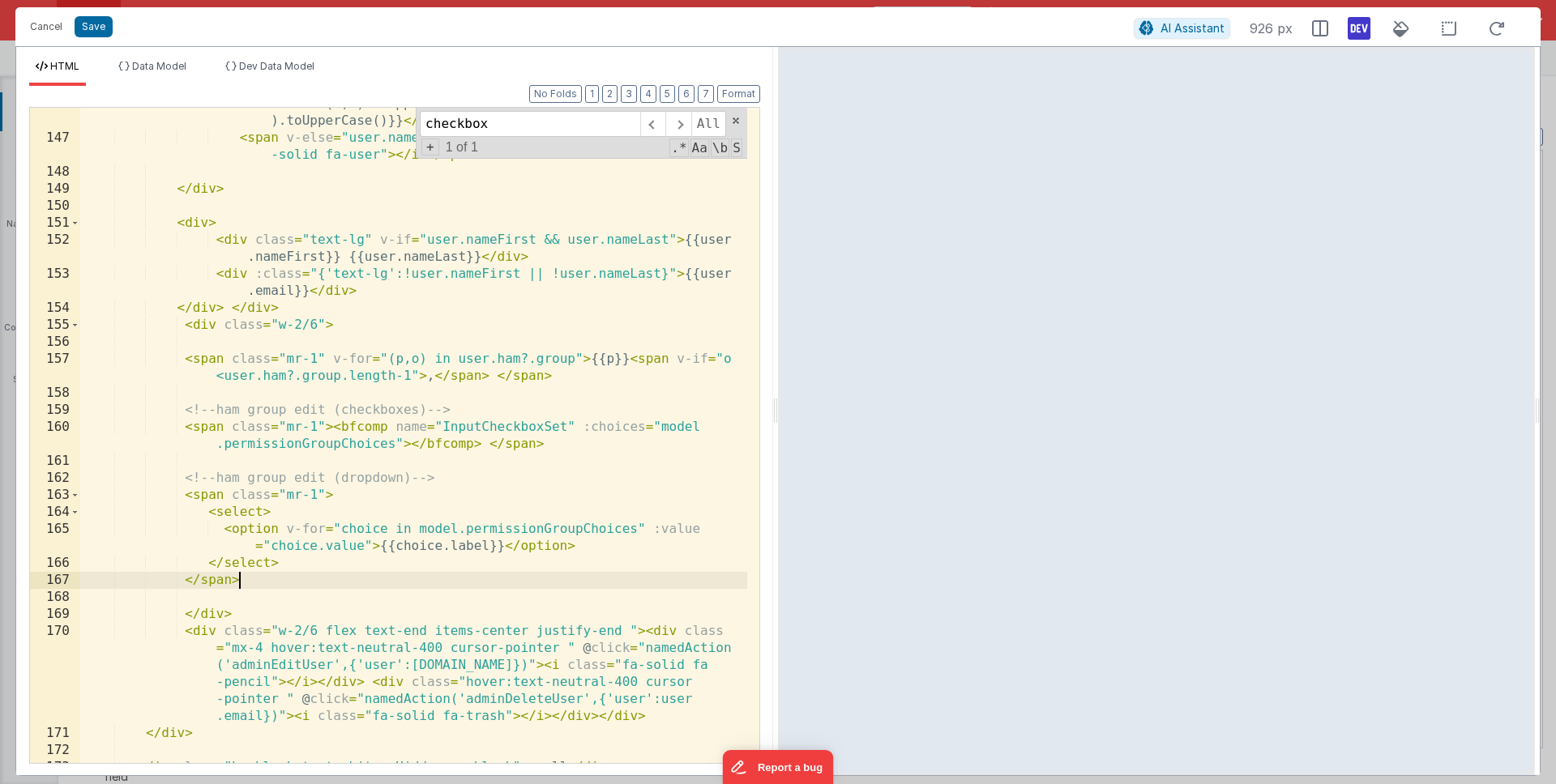
click at [361, 576] on div "< span v-if = "user.nameFirst && user.nameLast" > {{user.nameFirst .substr(0,1)…" at bounding box center [414, 441] width 667 height 723
click at [287, 533] on div "< span v-if = "user.nameFirst && user.nameLast" > {{user.nameFirst .substr(0,1)…" at bounding box center [414, 441] width 667 height 723
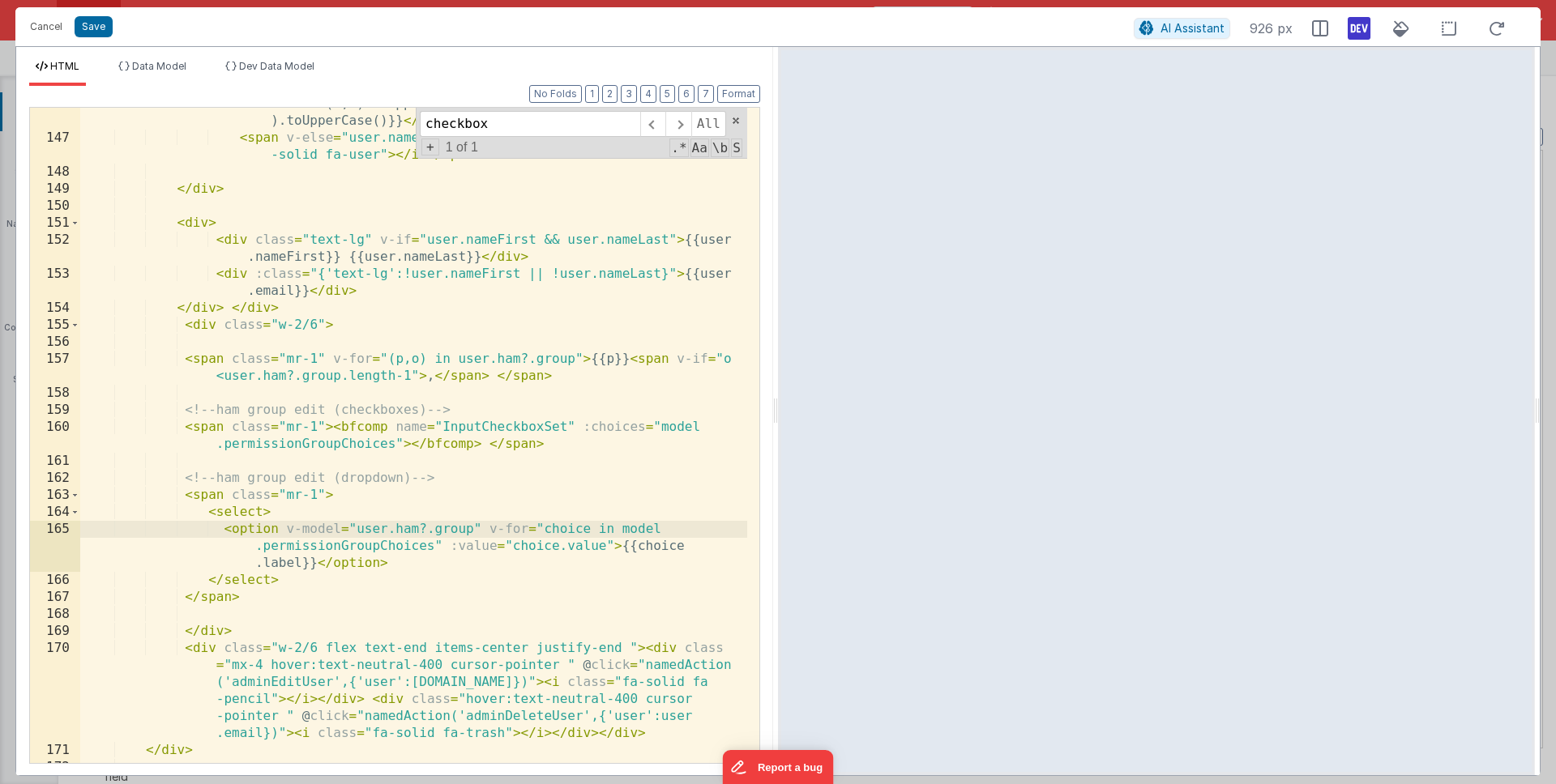
click at [435, 406] on div "< span v-if = "user.nameFirst && user.nameLast" > {{user.nameFirst .substr(0,1)…" at bounding box center [414, 441] width 667 height 723
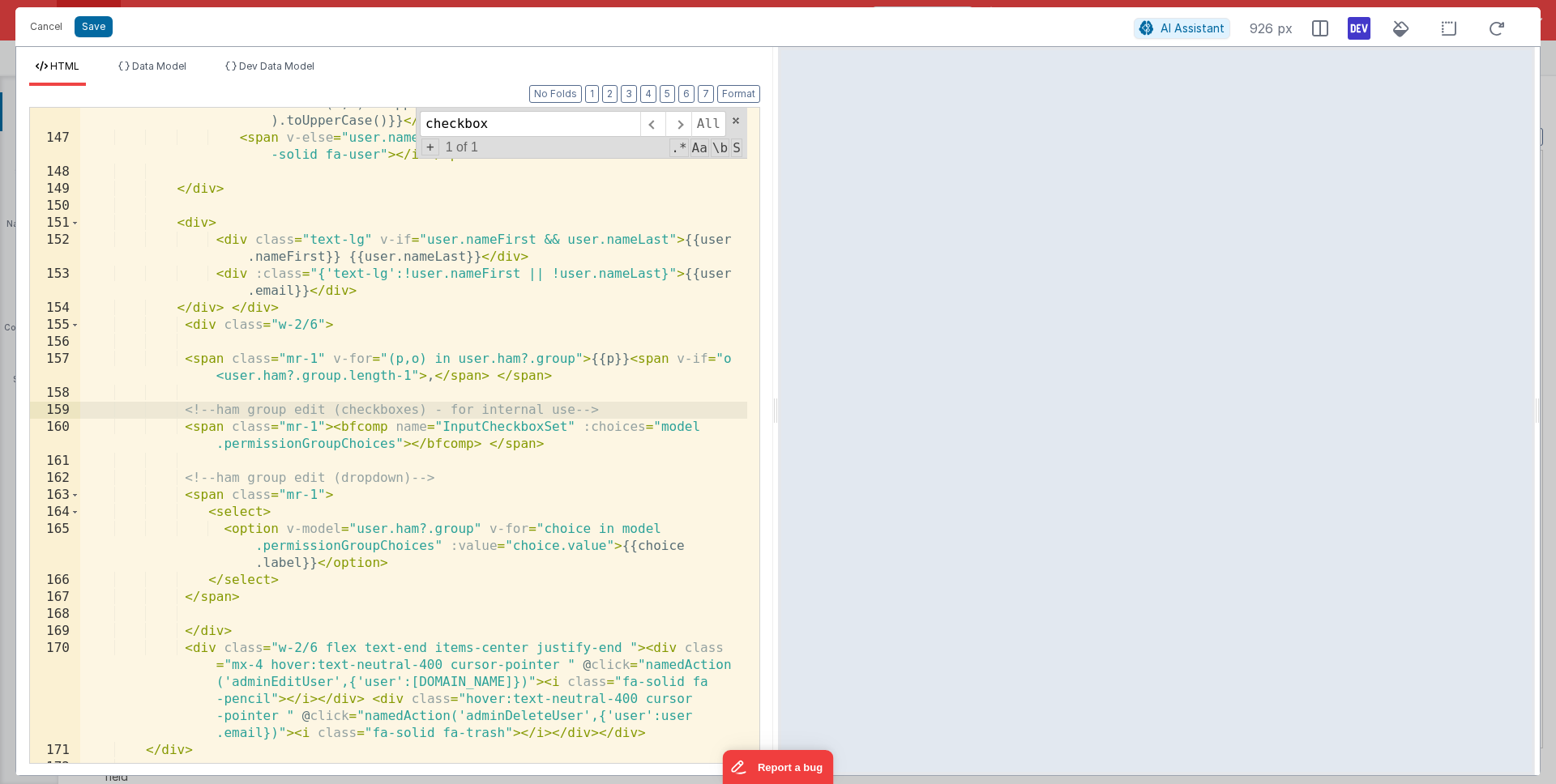
click at [184, 427] on div "< span v-if = "user.nameFirst && user.nameLast" > {{user.nameFirst .substr(0,1)…" at bounding box center [414, 441] width 667 height 723
click at [557, 436] on div "< span v-if = "user.nameFirst && user.nameLast" > {{user.nameFirst .substr(0,1)…" at bounding box center [414, 441] width 667 height 723
